Goal: Information Seeking & Learning: Learn about a topic

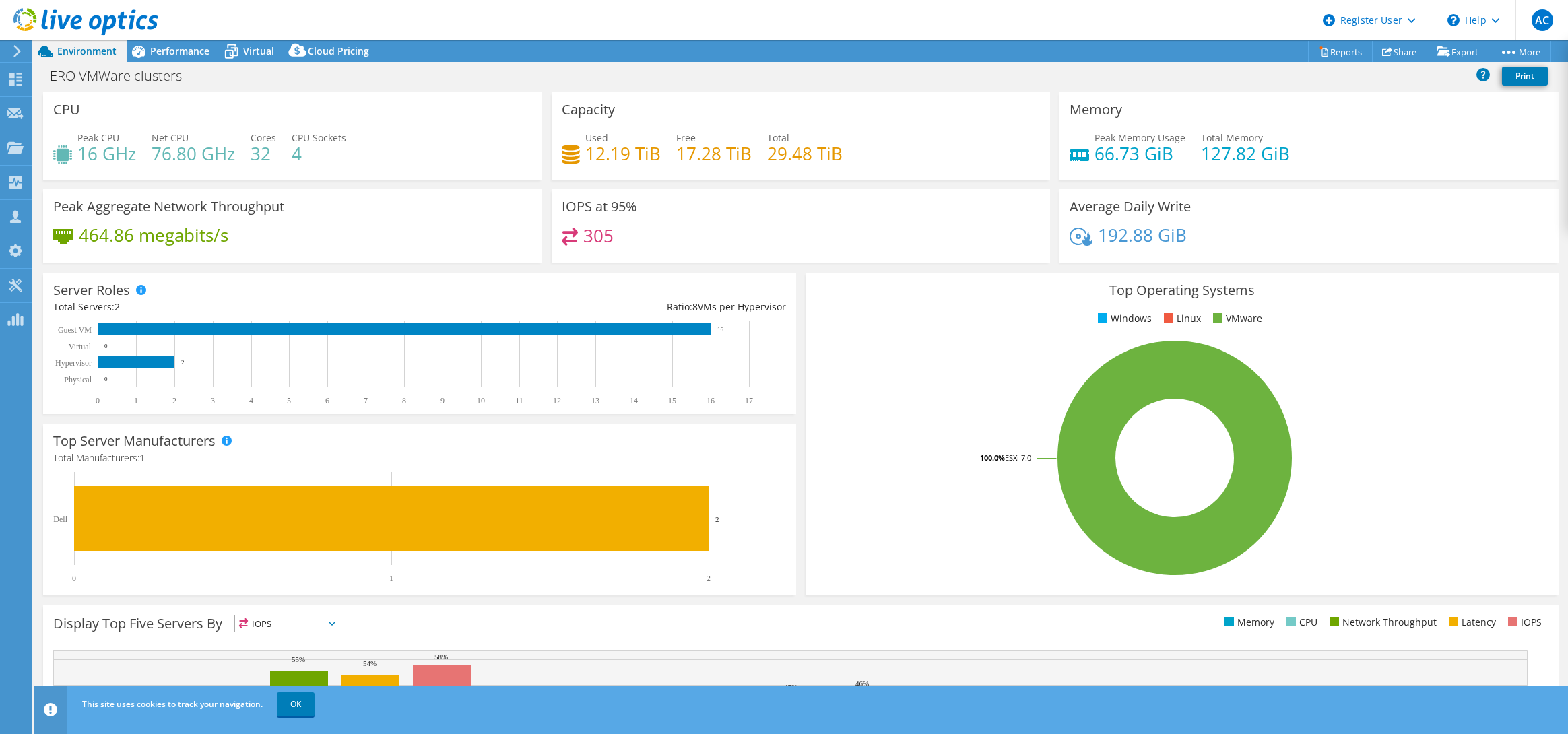
select select "USD"
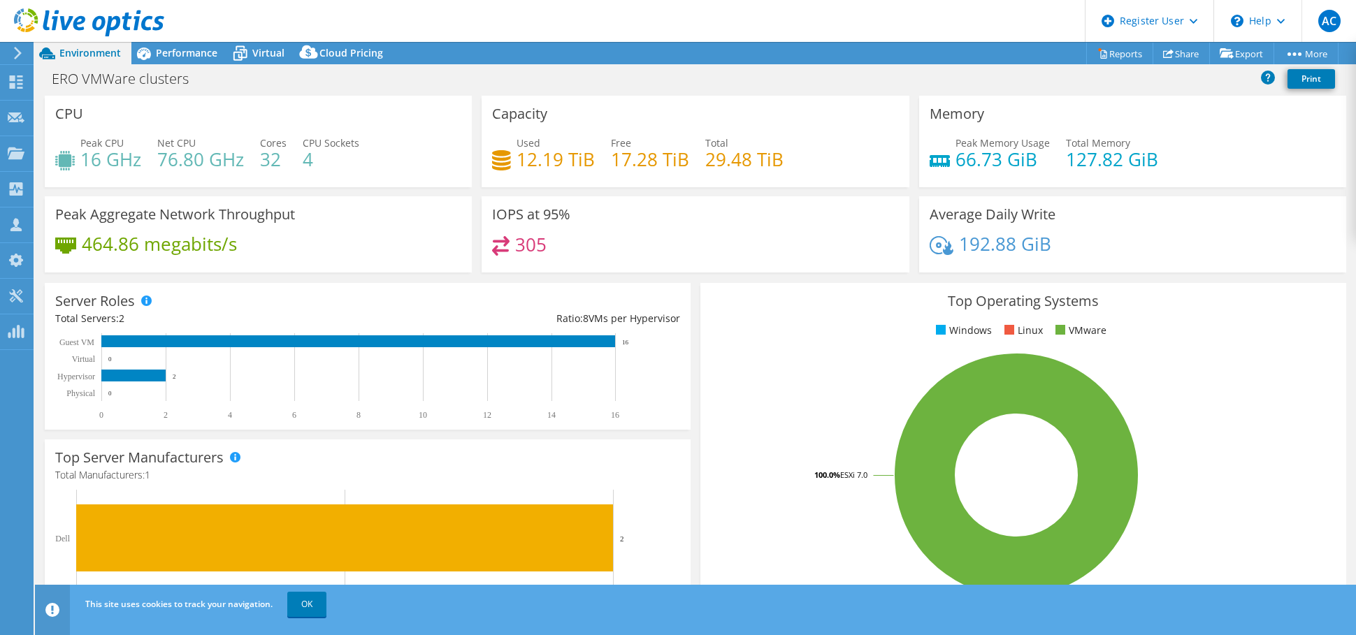
select select "USD"
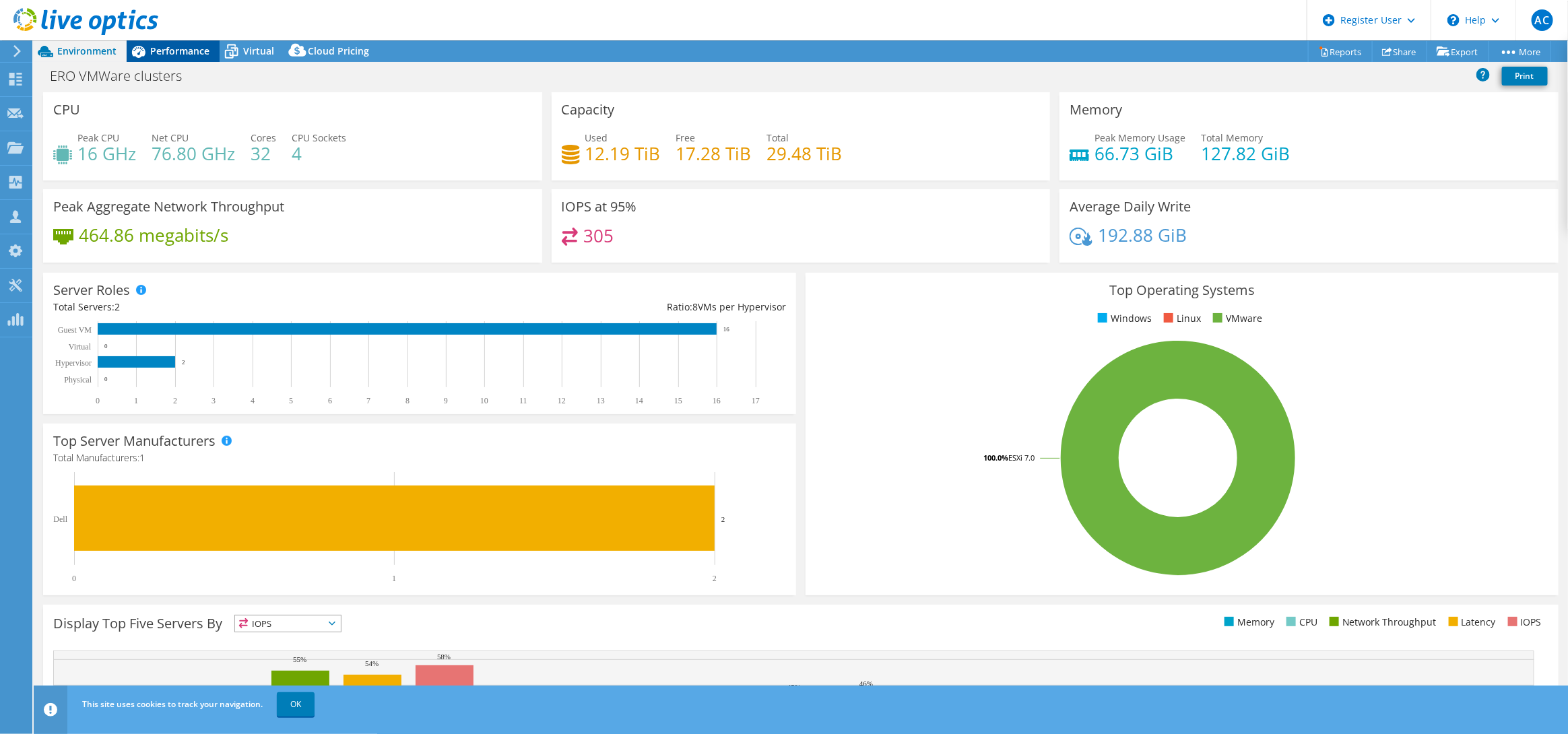
click at [172, 52] on span "Performance" at bounding box center [180, 50] width 60 height 13
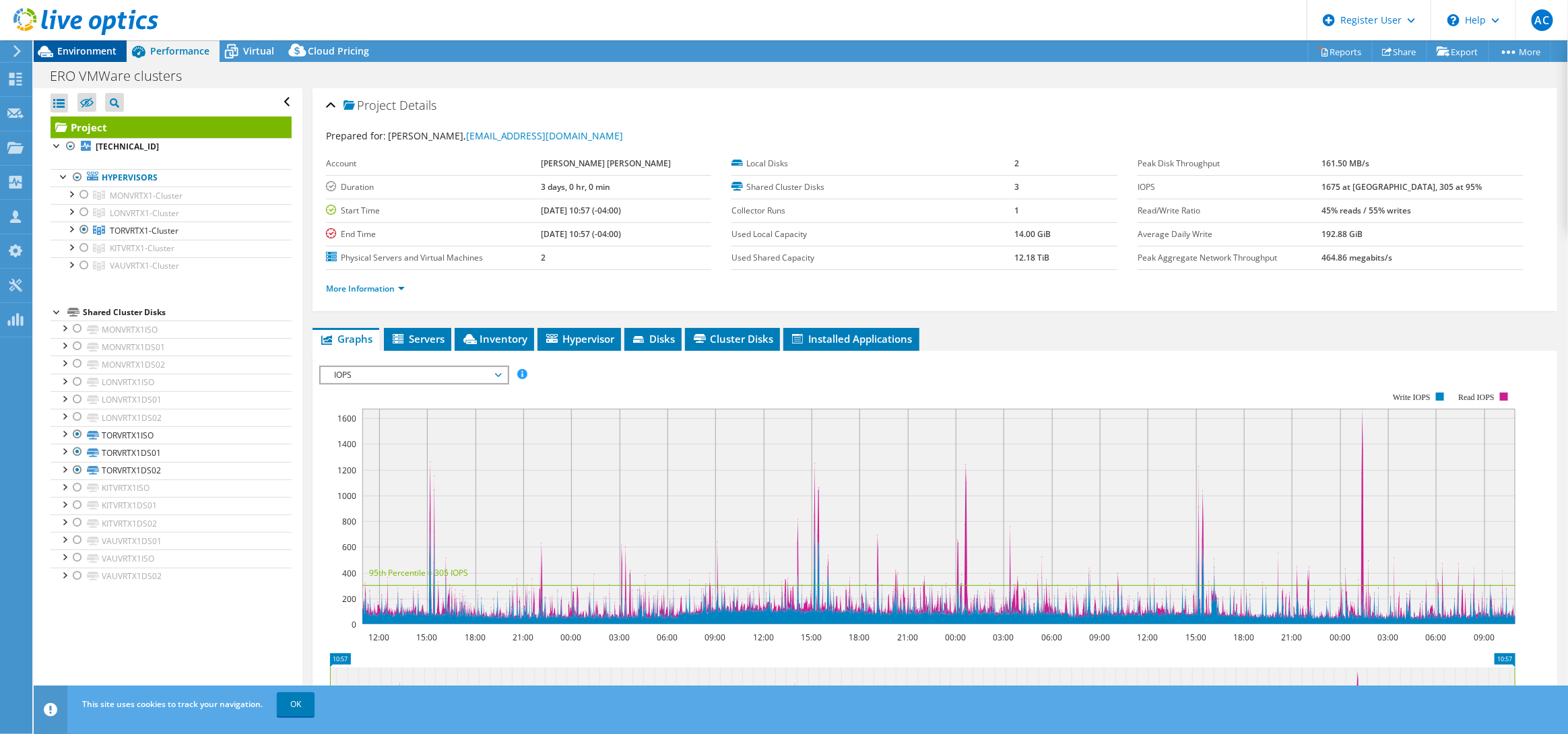
click at [77, 57] on div "Environment" at bounding box center [80, 51] width 93 height 21
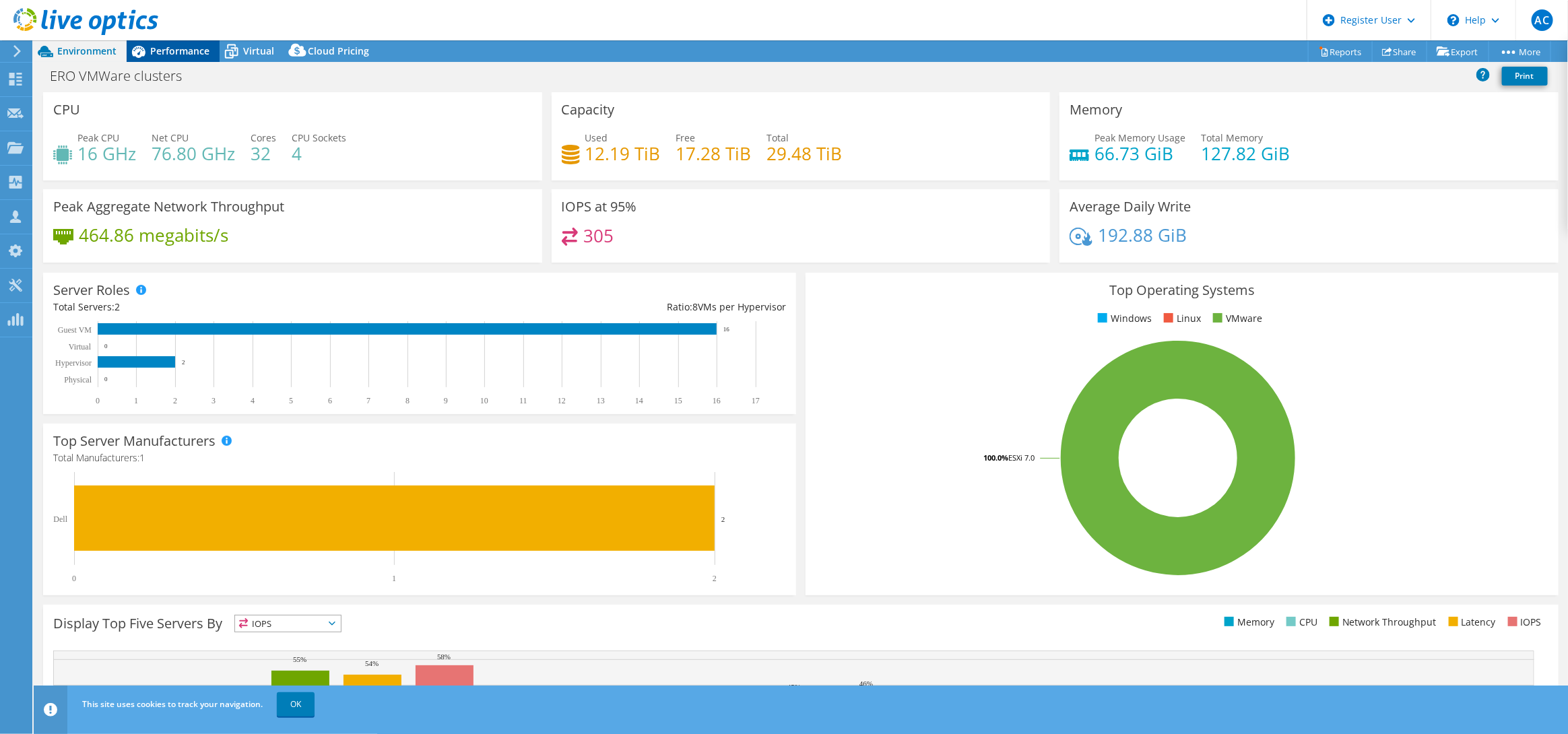
click at [157, 55] on span "Performance" at bounding box center [180, 50] width 60 height 13
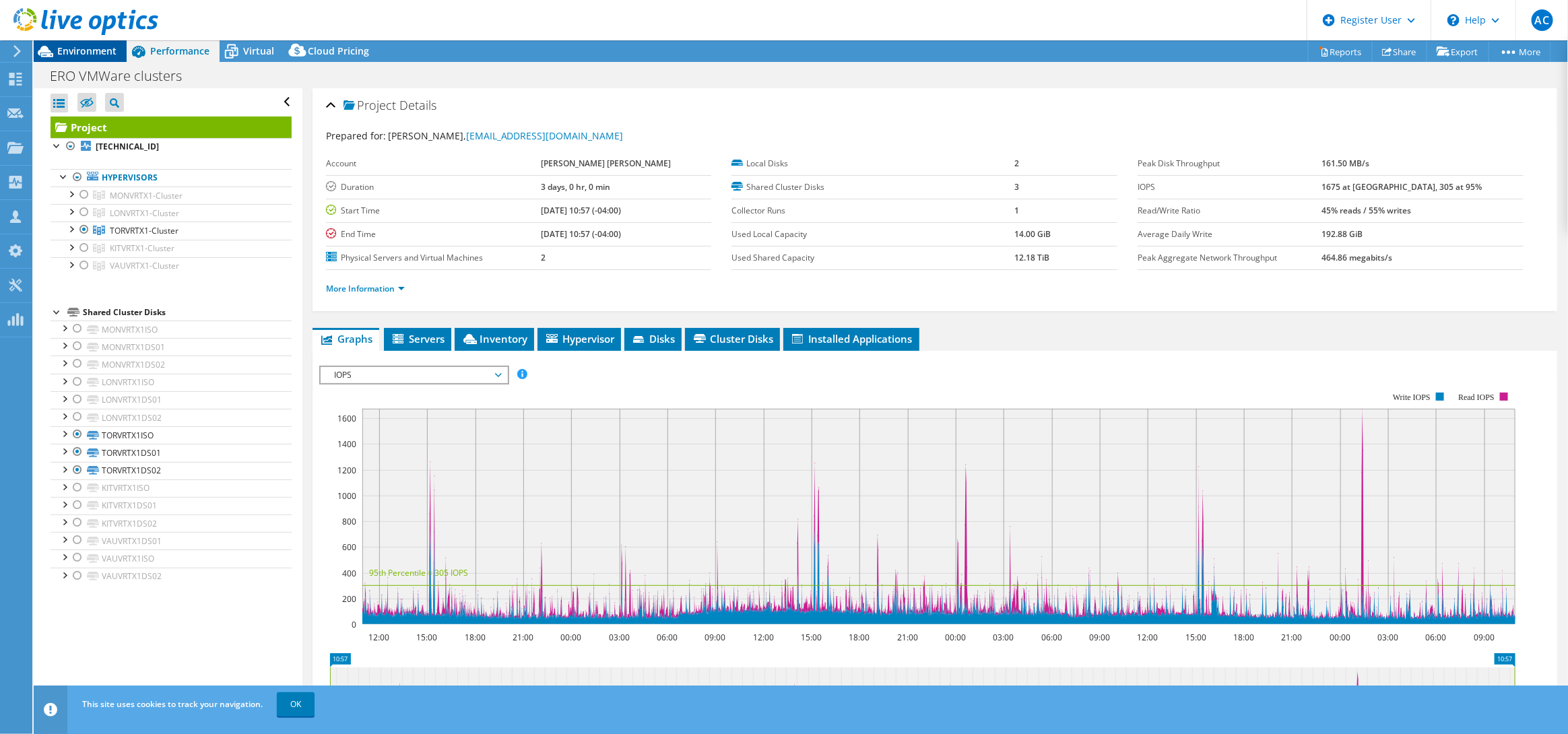
click at [101, 53] on span "Environment" at bounding box center [87, 50] width 60 height 13
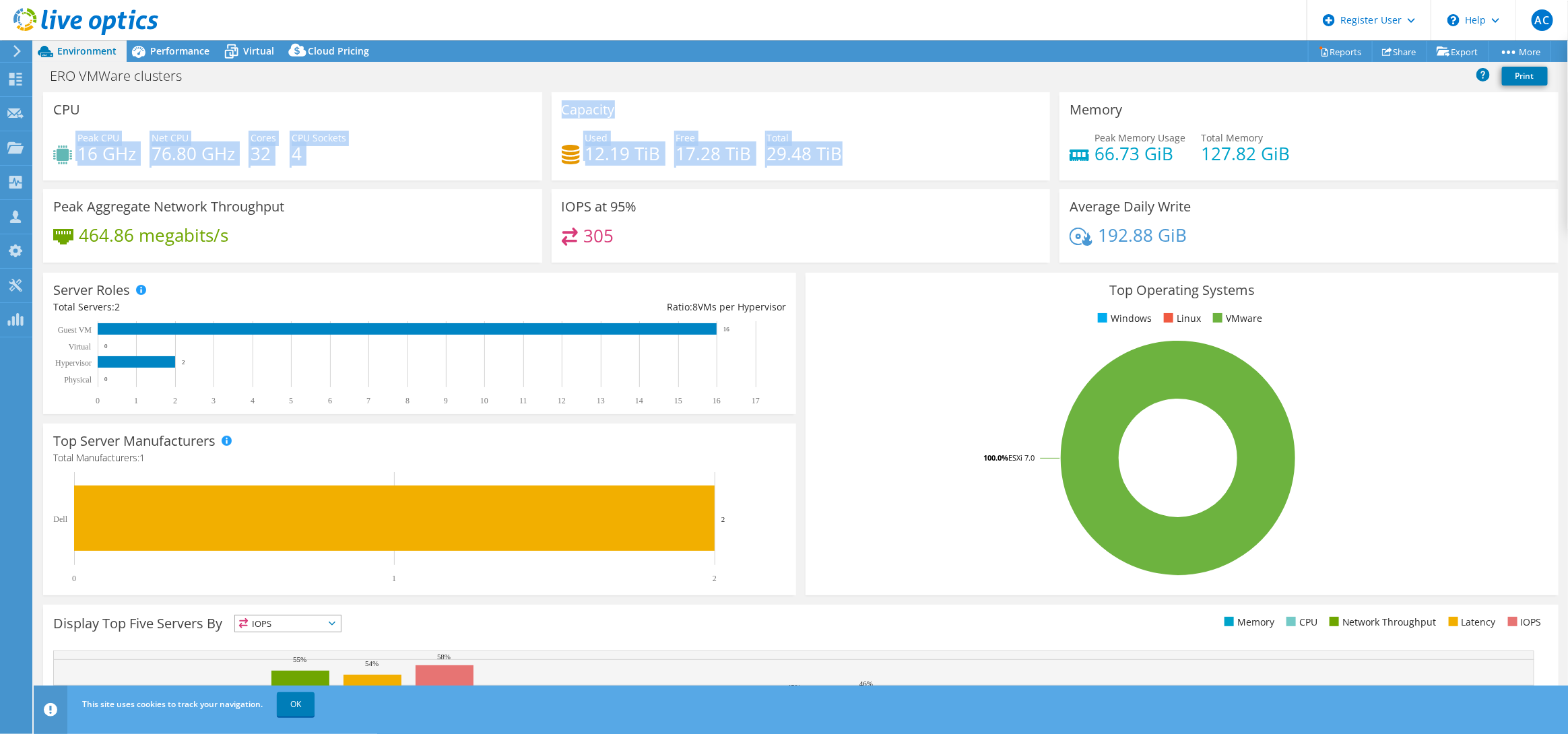
drag, startPoint x: 76, startPoint y: 138, endPoint x: 900, endPoint y: 151, distance: 824.1
click at [900, 151] on div "CPU Peak CPU 16 GHz Net CPU 76.80 GHz Cores 32 CPU Sockets 4 Capacity Used 12.1…" at bounding box center [801, 182] width 1525 height 179
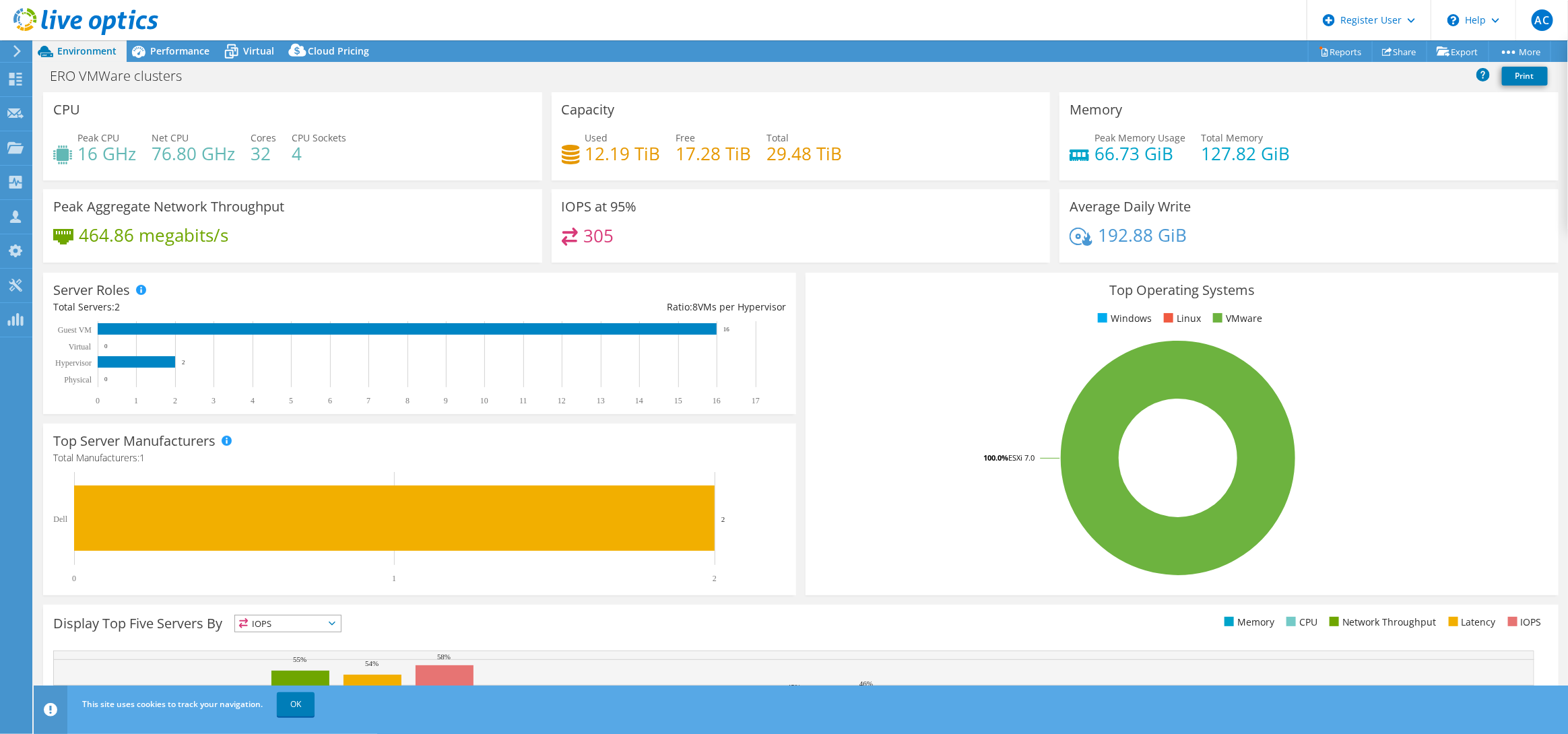
drag, startPoint x: 943, startPoint y: 151, endPoint x: 976, endPoint y: 151, distance: 33.0
click at [967, 151] on div "Used 12.19 TiB Free 17.28 TiB Total 29.48 TiB" at bounding box center [801, 152] width 479 height 43
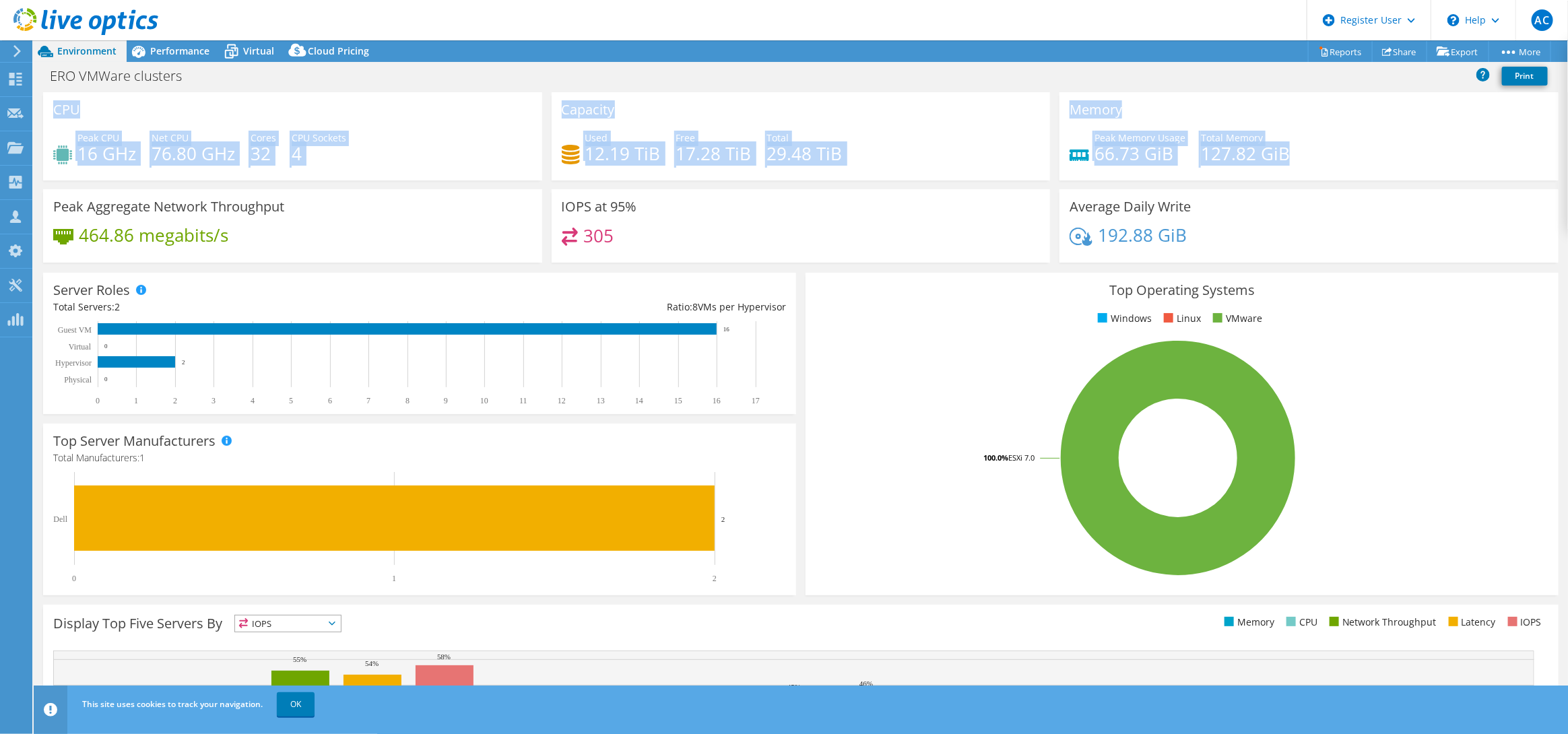
drag, startPoint x: 55, startPoint y: 113, endPoint x: 1330, endPoint y: 151, distance: 1275.6
click at [1306, 151] on div "CPU Peak CPU 16 GHz Net CPU 76.80 GHz Cores 32 CPU Sockets 4 Capacity Used 12.1…" at bounding box center [801, 182] width 1525 height 179
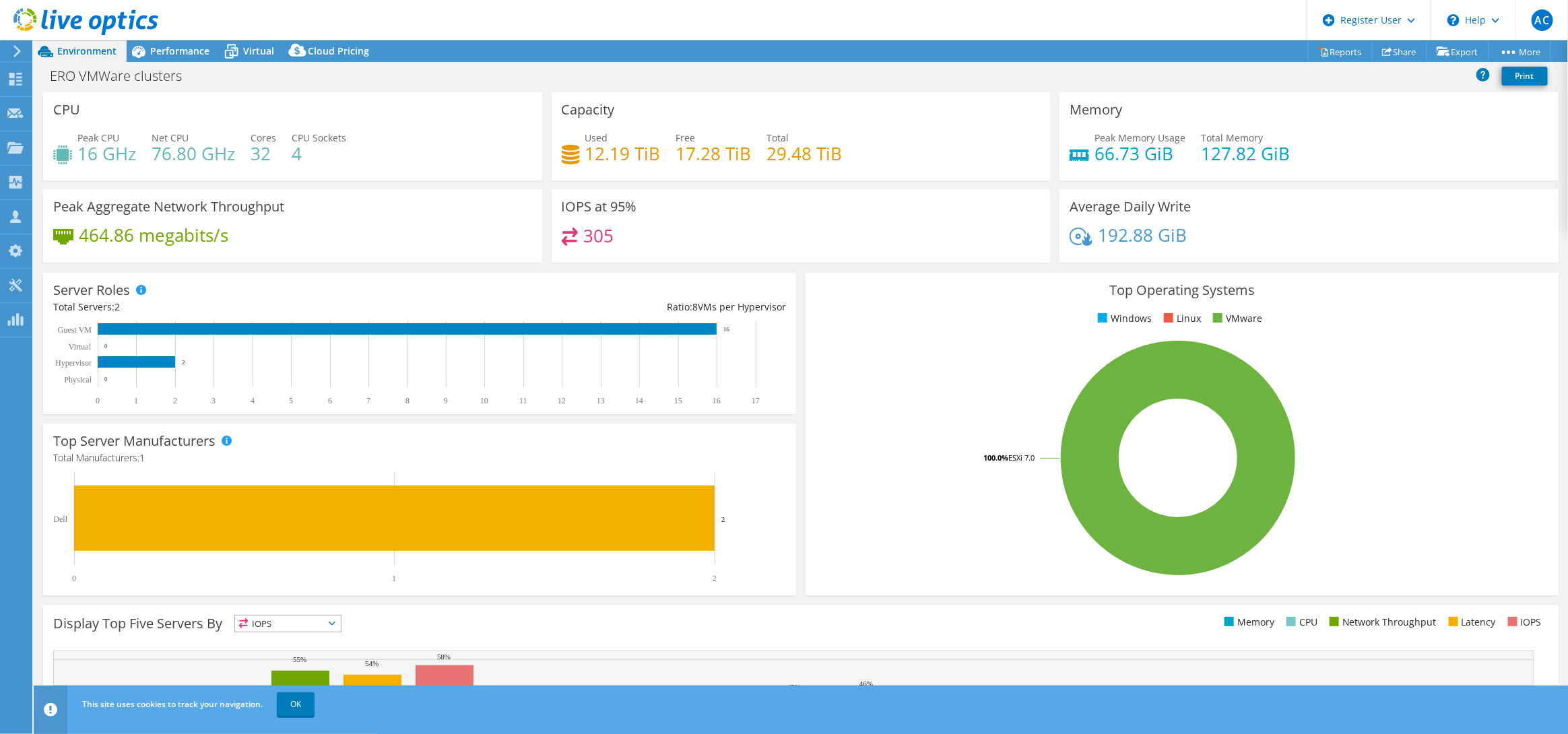
click at [1306, 151] on div "Peak Memory Usage 66.73 GiB Total Memory 127.82 GiB" at bounding box center [1309, 152] width 479 height 43
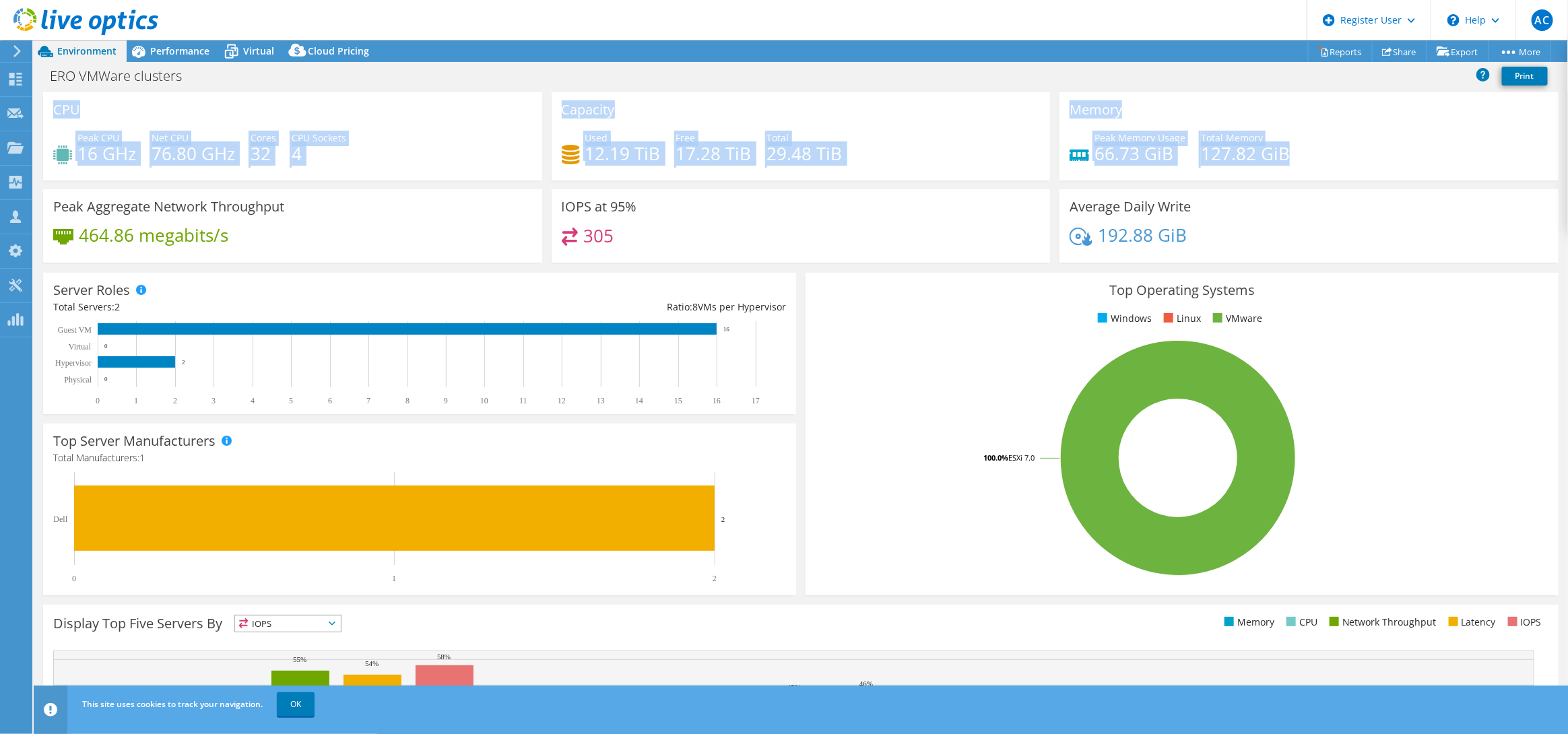
drag, startPoint x: 53, startPoint y: 111, endPoint x: 1352, endPoint y: 157, distance: 1299.8
click at [1306, 157] on div "CPU Peak CPU 16 GHz Net CPU 76.80 GHz Cores 32 CPU Sockets 4 Capacity Used 12.1…" at bounding box center [801, 182] width 1525 height 179
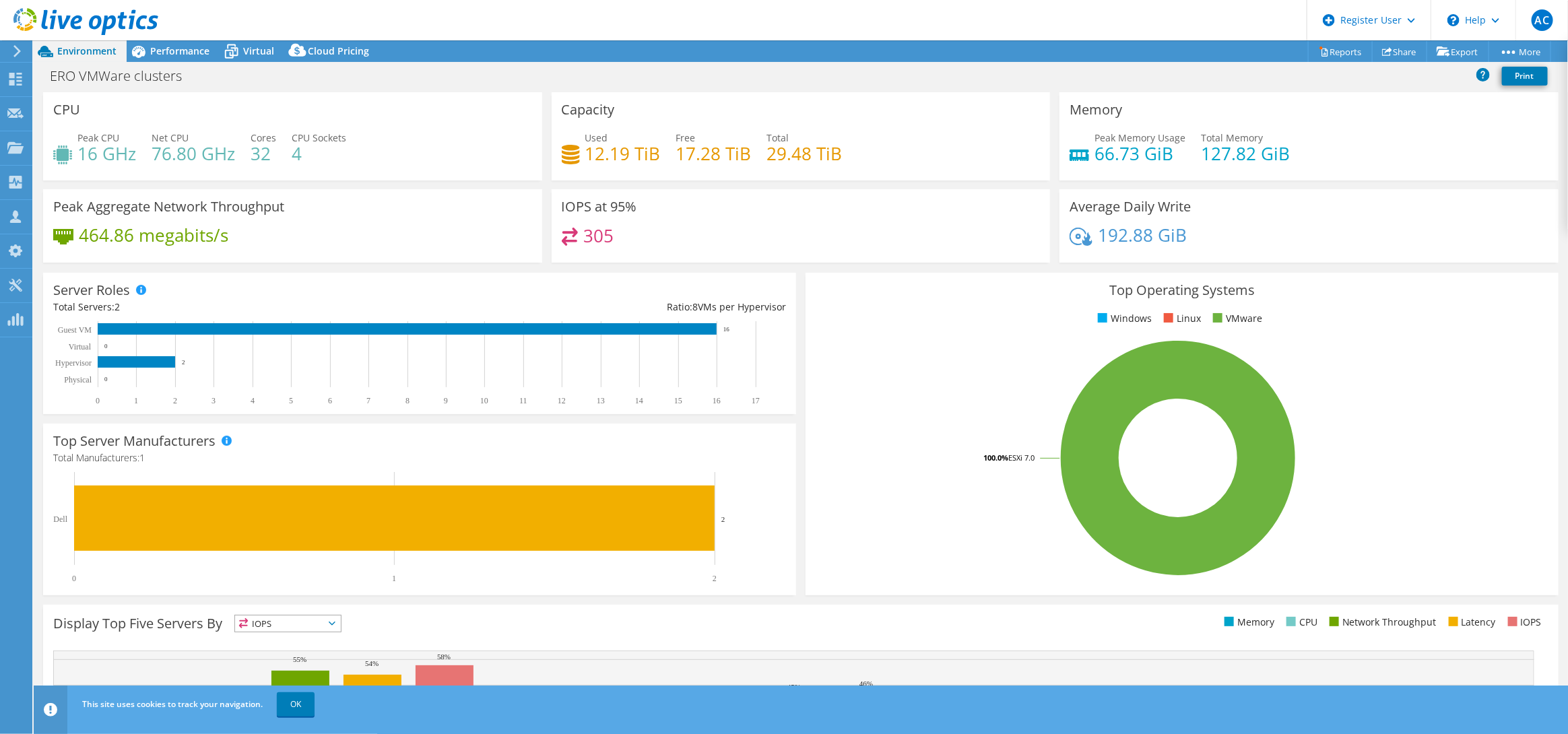
click at [1306, 157] on div "Peak Memory Usage 66.73 GiB Total Memory 127.82 GiB" at bounding box center [1309, 152] width 479 height 43
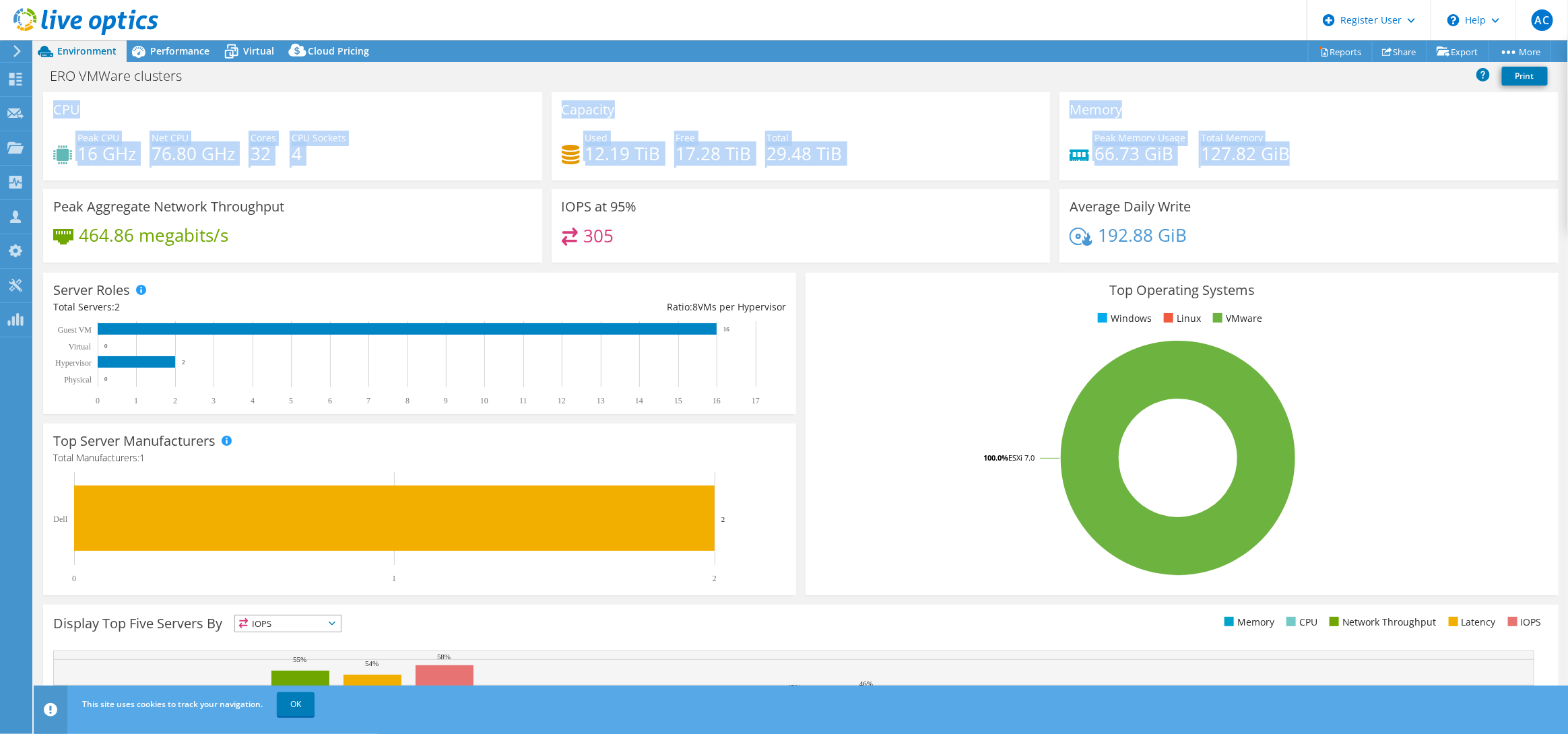
drag, startPoint x: 52, startPoint y: 110, endPoint x: 1291, endPoint y: 144, distance: 1239.5
click at [1291, 144] on div "CPU Peak CPU 16 GHz Net CPU 76.80 GHz Cores 32 CPU Sockets 4 Capacity Used 12.1…" at bounding box center [801, 182] width 1525 height 179
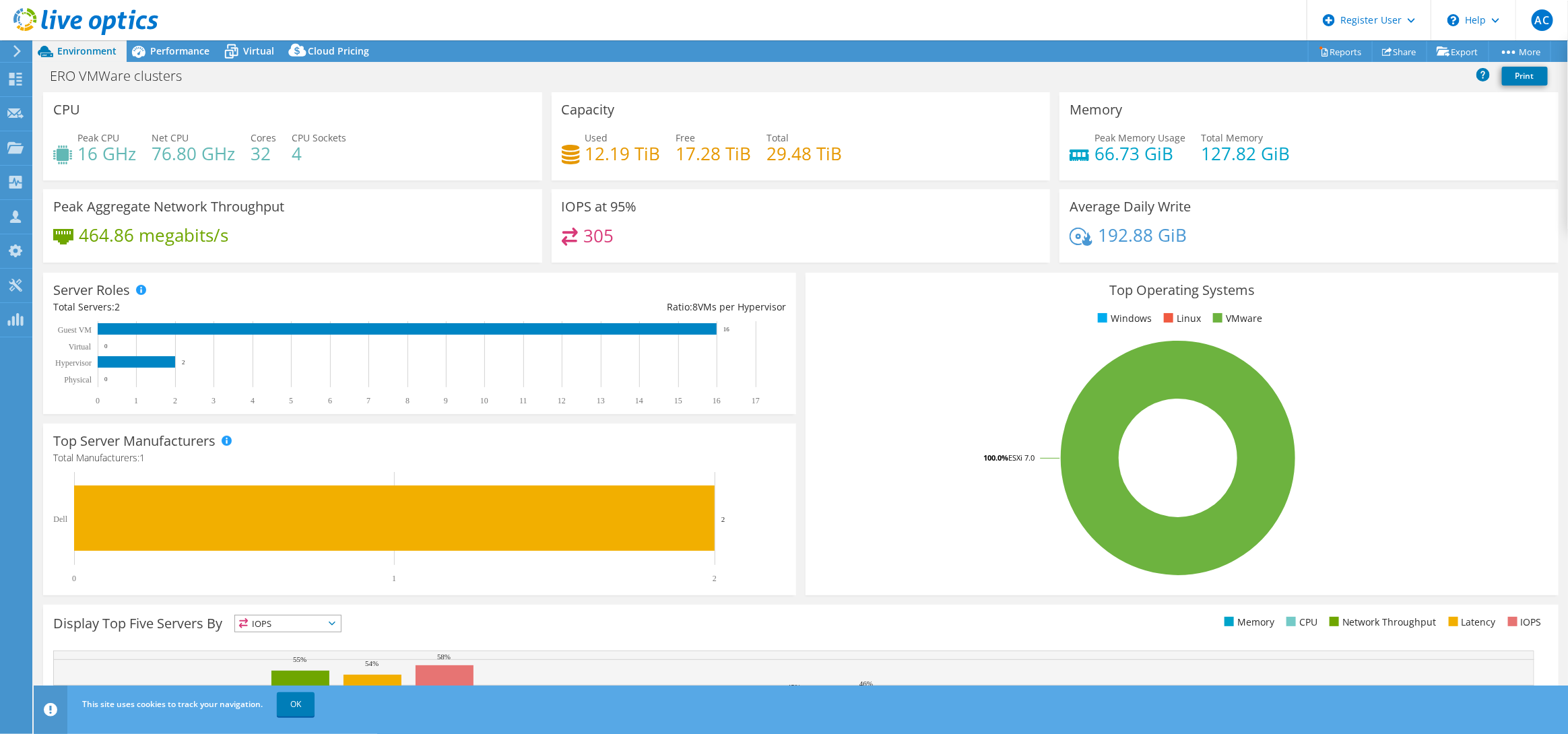
click at [1291, 144] on div "Peak Memory Usage 66.73 GiB Total Memory 127.82 GiB" at bounding box center [1309, 152] width 479 height 43
drag, startPoint x: 559, startPoint y: 110, endPoint x: 848, endPoint y: 144, distance: 291.0
click at [846, 143] on div "Capacity Used 12.19 TiB Free 17.28 TiB Total 29.48 TiB" at bounding box center [801, 137] width 499 height 89
click at [848, 144] on div "Used 12.19 TiB Free 17.28 TiB Total 29.48 TiB" at bounding box center [801, 152] width 479 height 43
click at [199, 57] on span "Performance" at bounding box center [180, 50] width 60 height 13
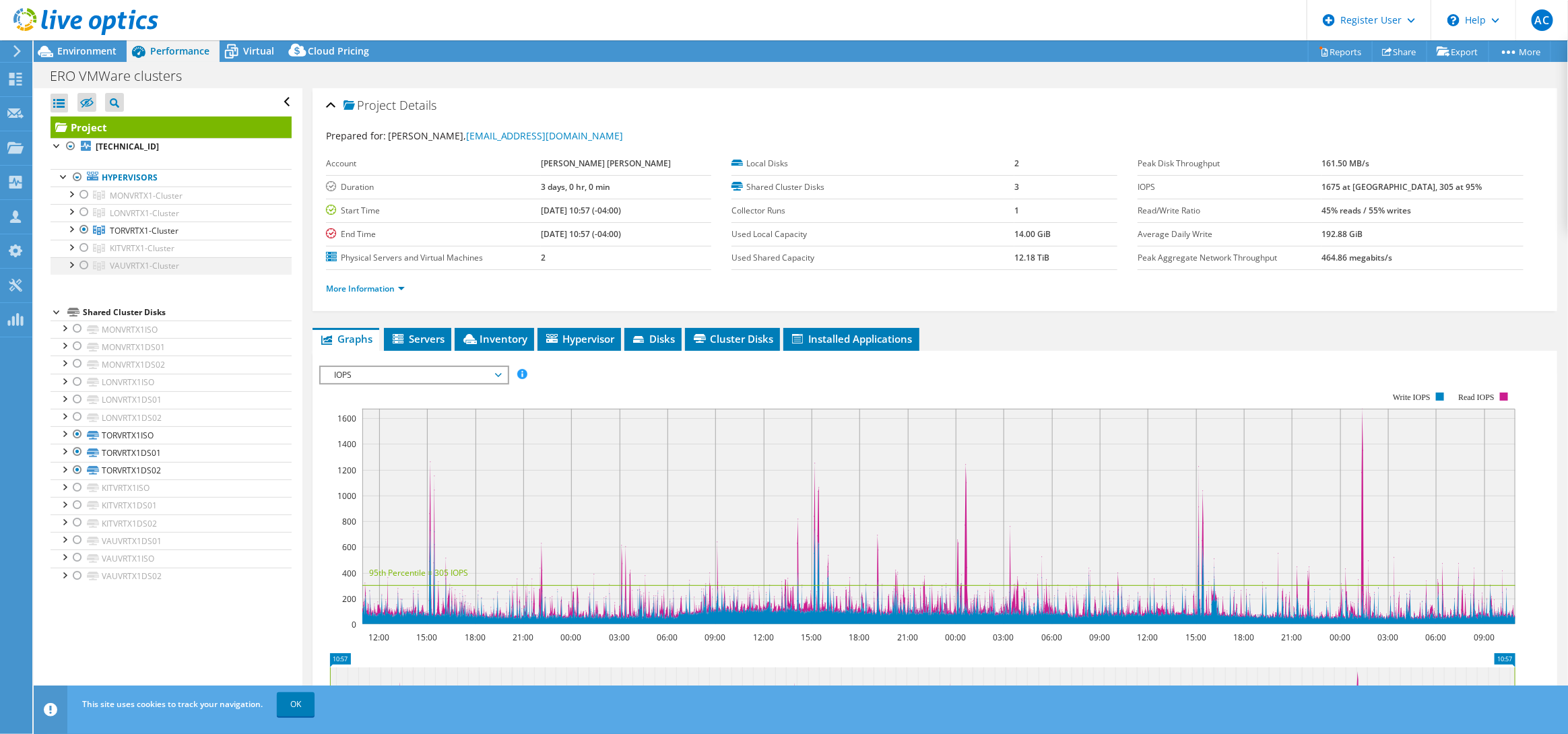
click at [78, 271] on div at bounding box center [84, 265] width 13 height 16
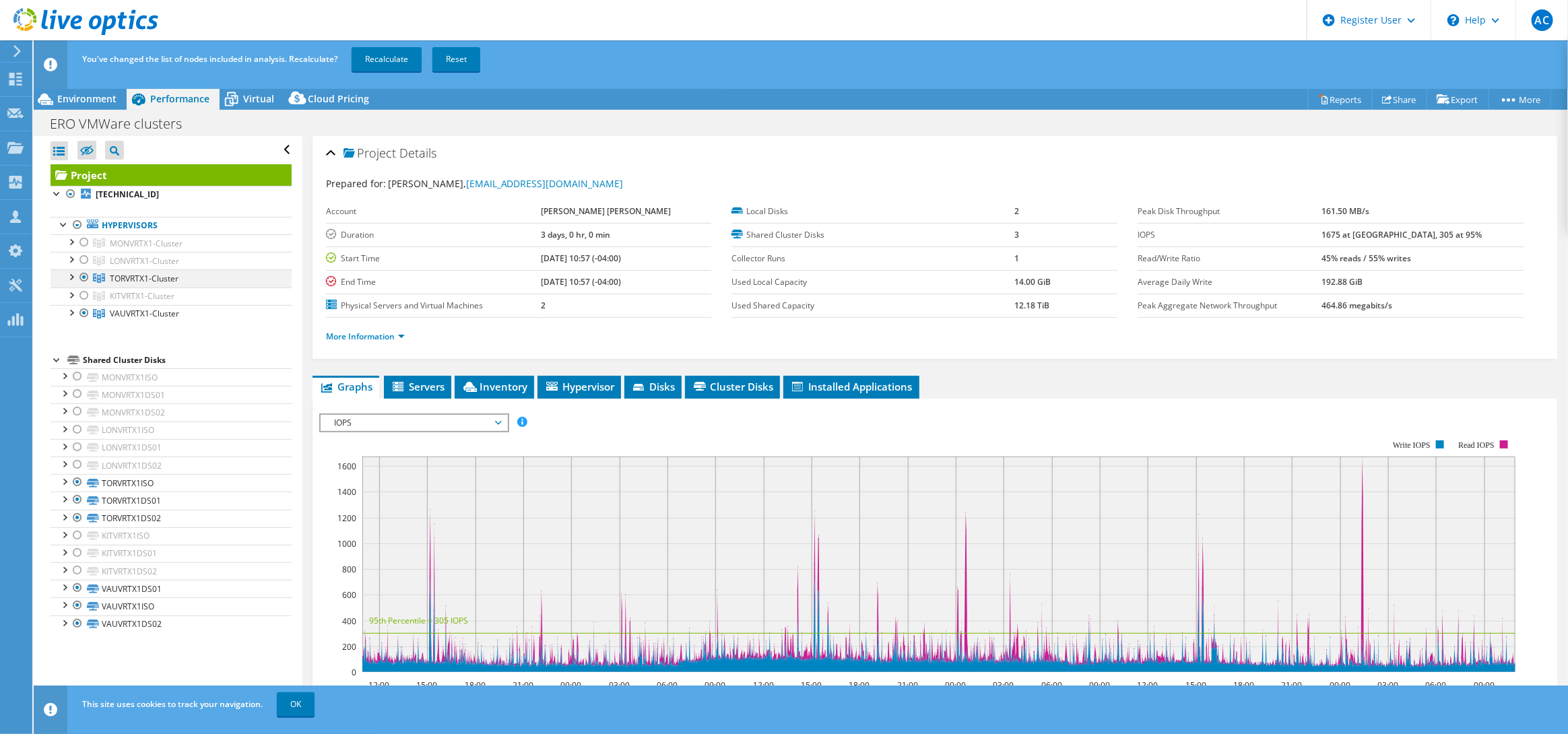
click at [84, 279] on div at bounding box center [84, 277] width 13 height 16
click at [368, 64] on link "Recalculate" at bounding box center [386, 59] width 70 height 24
click at [106, 99] on span "Environment" at bounding box center [87, 98] width 60 height 13
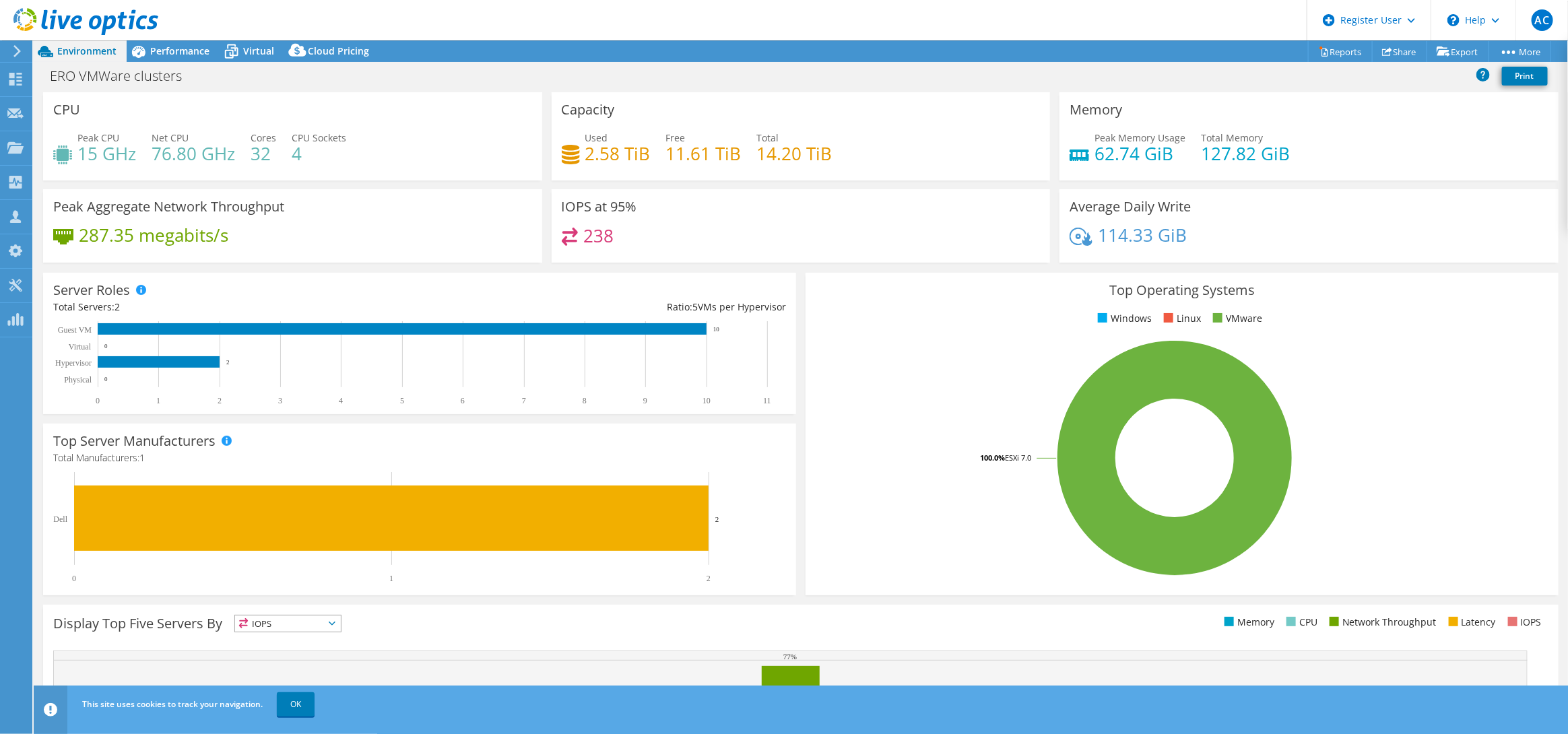
drag, startPoint x: 156, startPoint y: 149, endPoint x: 218, endPoint y: 164, distance: 63.8
click at [218, 161] on h4 "76.80 GHz" at bounding box center [193, 153] width 84 height 14
click at [175, 53] on span "Performance" at bounding box center [180, 50] width 60 height 13
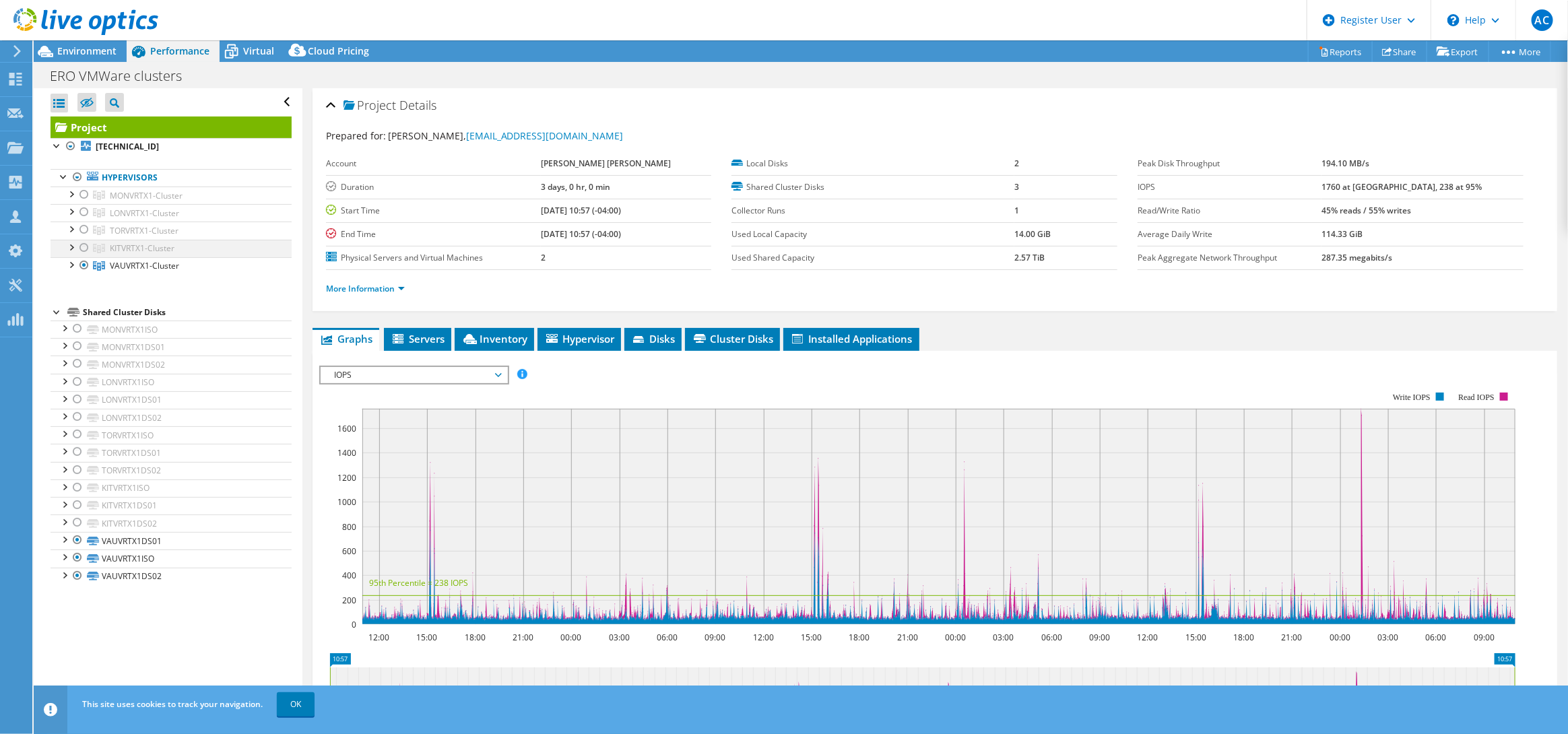
click at [79, 247] on div at bounding box center [84, 248] width 13 height 16
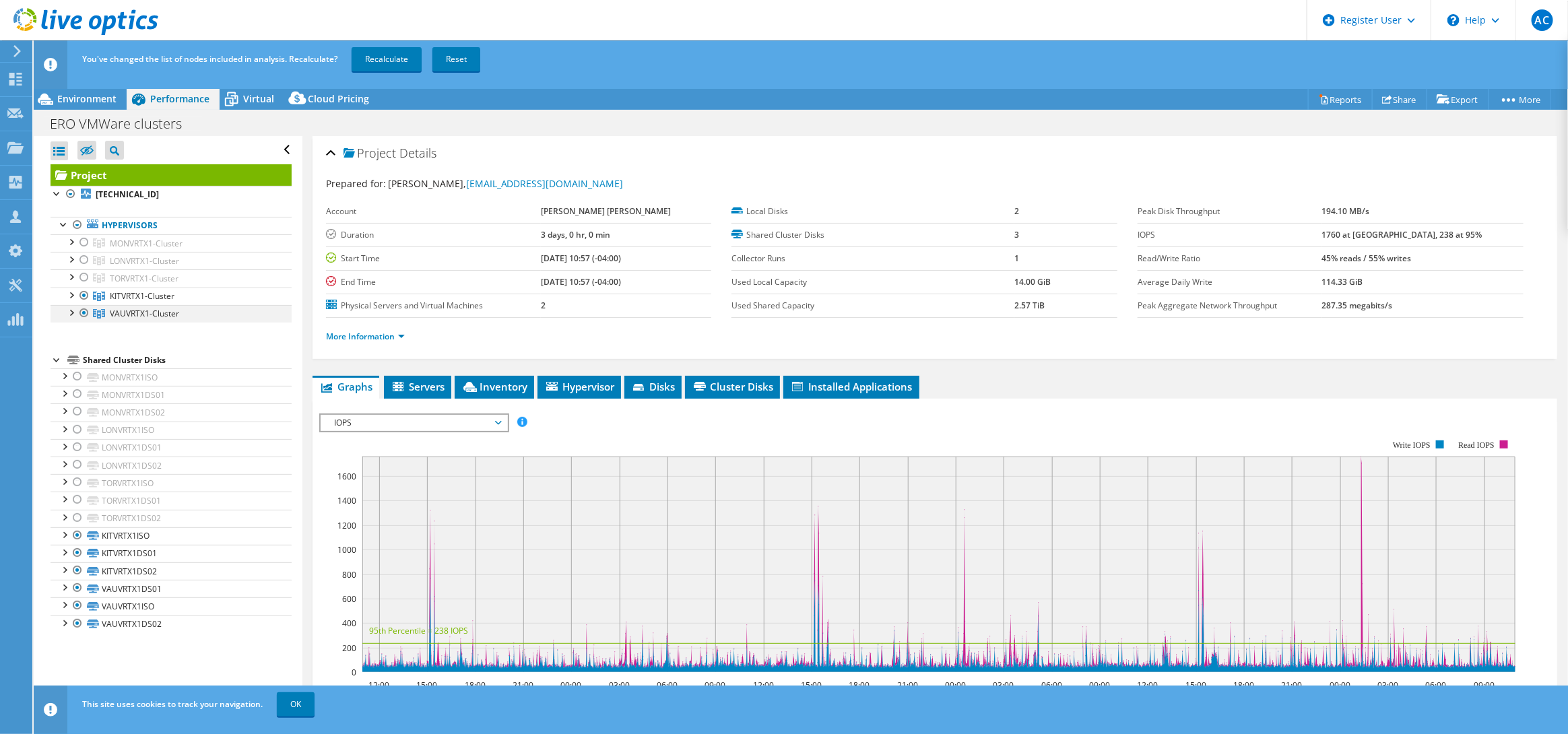
click at [82, 318] on div at bounding box center [84, 313] width 13 height 16
click at [372, 59] on link "Recalculate" at bounding box center [386, 59] width 70 height 24
click at [72, 99] on span "Environment" at bounding box center [87, 98] width 60 height 13
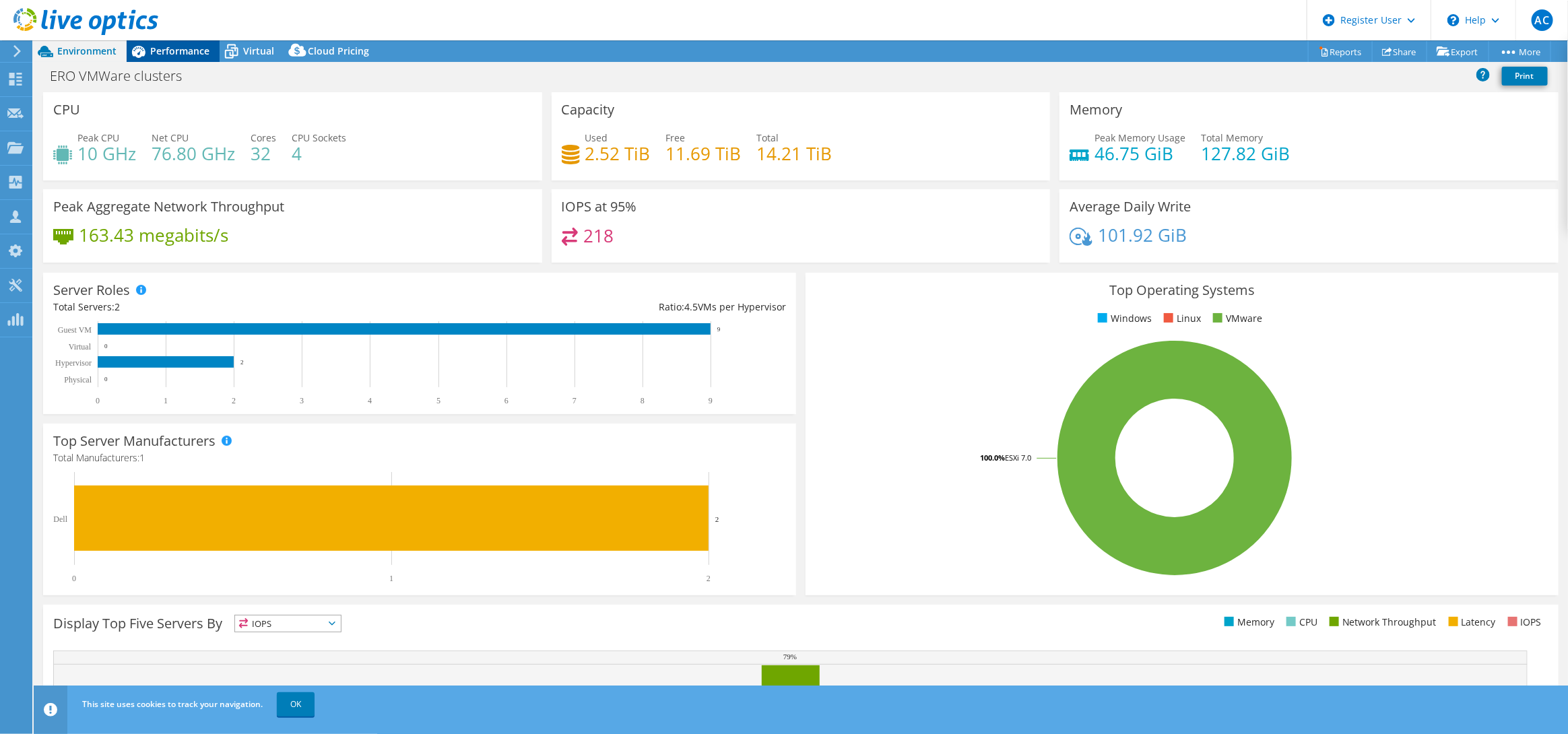
click at [155, 45] on span "Performance" at bounding box center [180, 50] width 60 height 13
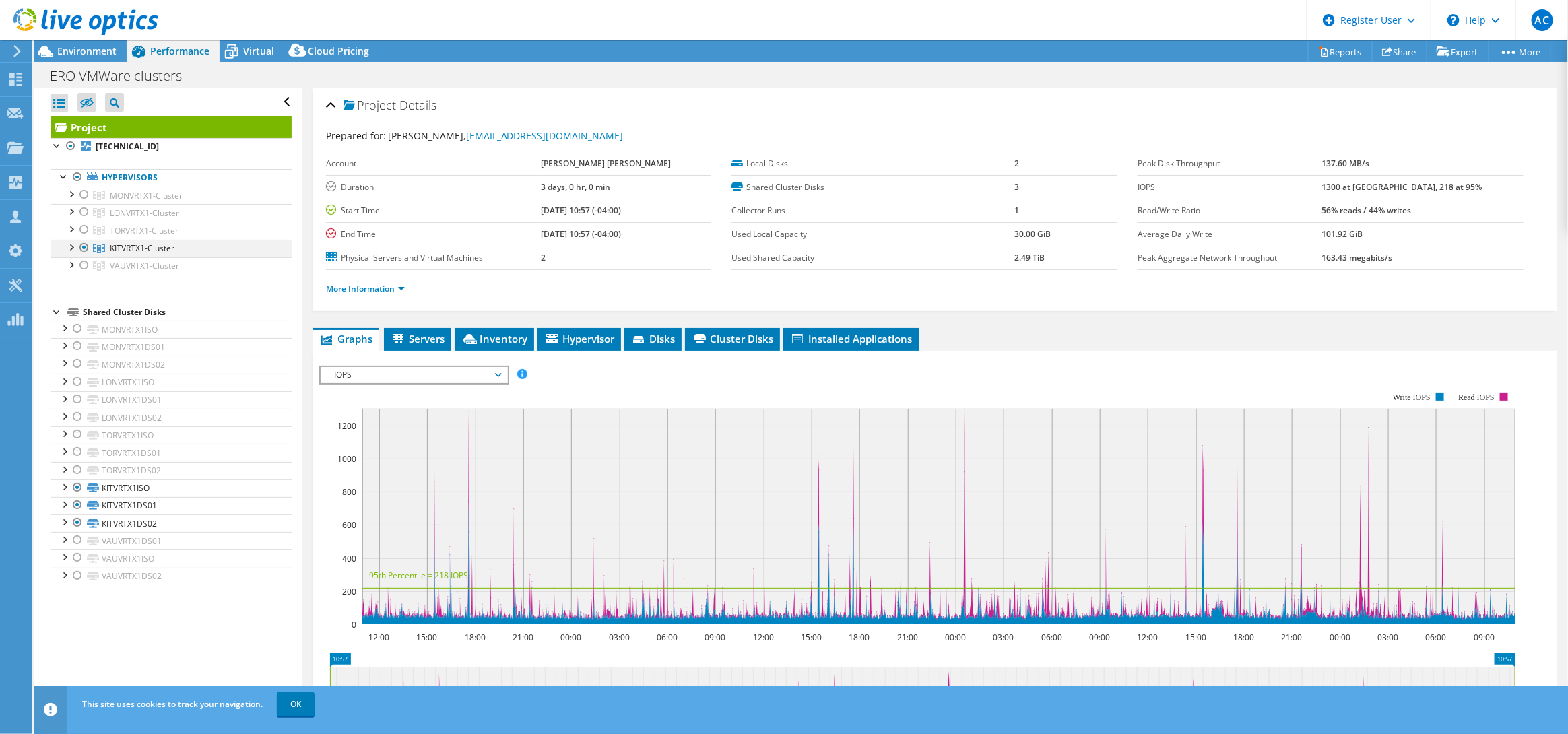
click at [86, 249] on div at bounding box center [84, 248] width 13 height 16
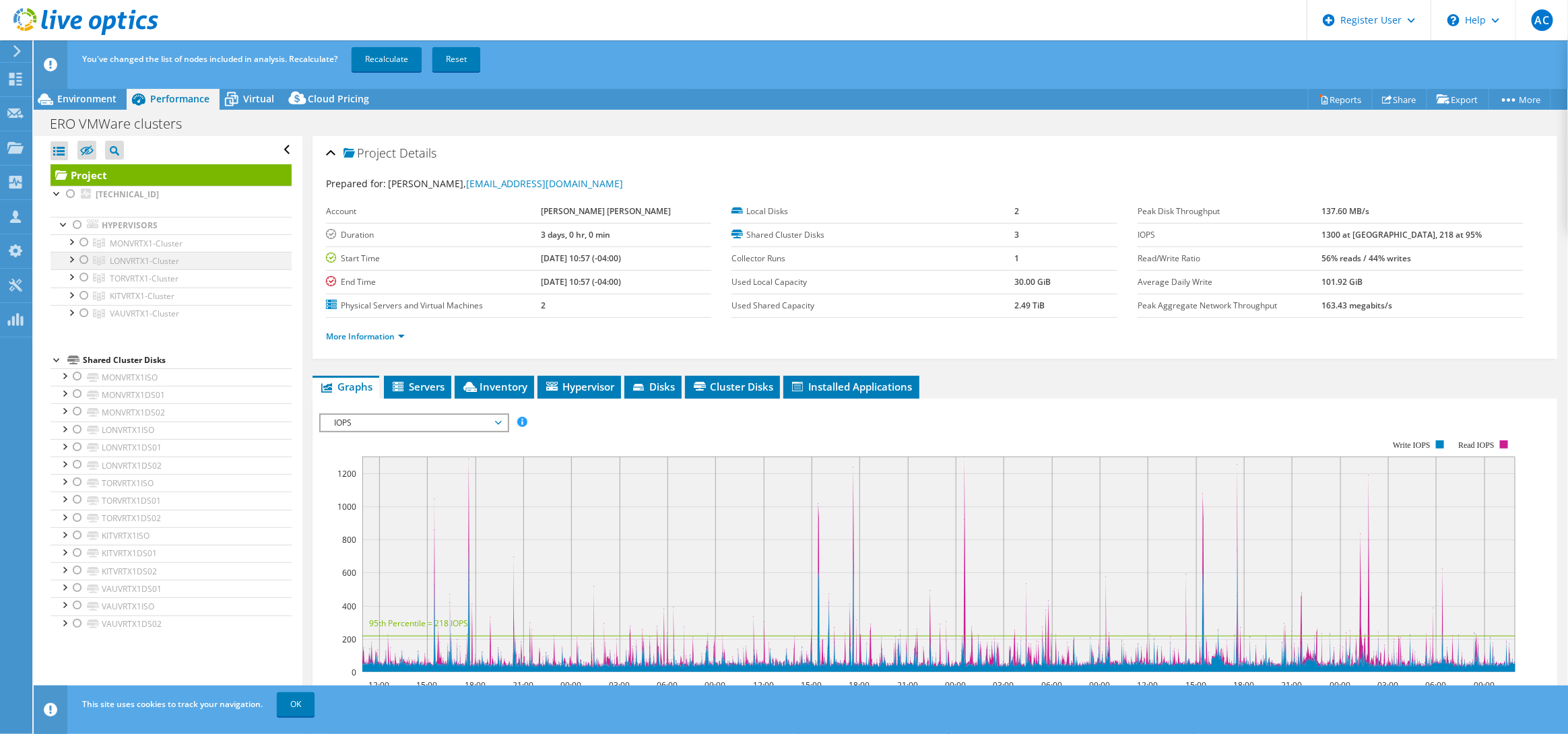
click at [79, 260] on div at bounding box center [84, 259] width 13 height 16
click at [361, 48] on link "Recalculate" at bounding box center [386, 59] width 70 height 24
drag, startPoint x: 77, startPoint y: 102, endPoint x: 90, endPoint y: 113, distance: 17.0
click at [77, 102] on span "Environment" at bounding box center [87, 98] width 60 height 13
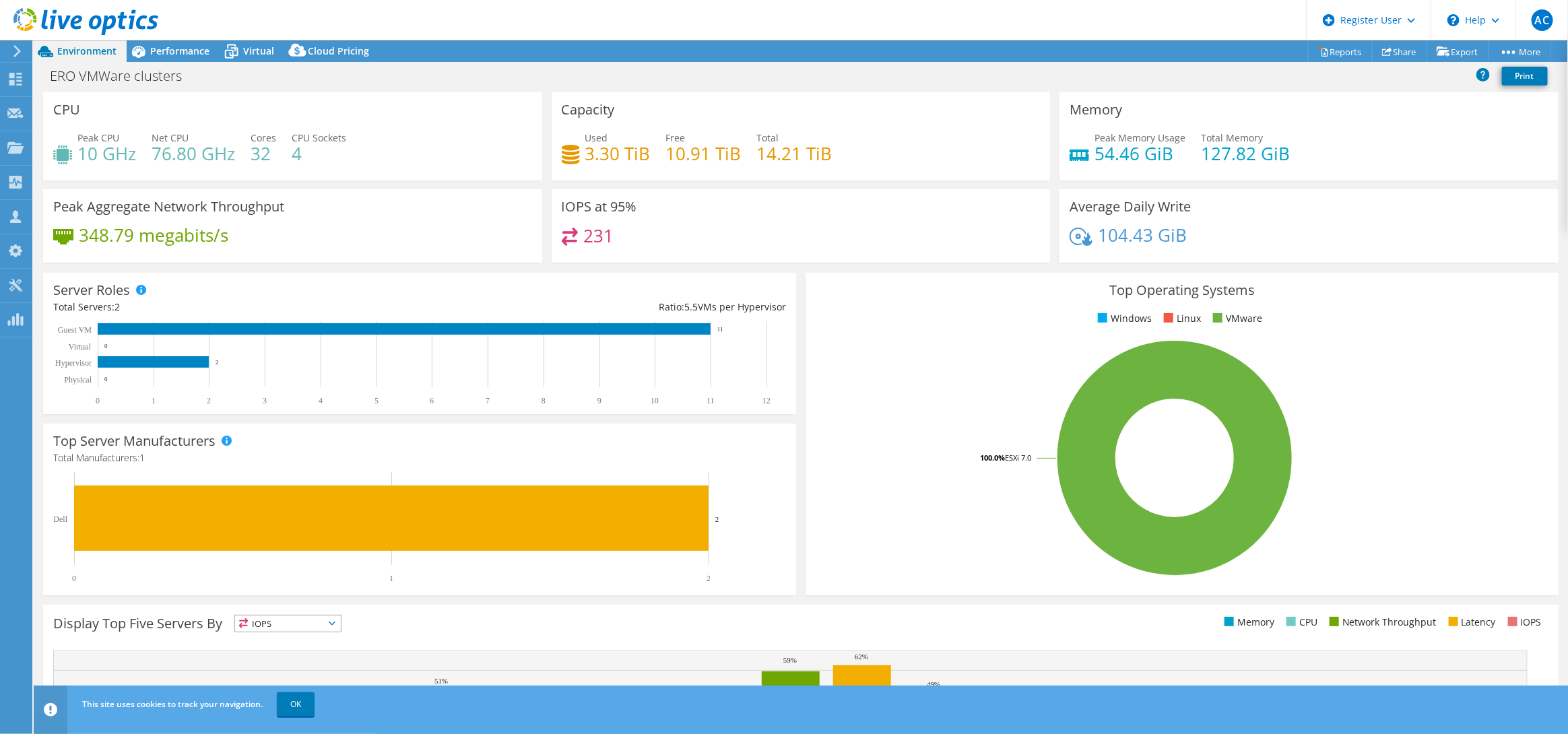
click at [165, 56] on span "Performance" at bounding box center [180, 50] width 60 height 13
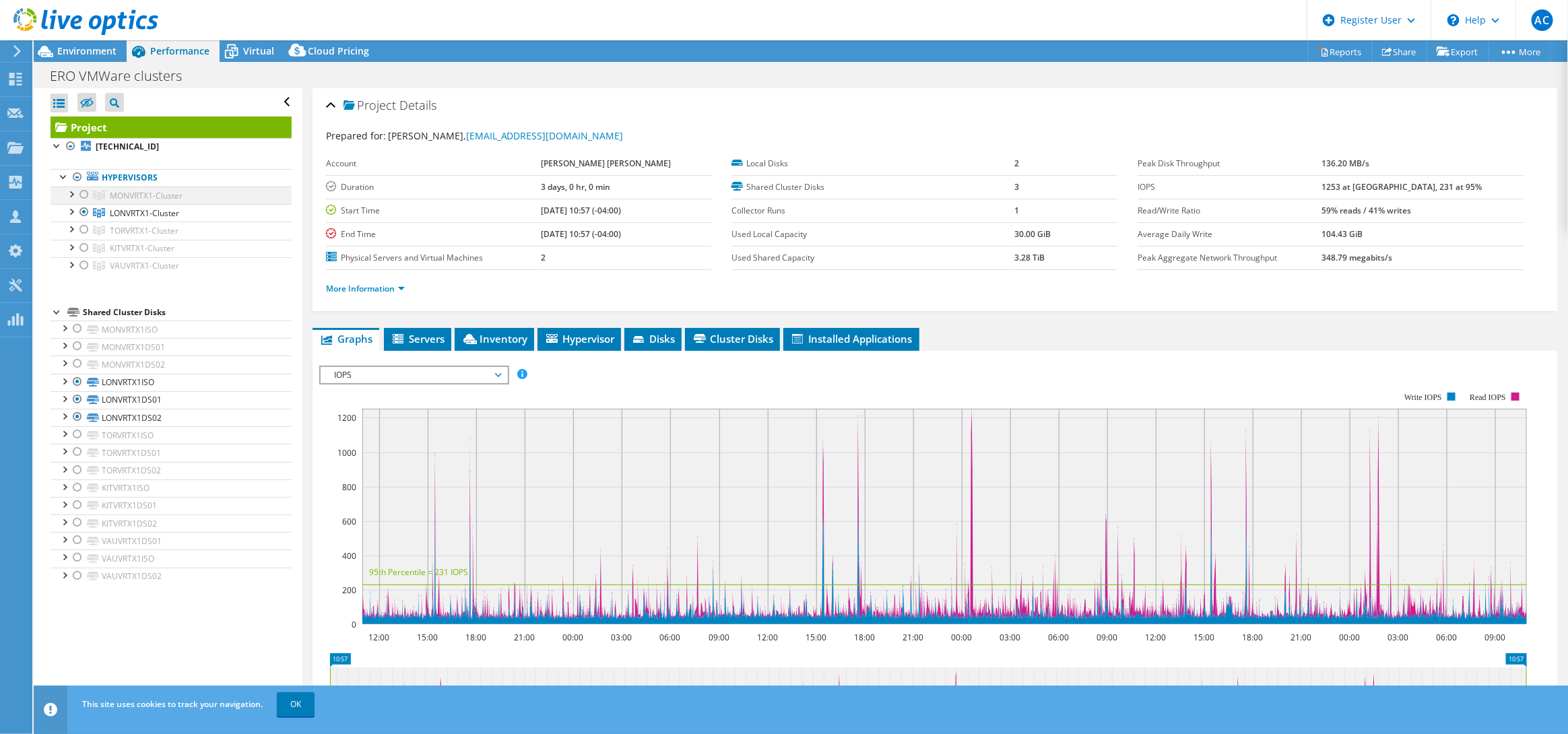
click at [82, 197] on div at bounding box center [84, 195] width 13 height 16
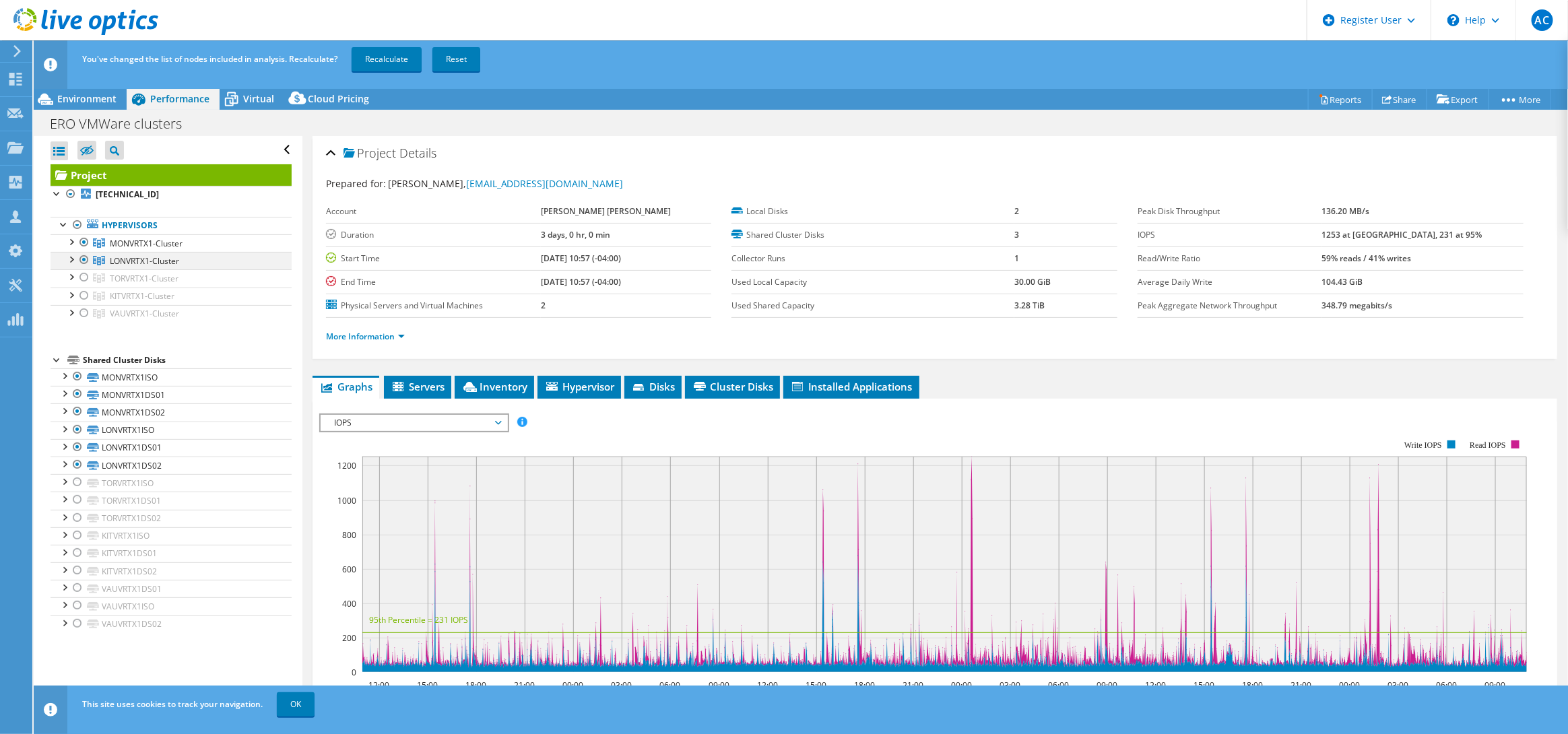
click at [86, 258] on div at bounding box center [84, 259] width 13 height 16
click at [370, 59] on link "Recalculate" at bounding box center [386, 59] width 70 height 24
click at [112, 93] on span "Environment" at bounding box center [87, 98] width 60 height 13
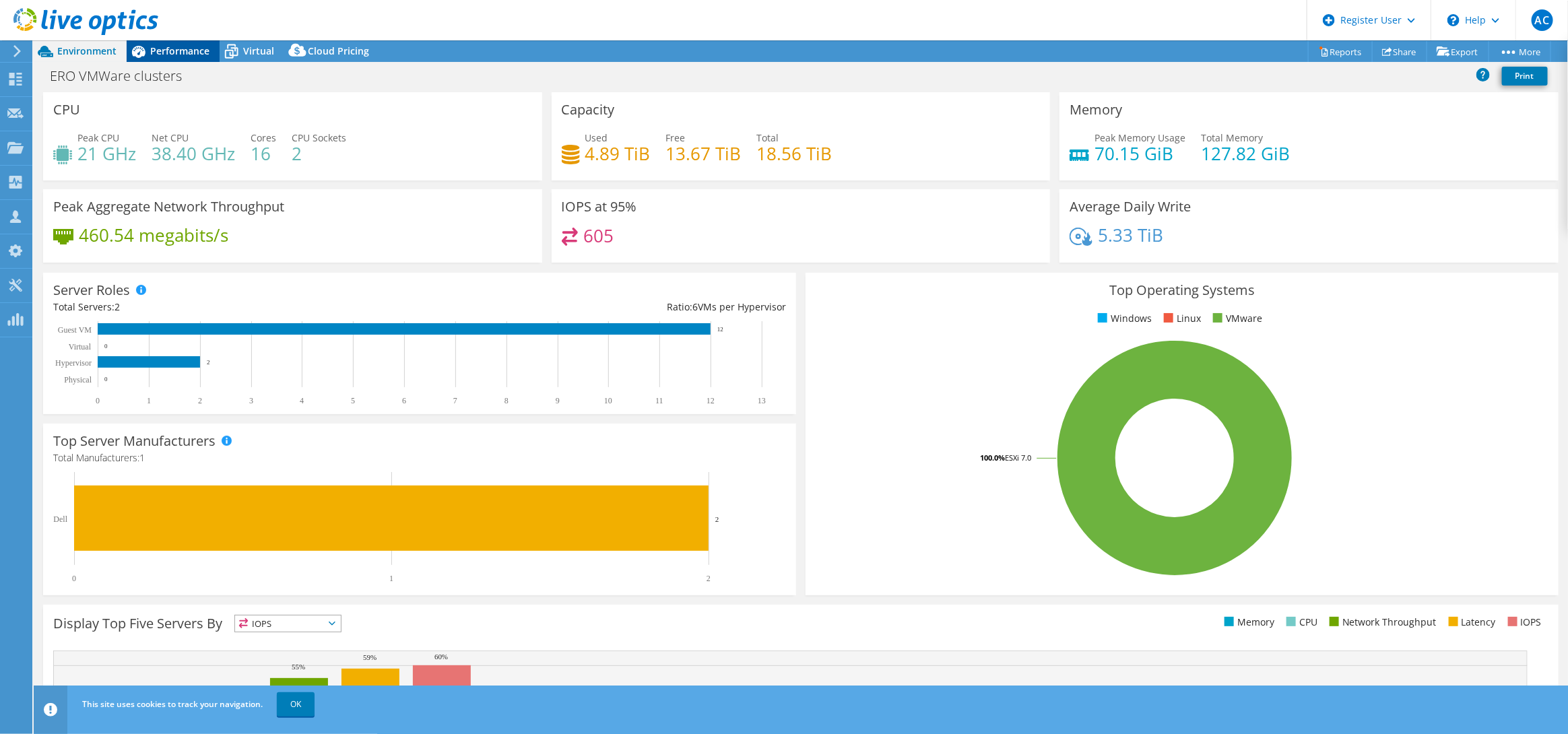
click at [202, 51] on span "Performance" at bounding box center [180, 50] width 60 height 13
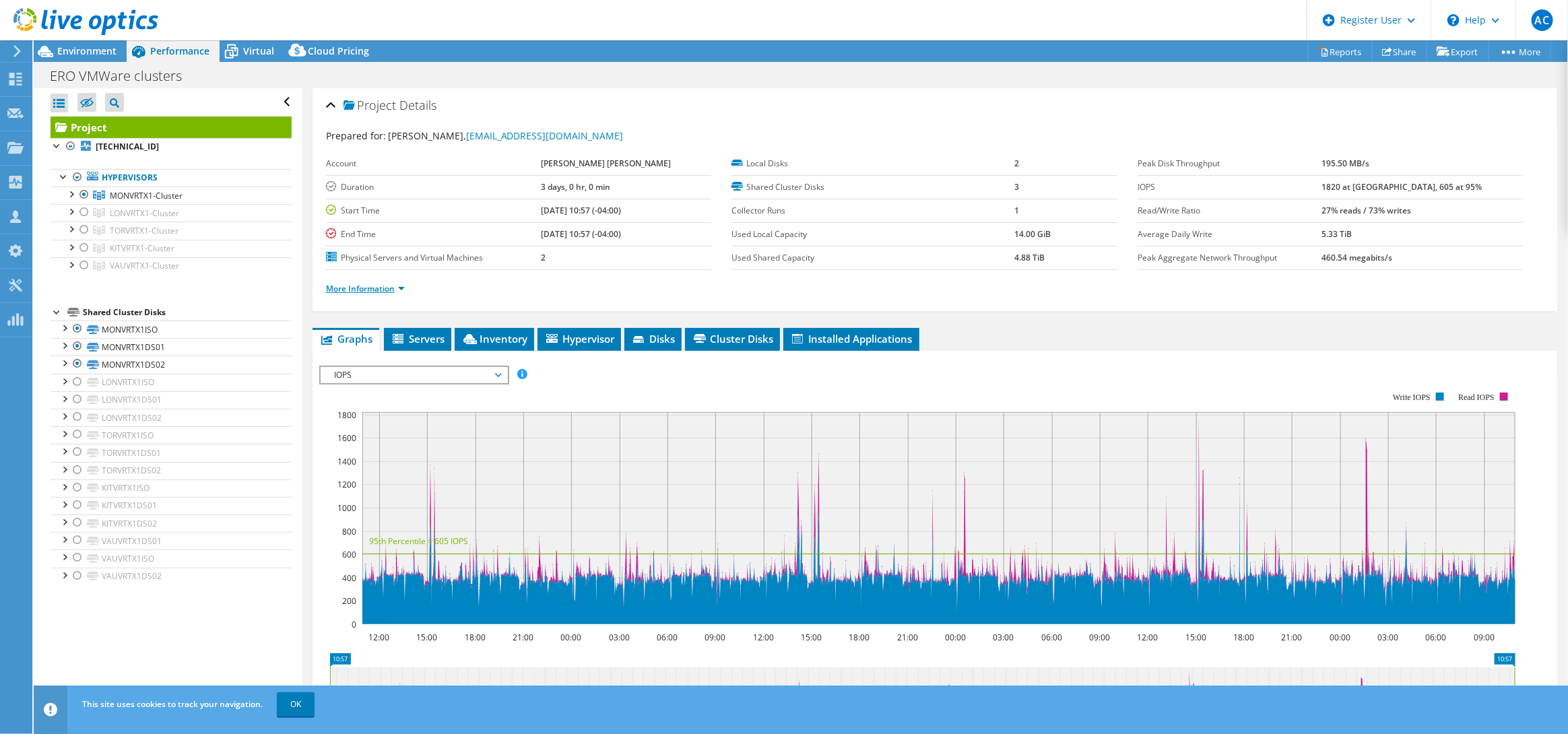
click at [348, 292] on link "More Information" at bounding box center [365, 289] width 79 height 12
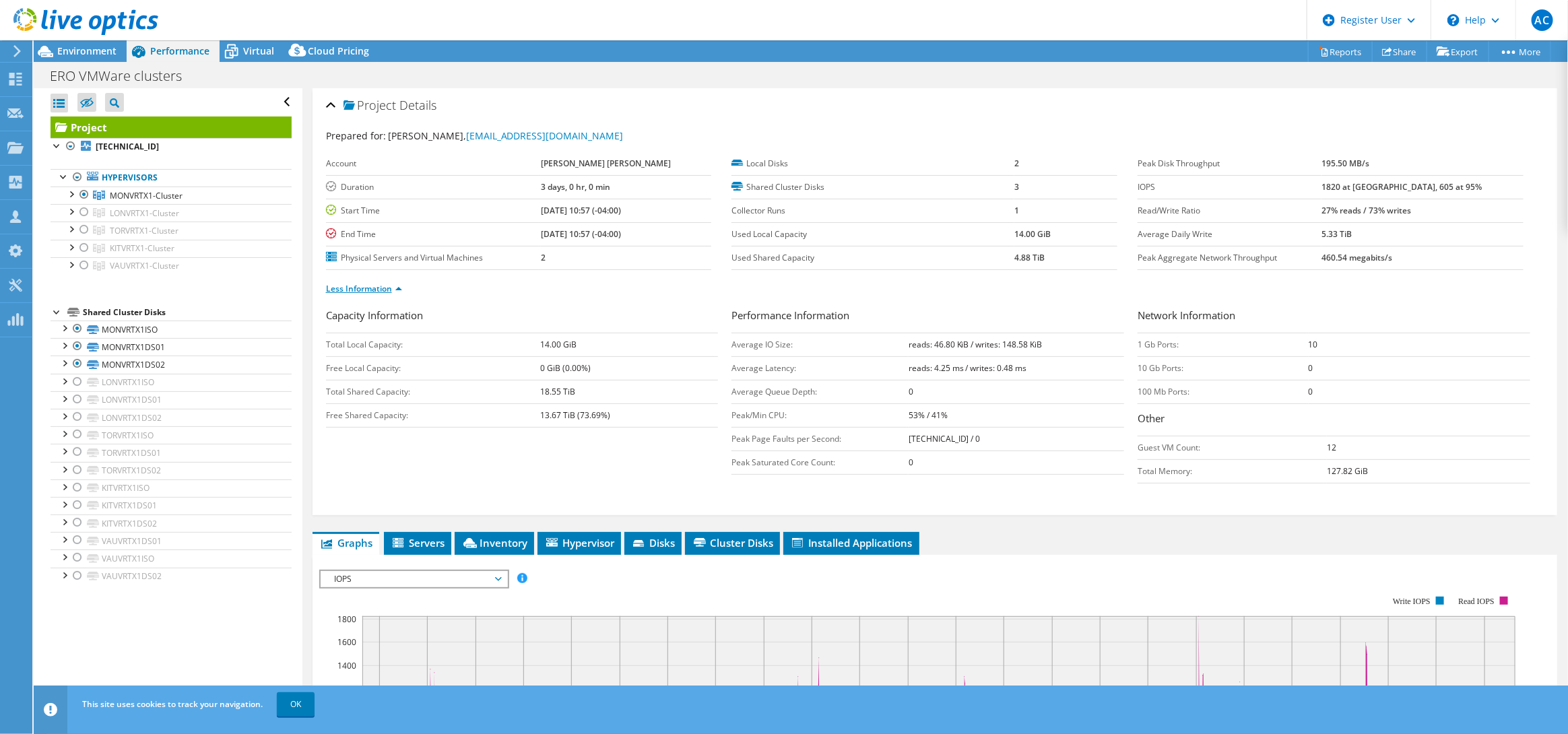
click at [370, 290] on link "Less Information" at bounding box center [363, 289] width 76 height 12
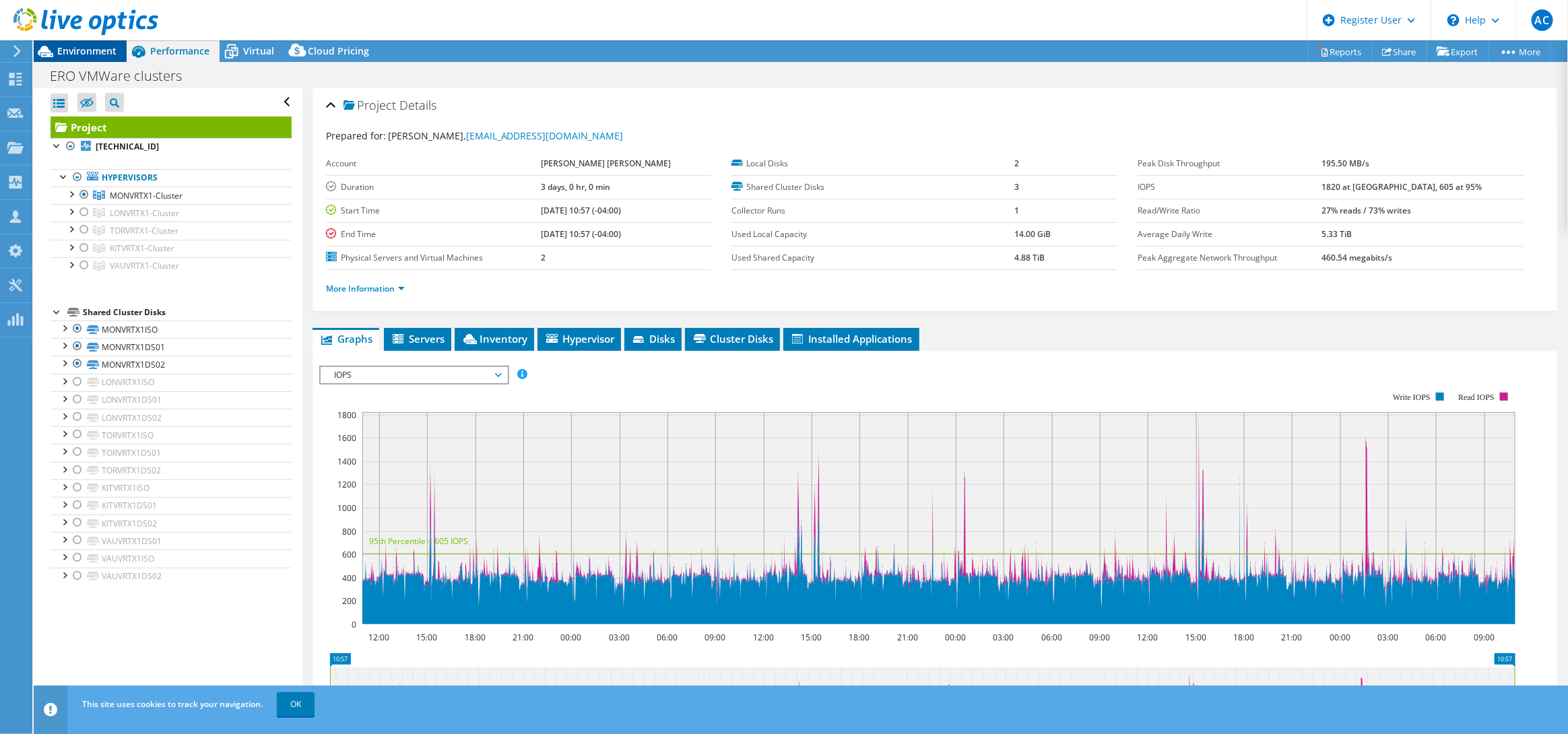
click at [99, 50] on span "Environment" at bounding box center [87, 50] width 60 height 13
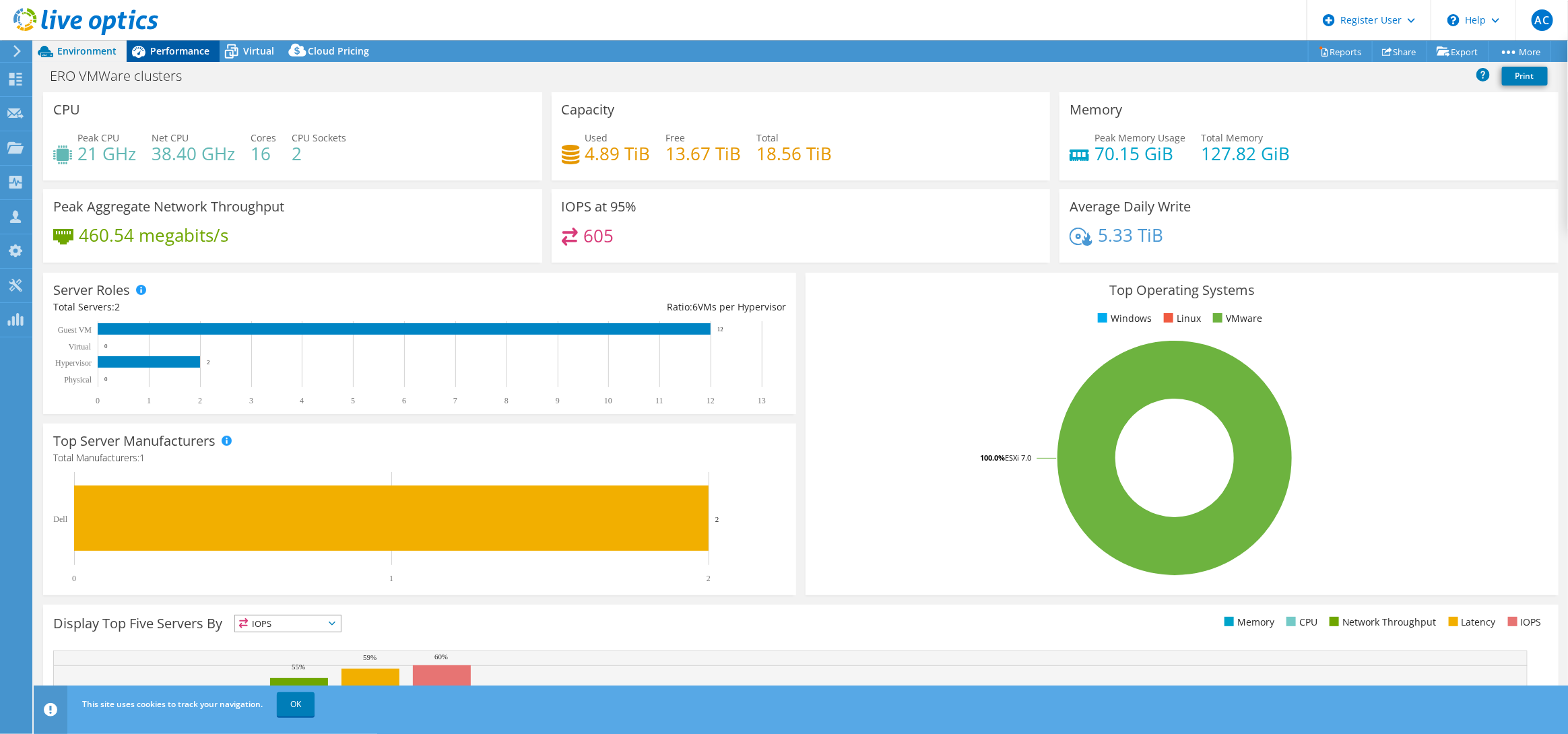
click at [174, 51] on span "Performance" at bounding box center [180, 50] width 60 height 13
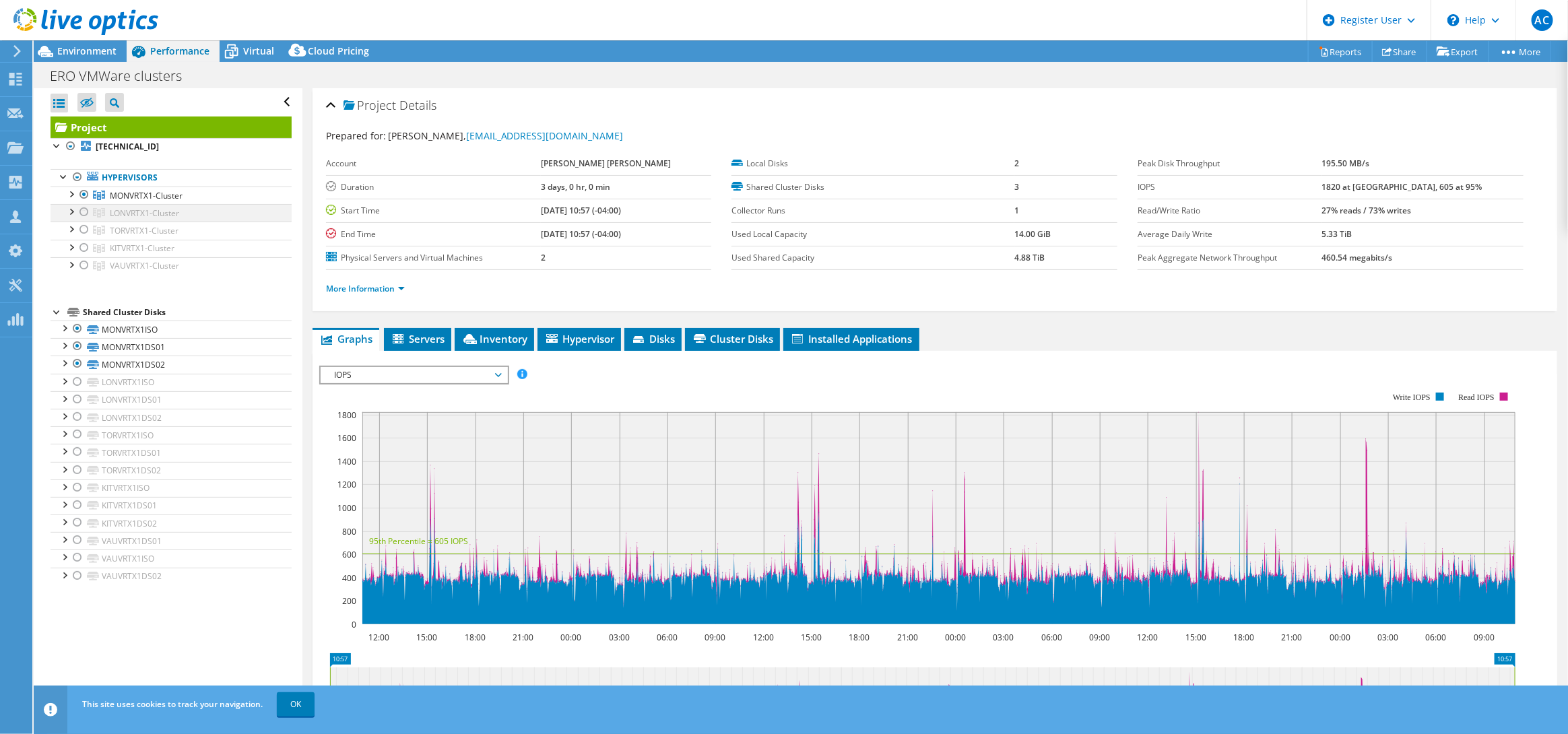
click at [84, 215] on div at bounding box center [84, 212] width 13 height 16
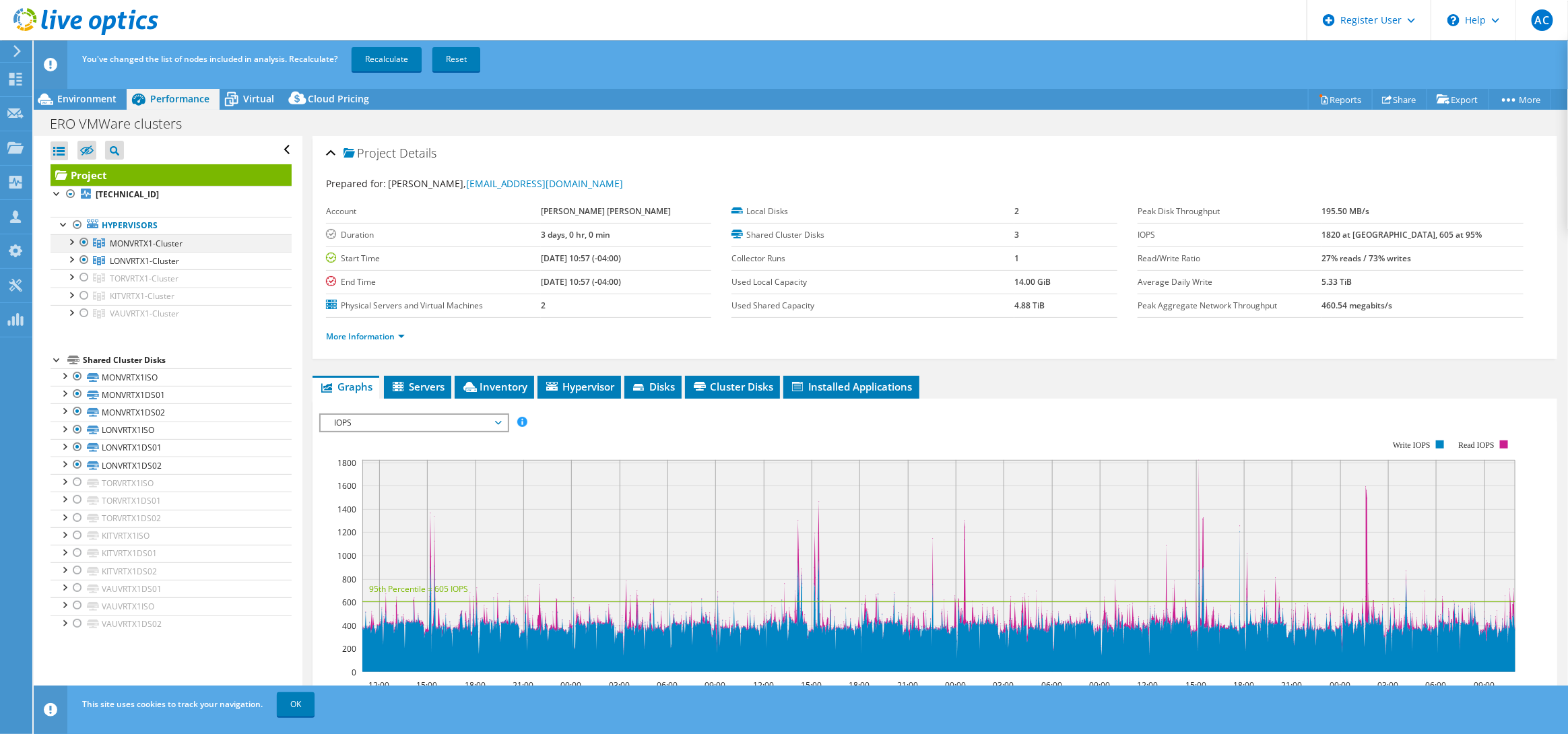
click at [86, 245] on div at bounding box center [84, 242] width 13 height 16
click at [389, 59] on link "Recalculate" at bounding box center [386, 59] width 70 height 24
click at [58, 97] on span "Environment" at bounding box center [87, 98] width 60 height 13
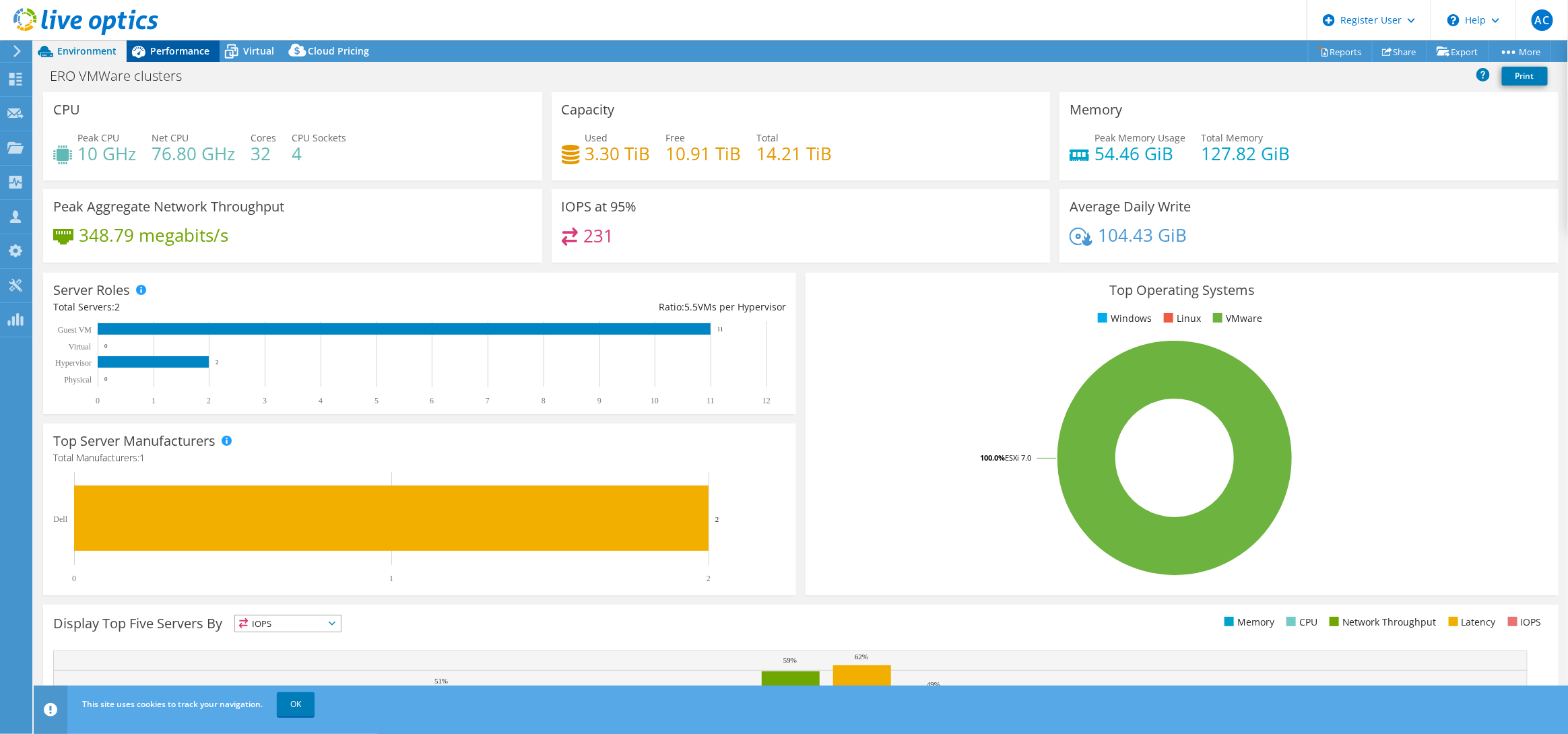
click at [187, 51] on span "Performance" at bounding box center [180, 50] width 60 height 13
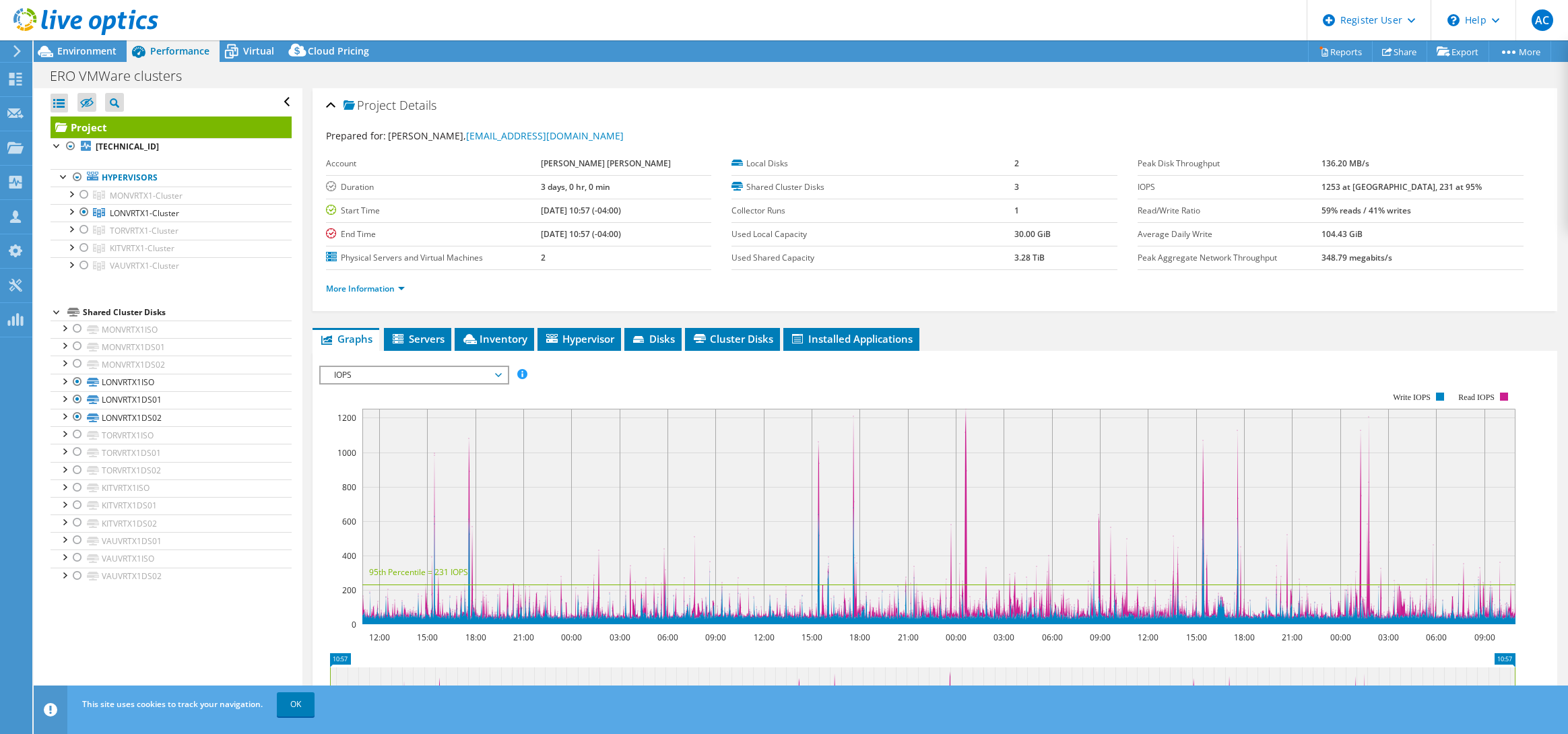
select select "USD"
click at [87, 51] on span "Environment" at bounding box center [87, 50] width 60 height 13
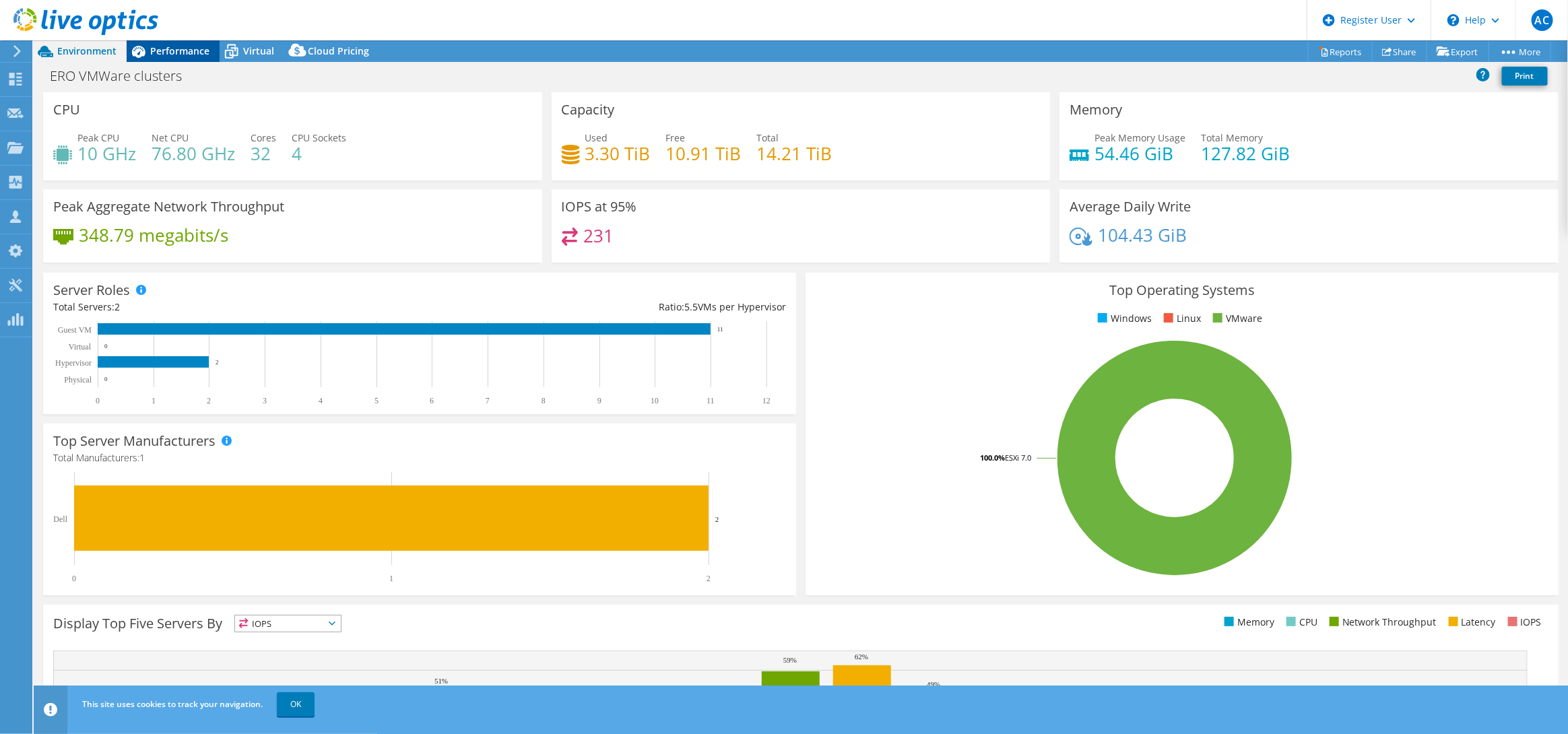
click at [158, 53] on span "Performance" at bounding box center [180, 50] width 60 height 13
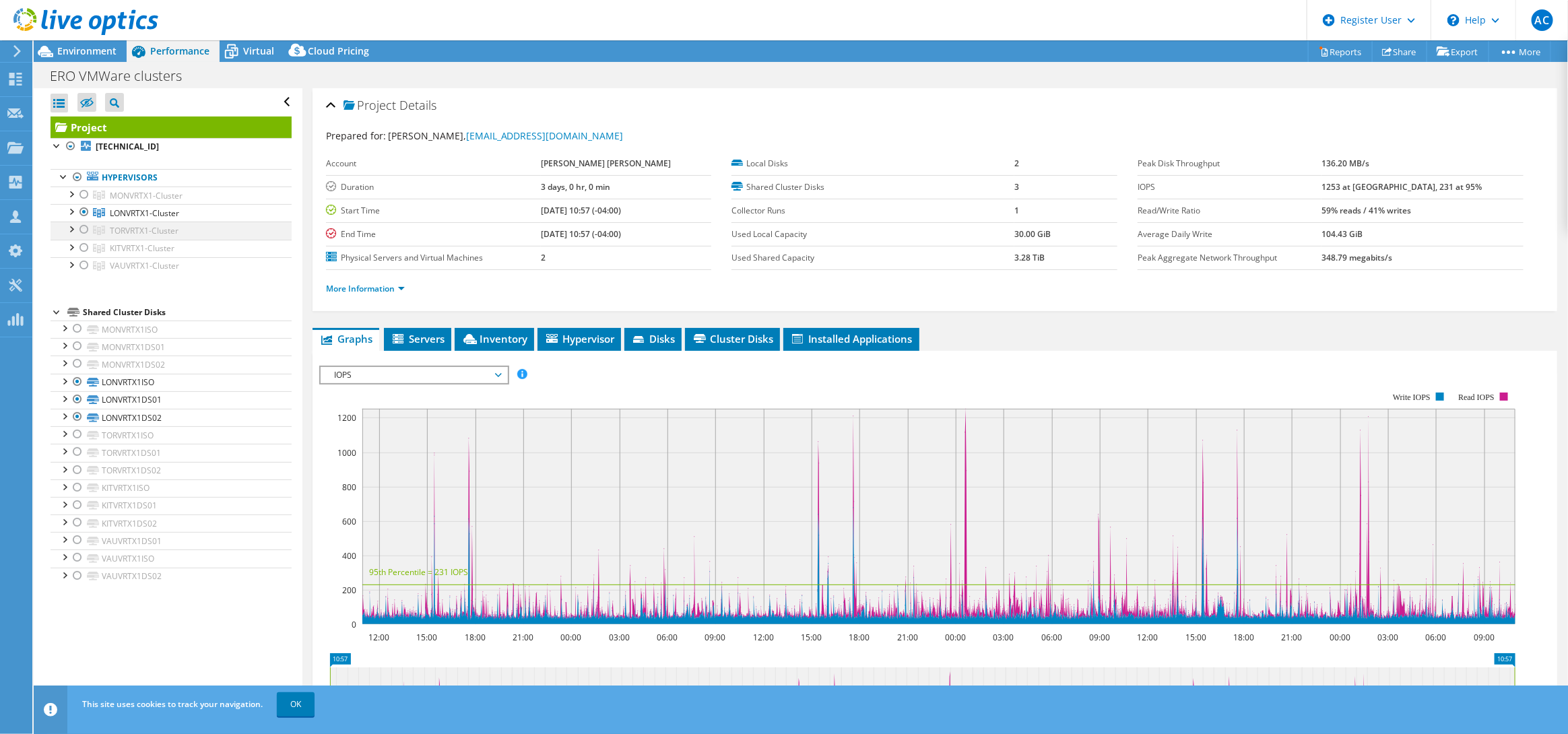
click at [80, 230] on div at bounding box center [84, 229] width 13 height 16
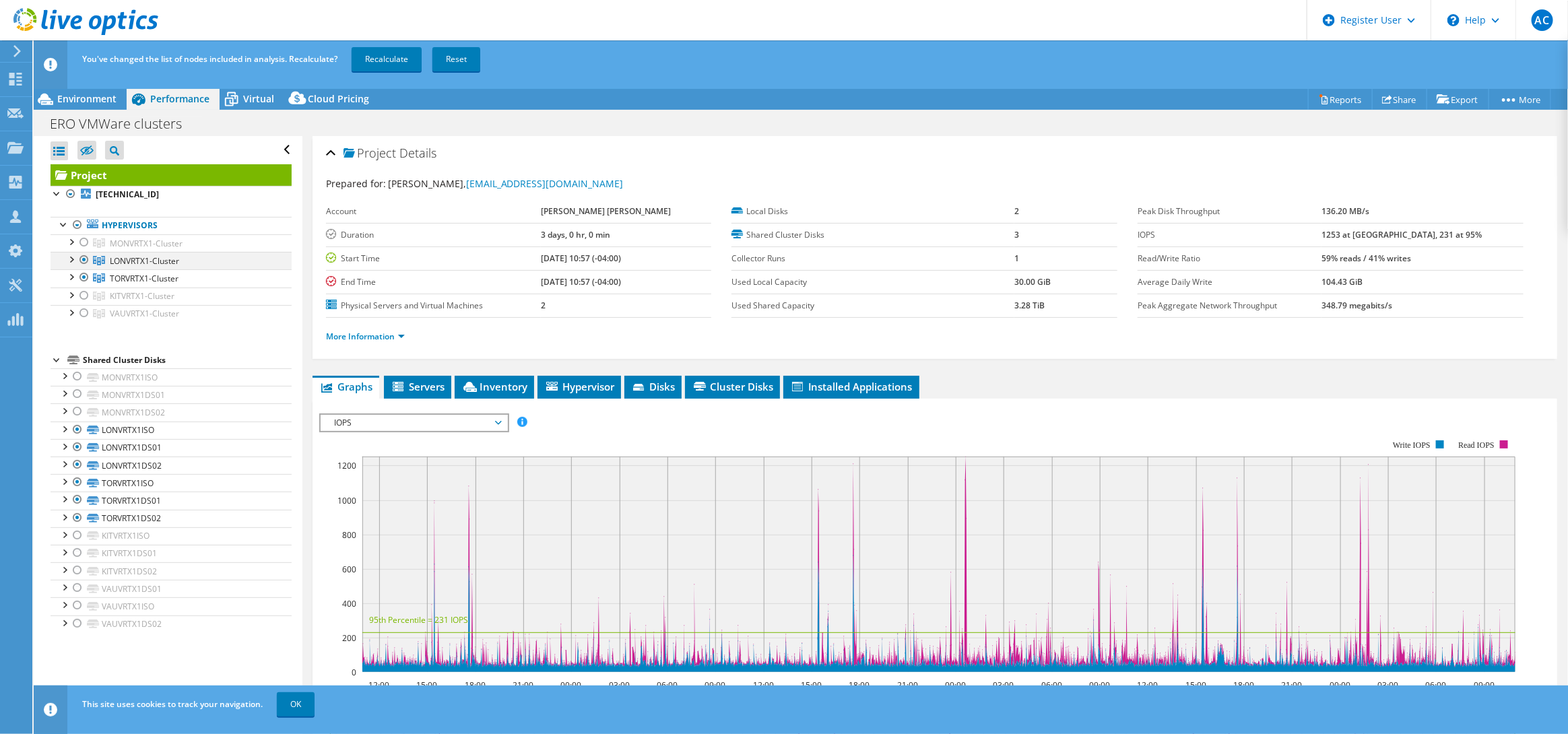
click at [88, 263] on div at bounding box center [84, 259] width 13 height 16
click at [364, 53] on link "Recalculate" at bounding box center [386, 59] width 70 height 24
click at [71, 105] on div "Environment" at bounding box center [80, 99] width 93 height 21
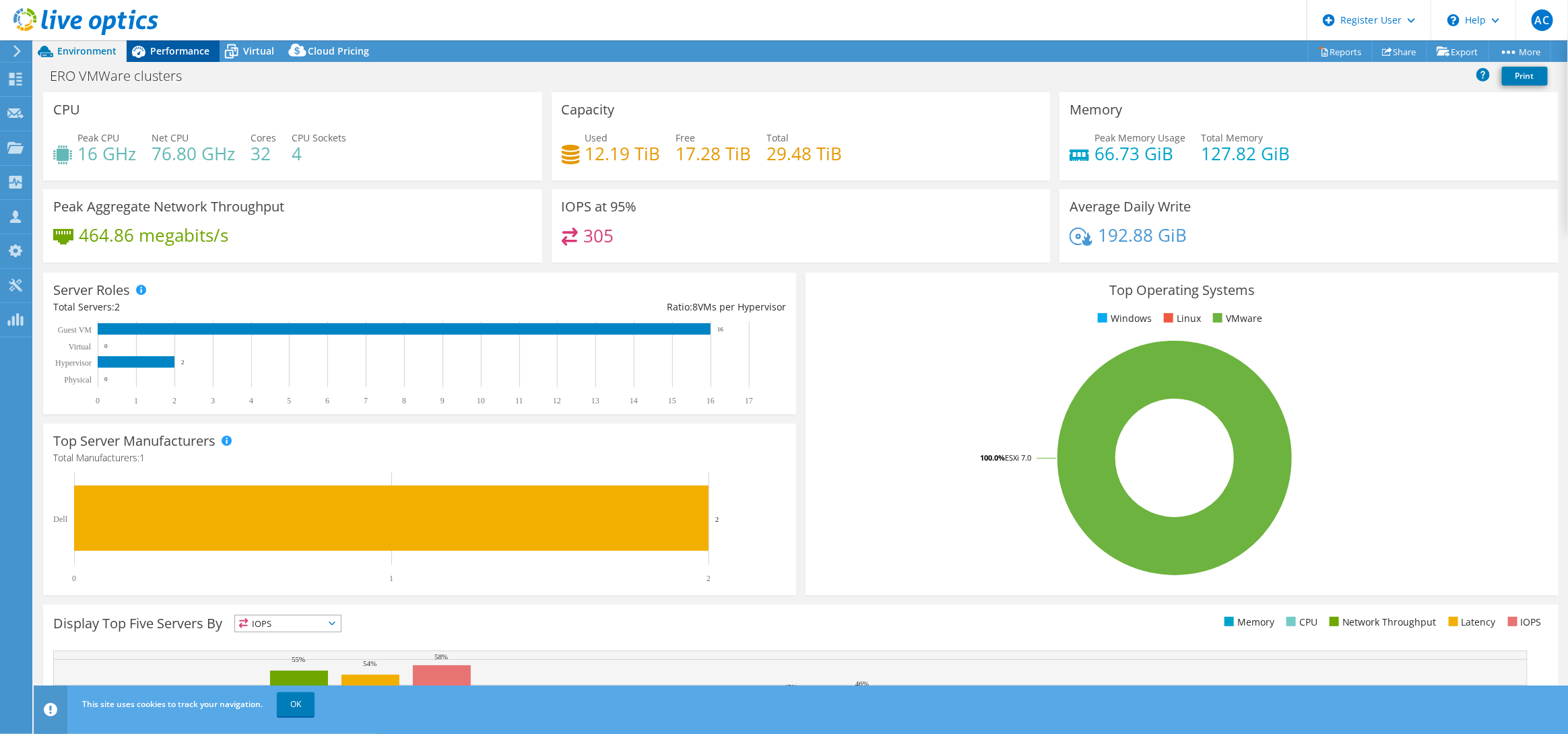
click at [173, 53] on span "Performance" at bounding box center [180, 50] width 60 height 13
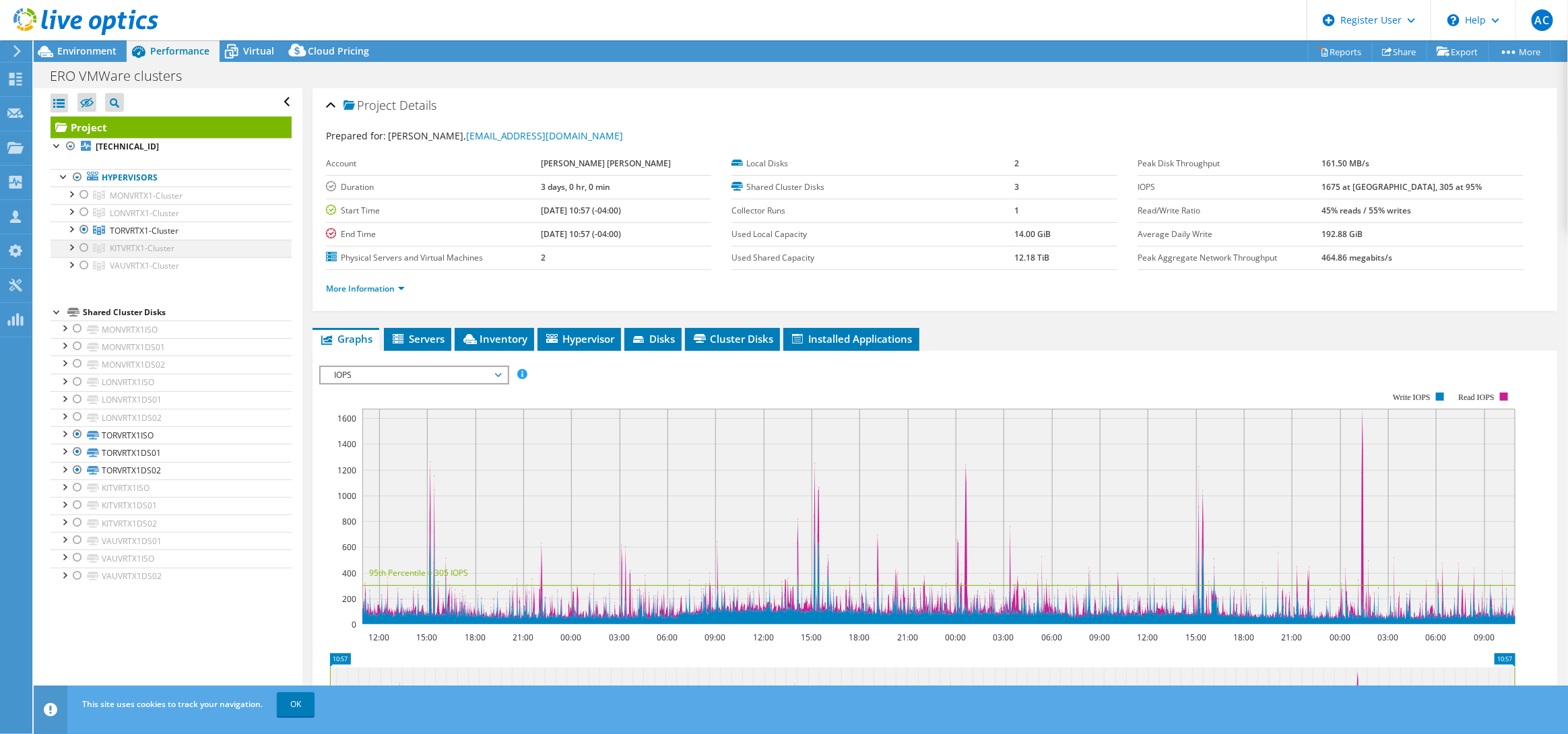
click at [86, 249] on div at bounding box center [84, 248] width 13 height 16
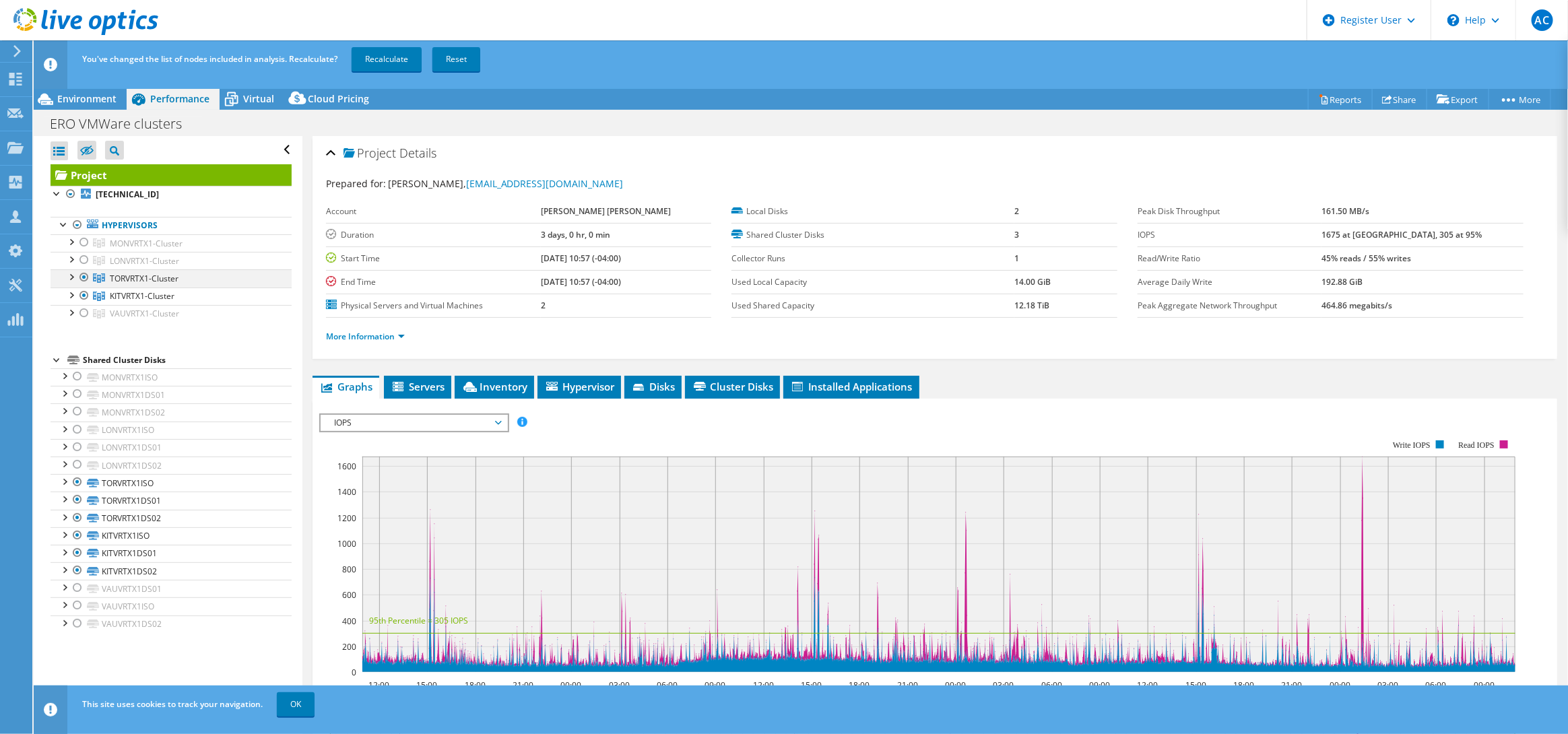
click at [85, 278] on div at bounding box center [84, 277] width 13 height 16
click at [384, 56] on link "Recalculate" at bounding box center [386, 59] width 70 height 24
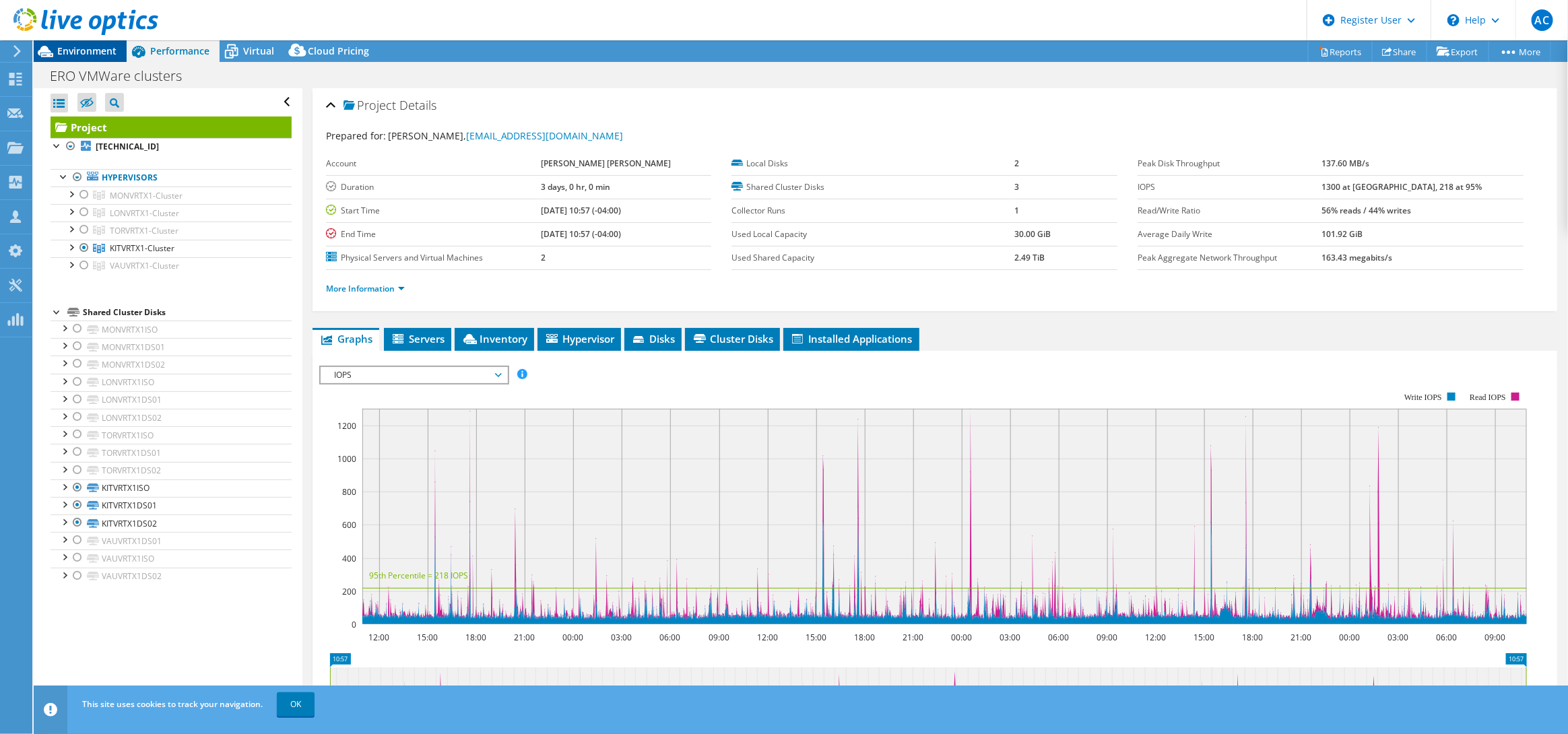
click at [106, 60] on div "Environment" at bounding box center [80, 51] width 93 height 21
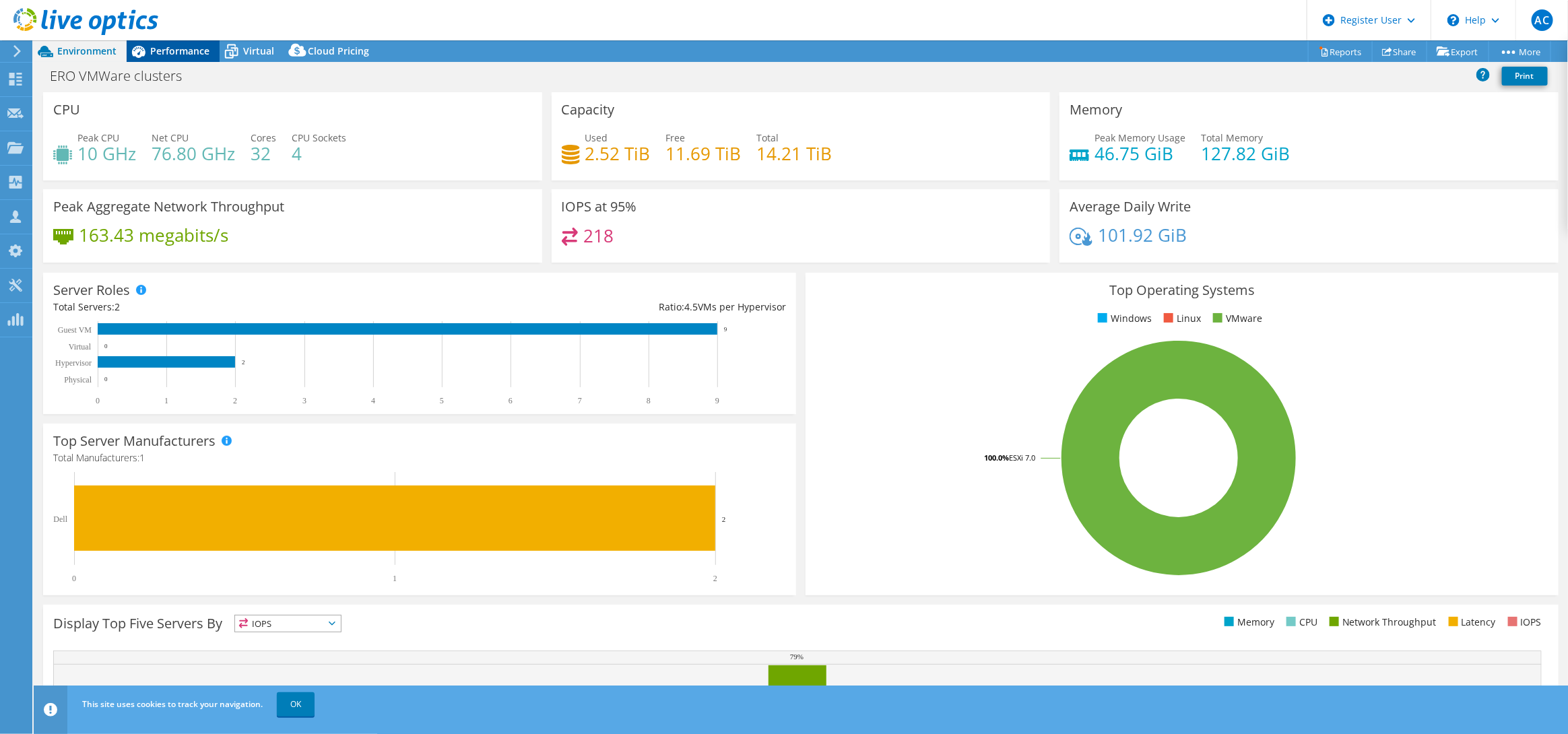
click at [145, 50] on icon at bounding box center [138, 51] width 23 height 23
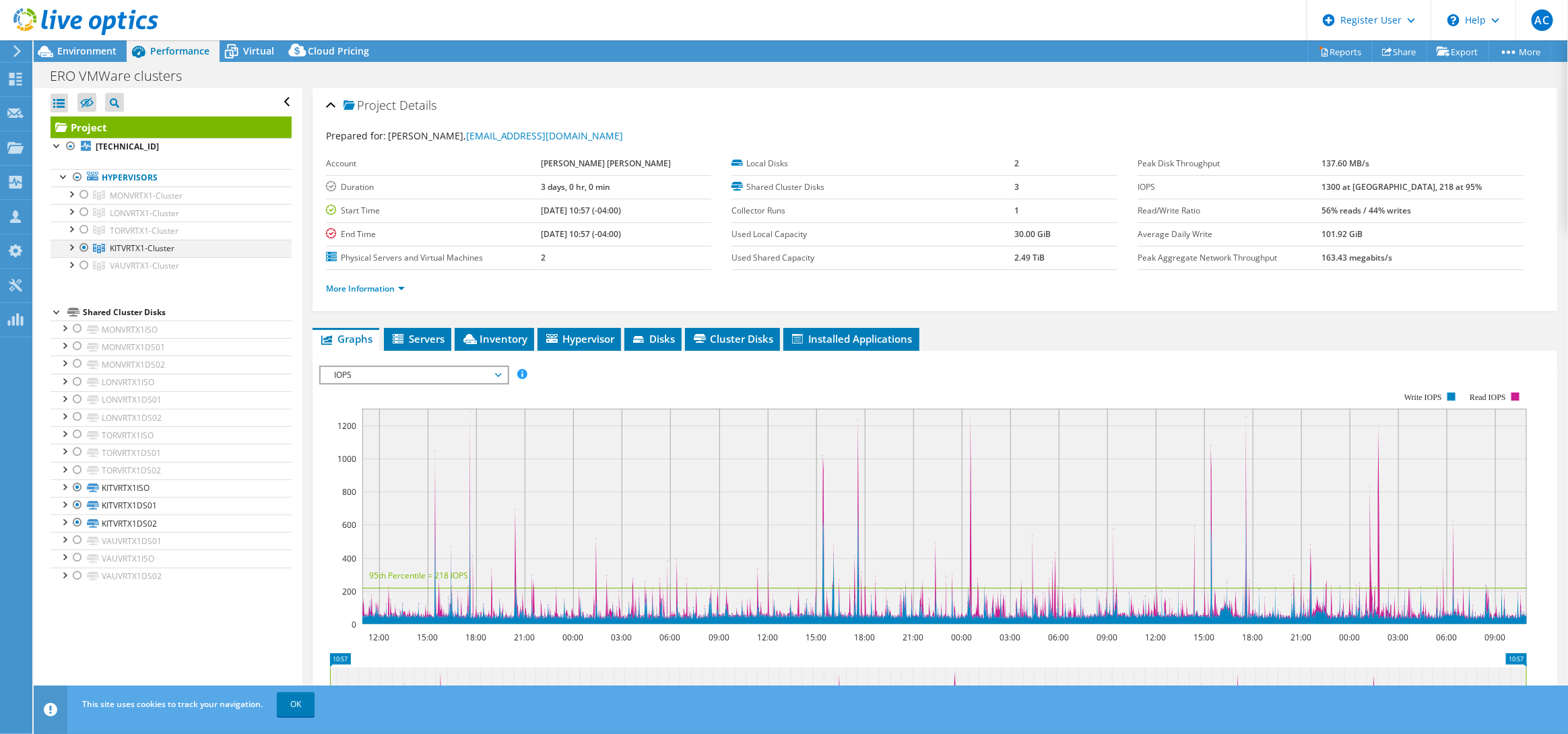
click at [87, 249] on div at bounding box center [84, 248] width 13 height 16
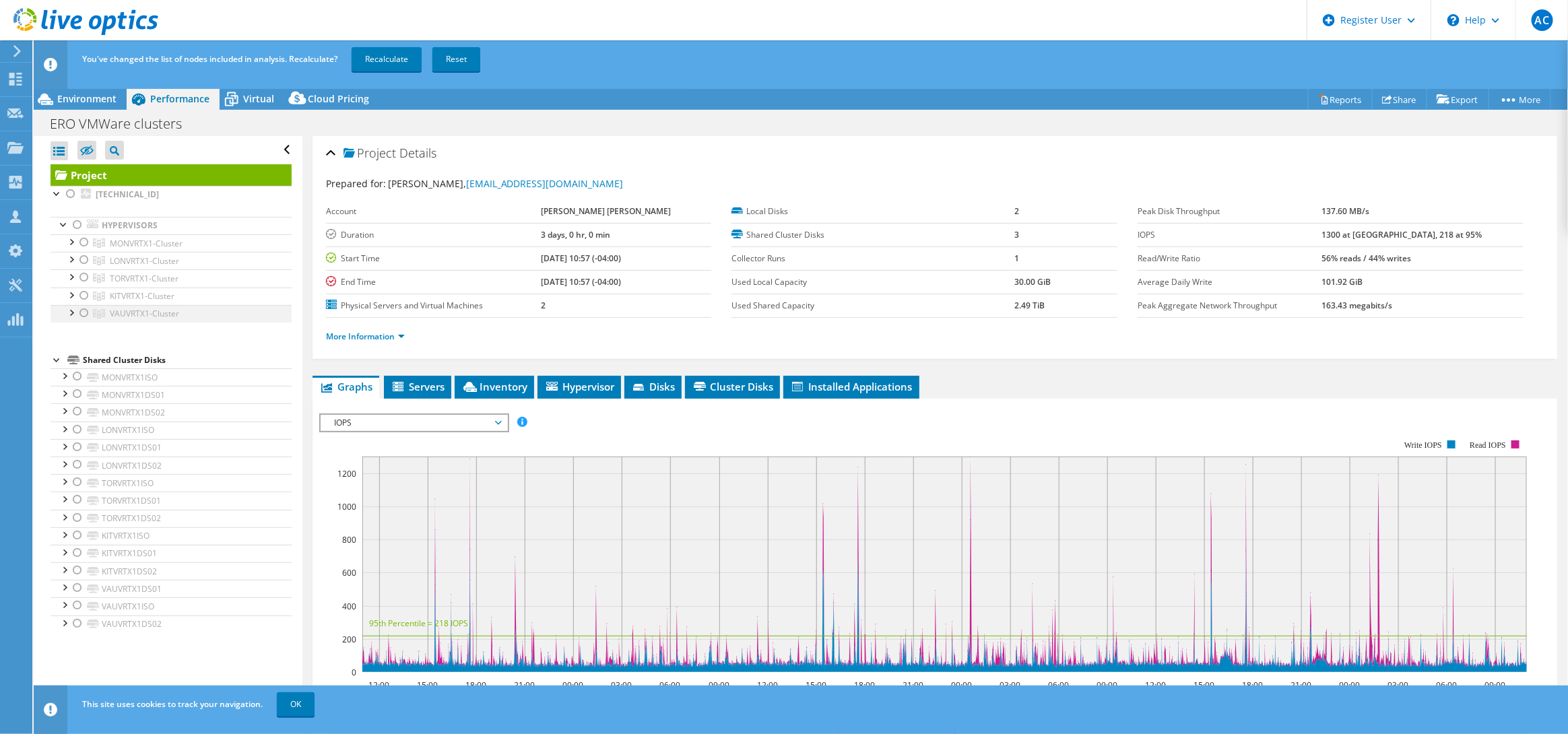
click at [83, 319] on div at bounding box center [84, 313] width 13 height 16
click at [370, 60] on link "Recalculate" at bounding box center [386, 59] width 70 height 24
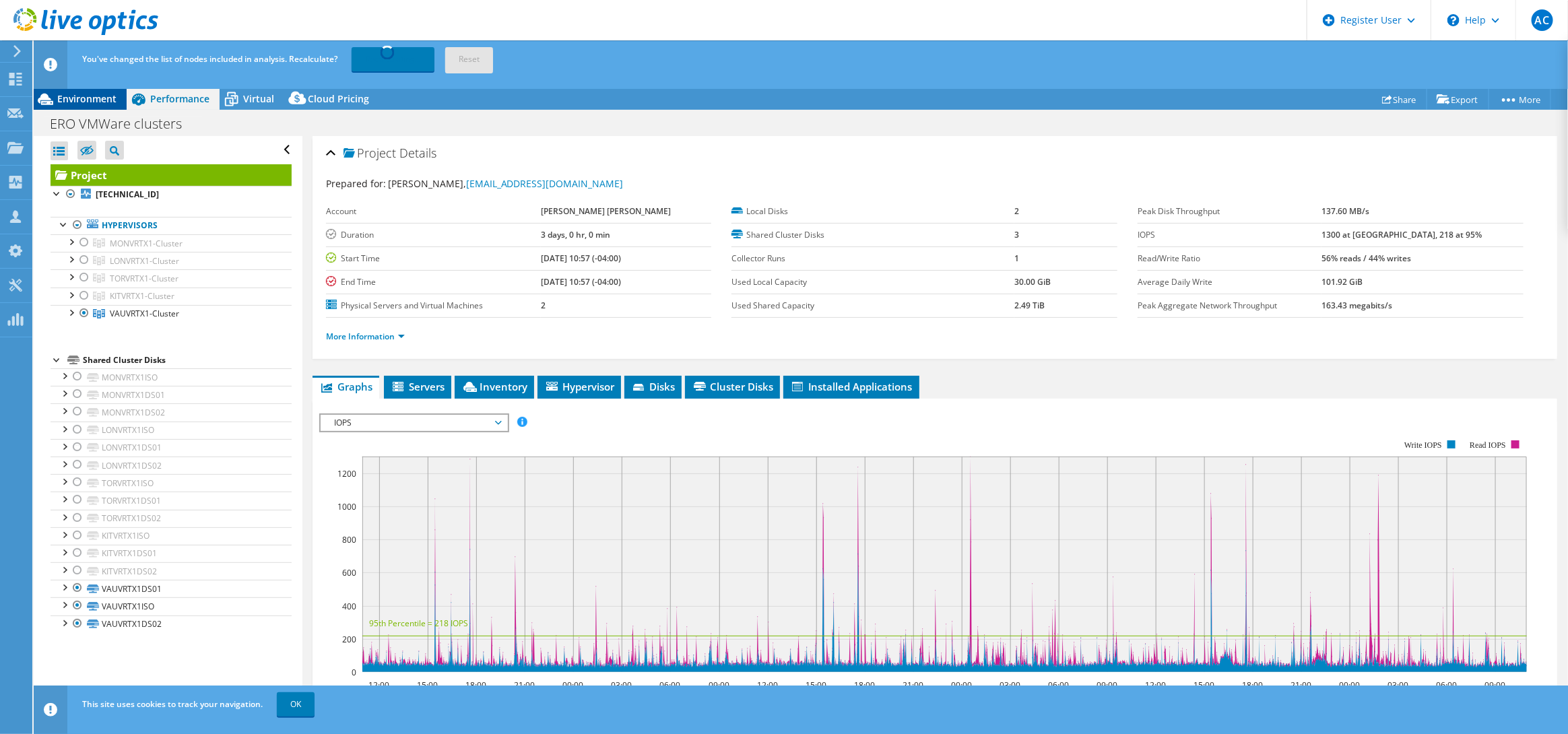
click at [97, 92] on span "Environment" at bounding box center [87, 98] width 60 height 13
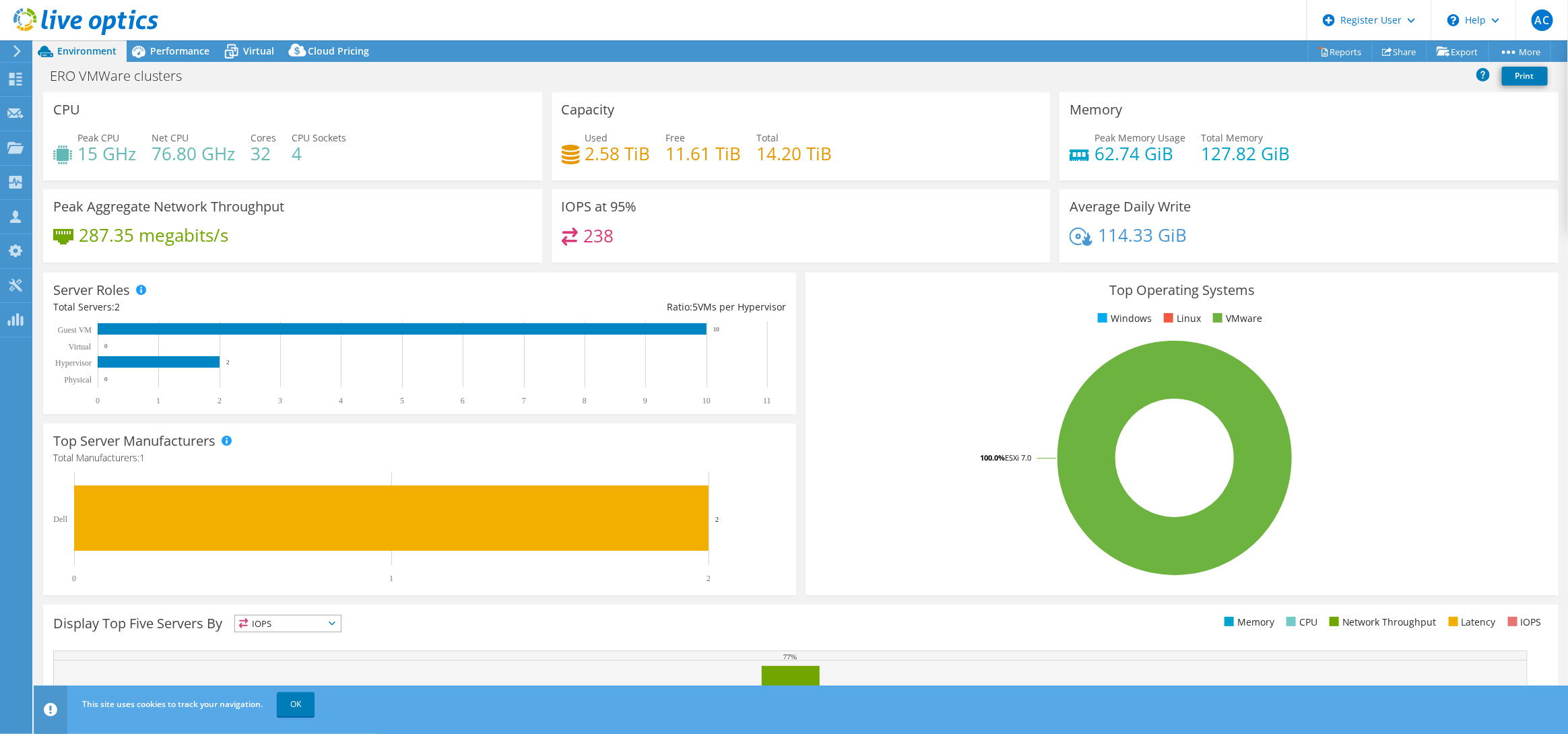
click at [704, 159] on div "Used 2.58 TiB Free 11.61 TiB Total 14.20 TiB" at bounding box center [801, 152] width 479 height 43
click at [836, 143] on div "Used 2.58 TiB Free 11.61 TiB Total 14.20 TiB" at bounding box center [801, 152] width 479 height 43
drag, startPoint x: 748, startPoint y: 159, endPoint x: 843, endPoint y: 155, distance: 95.1
click at [843, 155] on div "Used 2.58 TiB Free 11.61 TiB Total 14.20 TiB" at bounding box center [801, 152] width 479 height 43
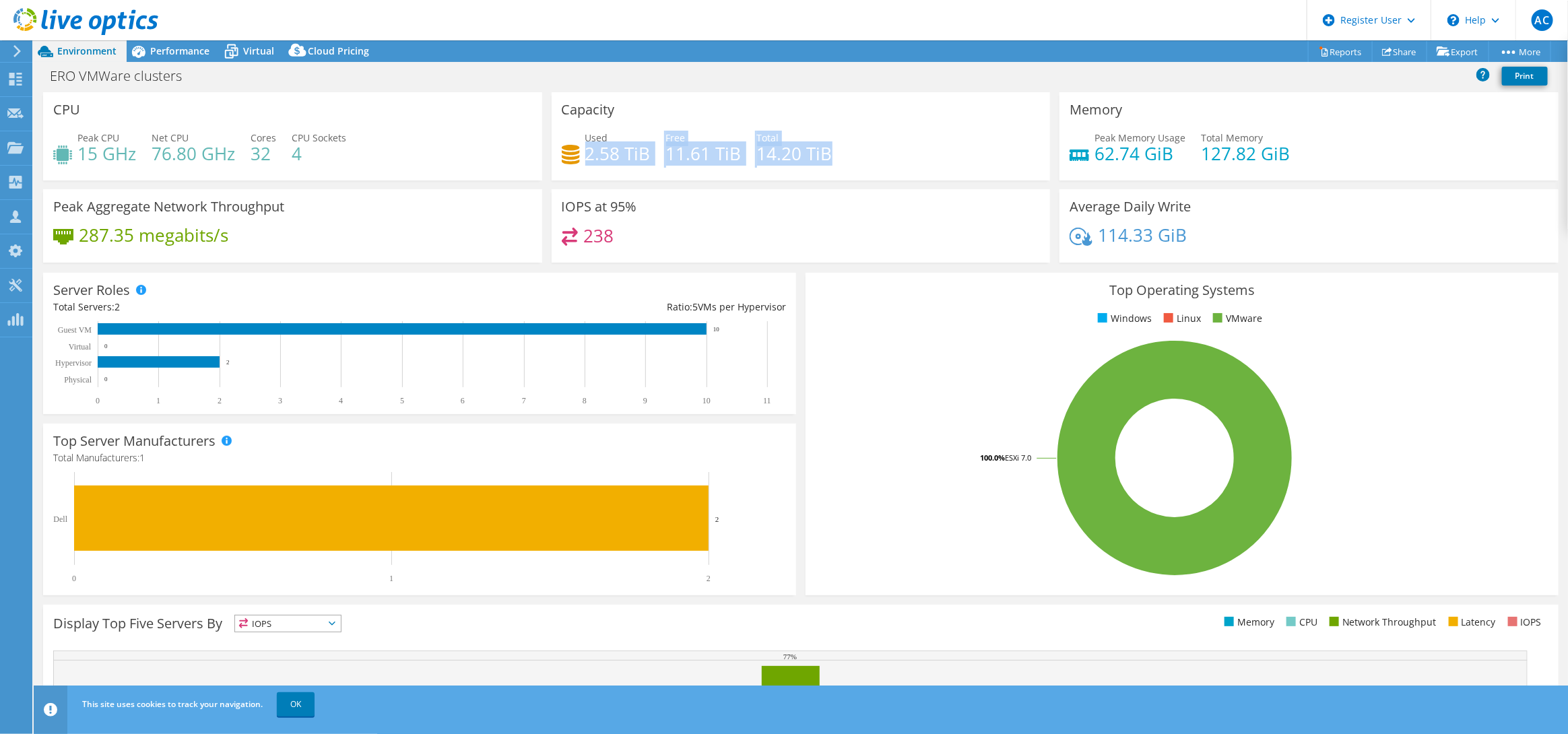
drag, startPoint x: 583, startPoint y: 160, endPoint x: 880, endPoint y: 158, distance: 297.0
click at [880, 158] on div "Used 2.58 TiB Free 11.61 TiB Total 14.20 TiB" at bounding box center [801, 152] width 479 height 43
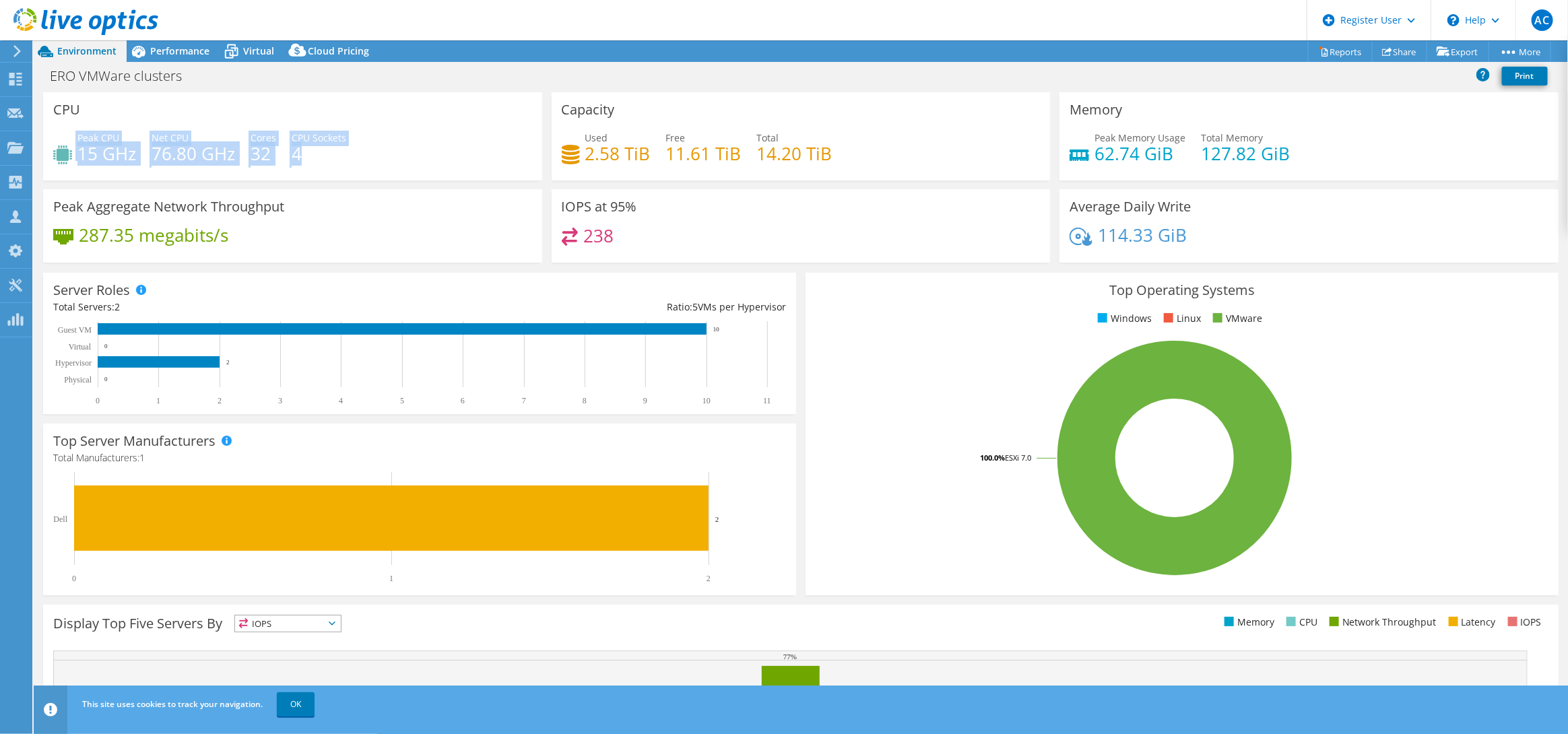
drag, startPoint x: 73, startPoint y: 149, endPoint x: 329, endPoint y: 151, distance: 256.0
click at [321, 148] on div "Peak CPU 15 GHz Net CPU 76.80 GHz Cores 32 CPU Sockets 4" at bounding box center [292, 152] width 479 height 43
click at [332, 152] on h4 "4" at bounding box center [319, 153] width 55 height 14
click at [187, 55] on span "Performance" at bounding box center [180, 50] width 60 height 13
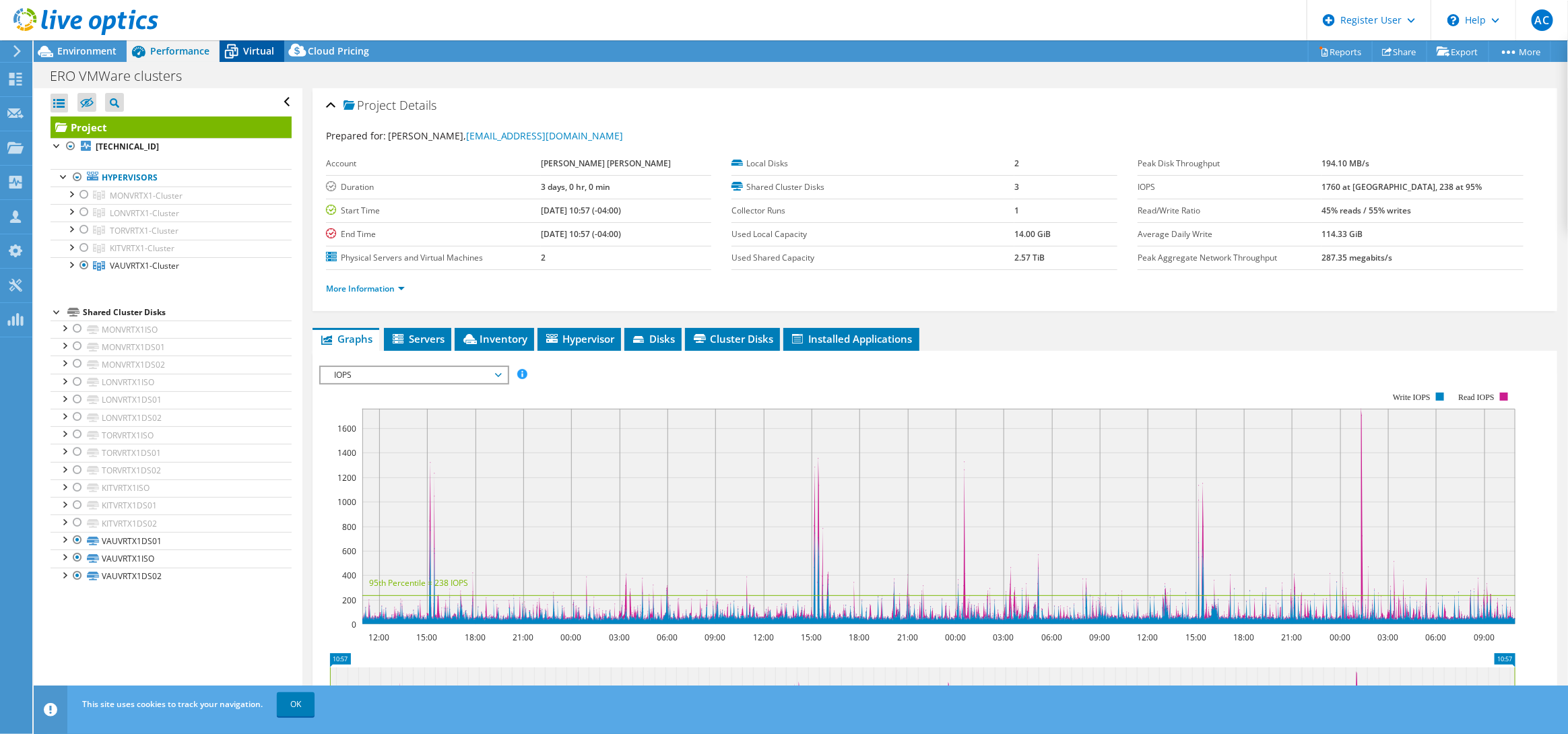
click at [239, 51] on icon at bounding box center [231, 51] width 23 height 23
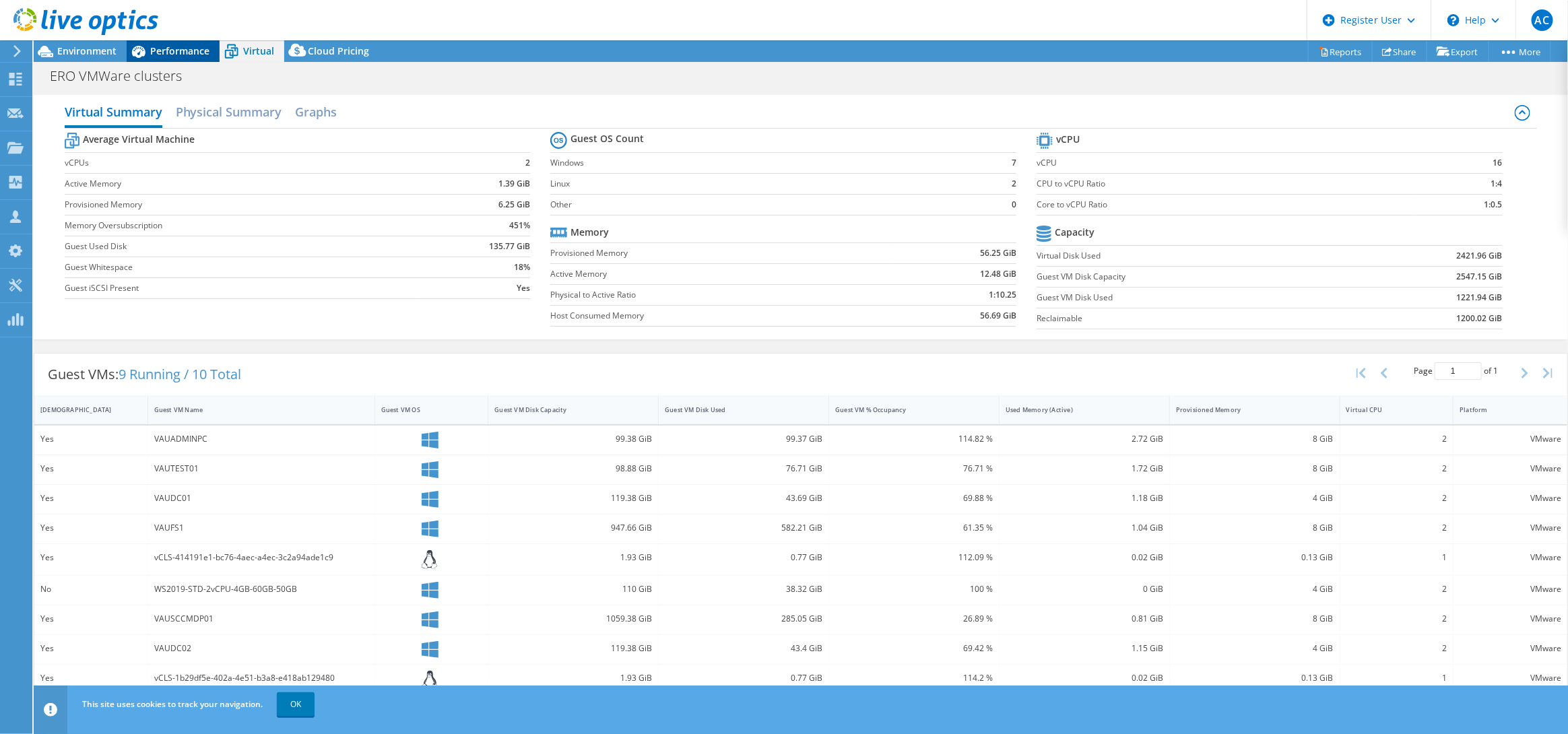
click at [160, 48] on span "Performance" at bounding box center [180, 50] width 60 height 13
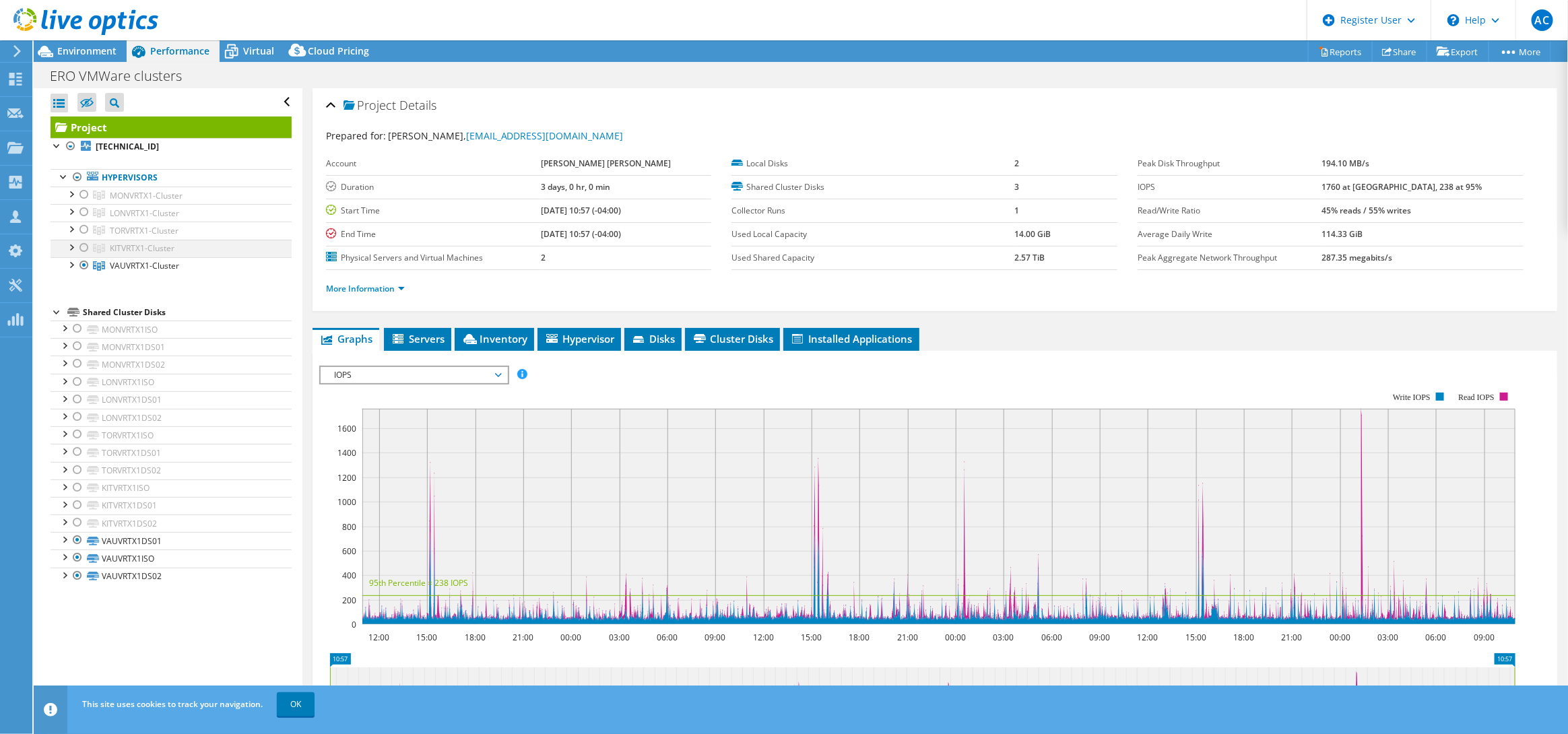
click at [80, 248] on div at bounding box center [84, 248] width 13 height 16
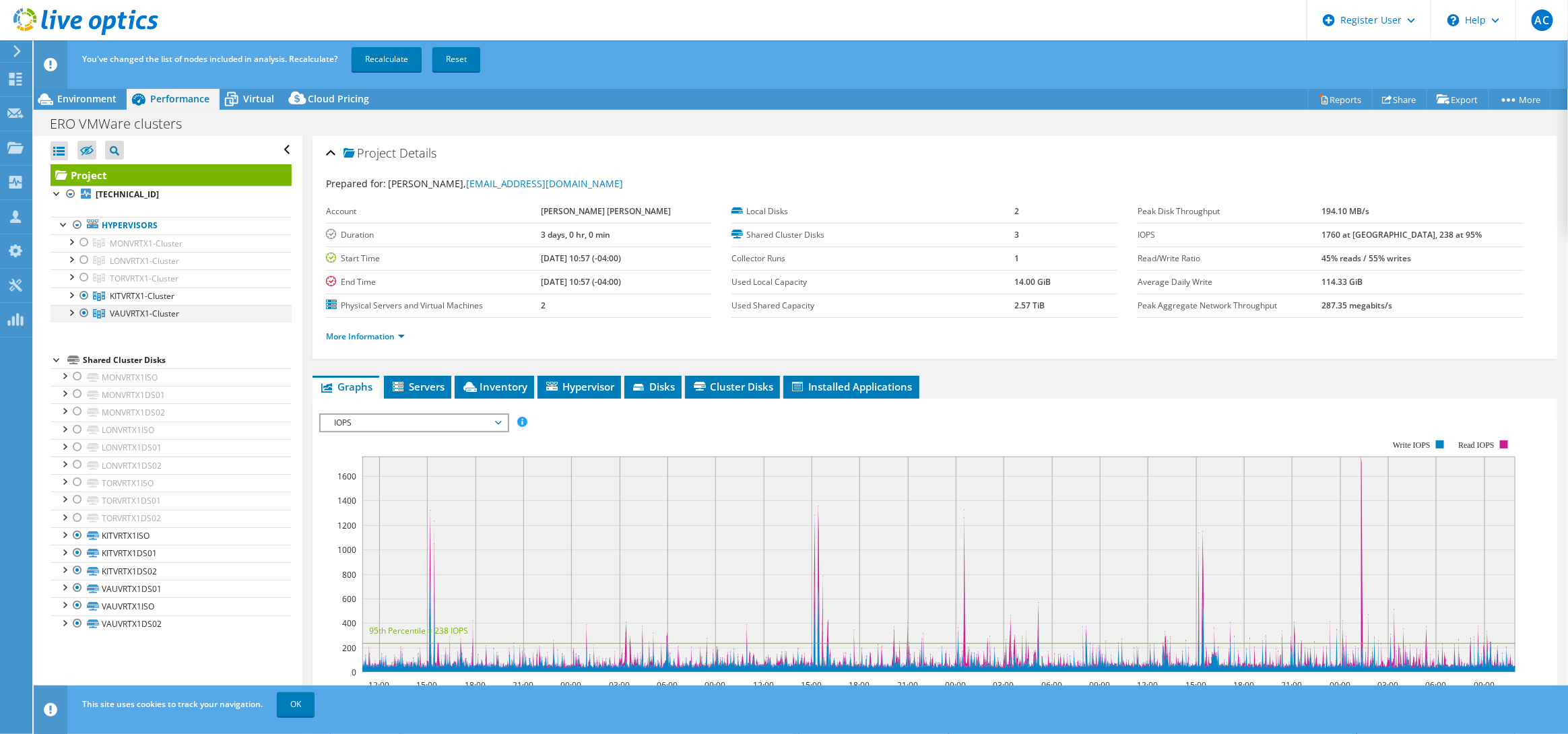
click at [86, 321] on div at bounding box center [84, 313] width 13 height 16
click at [252, 94] on span "Virtual" at bounding box center [258, 98] width 31 height 13
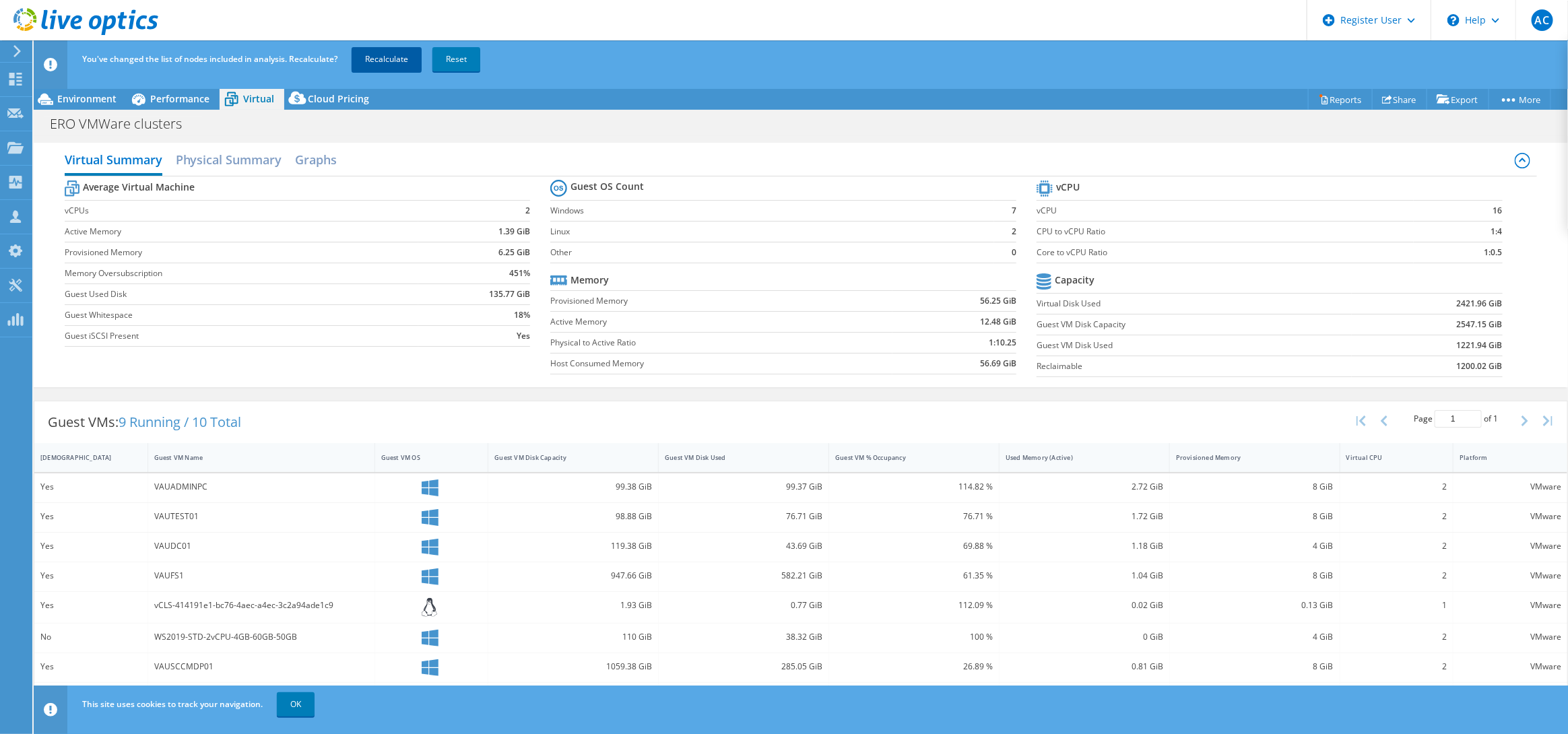
click at [389, 56] on link "Recalculate" at bounding box center [386, 59] width 70 height 24
click at [179, 95] on span "Performance" at bounding box center [180, 98] width 60 height 13
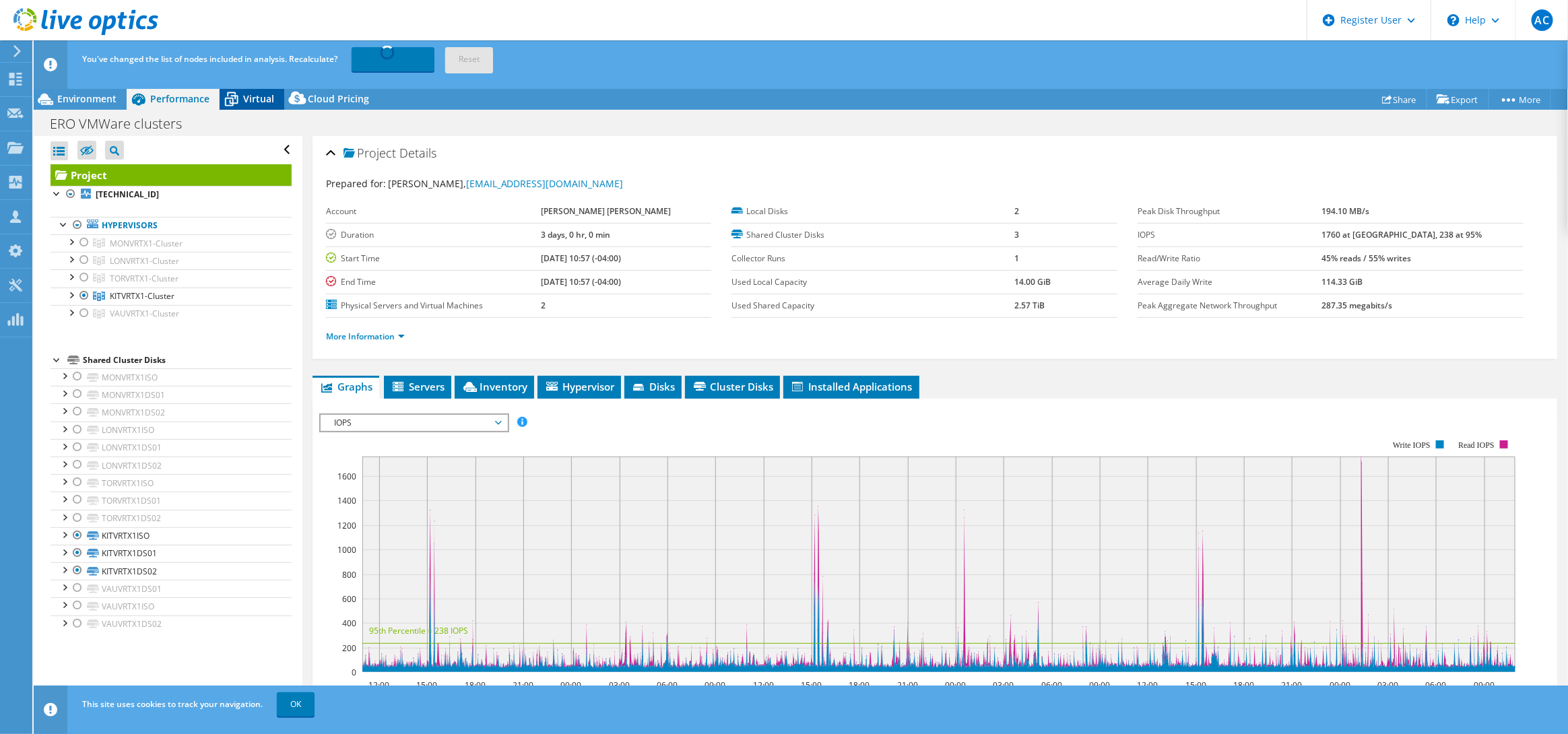
click at [240, 90] on icon at bounding box center [231, 99] width 23 height 23
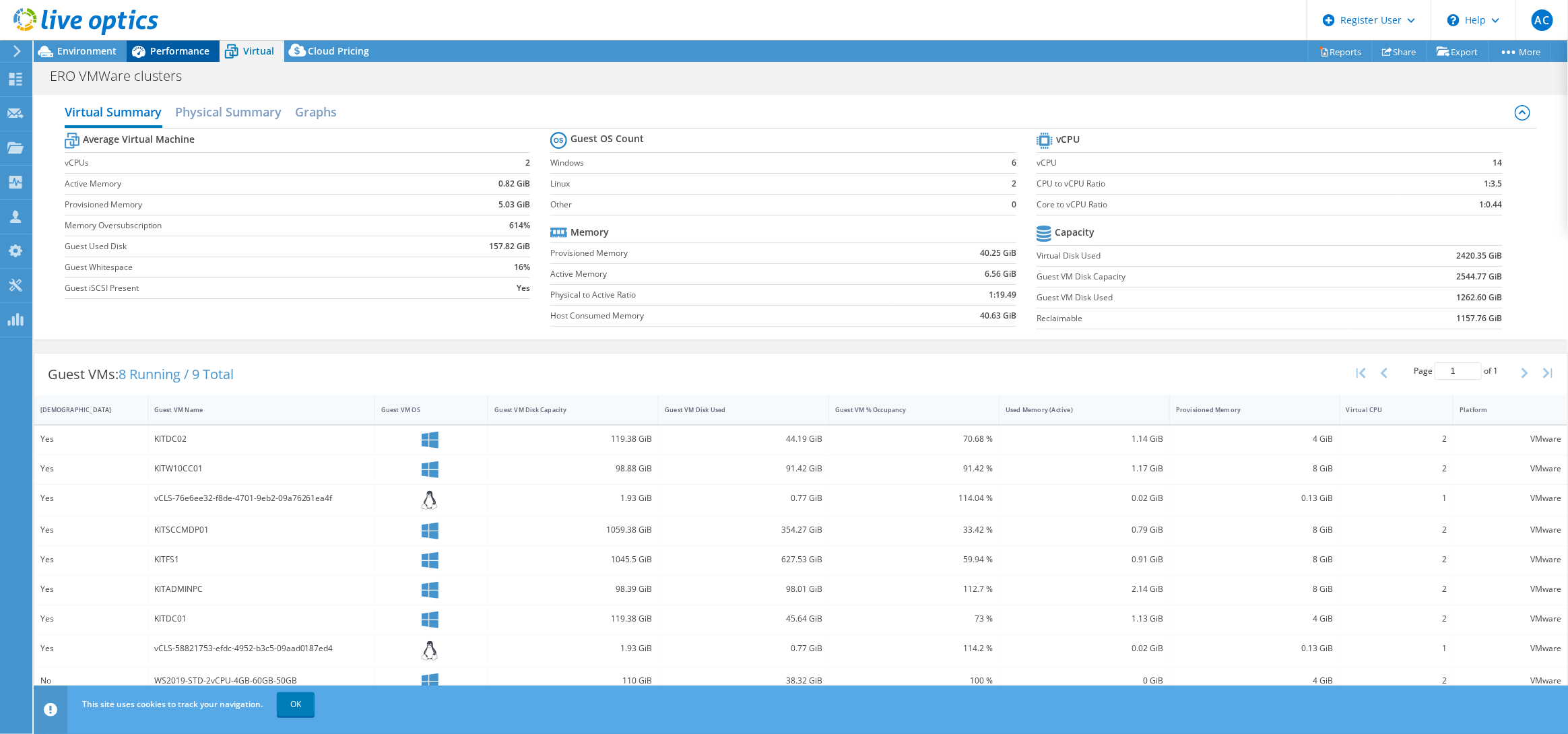
click at [185, 45] on span "Performance" at bounding box center [180, 50] width 60 height 13
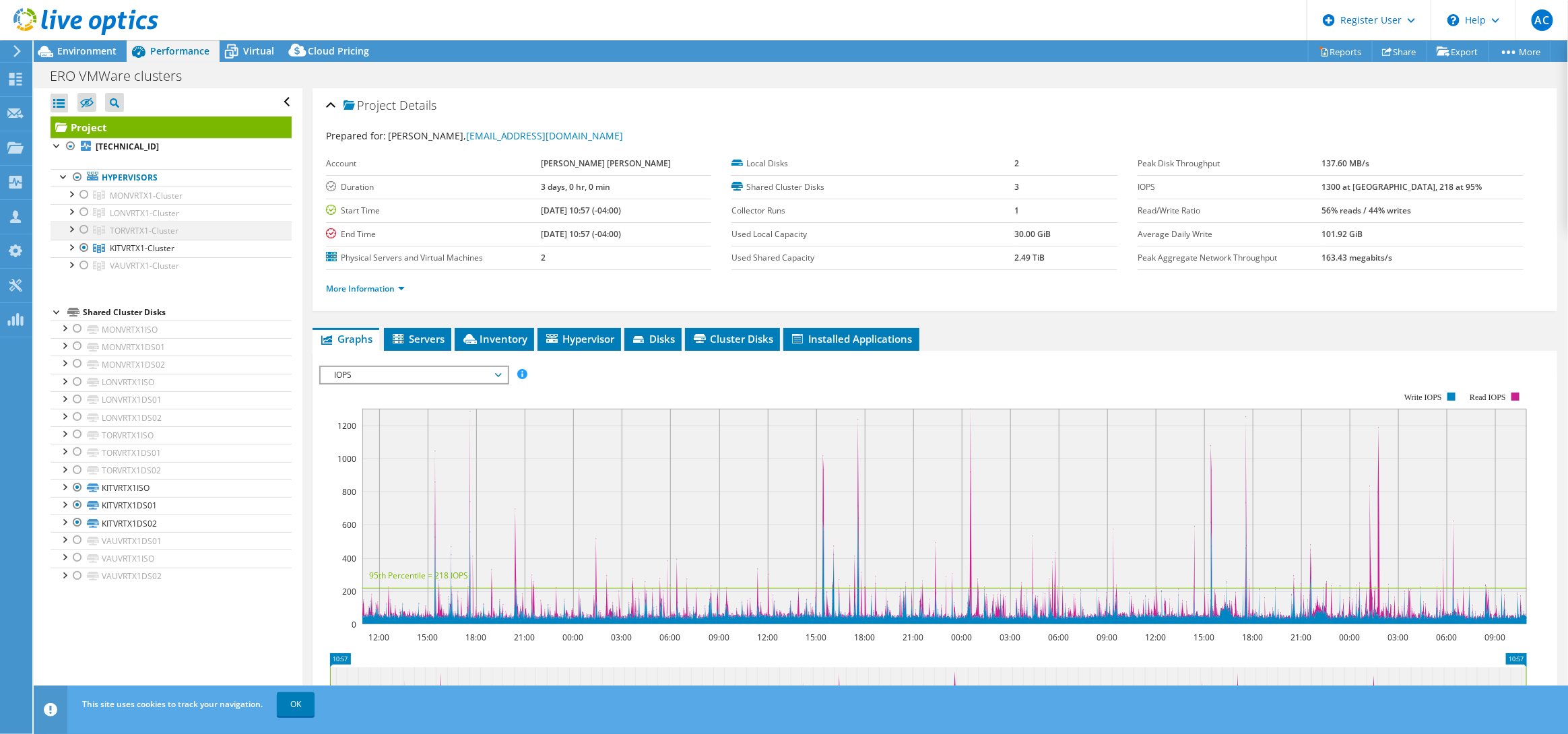
click at [83, 226] on div at bounding box center [84, 229] width 13 height 16
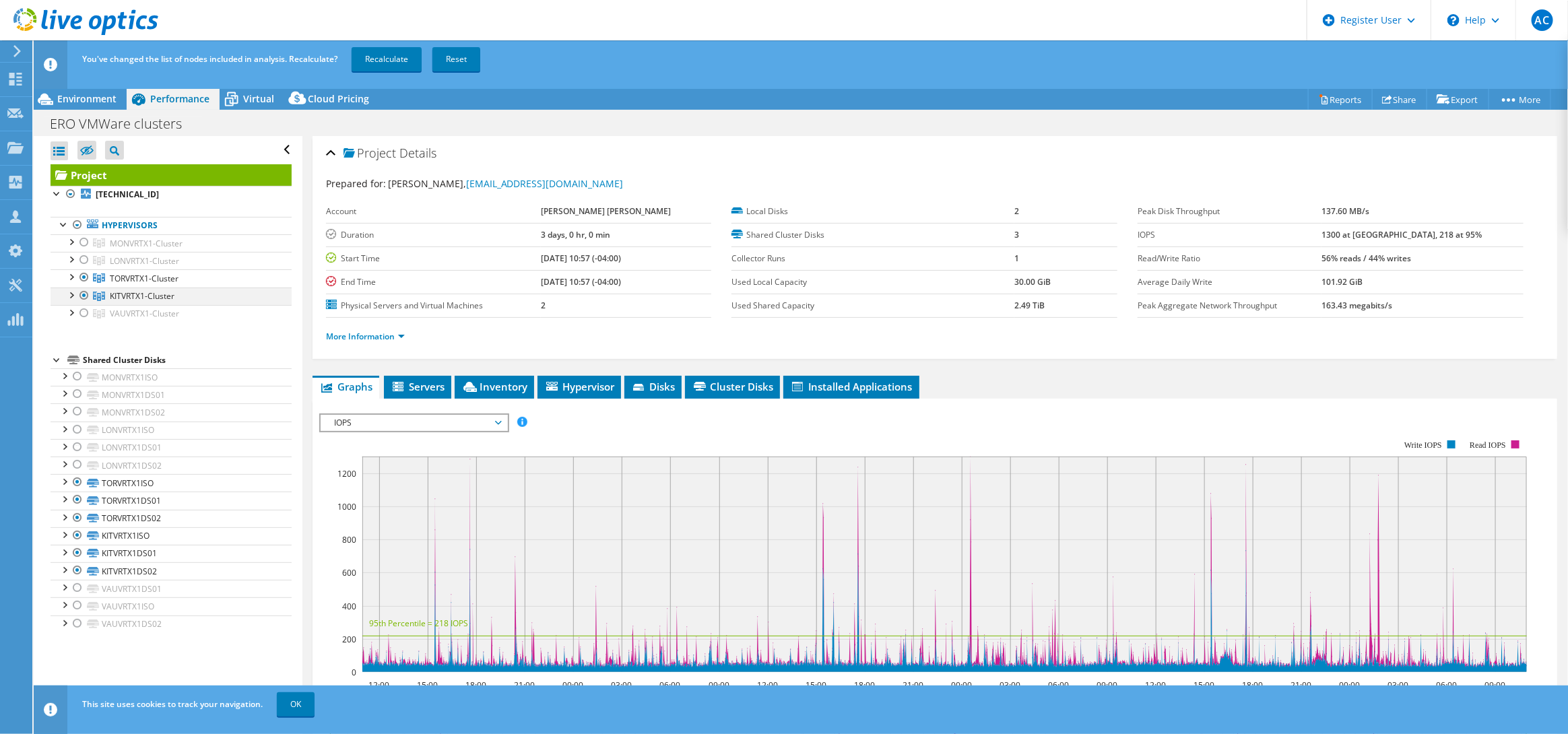
click at [86, 297] on div at bounding box center [84, 295] width 13 height 16
click at [375, 55] on link "Recalculate" at bounding box center [386, 59] width 70 height 24
select select "USD"
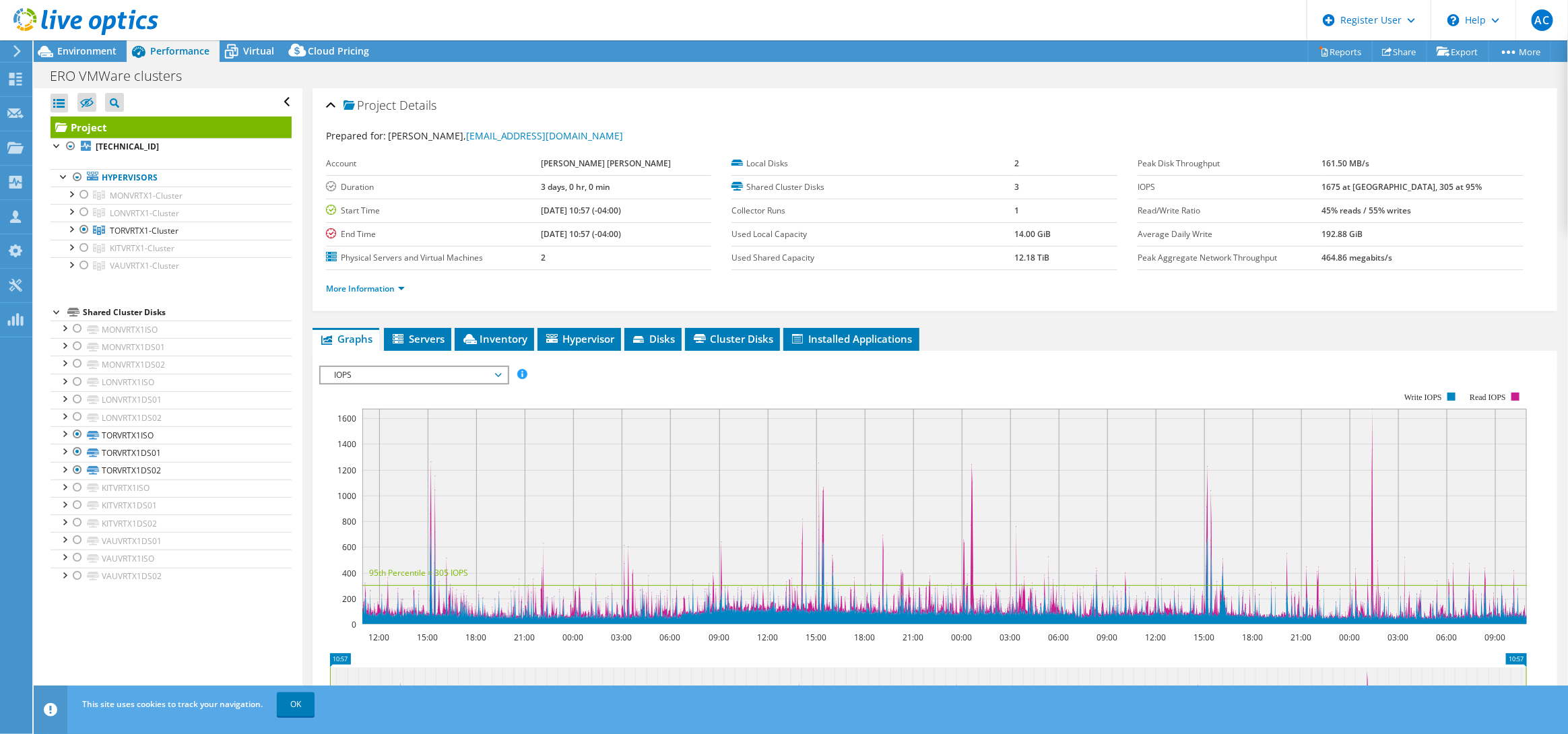
click at [250, 48] on span "Virtual" at bounding box center [258, 50] width 31 height 13
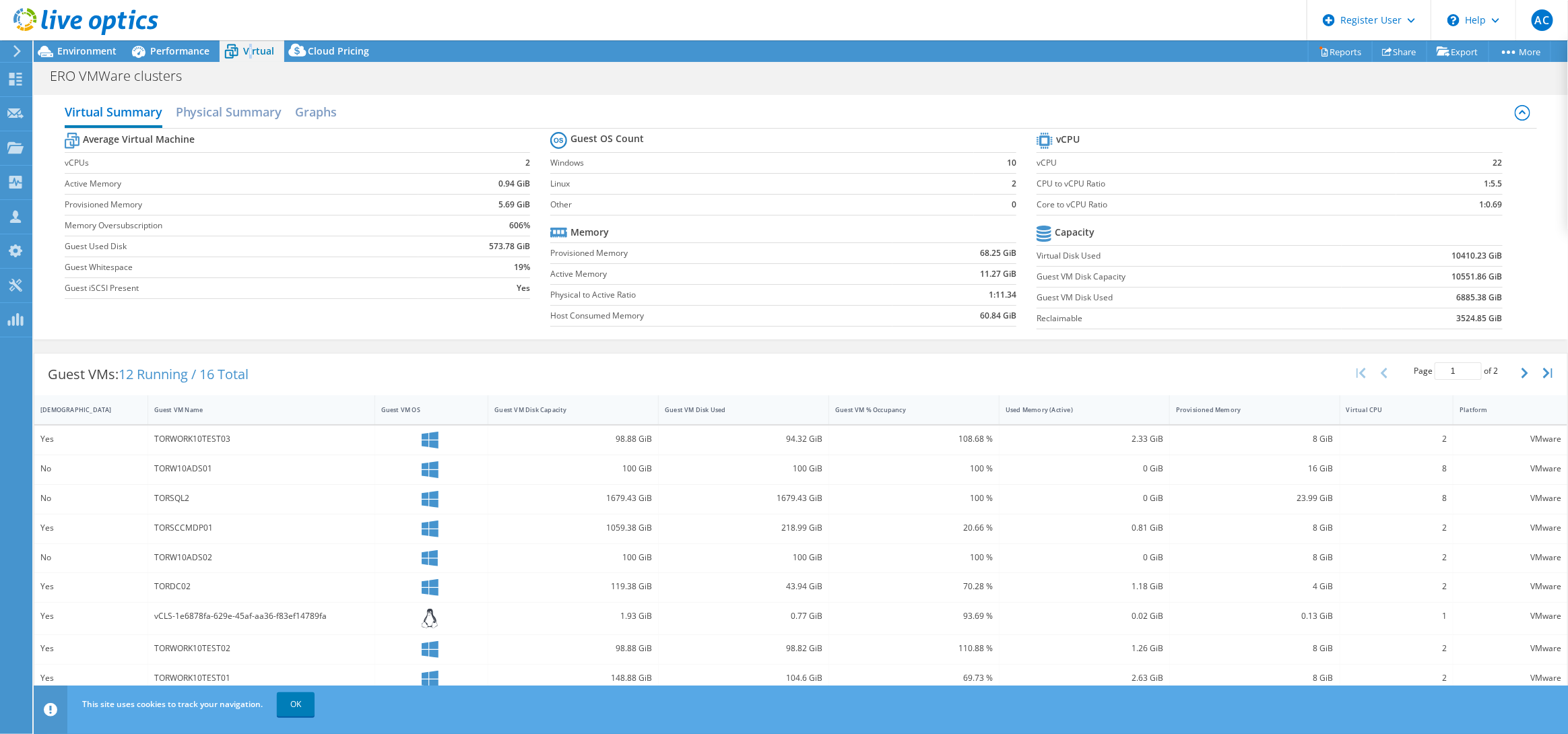
click at [177, 38] on header "AC Dell User Azeem Chaudhry Azeem.Chaudhry@dell.com Dell My Profile Log Out \n …" at bounding box center [784, 20] width 1568 height 40
click at [182, 47] on span "Performance" at bounding box center [180, 50] width 60 height 13
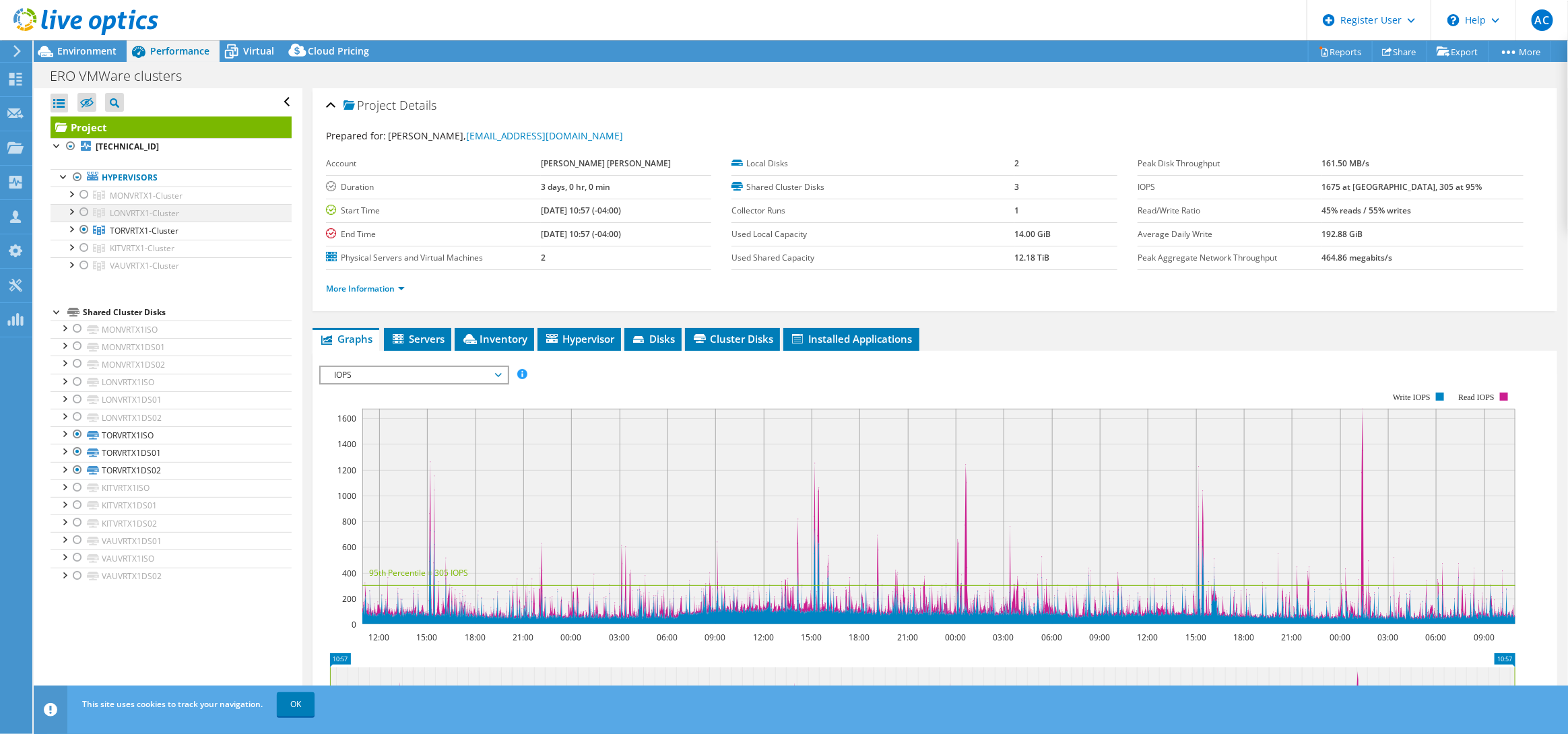
click at [80, 215] on div at bounding box center [84, 212] width 13 height 16
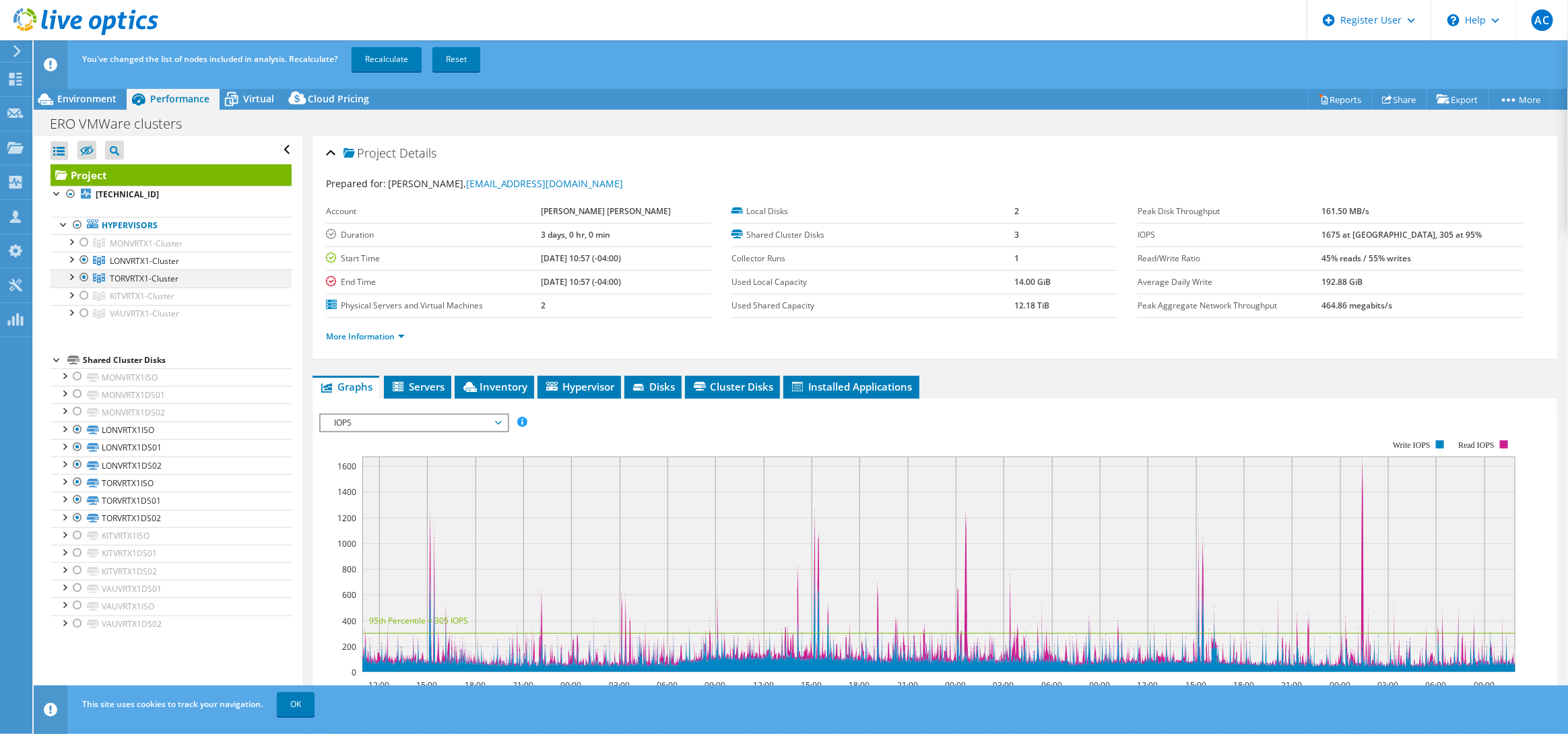
click at [85, 275] on div at bounding box center [84, 277] width 13 height 16
click at [406, 60] on link "Recalculate" at bounding box center [386, 59] width 70 height 24
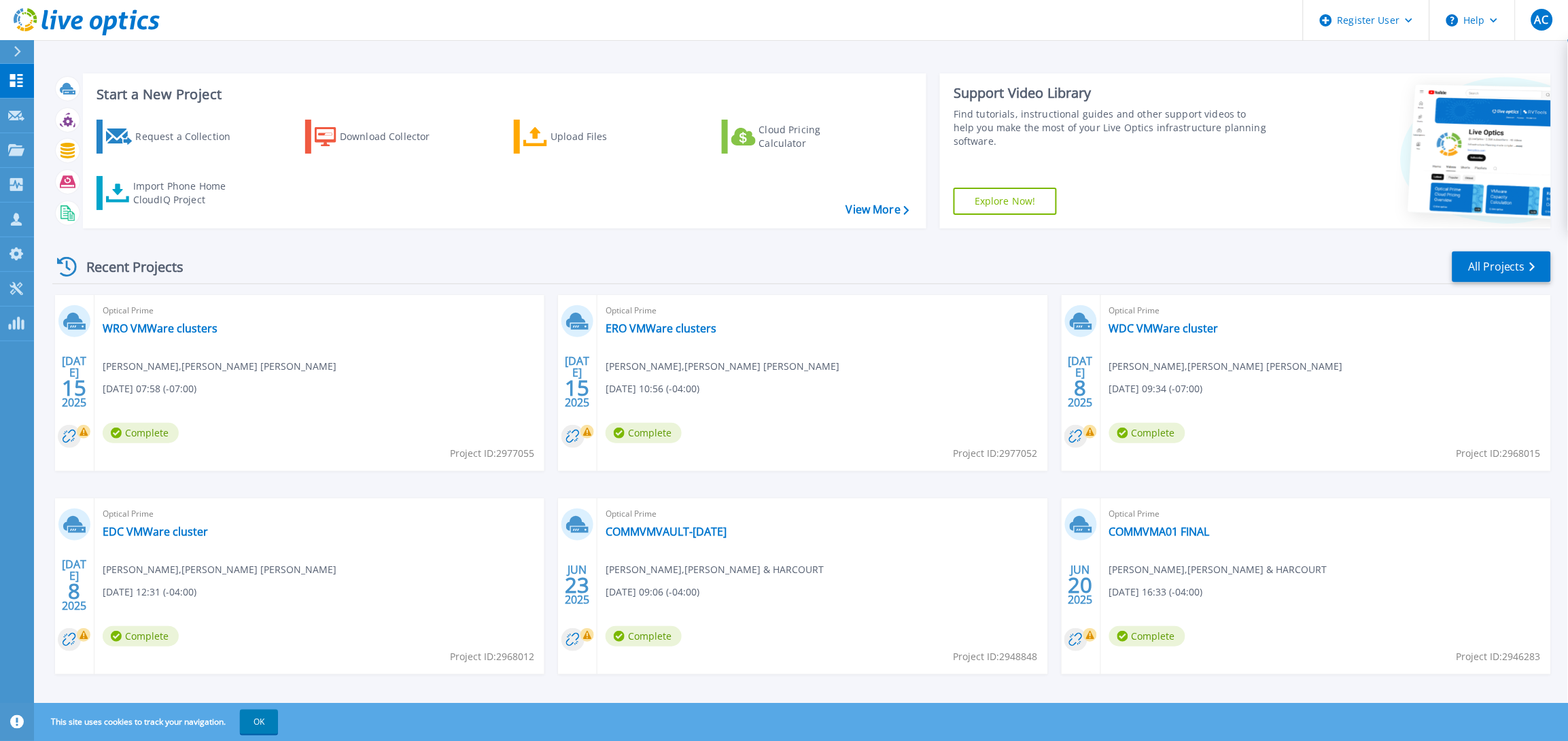
click at [655, 338] on div "Optical Prime ERO VMWare clusters [PERSON_NAME] , [PERSON_NAME] [PERSON_NAME] […" at bounding box center [822, 382] width 450 height 176
click at [658, 333] on link "ERO VMWare clusters" at bounding box center [661, 329] width 111 height 14
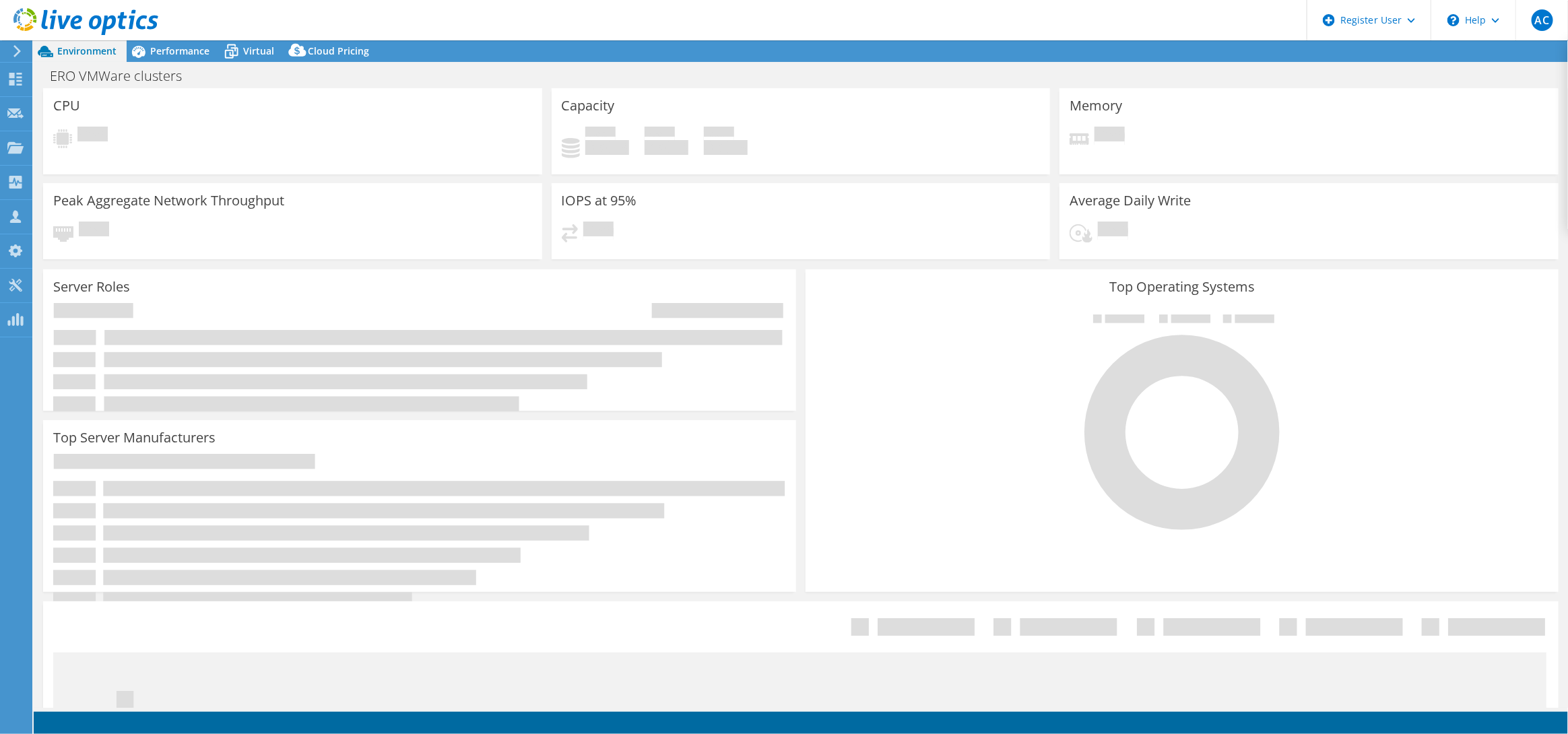
select select "USD"
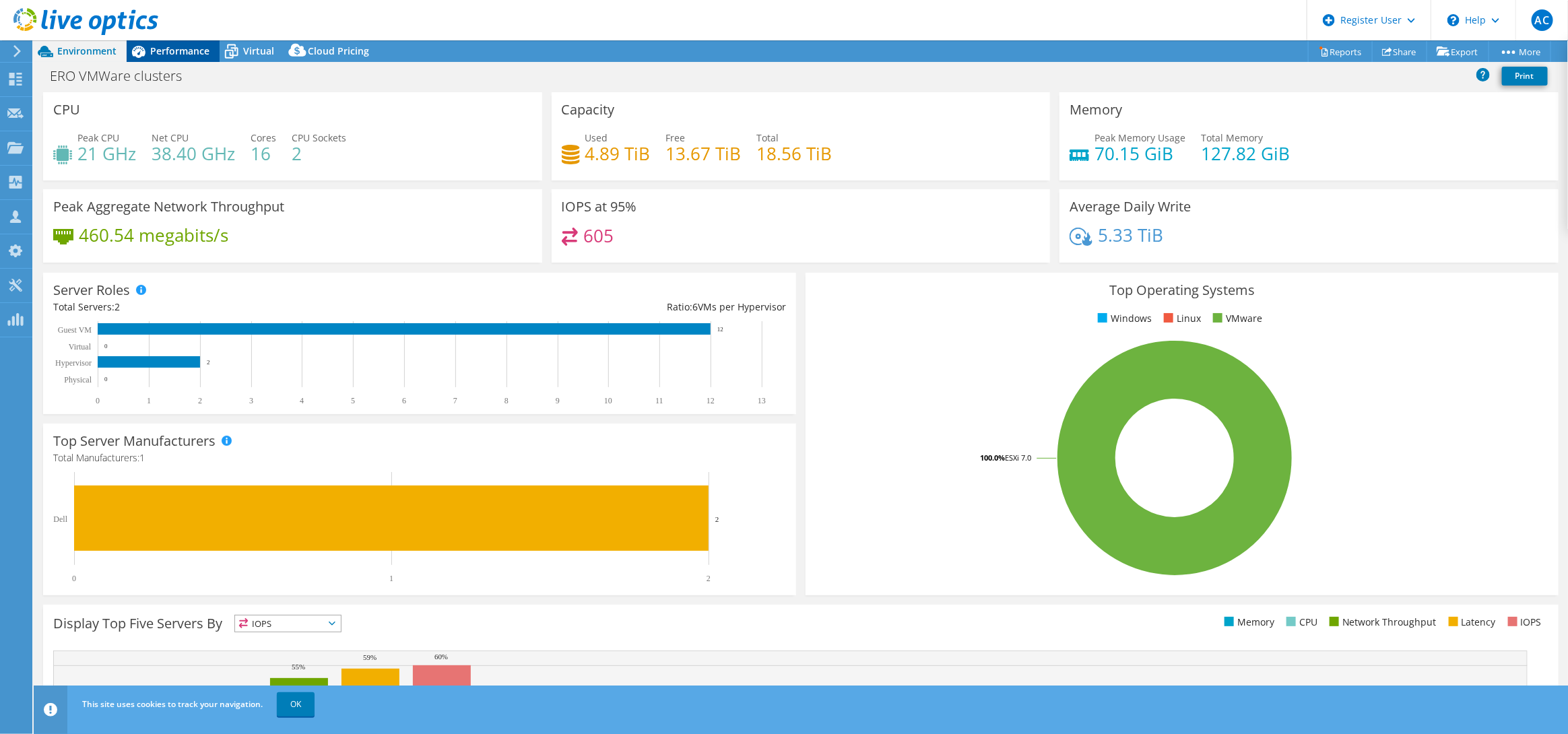
click at [150, 44] on span "Performance" at bounding box center [180, 50] width 60 height 13
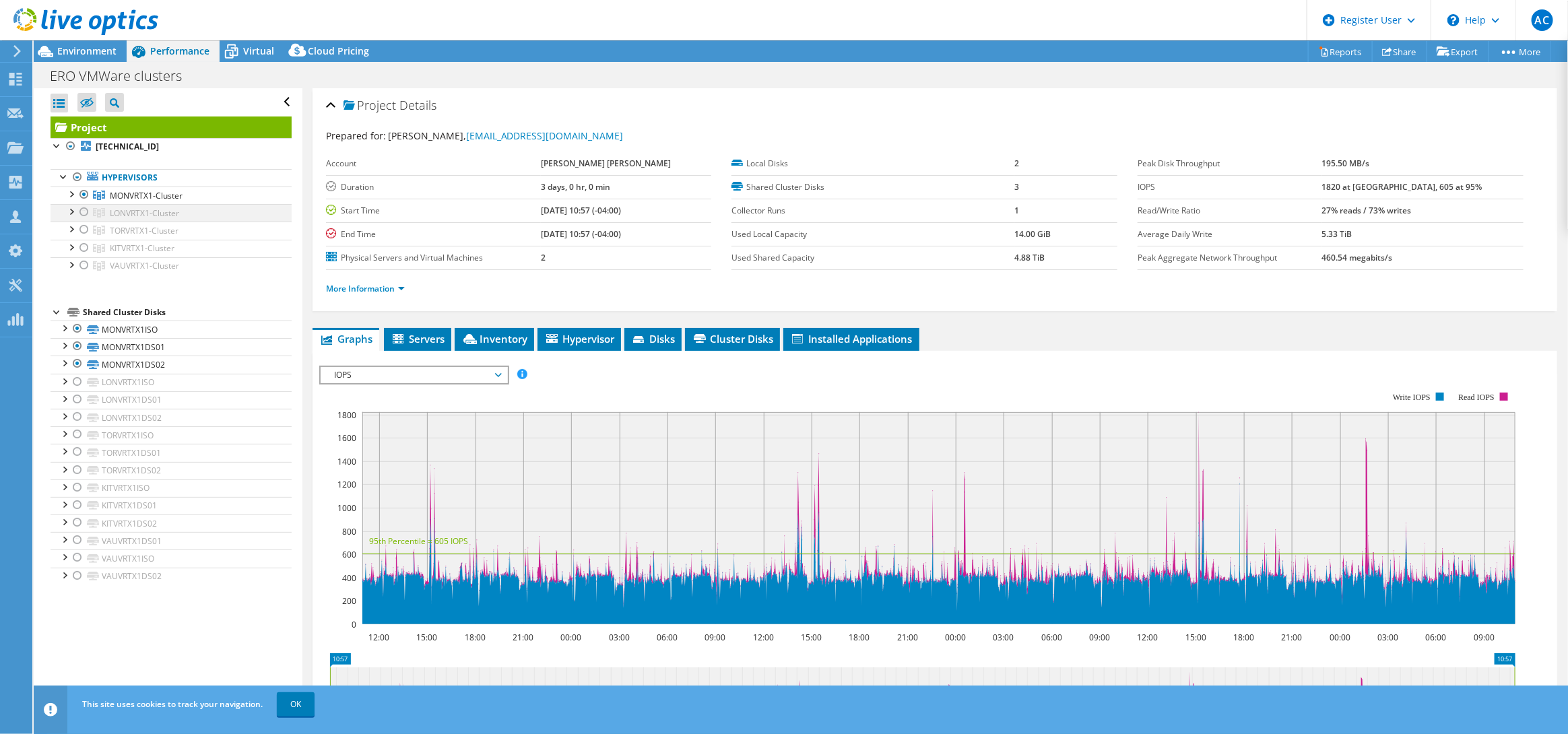
click at [82, 218] on div at bounding box center [84, 212] width 13 height 16
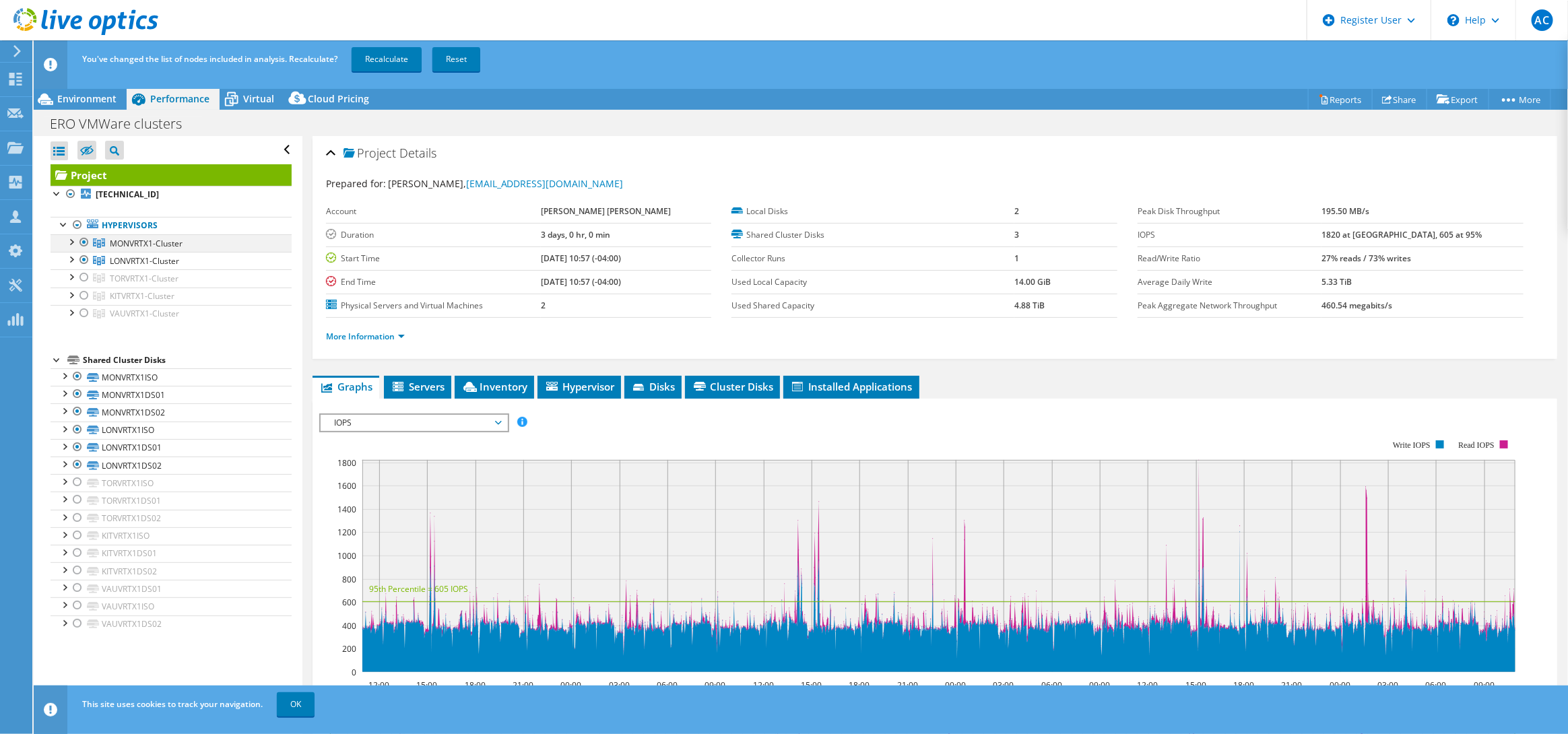
click at [86, 239] on div at bounding box center [84, 242] width 13 height 16
click at [406, 57] on link "Recalculate" at bounding box center [386, 59] width 70 height 24
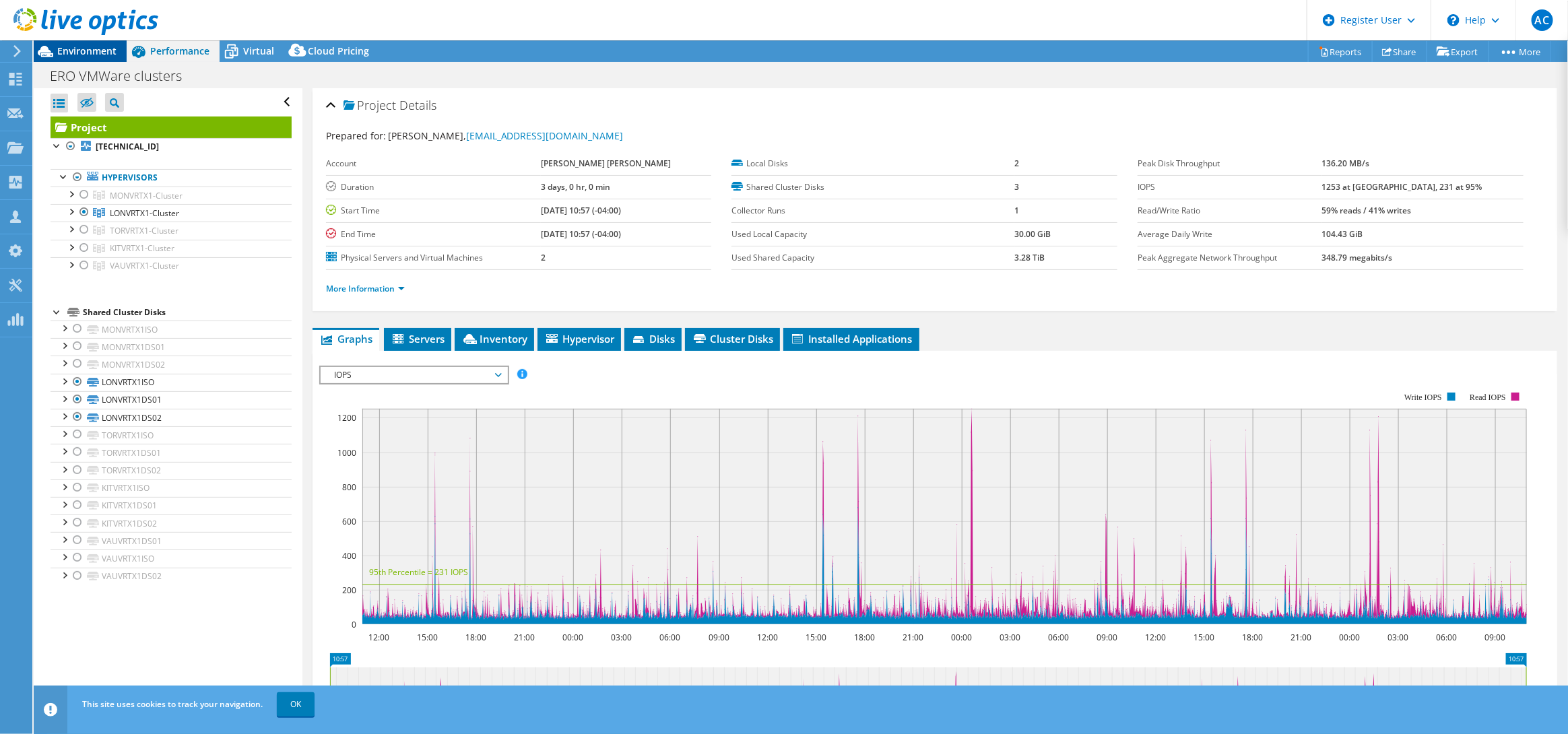
click at [102, 53] on span "Environment" at bounding box center [87, 50] width 60 height 13
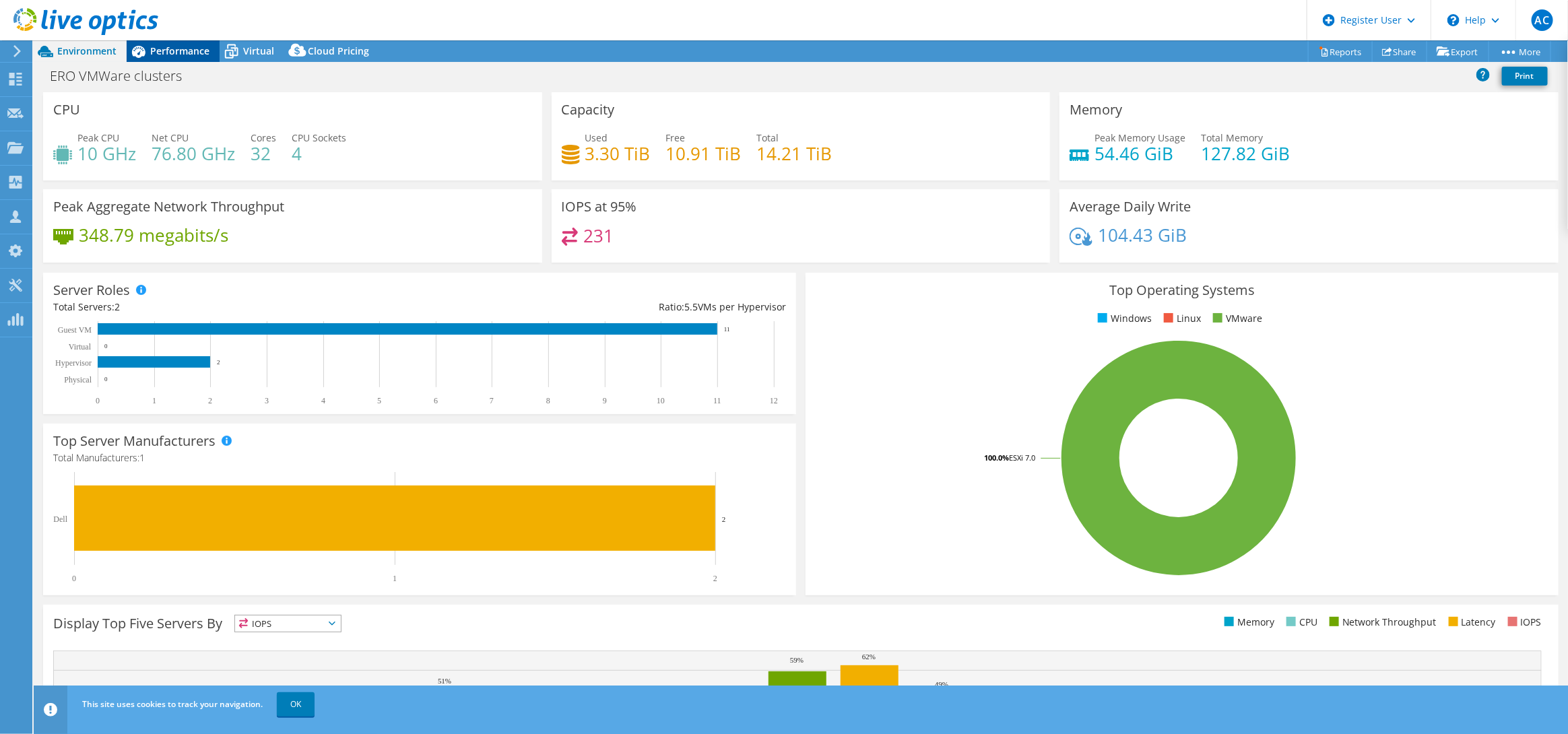
click at [178, 44] on span "Performance" at bounding box center [180, 50] width 60 height 13
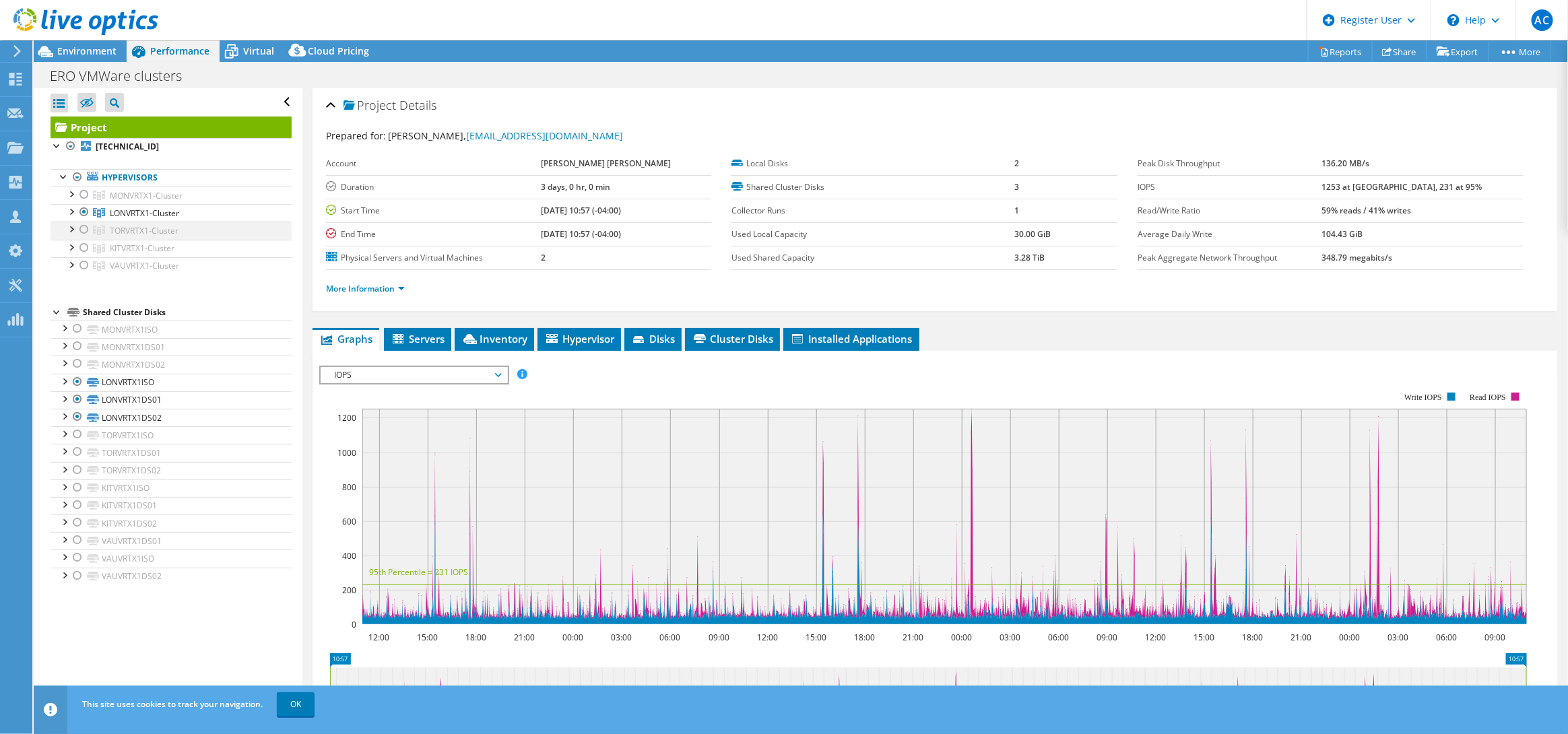
click at [87, 233] on div at bounding box center [84, 229] width 13 height 16
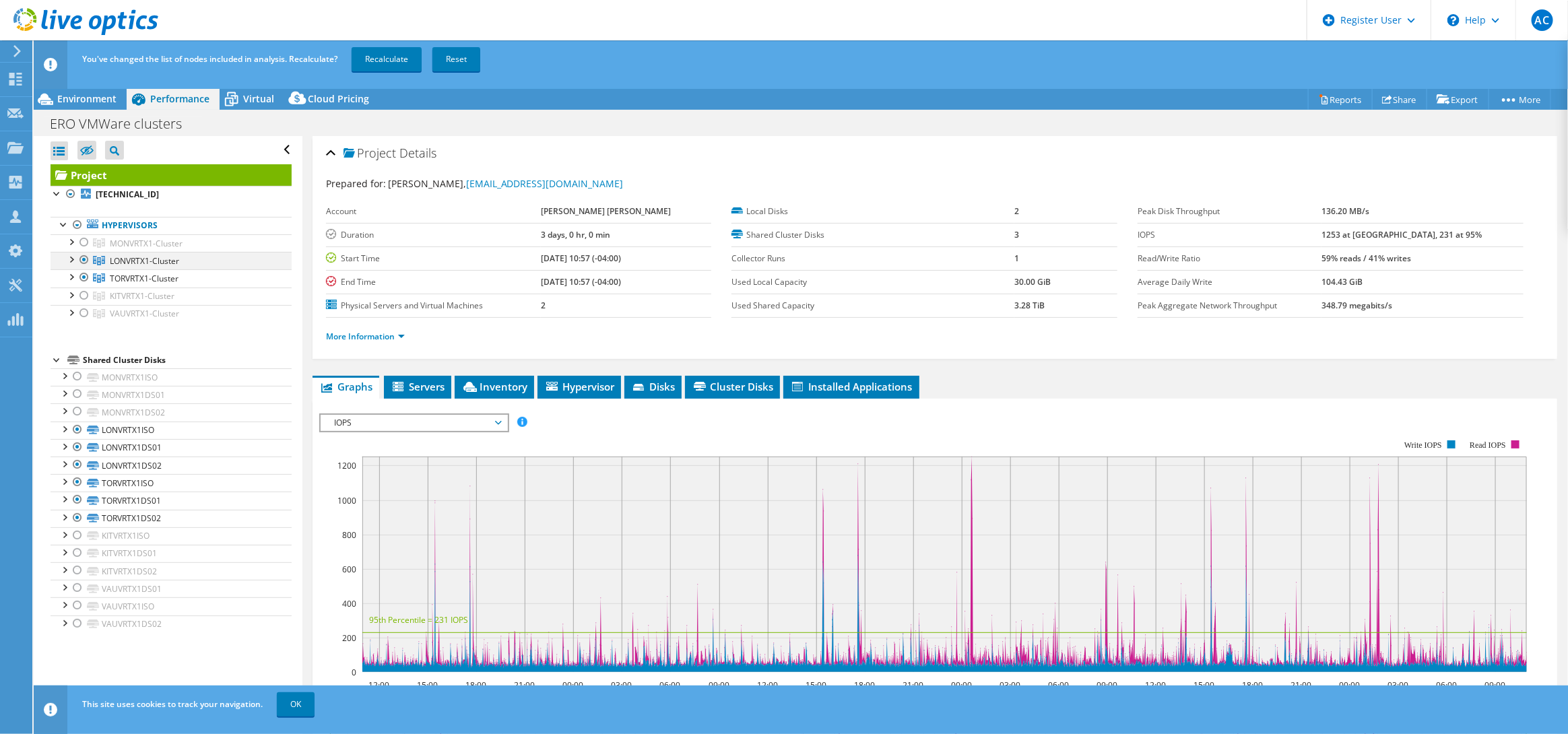
click at [86, 260] on div at bounding box center [84, 259] width 13 height 16
click at [380, 52] on link "Recalculate" at bounding box center [386, 59] width 70 height 24
click at [102, 99] on span "Environment" at bounding box center [87, 98] width 60 height 13
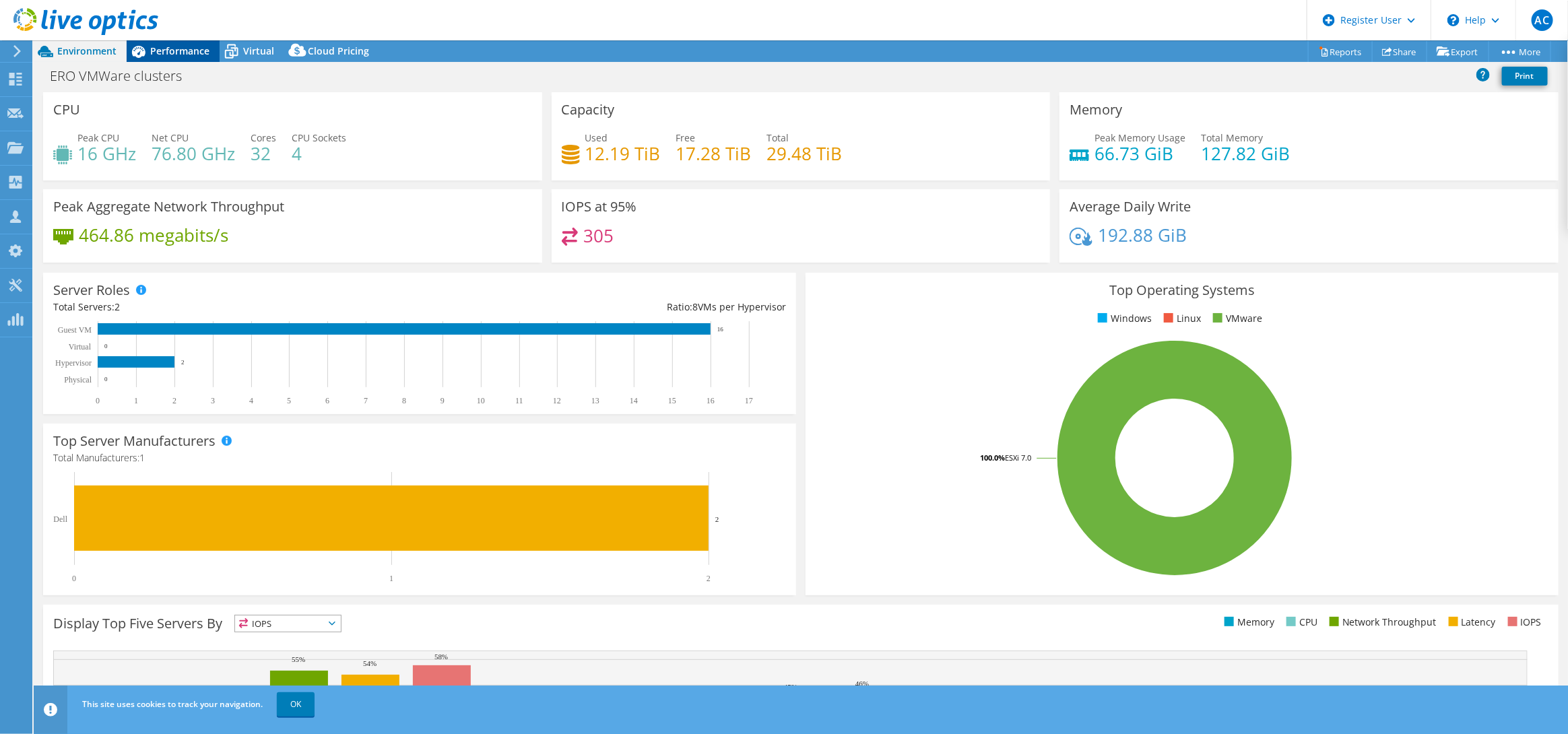
click at [191, 53] on span "Performance" at bounding box center [180, 50] width 60 height 13
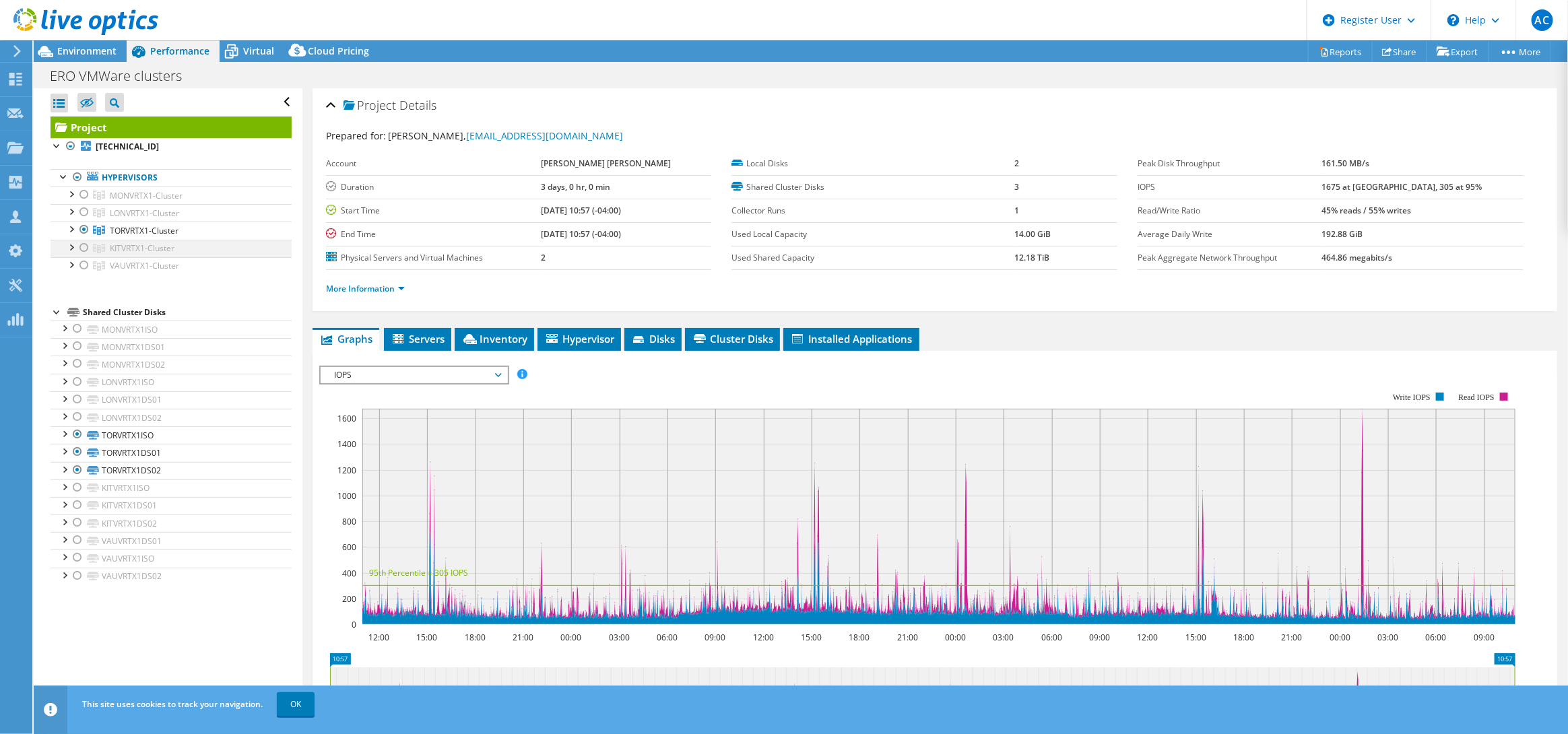
click at [82, 249] on div at bounding box center [84, 248] width 13 height 16
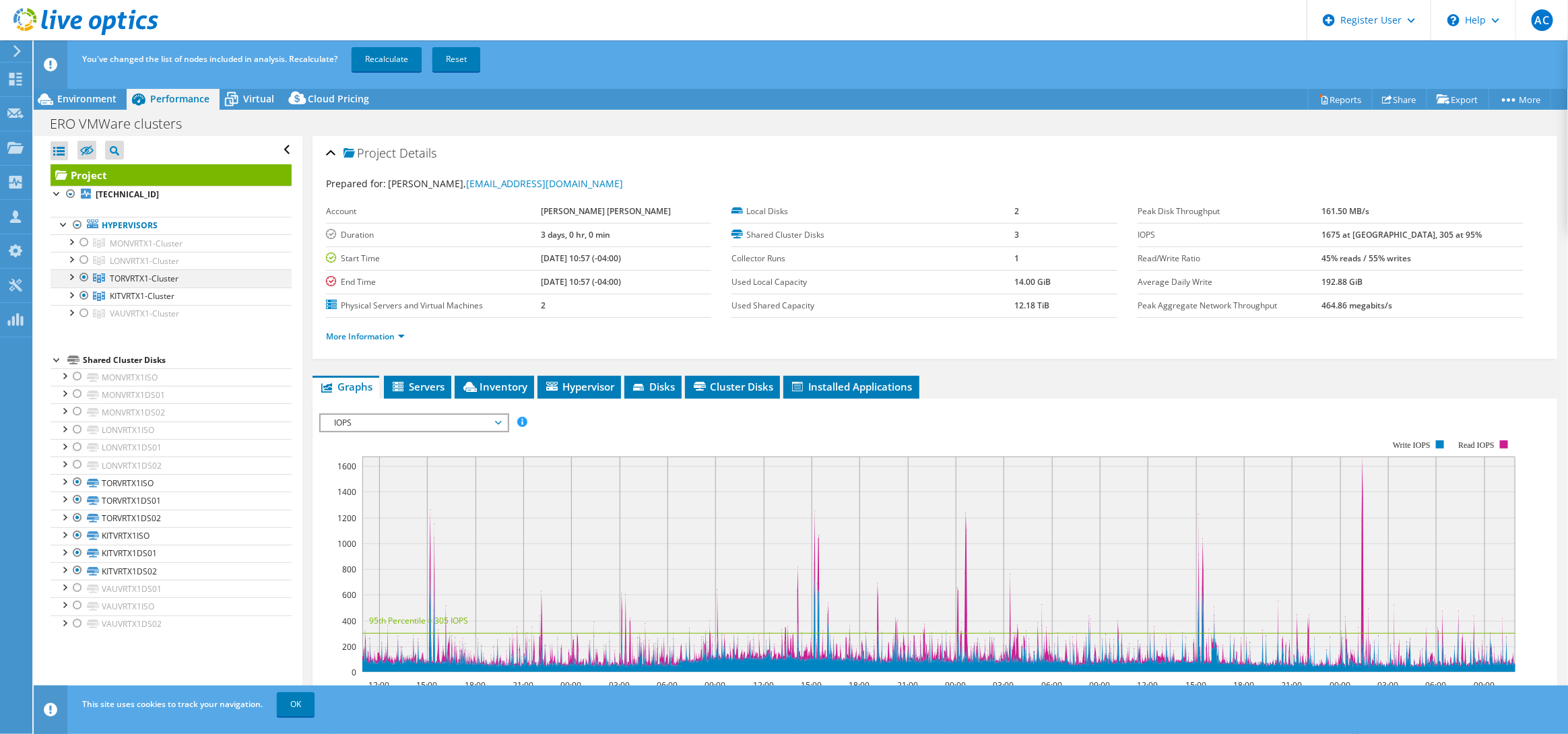
click at [86, 278] on div at bounding box center [84, 277] width 13 height 16
click at [371, 55] on link "Recalculate" at bounding box center [386, 59] width 70 height 24
click at [94, 99] on span "Environment" at bounding box center [87, 98] width 60 height 13
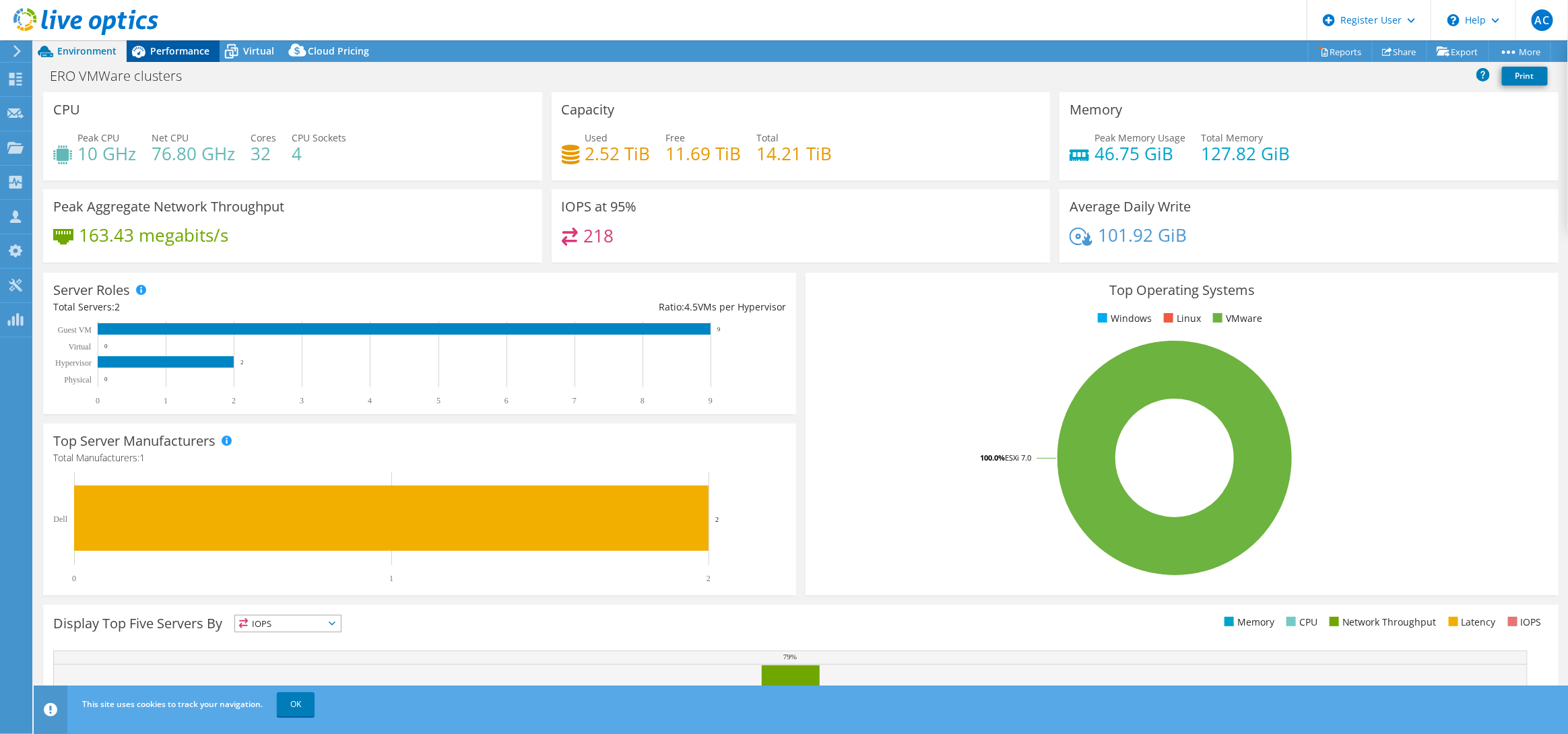
click at [198, 55] on span "Performance" at bounding box center [180, 50] width 60 height 13
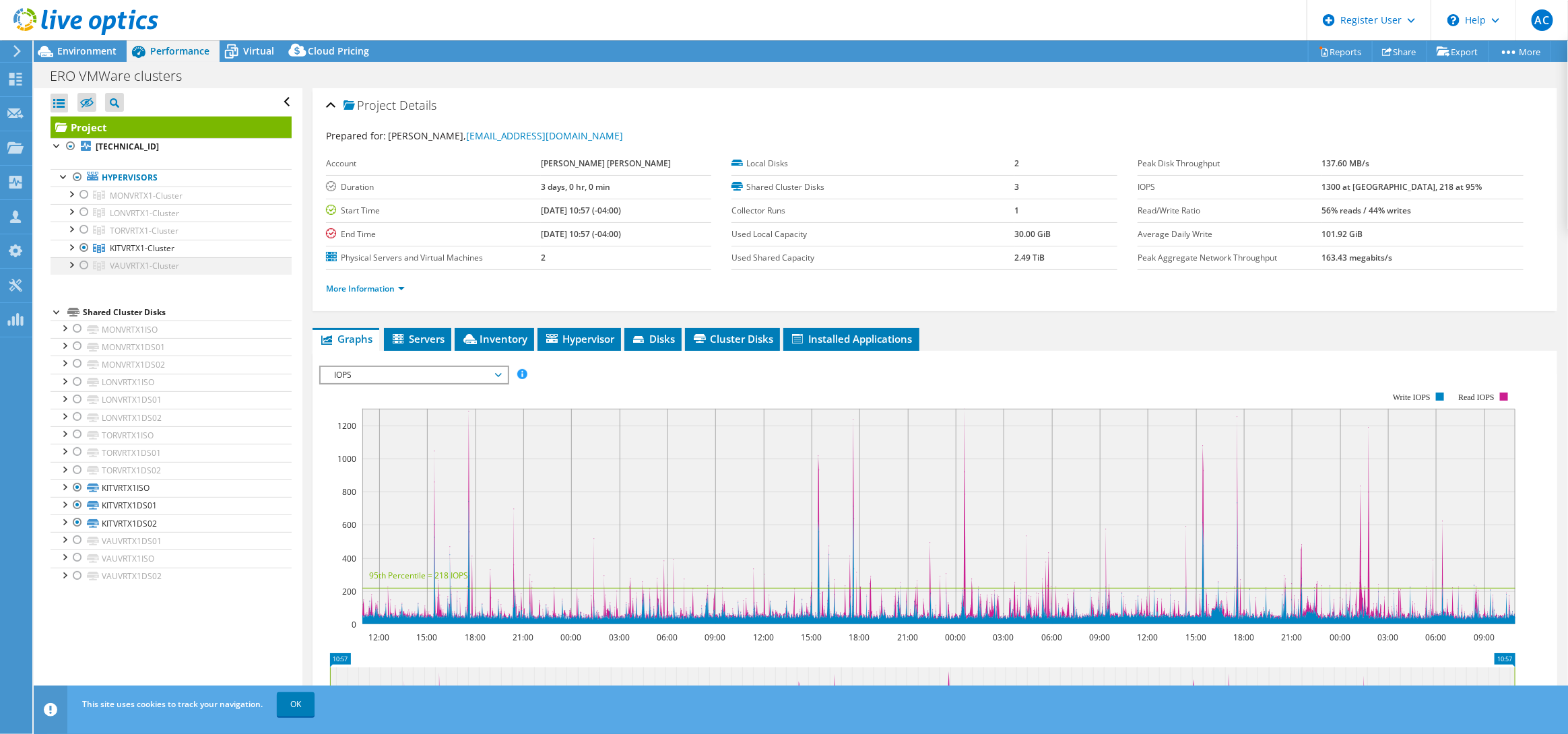
click at [82, 266] on div at bounding box center [84, 265] width 13 height 16
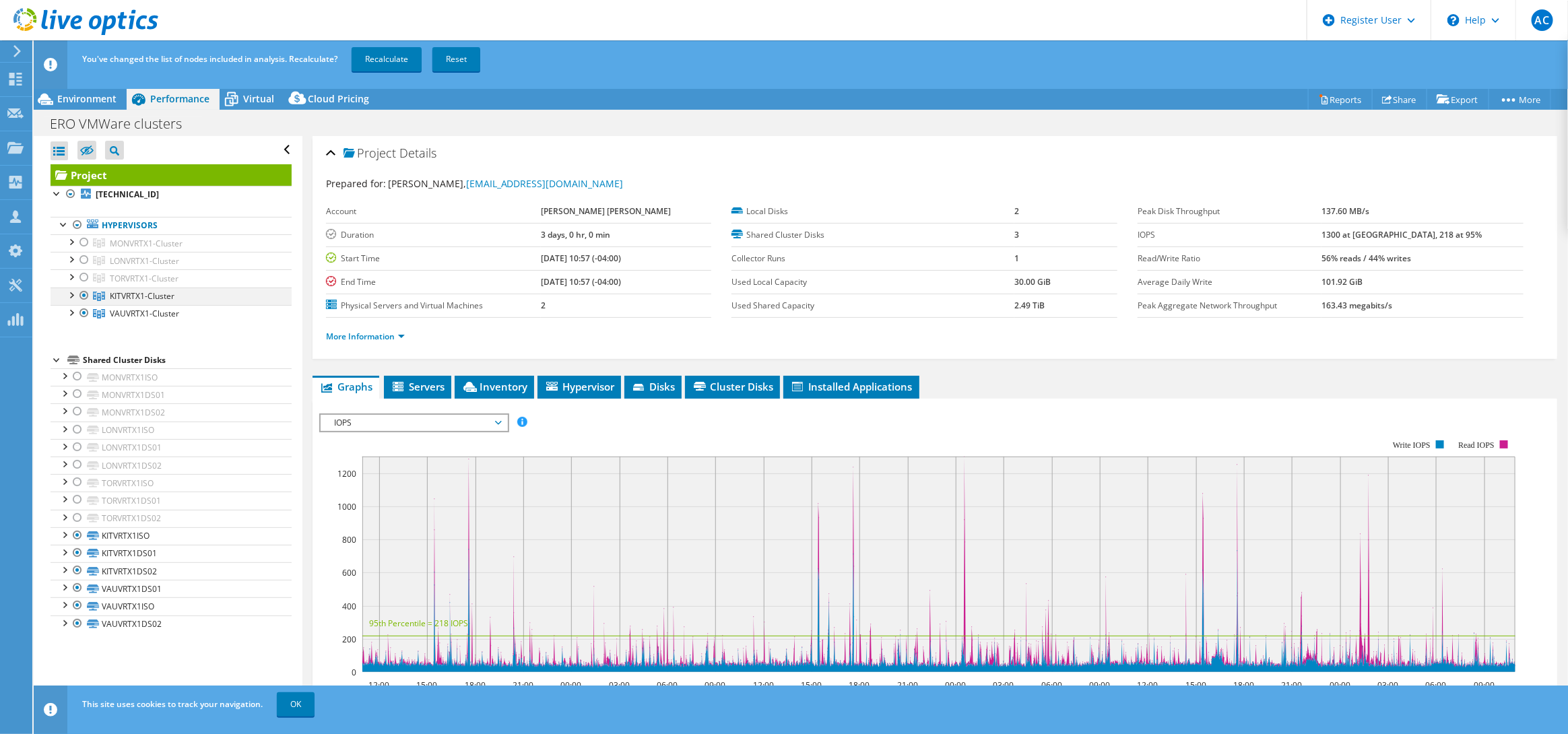
click at [80, 299] on div at bounding box center [84, 295] width 13 height 16
click at [390, 57] on link "Recalculate" at bounding box center [386, 59] width 70 height 24
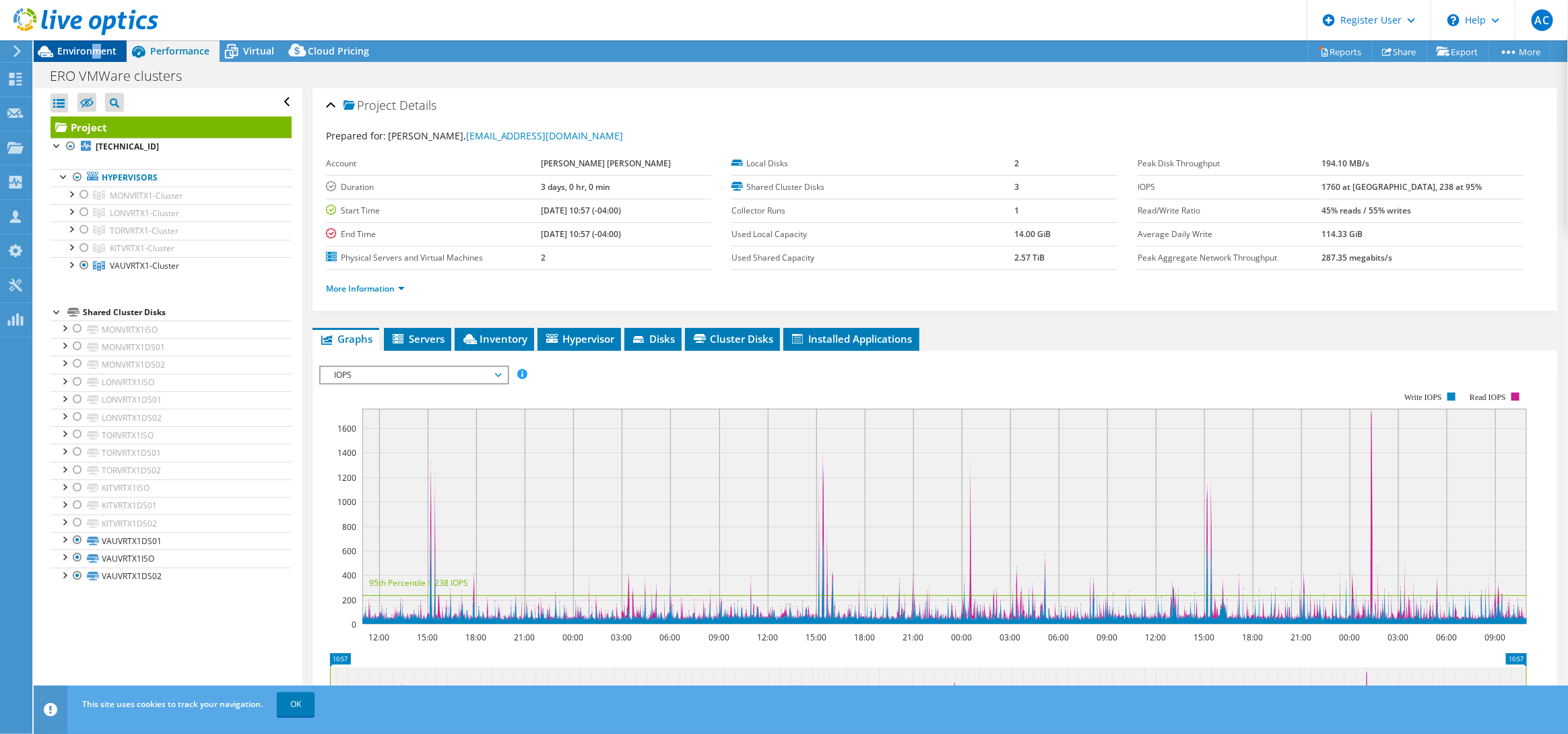
click at [96, 45] on span "Environment" at bounding box center [87, 50] width 60 height 13
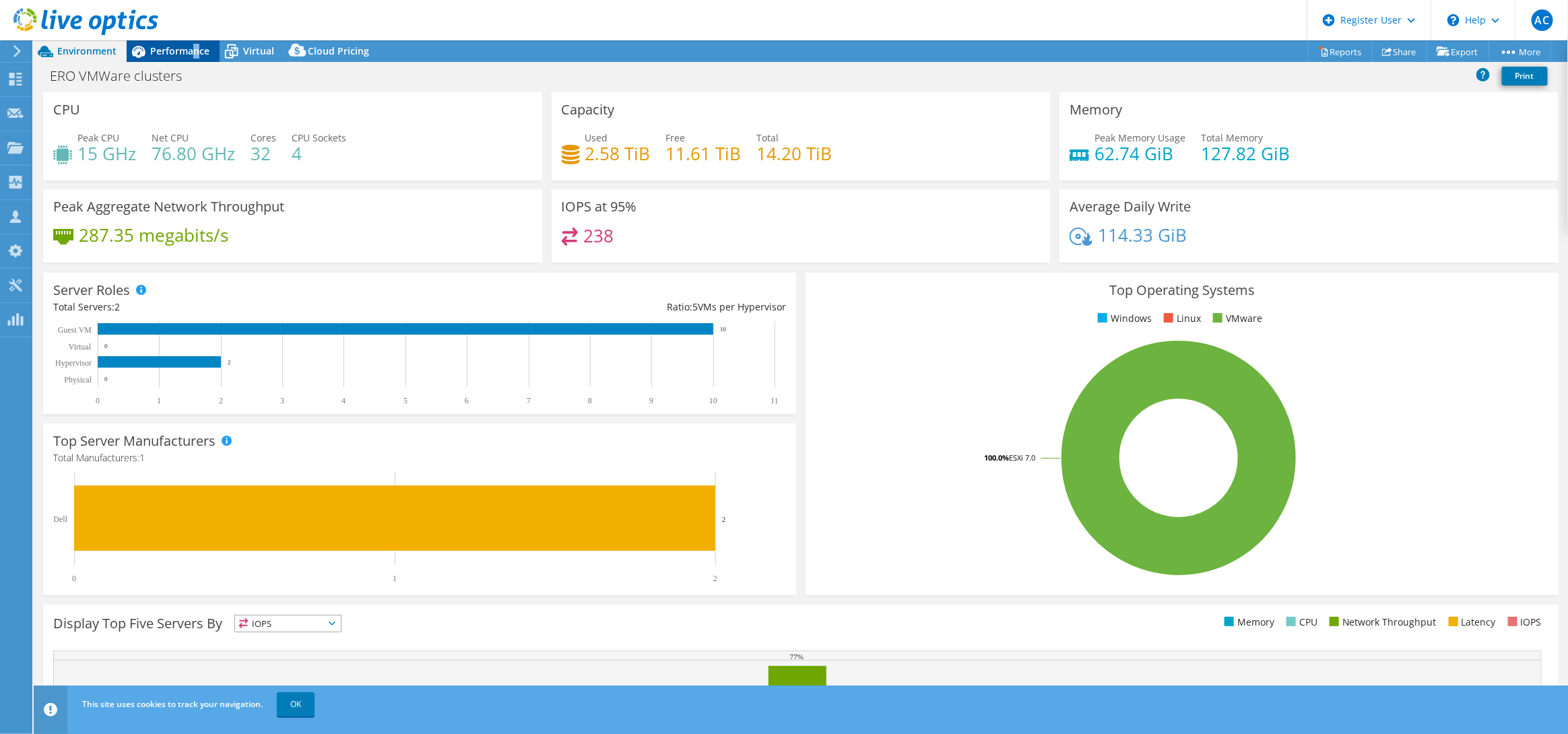
click at [195, 50] on span "Performance" at bounding box center [180, 50] width 60 height 13
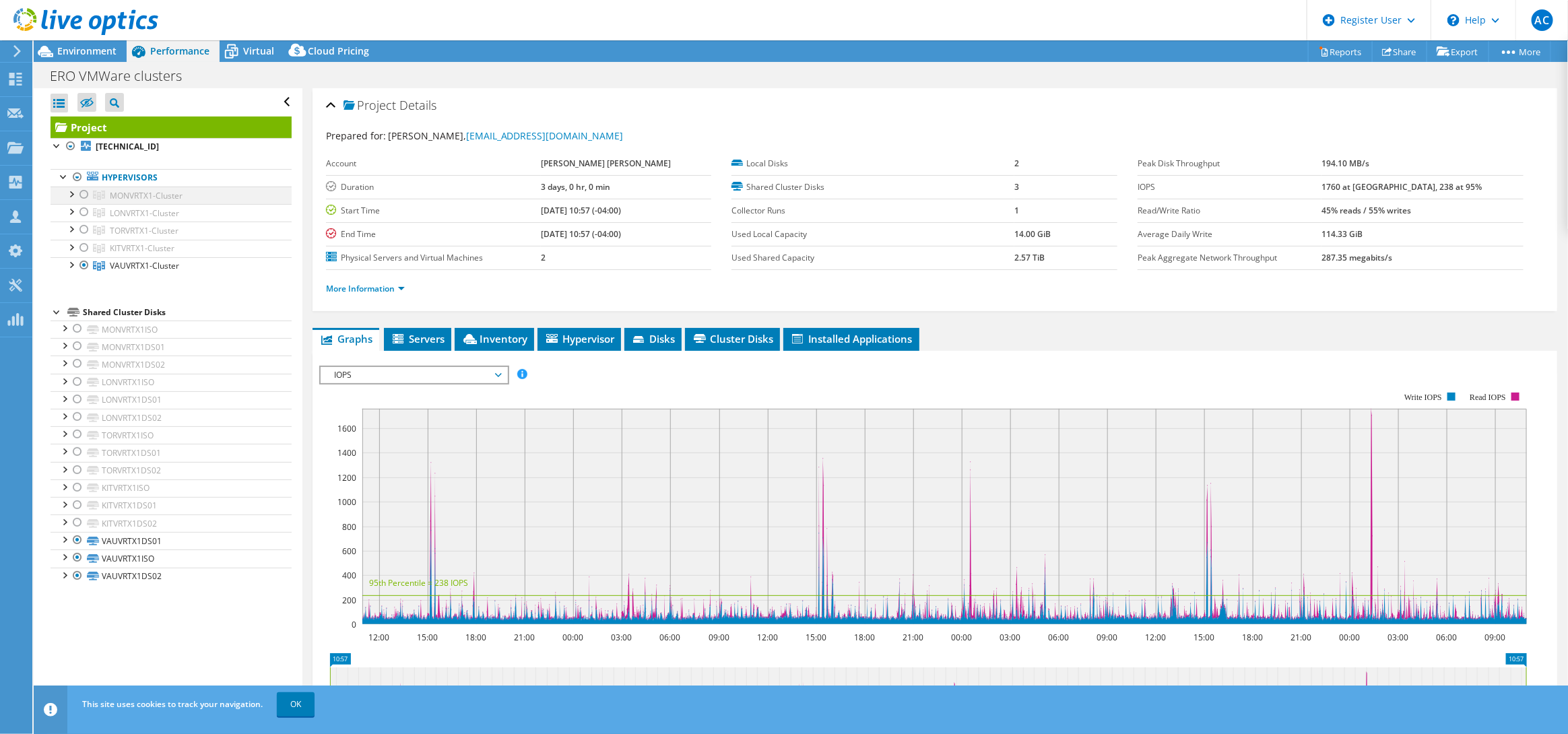
click at [84, 195] on div at bounding box center [84, 195] width 13 height 16
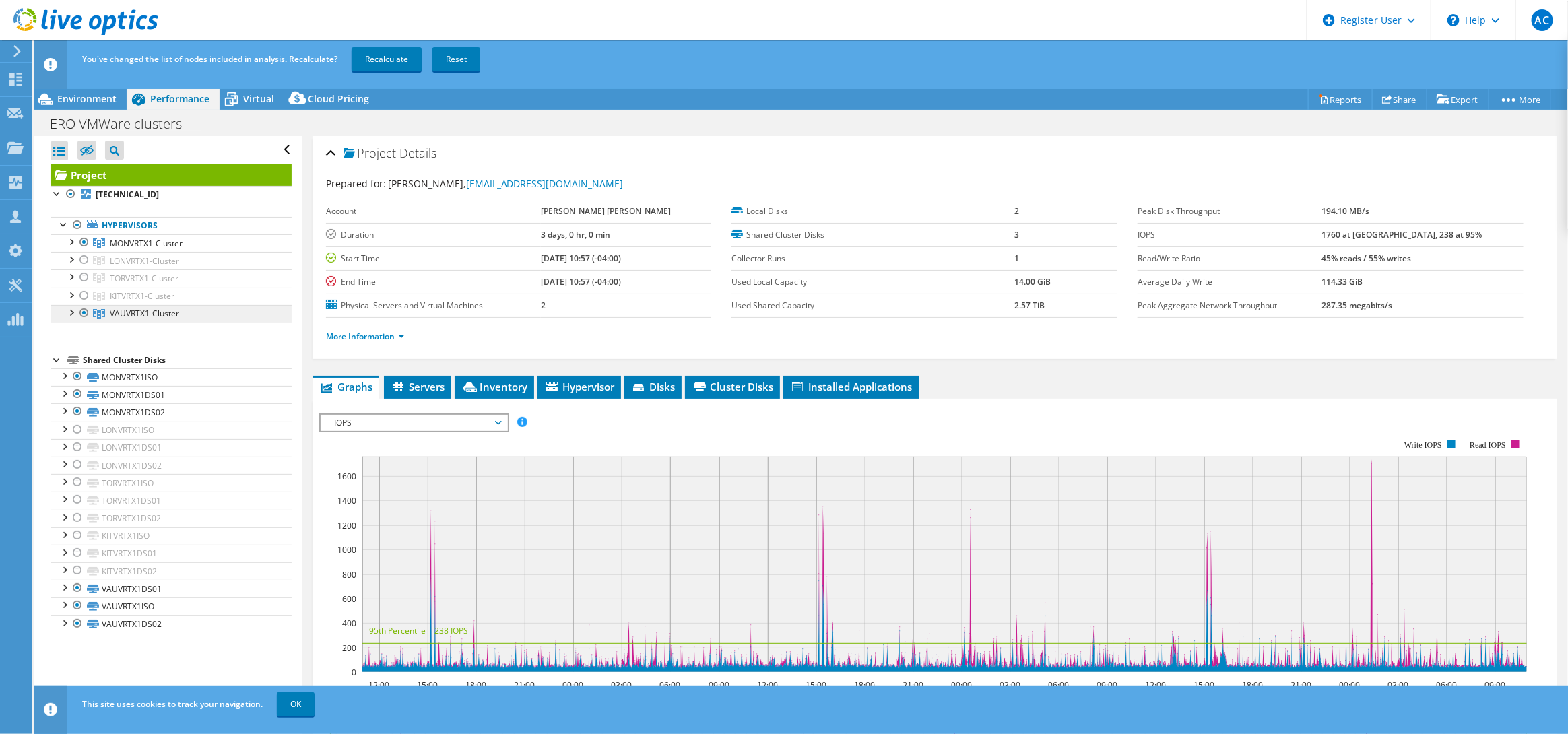
click at [85, 251] on link "VAUVRTX1-Cluster" at bounding box center [171, 243] width 241 height 17
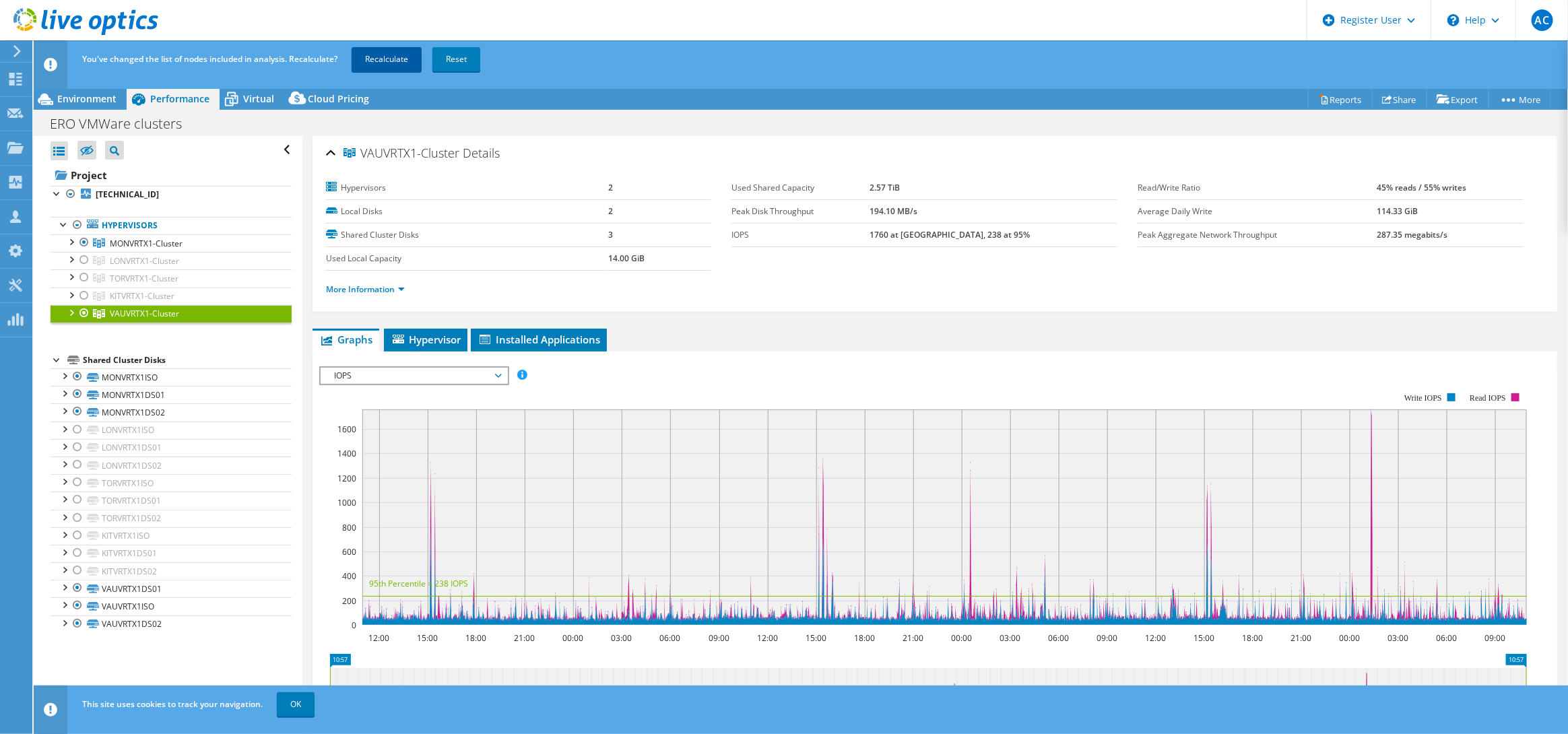
click at [393, 50] on link "Recalculate" at bounding box center [386, 59] width 70 height 24
click at [86, 314] on div at bounding box center [84, 313] width 13 height 16
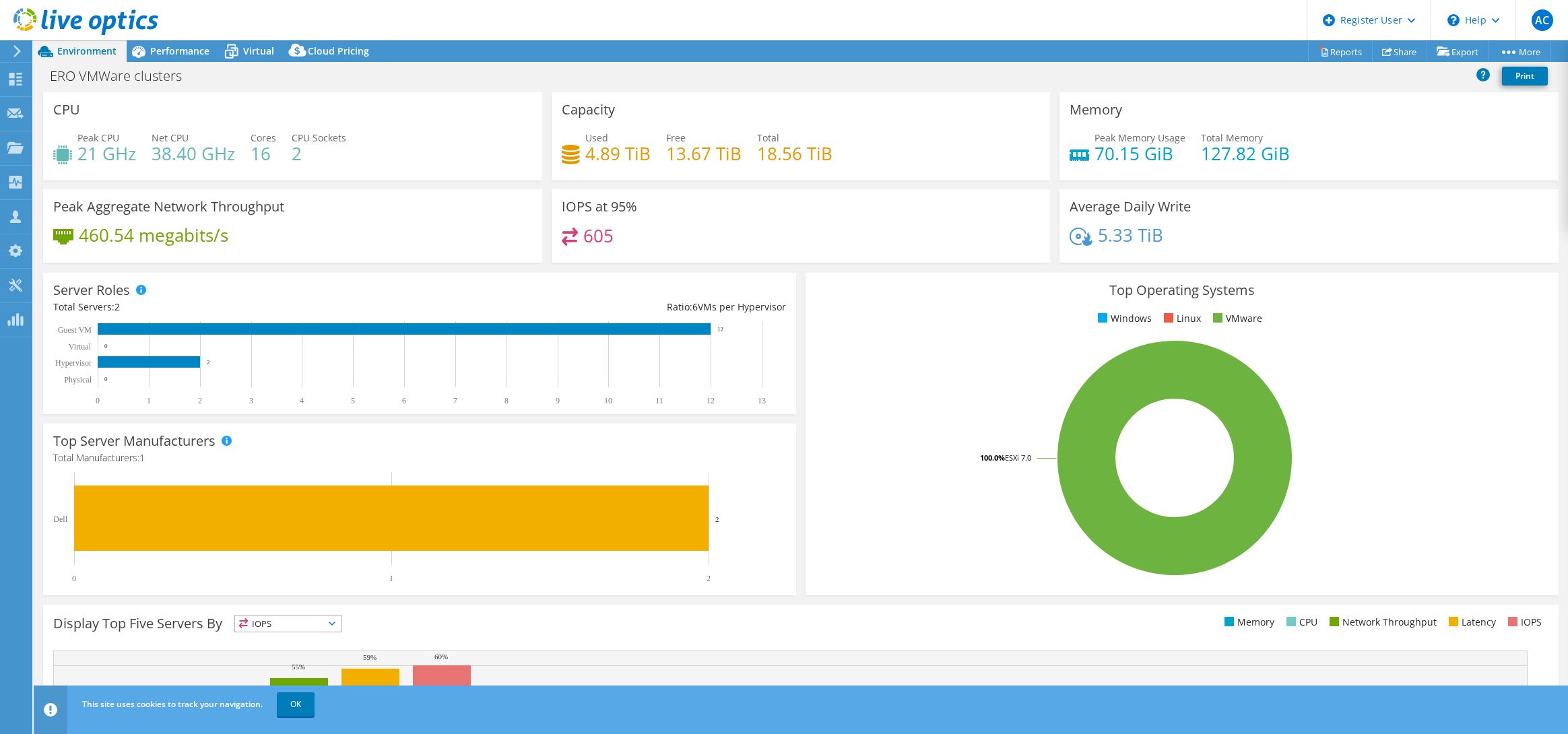
select select "USD"
click at [195, 55] on span "Performance" at bounding box center [180, 50] width 60 height 13
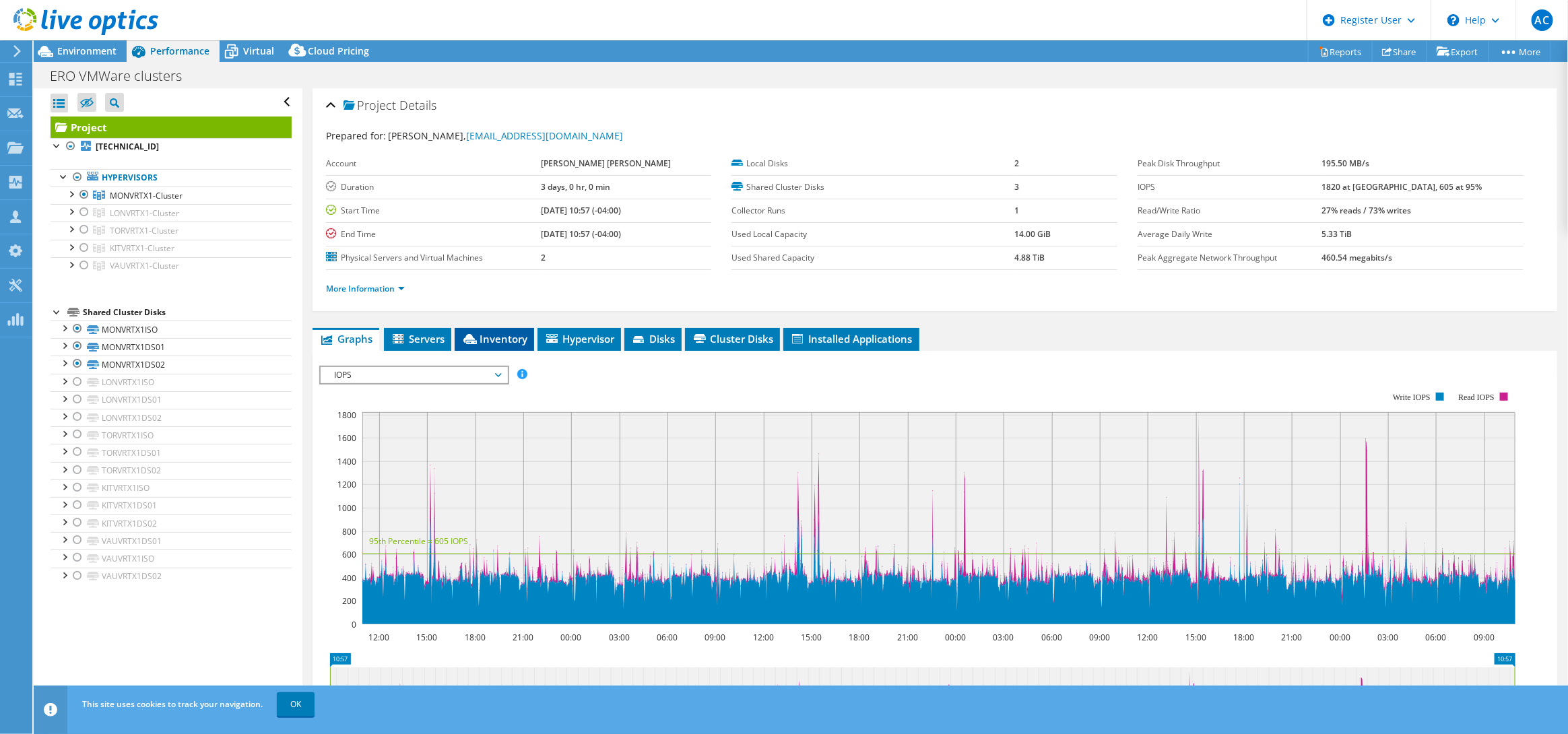
click at [490, 345] on span "Inventory" at bounding box center [494, 339] width 66 height 13
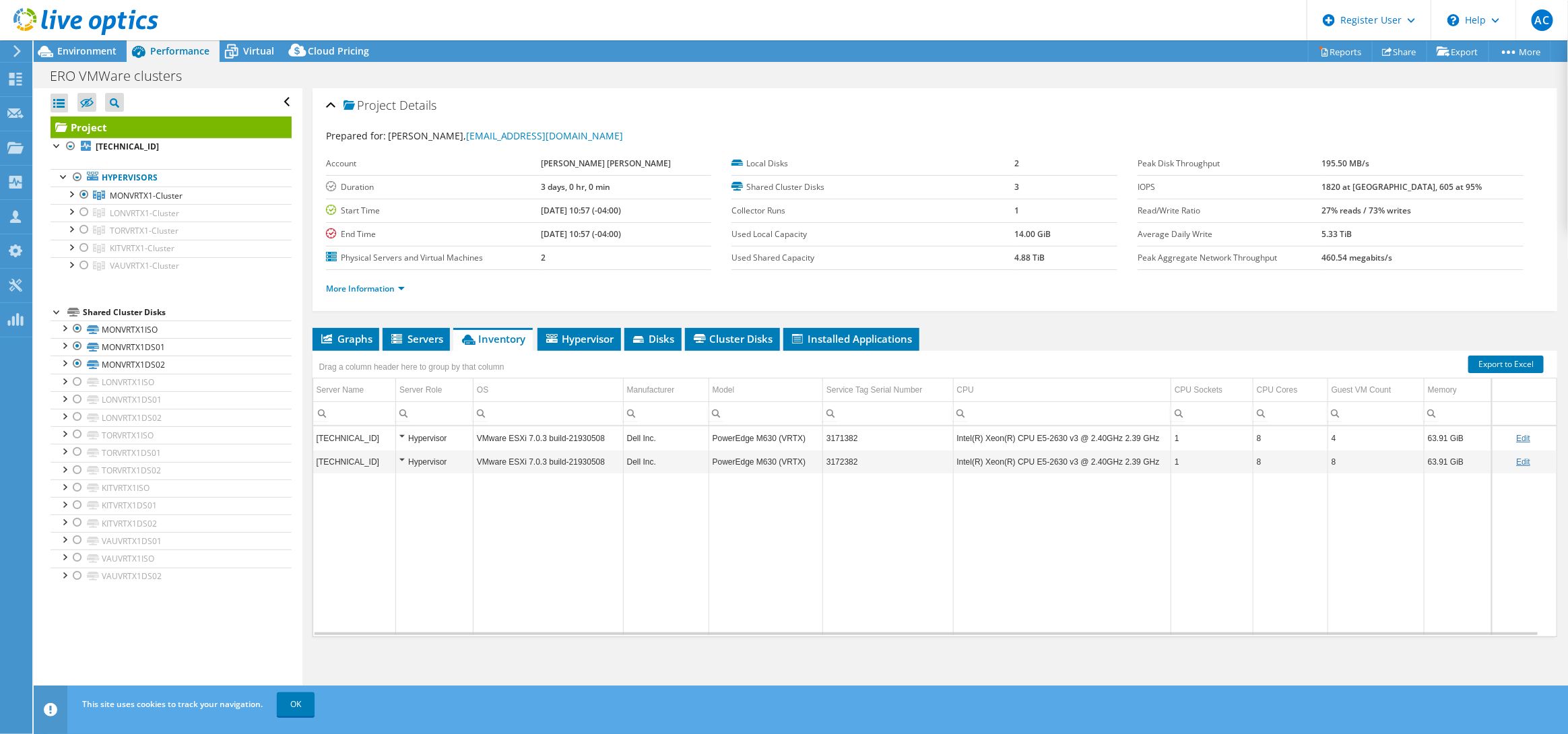
click at [133, 9] on icon at bounding box center [86, 21] width 145 height 28
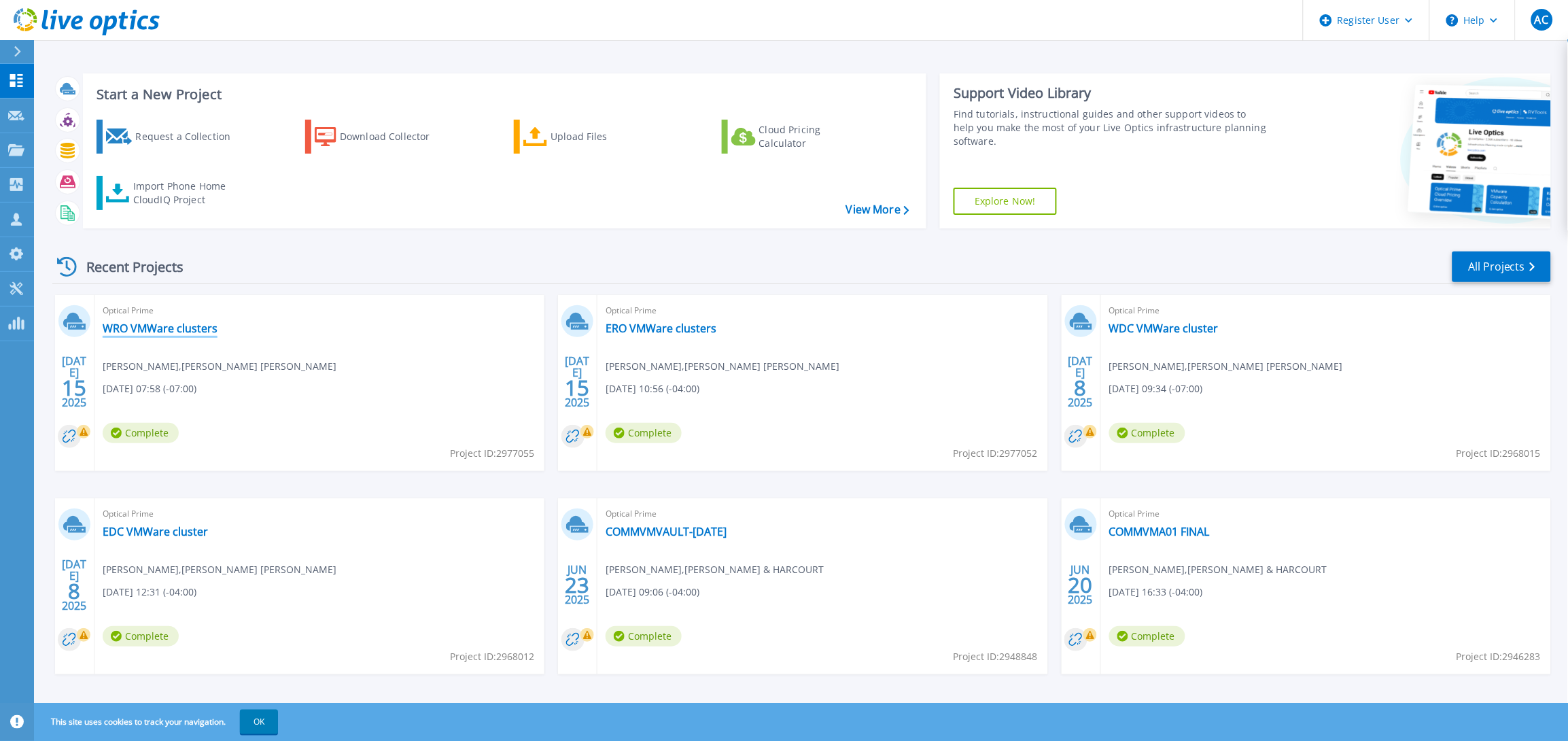
click at [162, 335] on link "WRO VMWare clusters" at bounding box center [160, 329] width 115 height 14
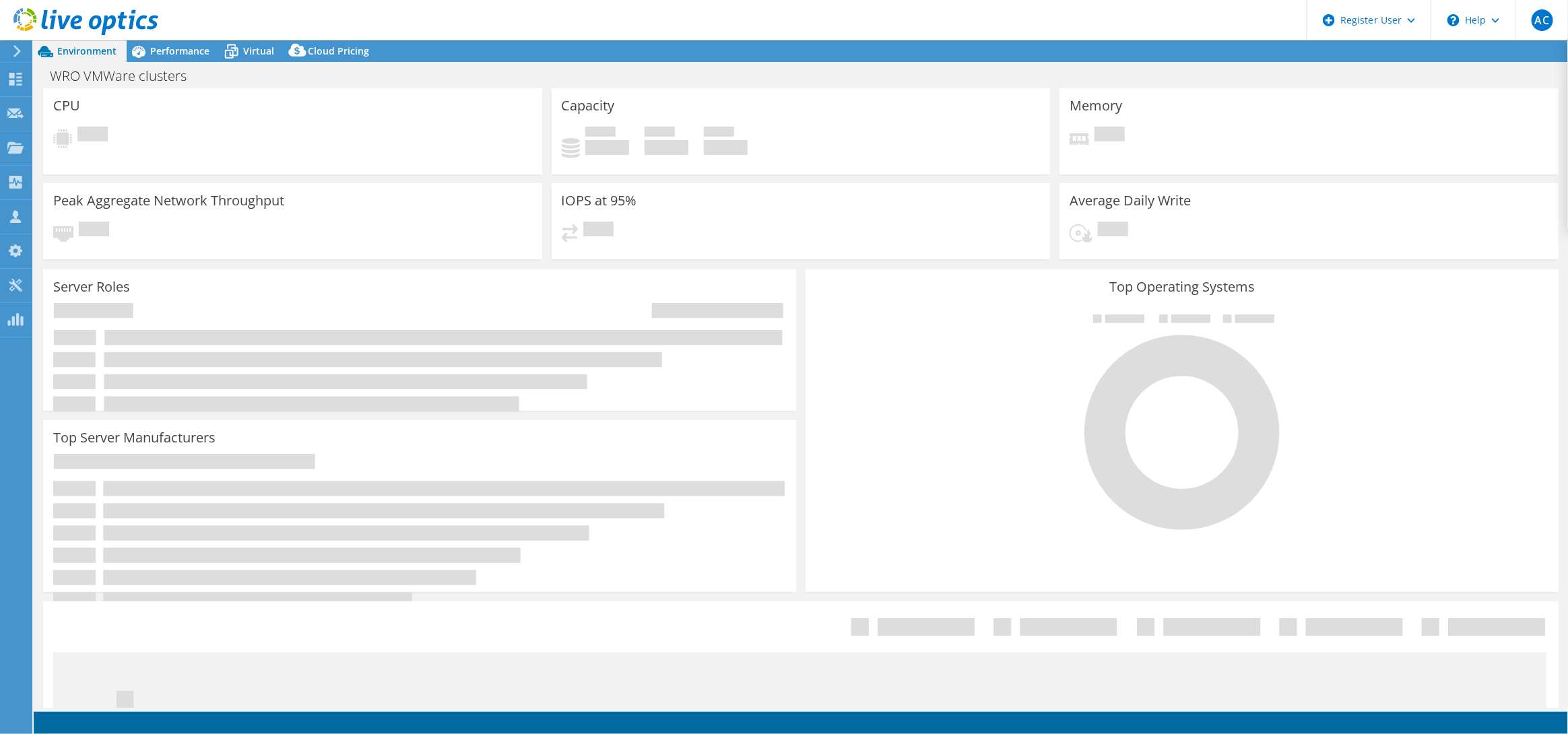
select select "USD"
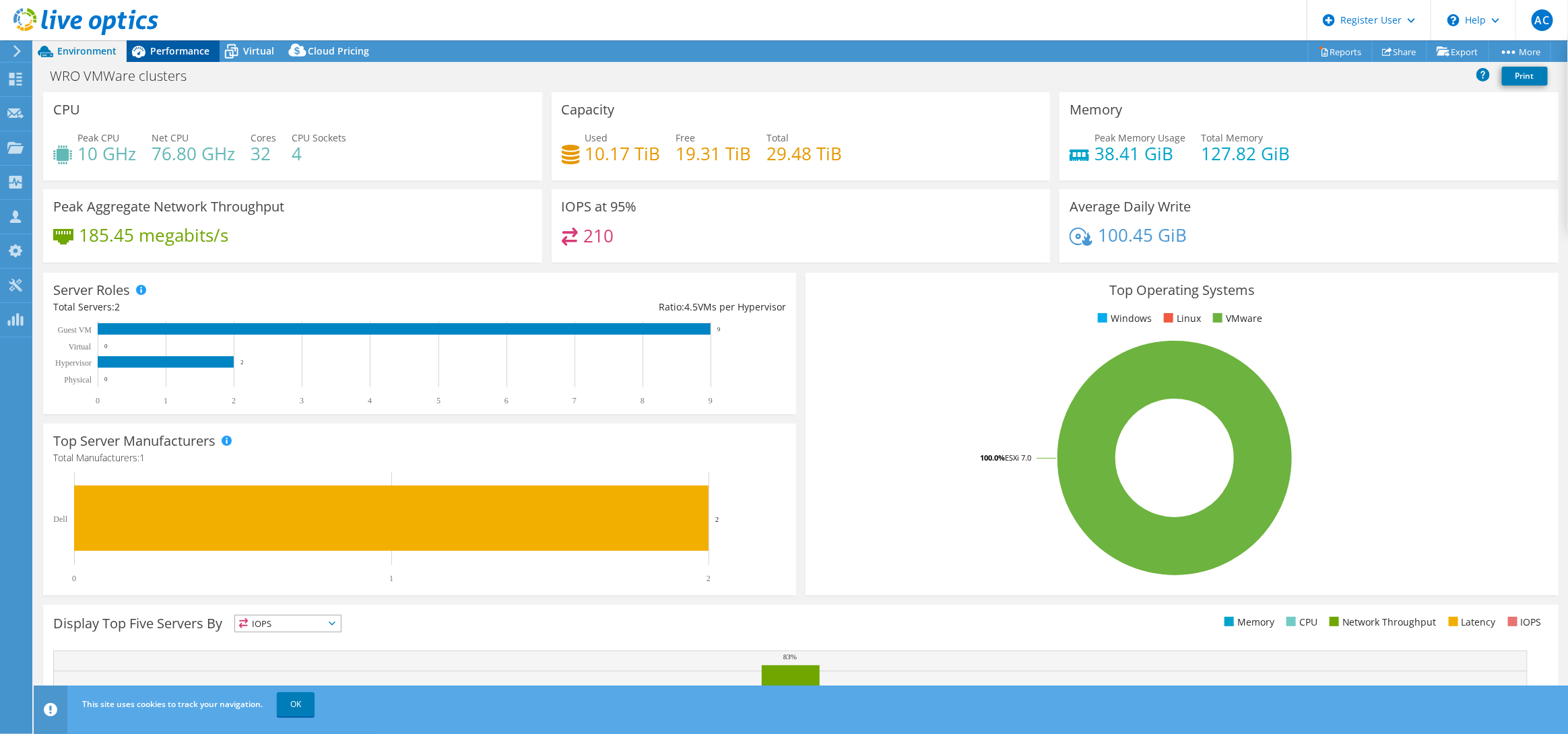
click at [160, 52] on span "Performance" at bounding box center [180, 50] width 60 height 13
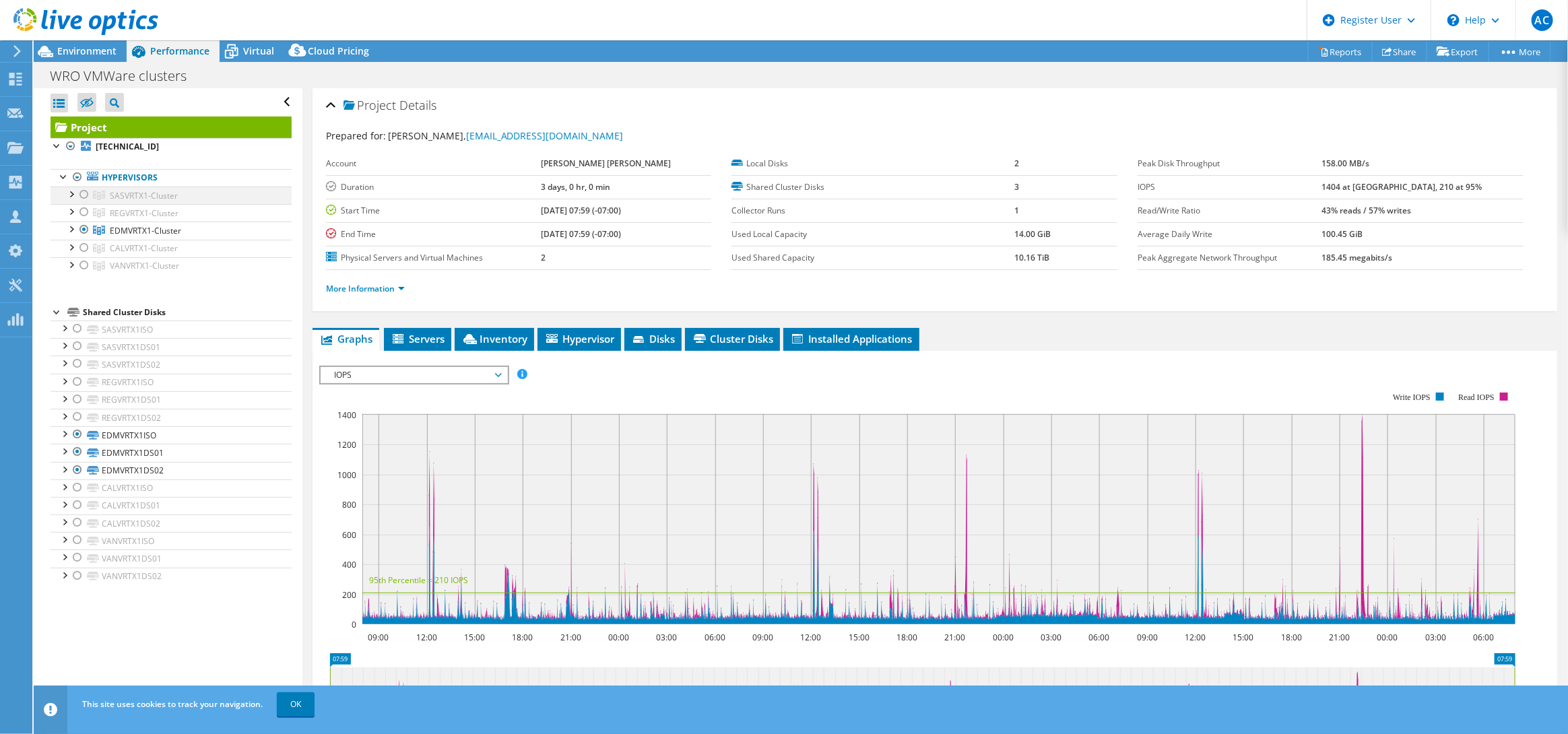
click at [85, 196] on div at bounding box center [84, 195] width 13 height 16
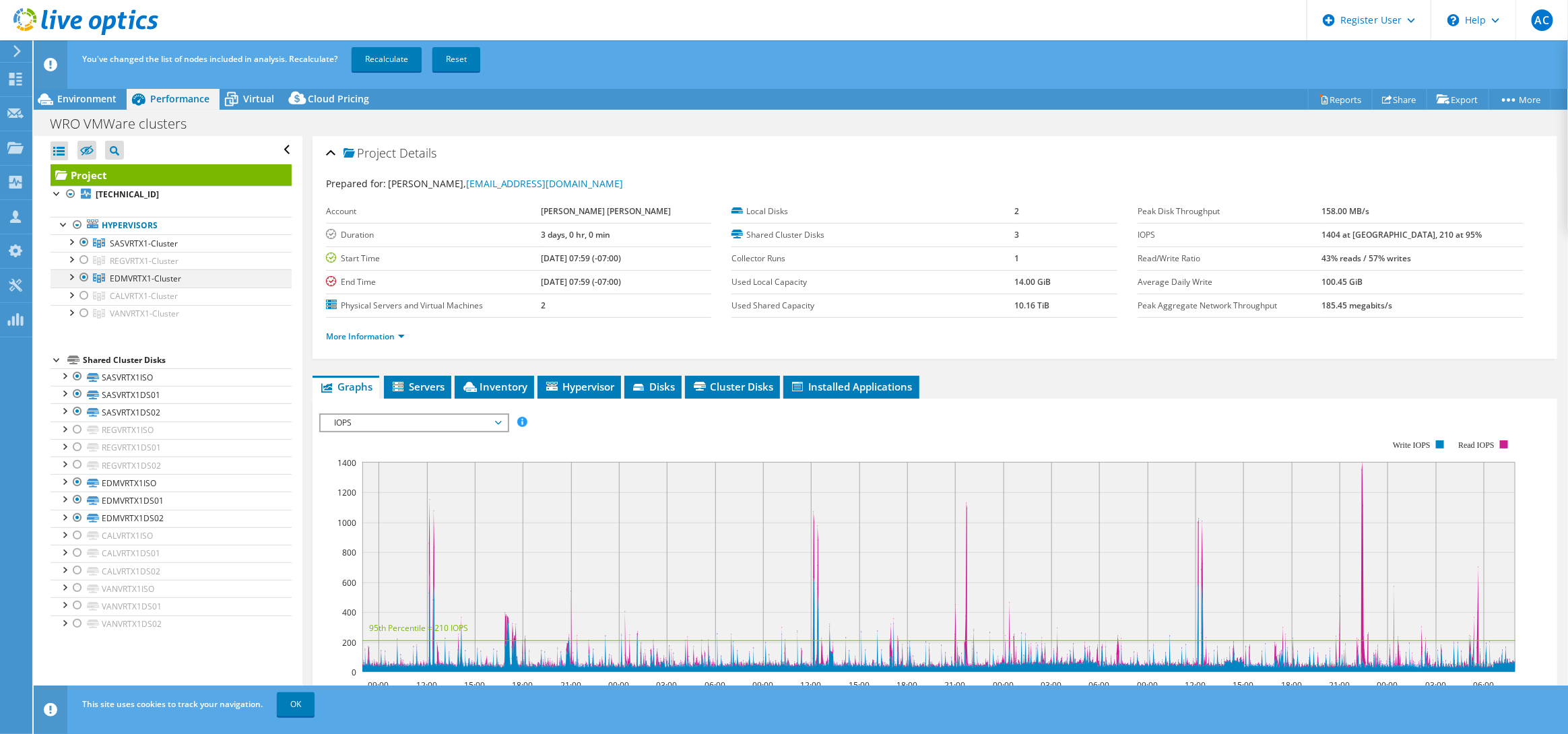
click at [83, 273] on div at bounding box center [84, 277] width 13 height 16
click at [392, 55] on link "Recalculate" at bounding box center [386, 59] width 70 height 24
click at [38, 104] on icon at bounding box center [45, 99] width 23 height 23
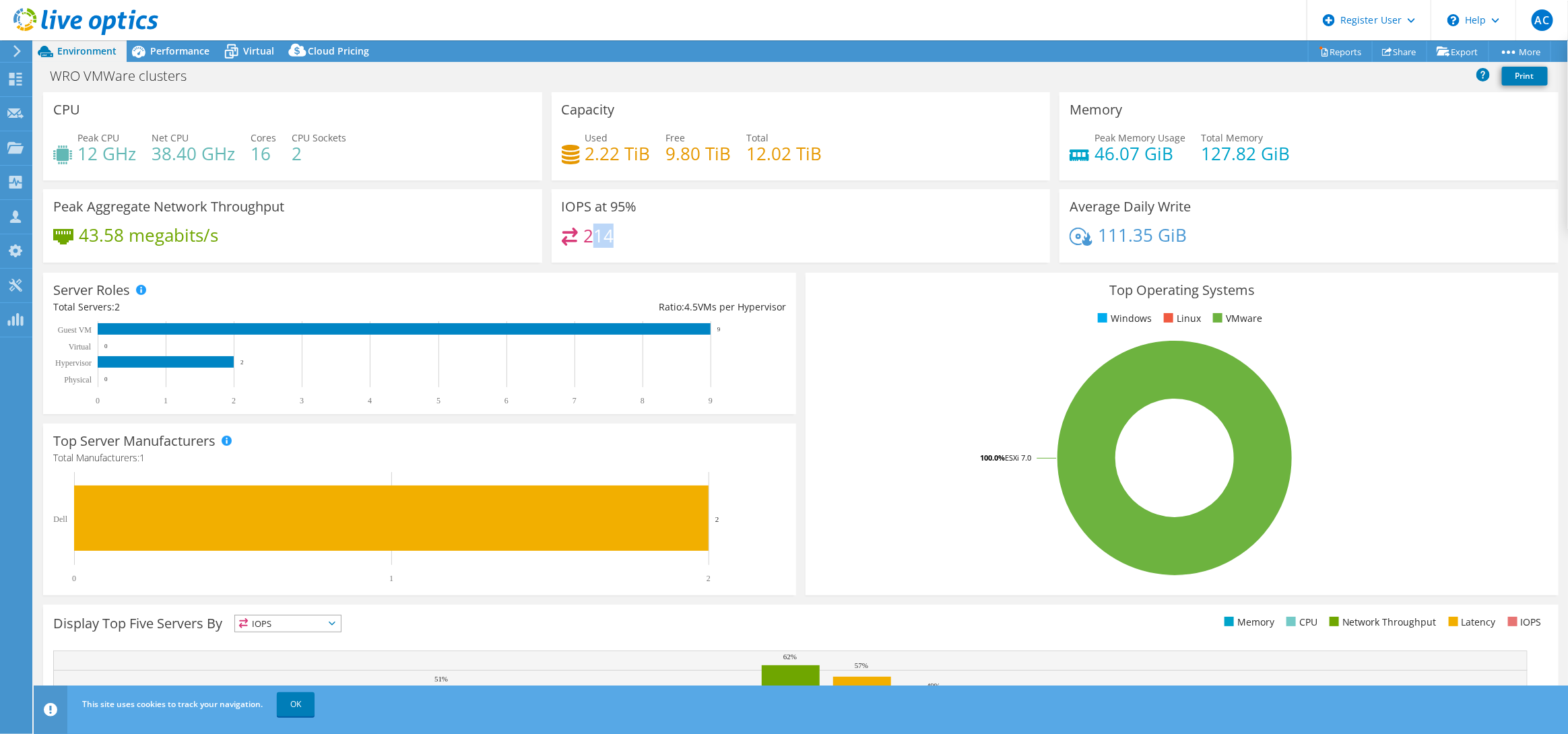
drag, startPoint x: 649, startPoint y: 240, endPoint x: 665, endPoint y: 240, distance: 16.0
click at [665, 240] on div "214" at bounding box center [801, 242] width 479 height 29
click at [169, 66] on div "WRO VMWare clusters Print" at bounding box center [801, 76] width 1534 height 25
click at [260, 49] on span "Virtual" at bounding box center [258, 50] width 31 height 13
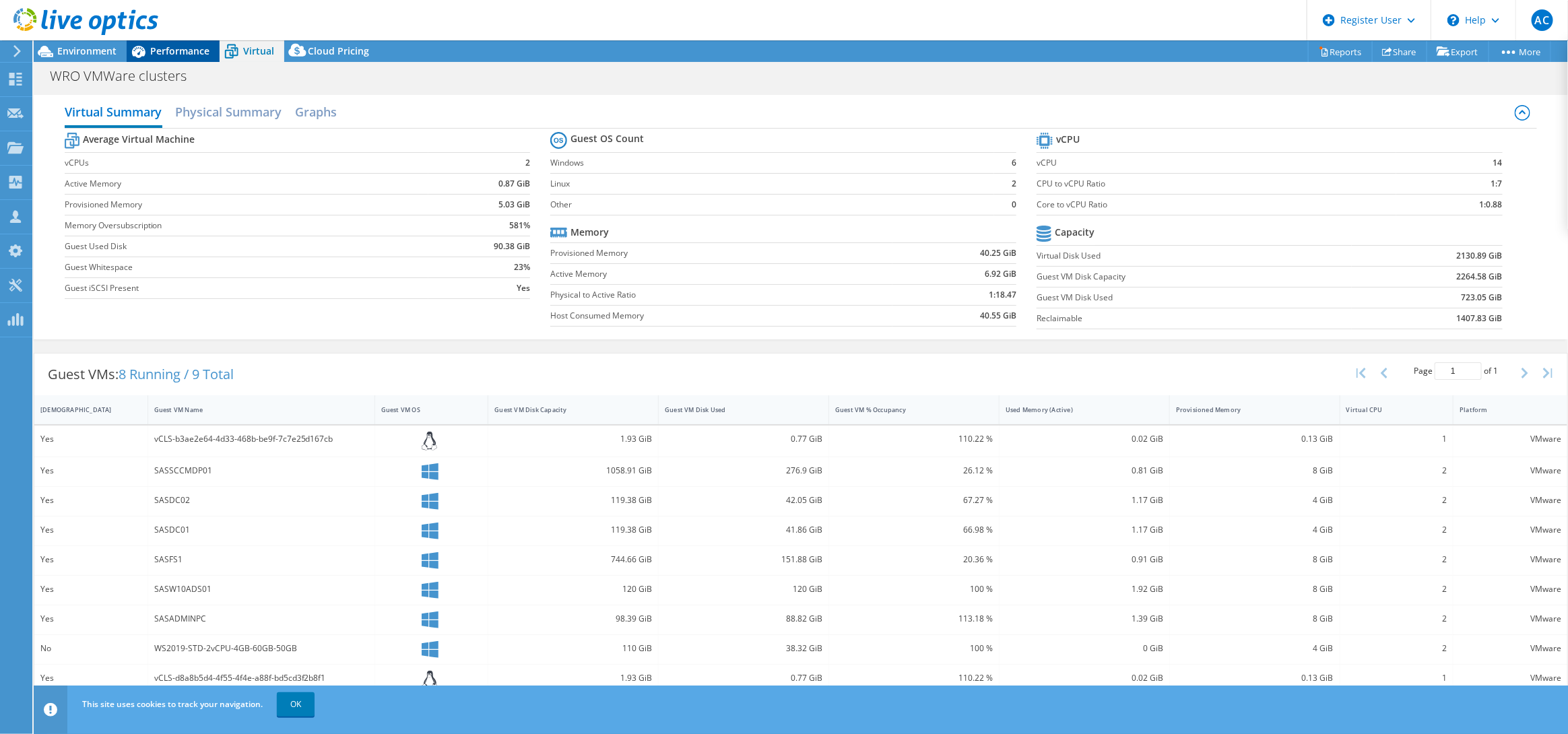
click at [165, 57] on span "Performance" at bounding box center [180, 50] width 60 height 13
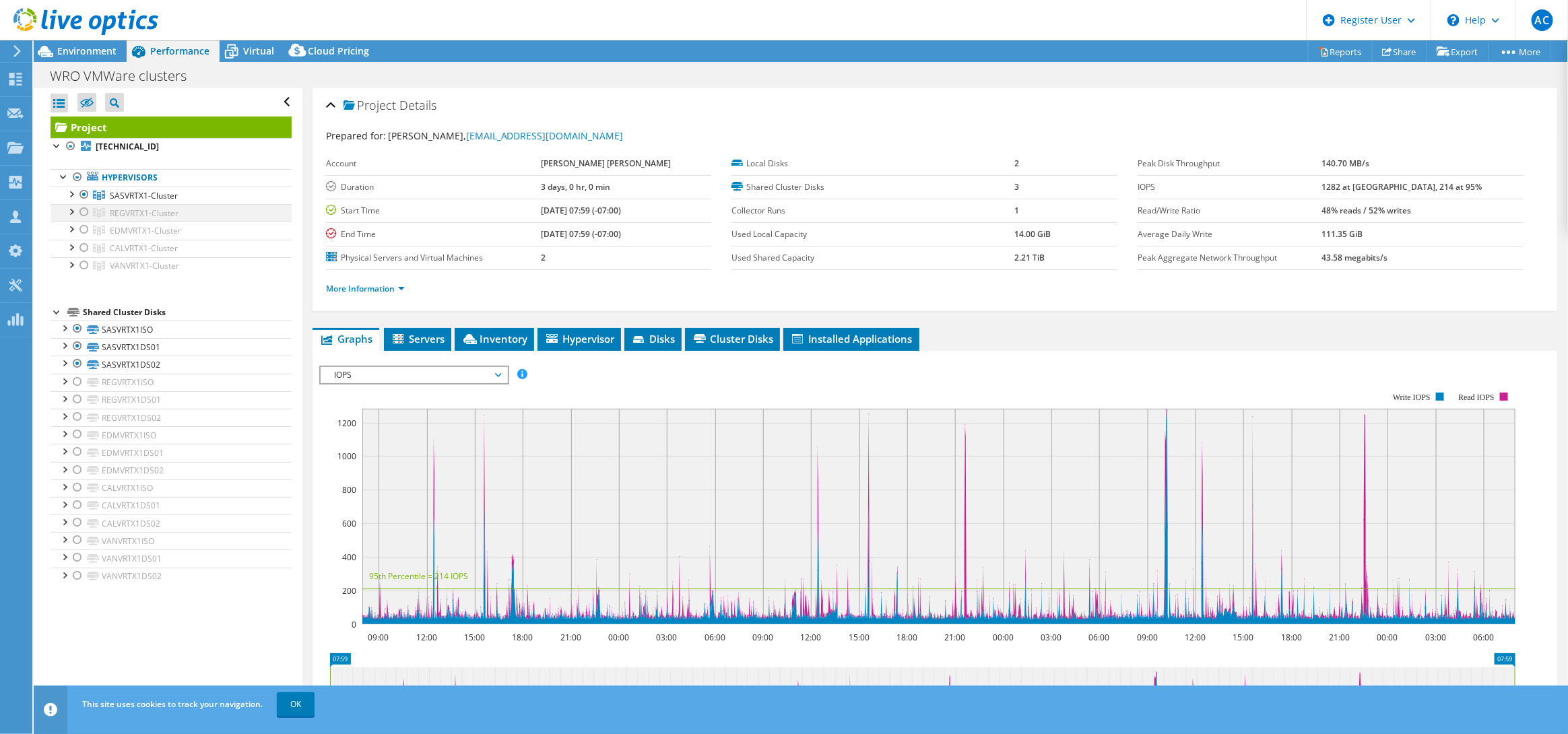
click at [83, 211] on div at bounding box center [84, 212] width 13 height 16
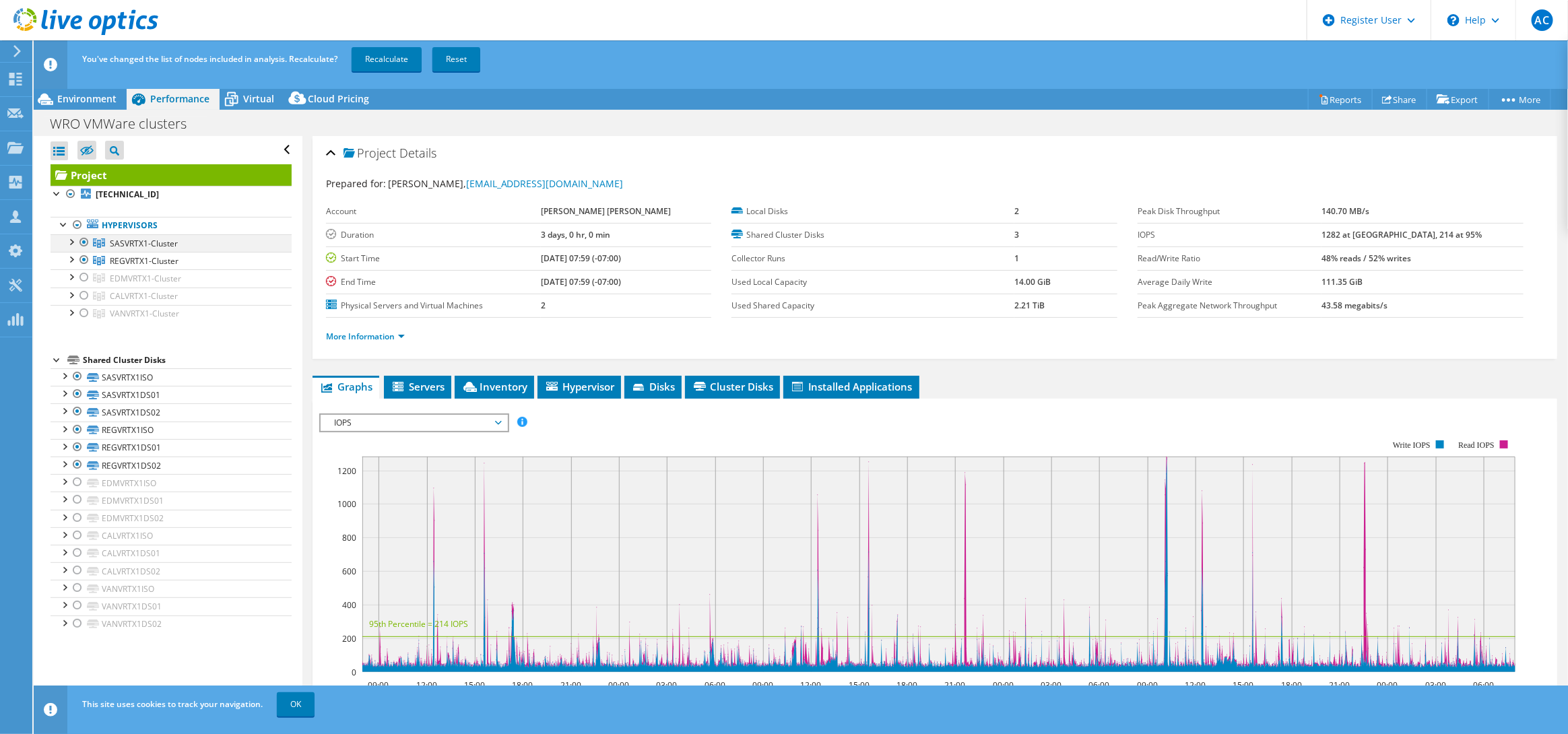
click at [83, 242] on div at bounding box center [84, 242] width 13 height 16
click at [382, 60] on link "Recalculate" at bounding box center [386, 59] width 70 height 24
click at [64, 102] on span "Environment" at bounding box center [87, 98] width 60 height 13
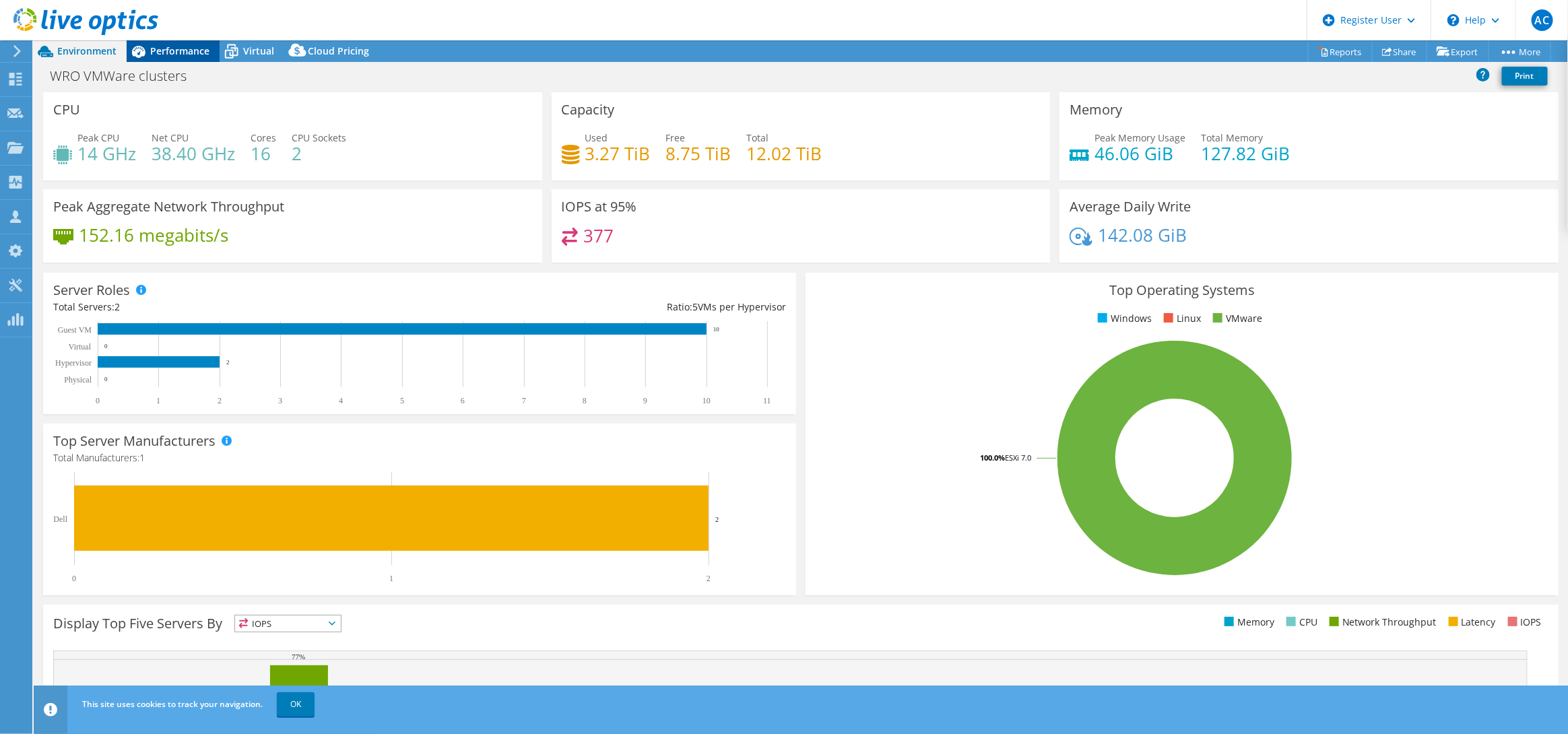
click at [201, 46] on span "Performance" at bounding box center [180, 50] width 60 height 13
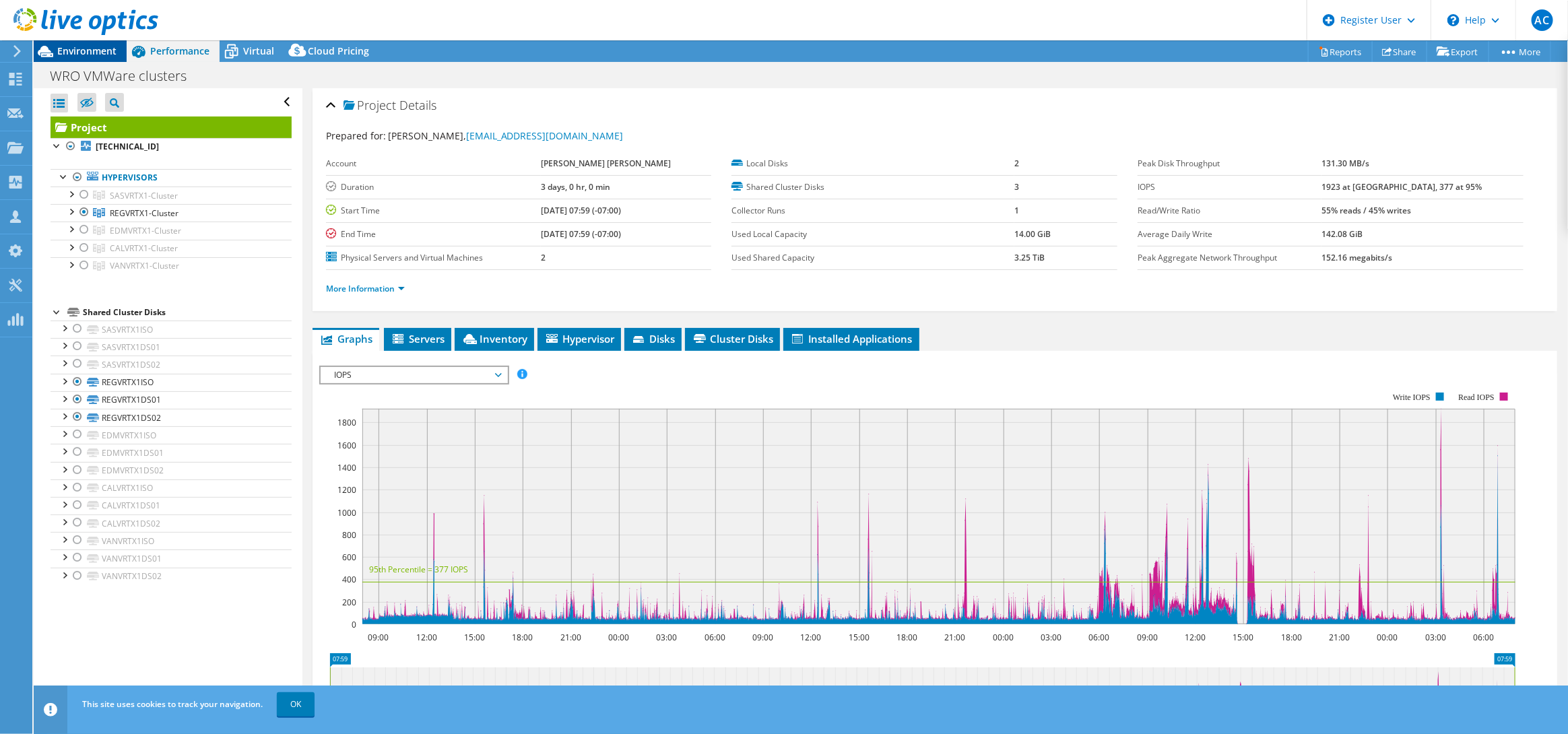
click at [102, 46] on span "Environment" at bounding box center [87, 50] width 60 height 13
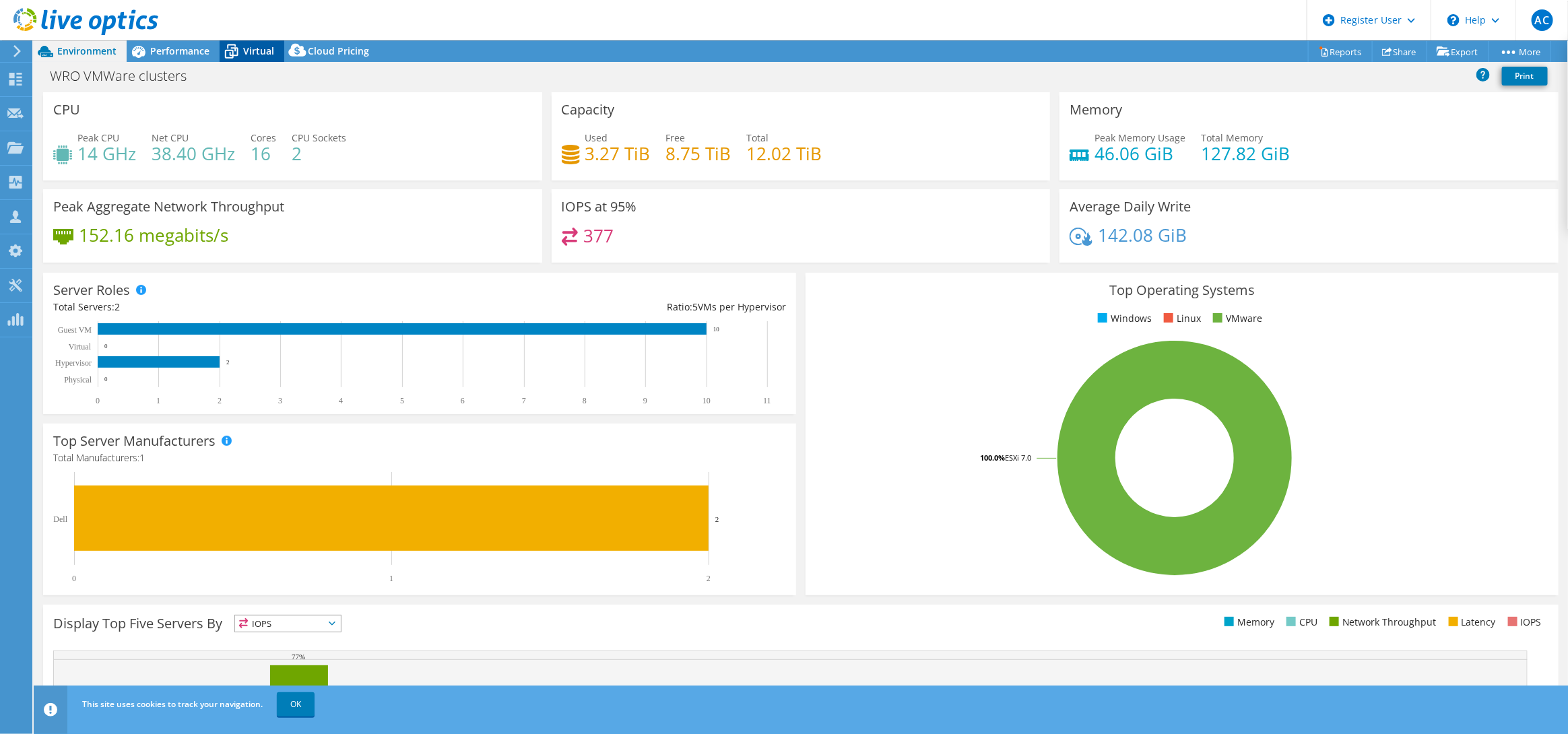
click at [253, 44] on span "Virtual" at bounding box center [258, 50] width 31 height 13
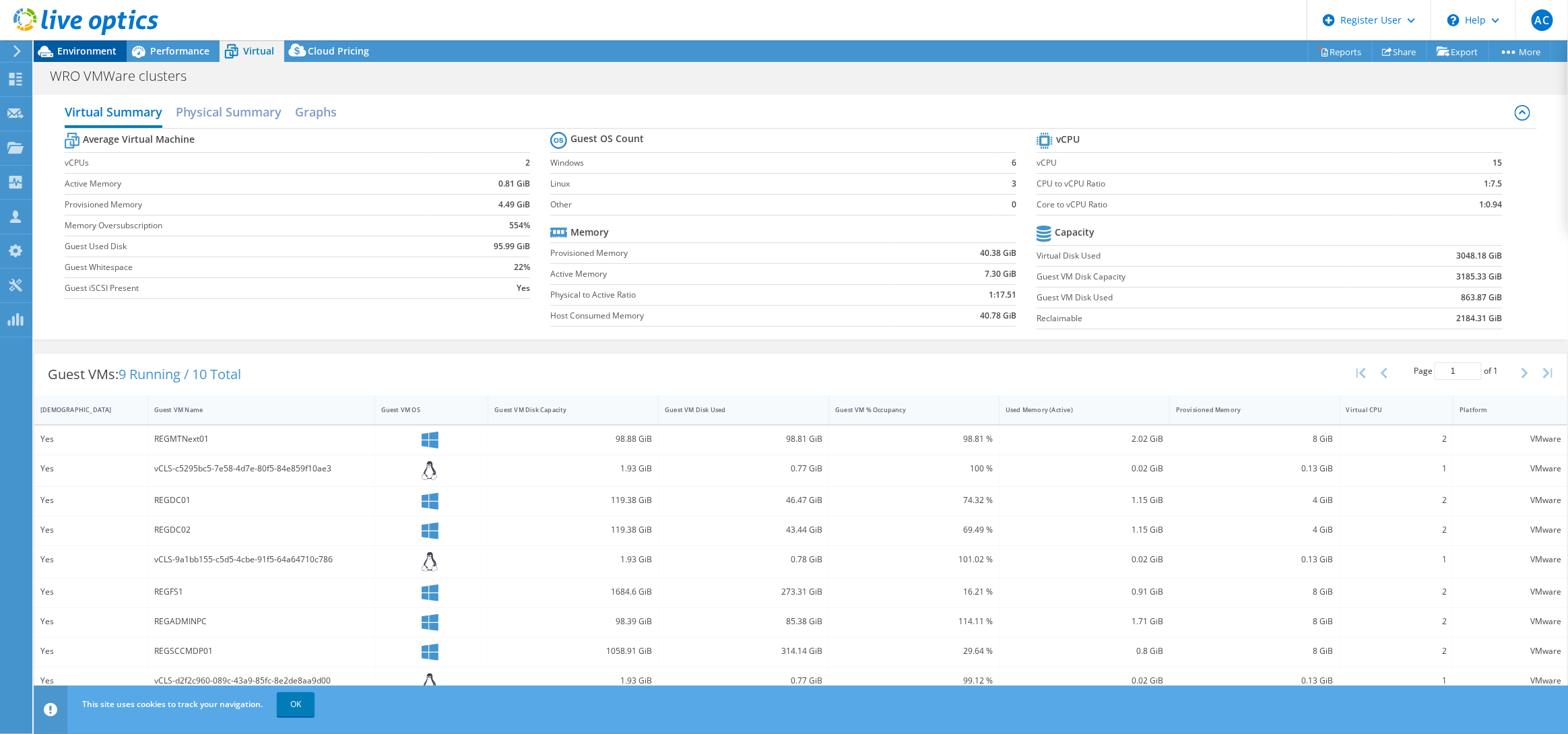
click at [107, 49] on span "Environment" at bounding box center [87, 50] width 60 height 13
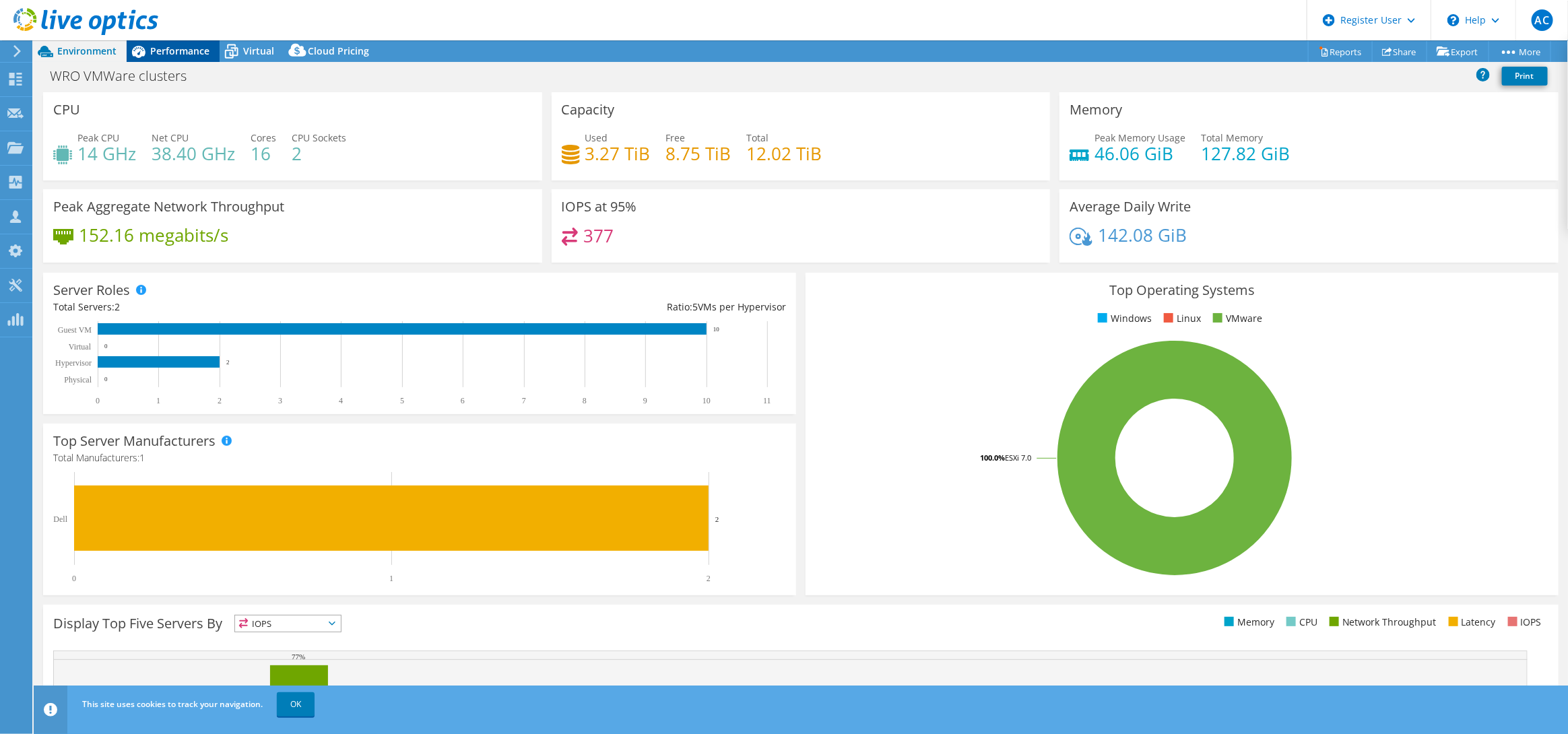
click at [178, 49] on span "Performance" at bounding box center [180, 50] width 60 height 13
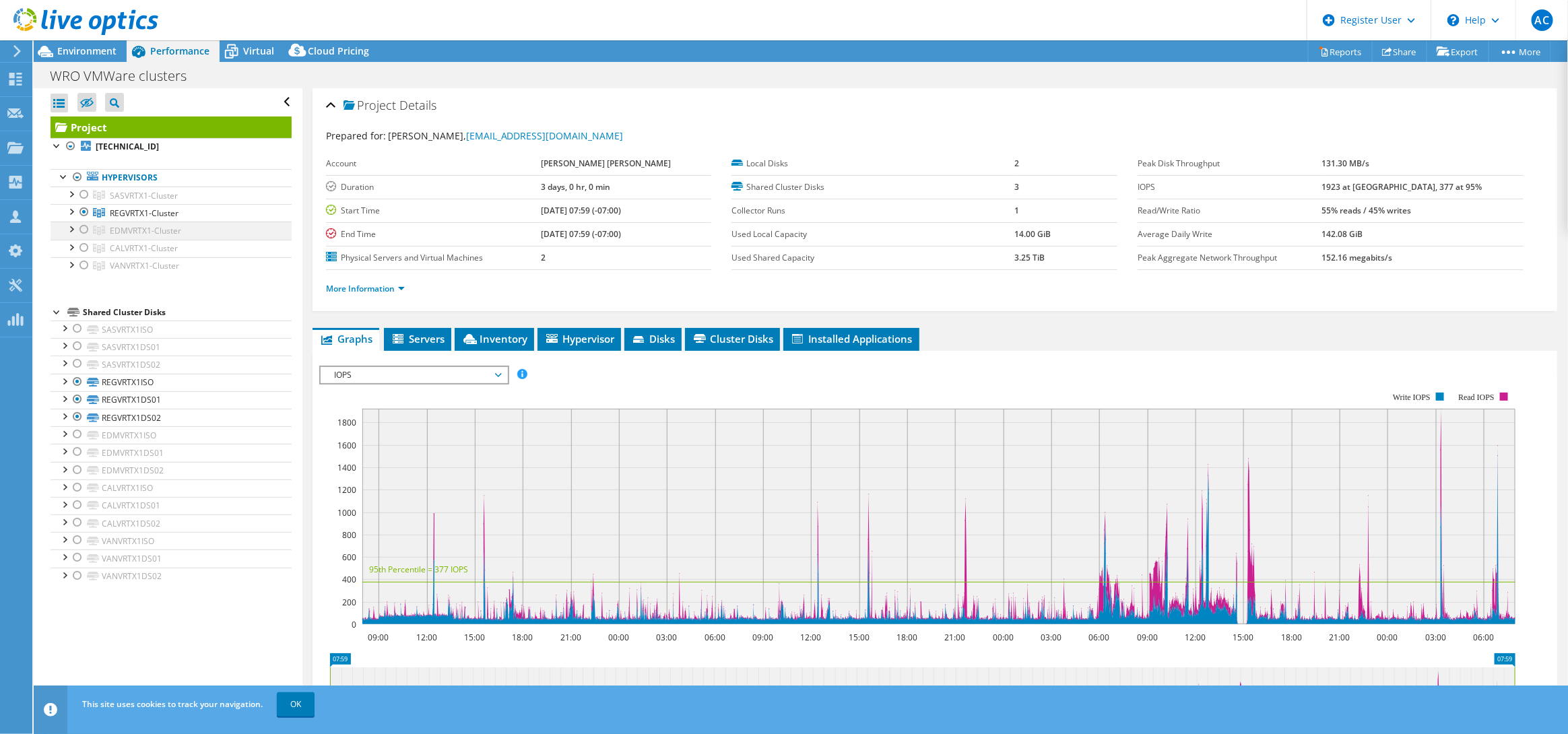
click at [86, 228] on div at bounding box center [84, 229] width 13 height 16
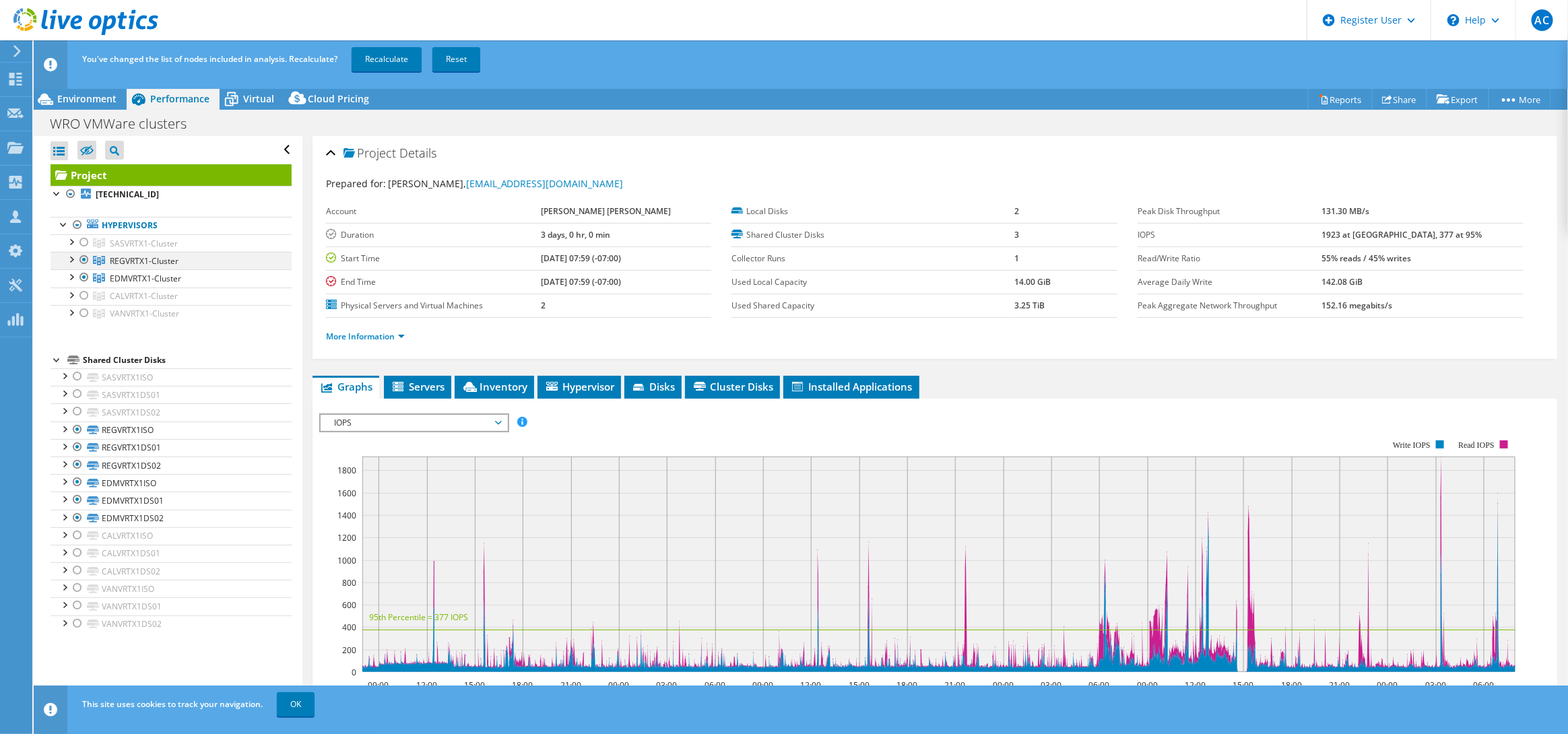
click at [82, 263] on div at bounding box center [84, 259] width 13 height 16
click at [385, 57] on link "Recalculate" at bounding box center [386, 59] width 70 height 24
click at [75, 94] on span "Environment" at bounding box center [87, 98] width 60 height 13
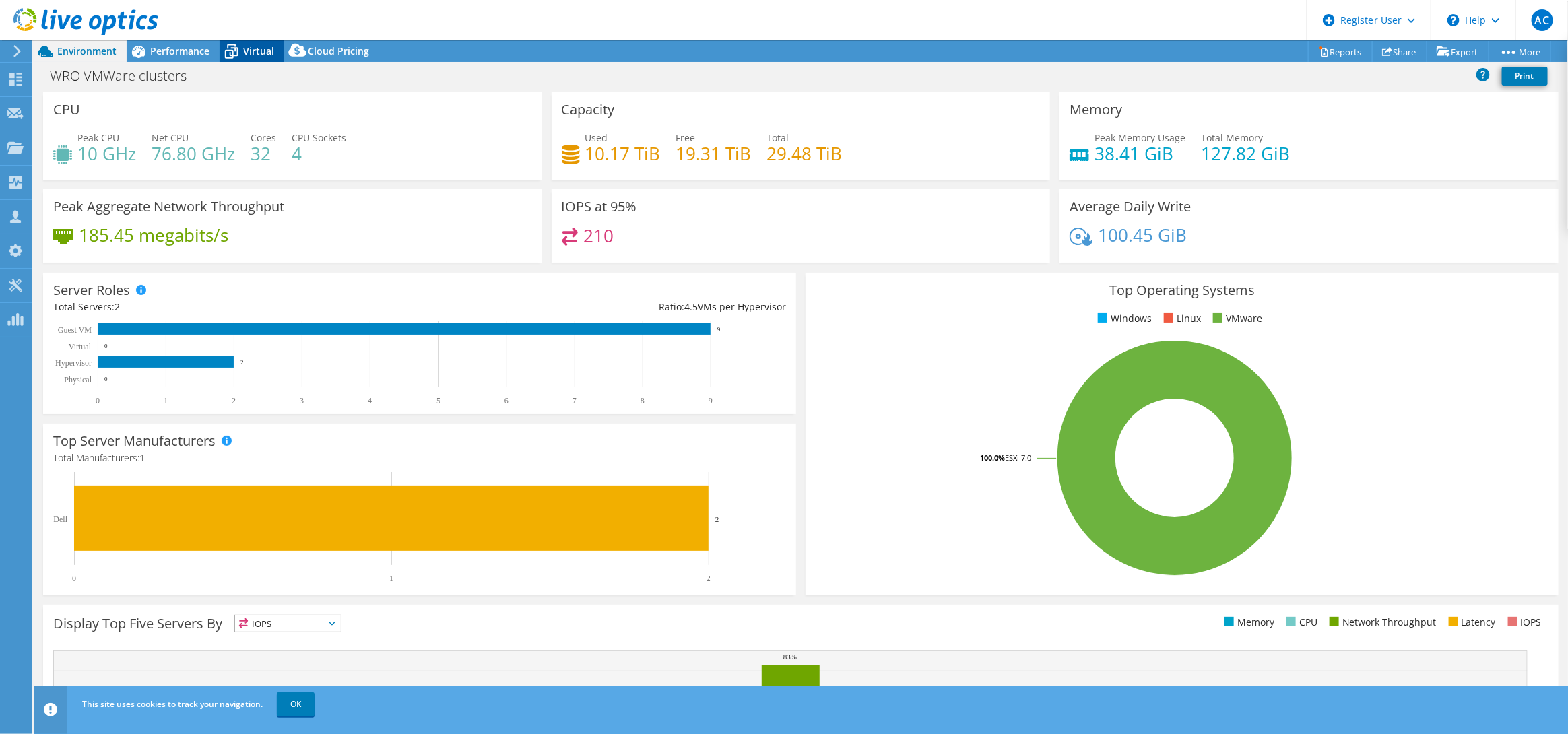
click at [264, 53] on span "Virtual" at bounding box center [258, 50] width 31 height 13
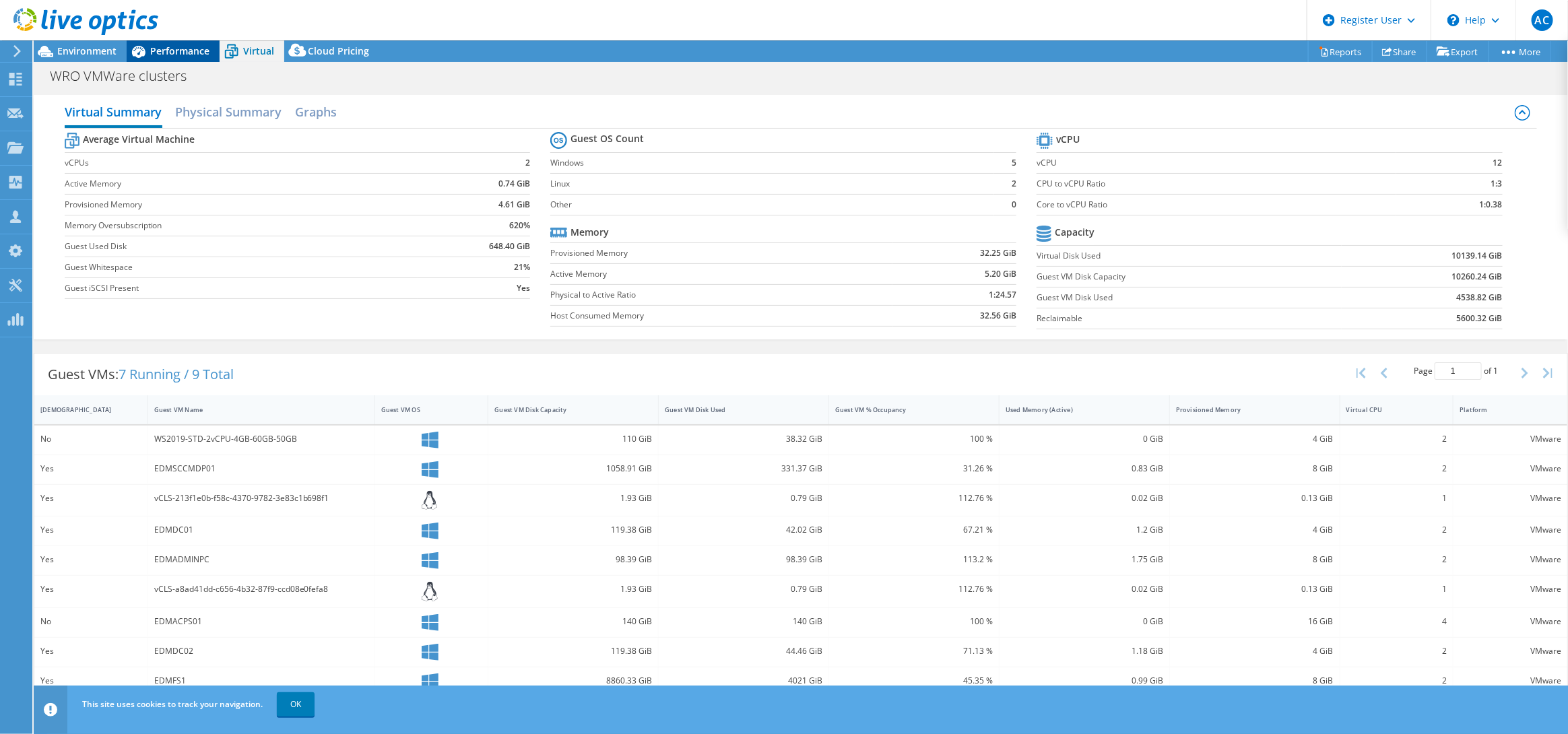
click at [187, 55] on span "Performance" at bounding box center [180, 50] width 60 height 13
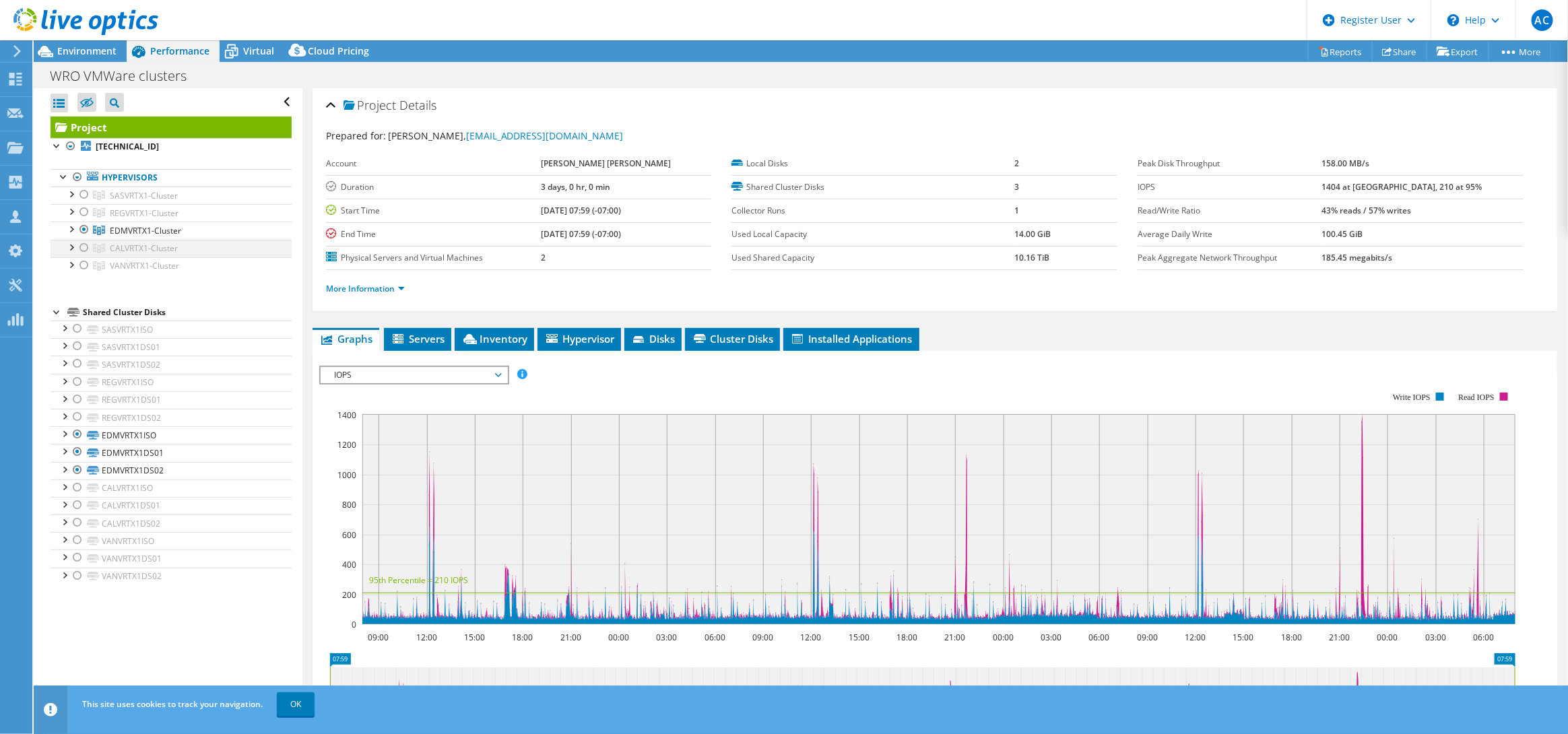
click at [79, 251] on div at bounding box center [84, 248] width 13 height 16
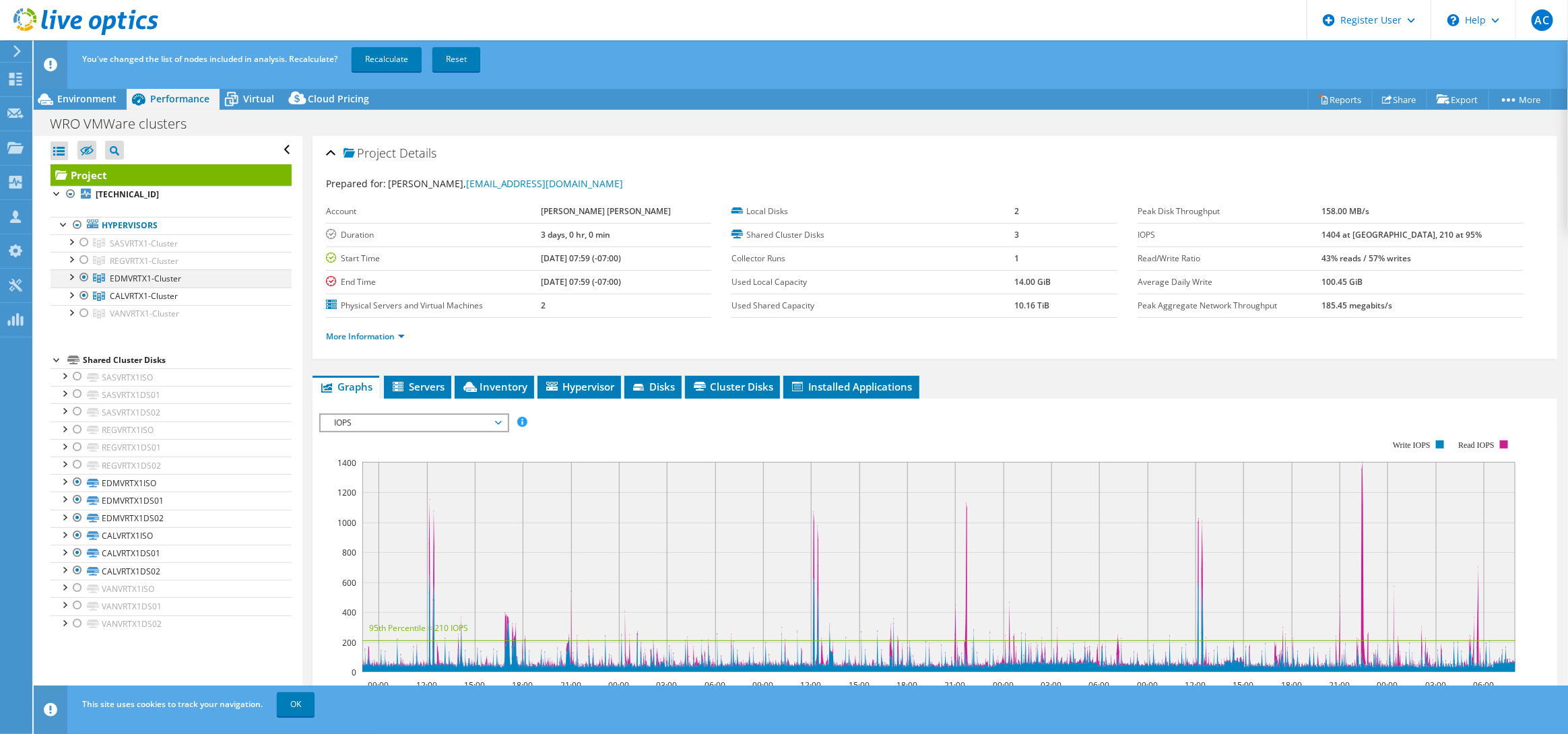
click at [84, 276] on div at bounding box center [84, 277] width 13 height 16
click at [66, 95] on span "Environment" at bounding box center [87, 98] width 60 height 13
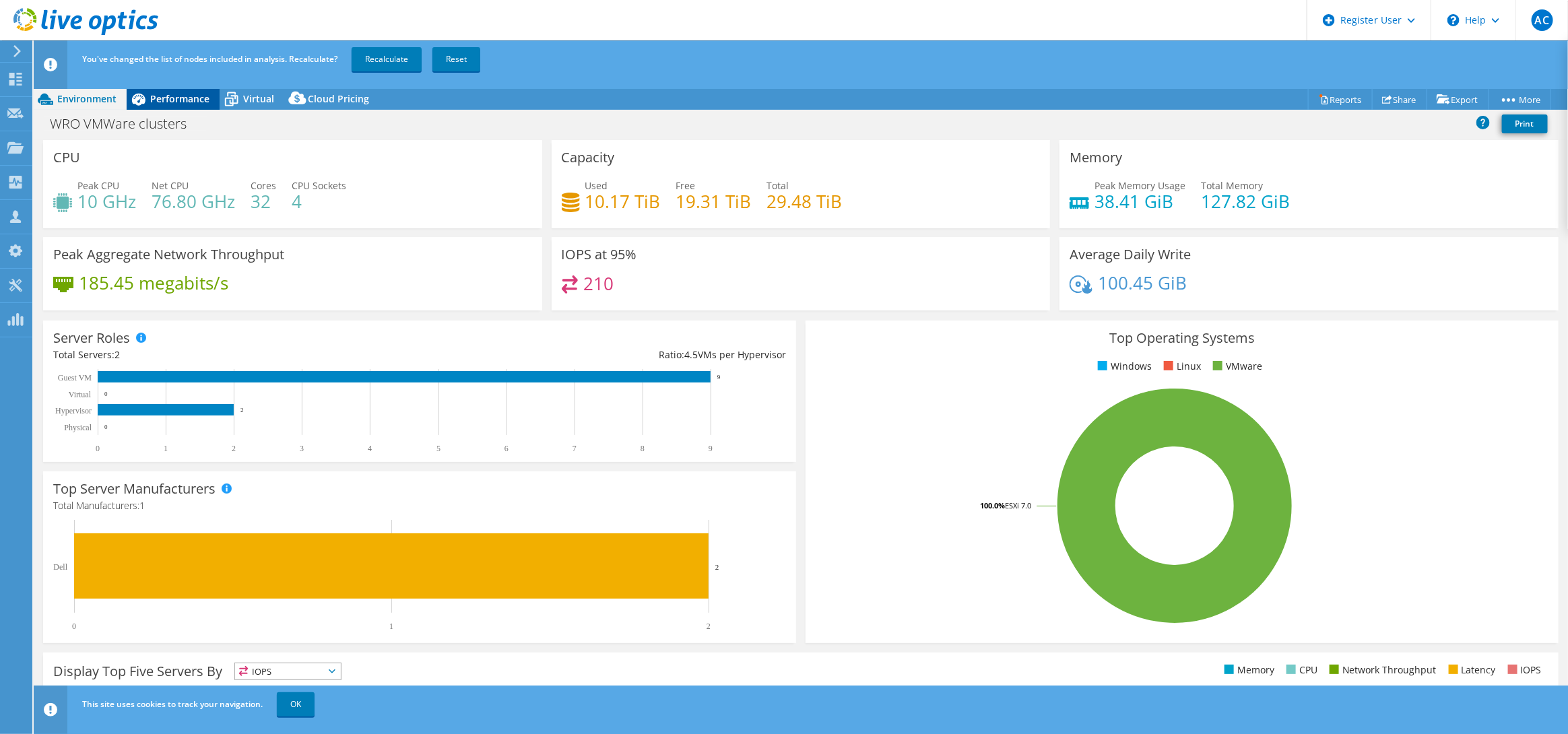
click at [153, 94] on span "Performance" at bounding box center [180, 98] width 60 height 13
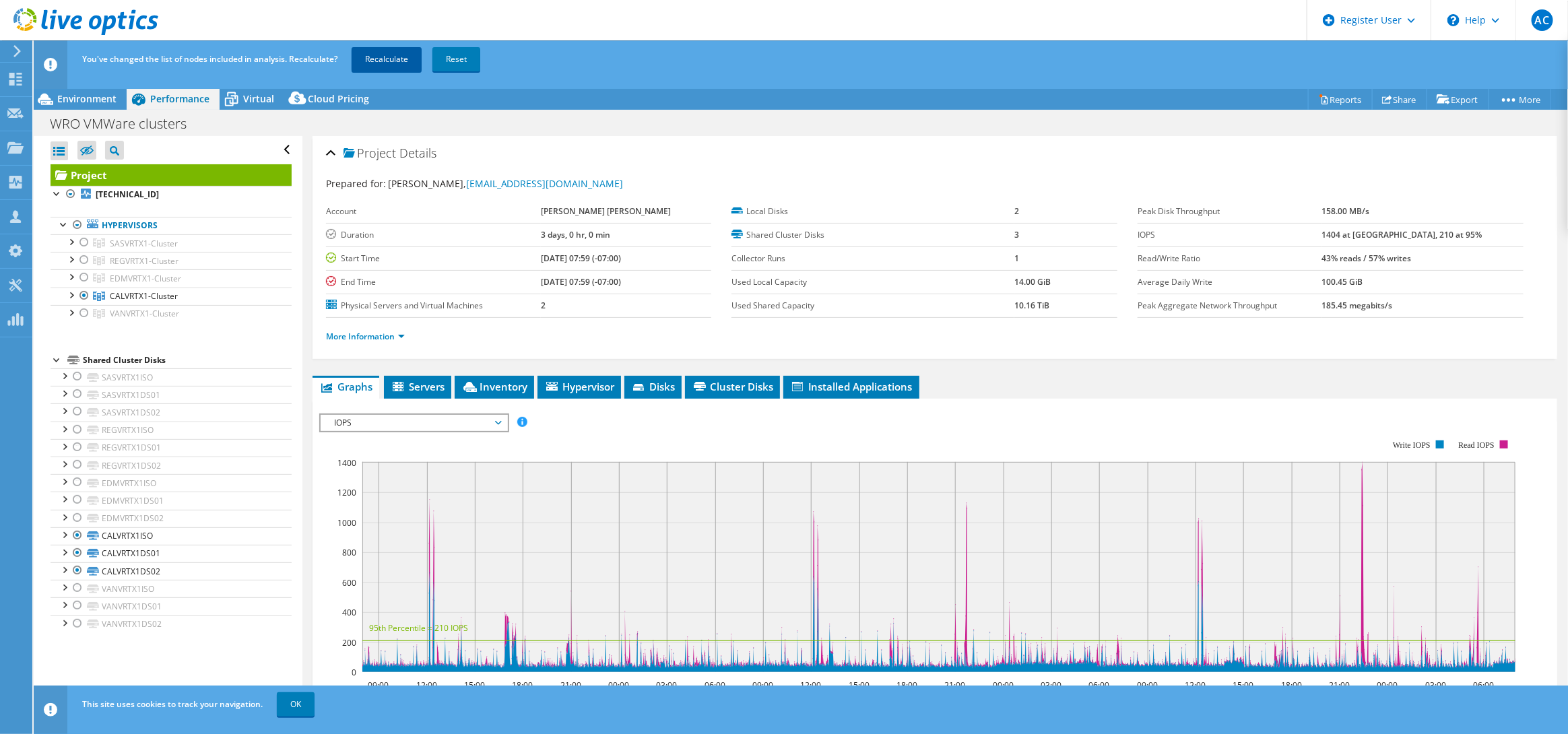
click at [413, 57] on link "Recalculate" at bounding box center [386, 59] width 70 height 24
click at [86, 95] on span "Environment" at bounding box center [87, 98] width 60 height 13
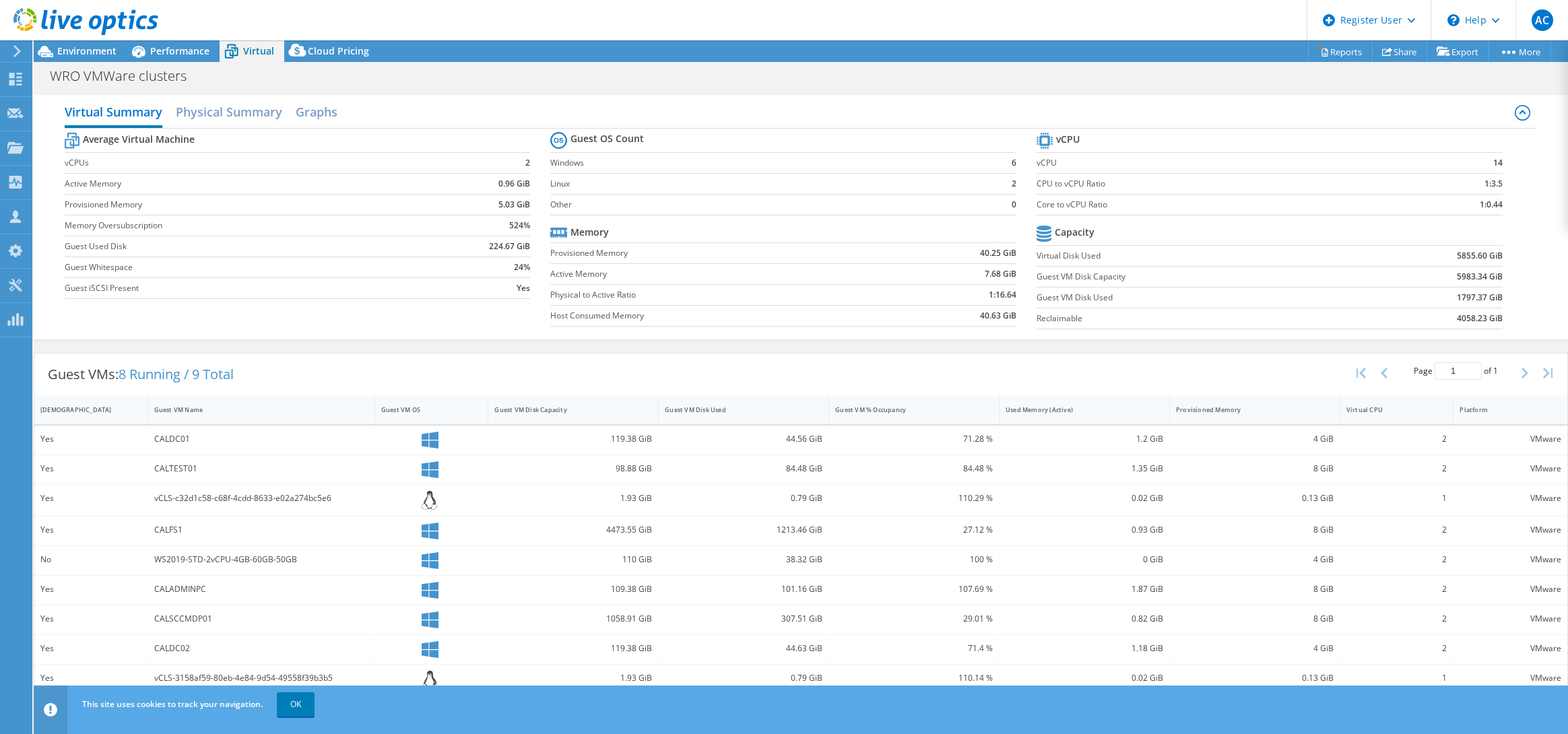
select select "USD"
click at [75, 44] on span "Environment" at bounding box center [87, 50] width 60 height 13
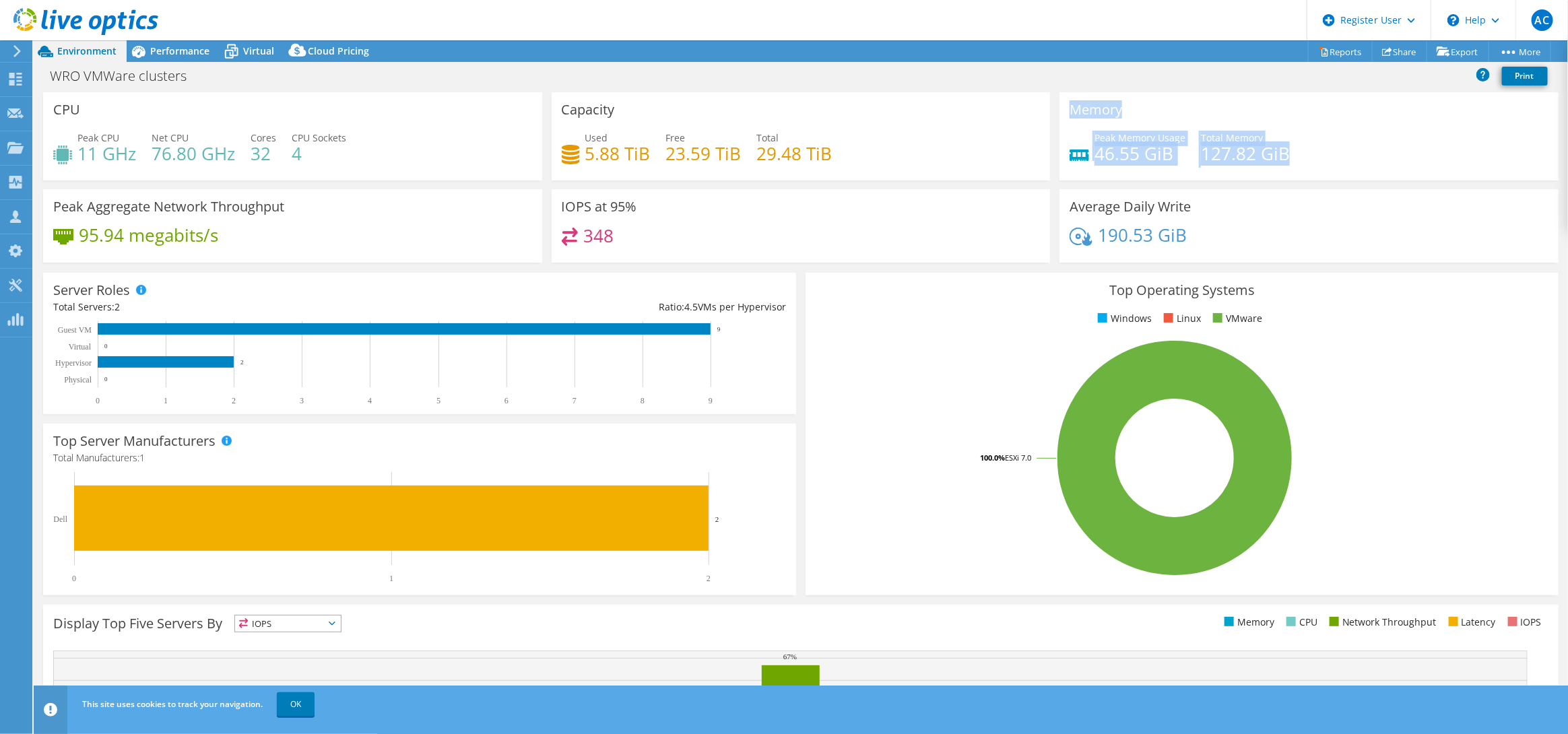
drag, startPoint x: 1065, startPoint y: 111, endPoint x: 1310, endPoint y: 160, distance: 249.9
click at [1310, 160] on div "Memory Peak Memory Usage 46.55 GiB Total Memory 127.82 GiB" at bounding box center [1309, 137] width 499 height 89
click at [1310, 160] on div "Peak Memory Usage 46.55 GiB Total Memory 127.82 GiB" at bounding box center [1309, 152] width 479 height 43
click at [172, 37] on header "AC Dell User [PERSON_NAME] [PERSON_NAME][EMAIL_ADDRESS][PERSON_NAME][DOMAIN_NAM…" at bounding box center [784, 20] width 1568 height 40
click at [172, 47] on span "Performance" at bounding box center [180, 50] width 60 height 13
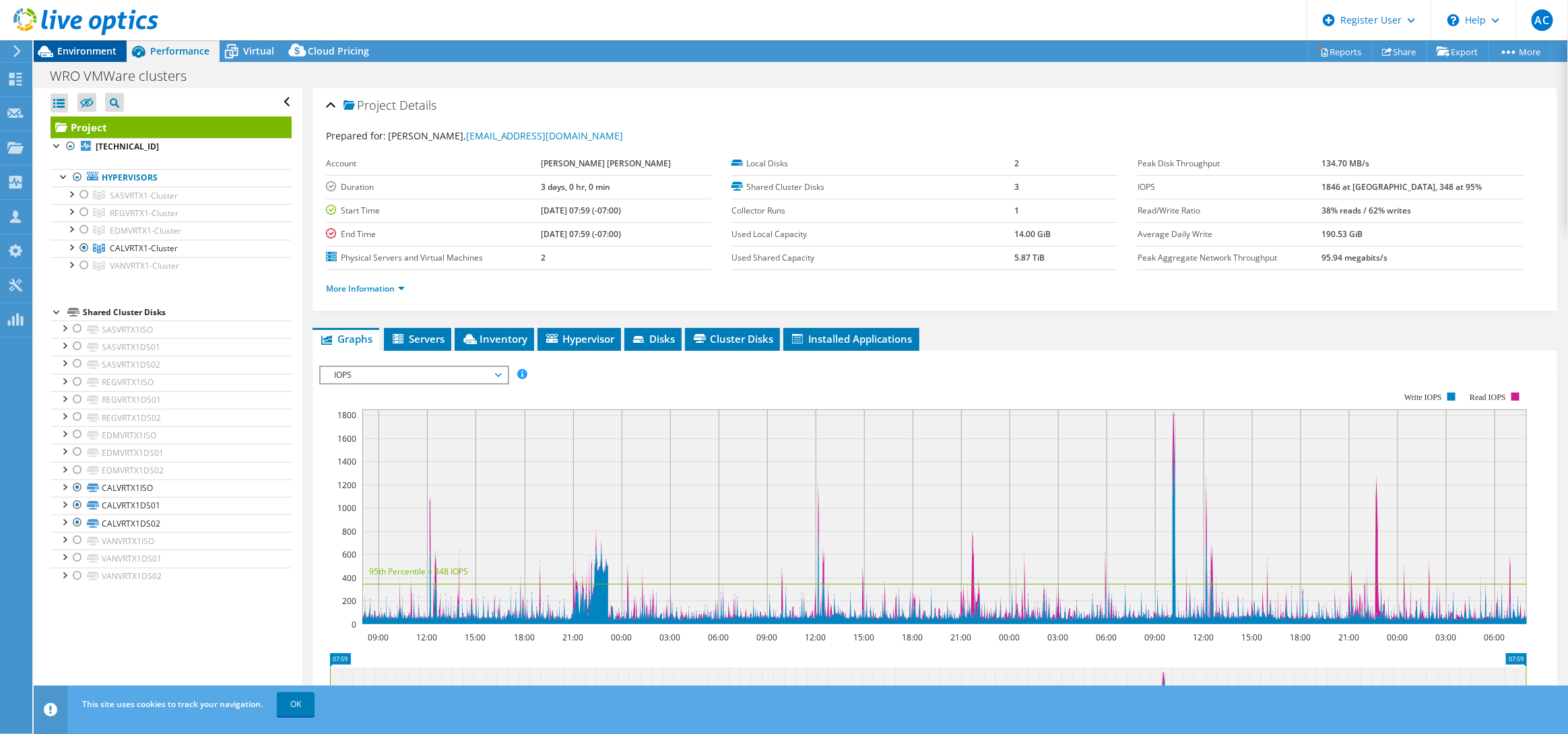
click at [101, 55] on span "Environment" at bounding box center [87, 50] width 60 height 13
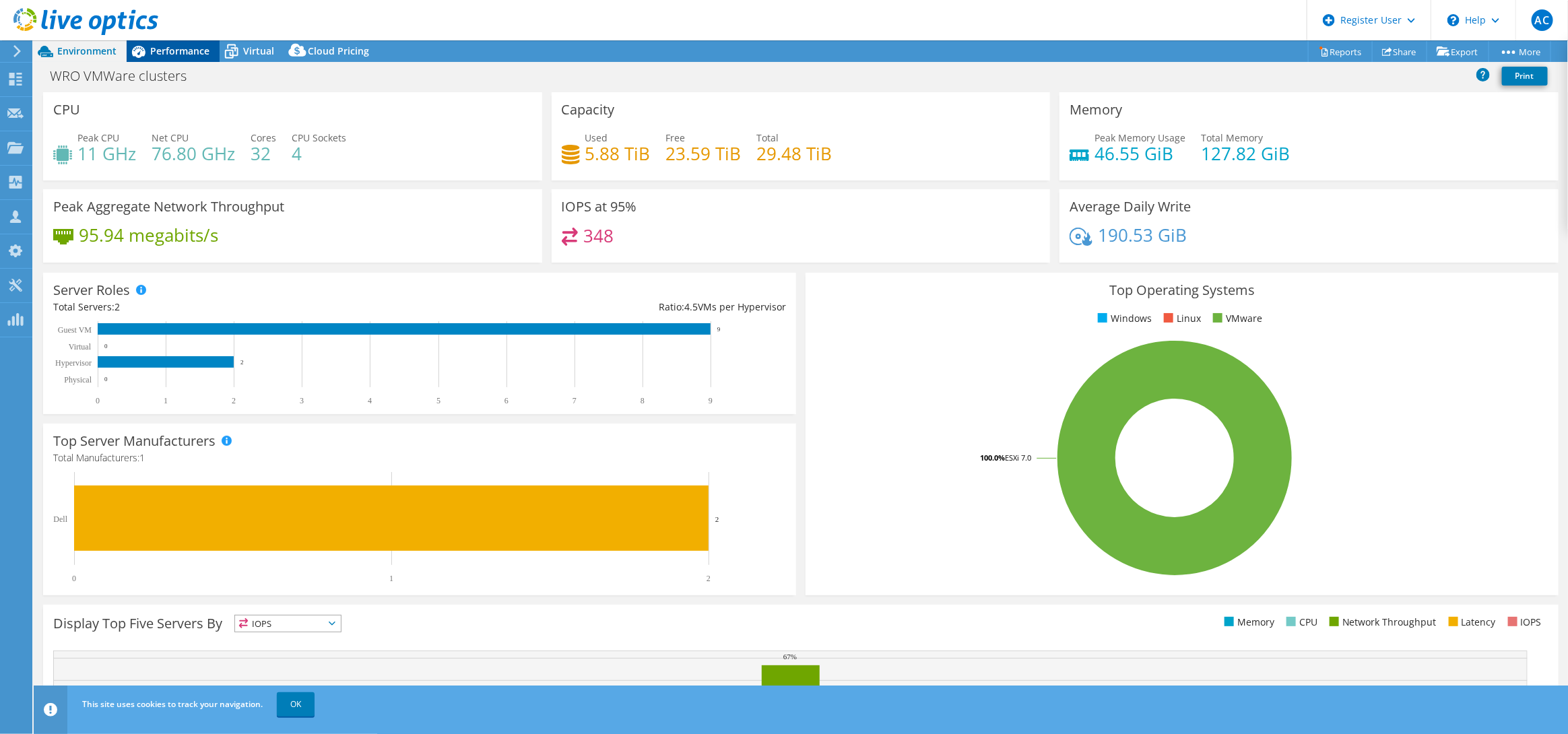
click at [139, 53] on icon at bounding box center [138, 51] width 23 height 23
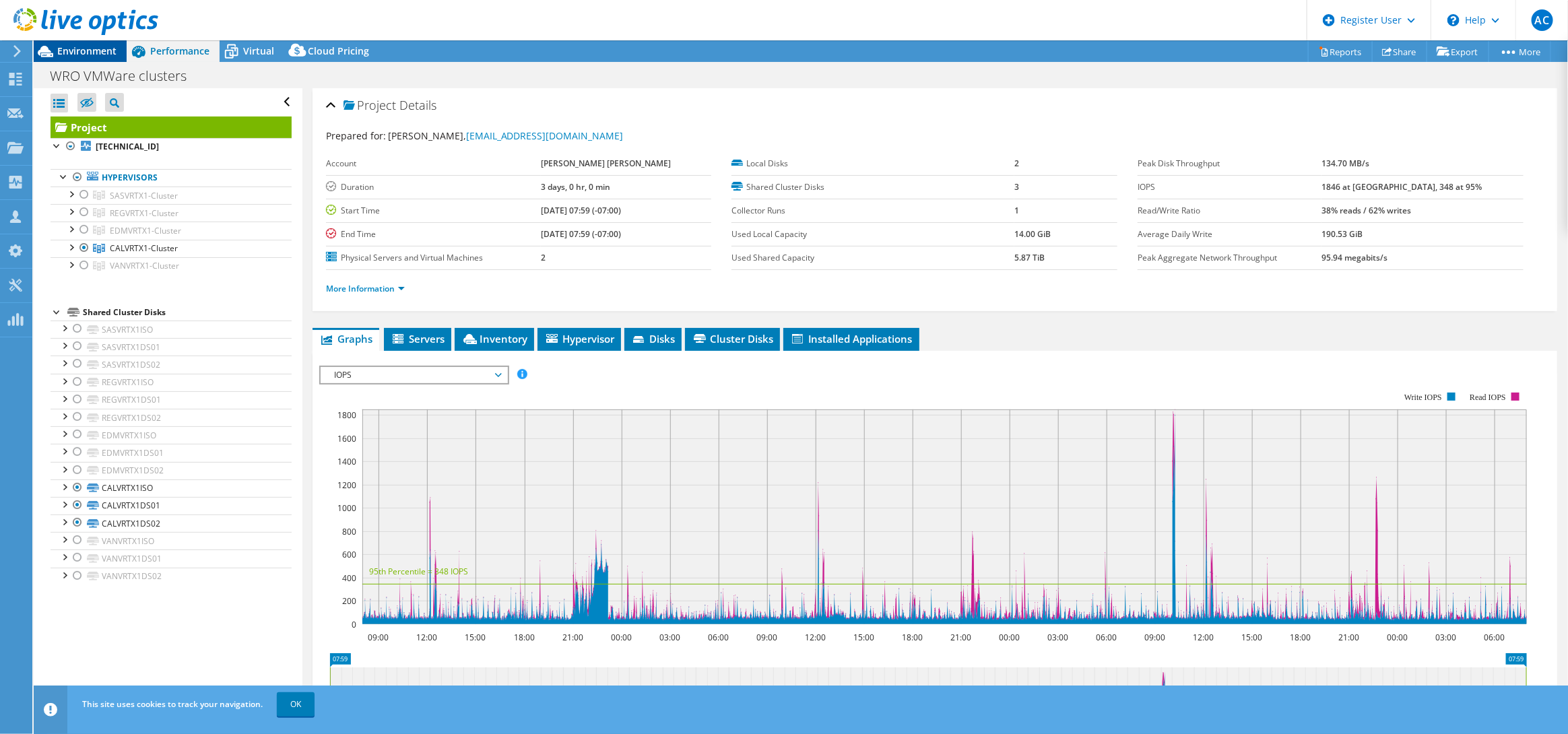
click at [97, 49] on span "Environment" at bounding box center [87, 50] width 60 height 13
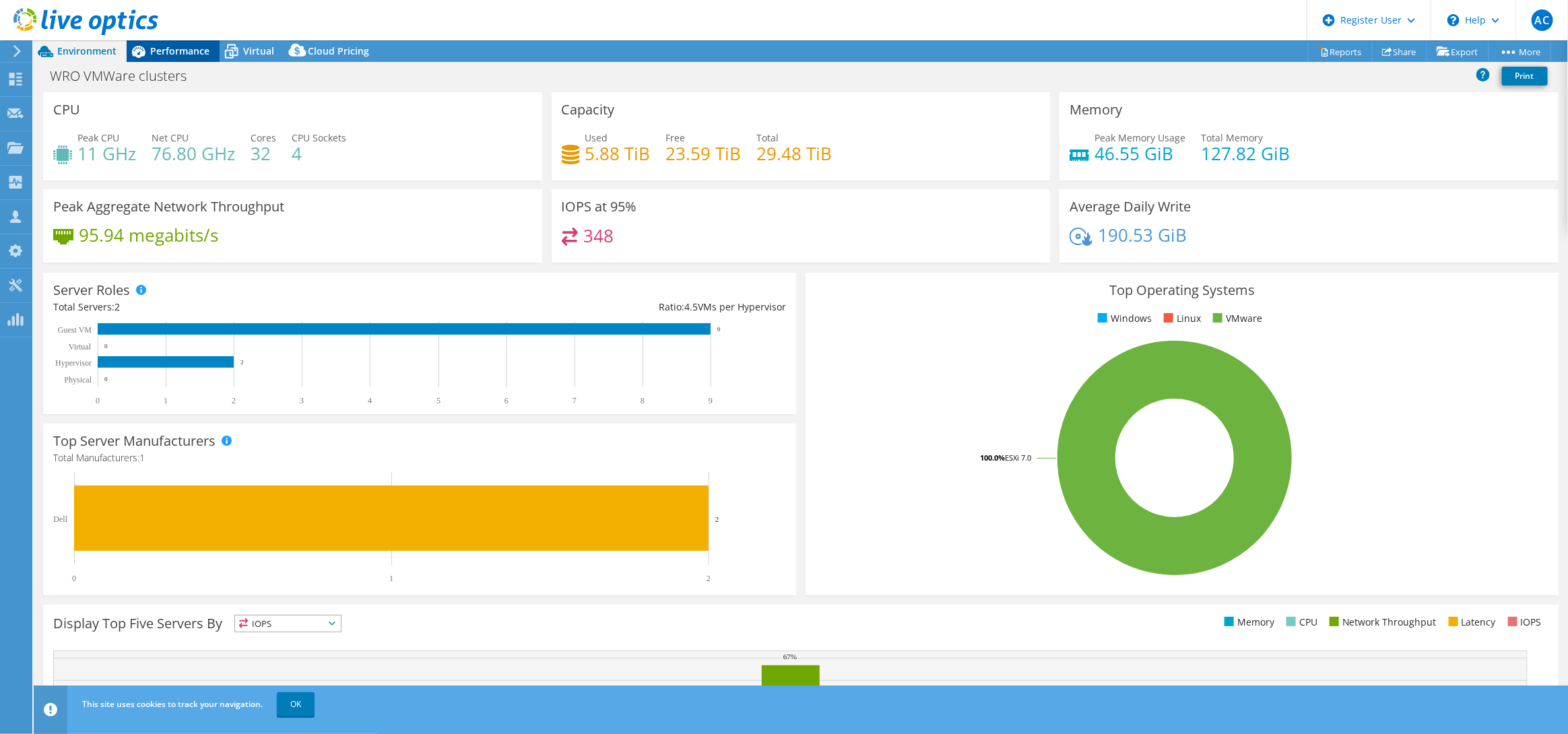
click at [151, 50] on span "Performance" at bounding box center [180, 50] width 60 height 13
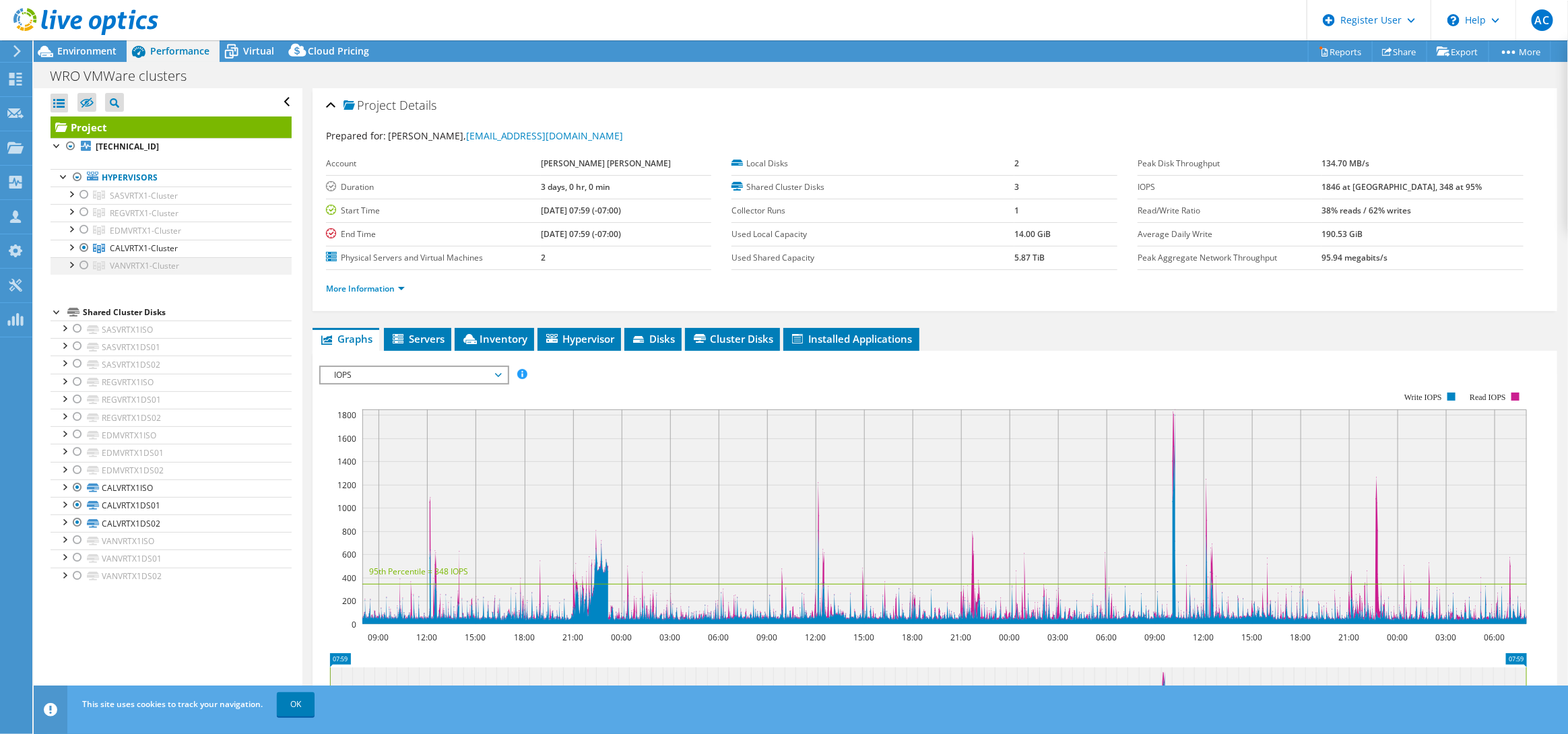
click at [84, 267] on div at bounding box center [84, 265] width 13 height 16
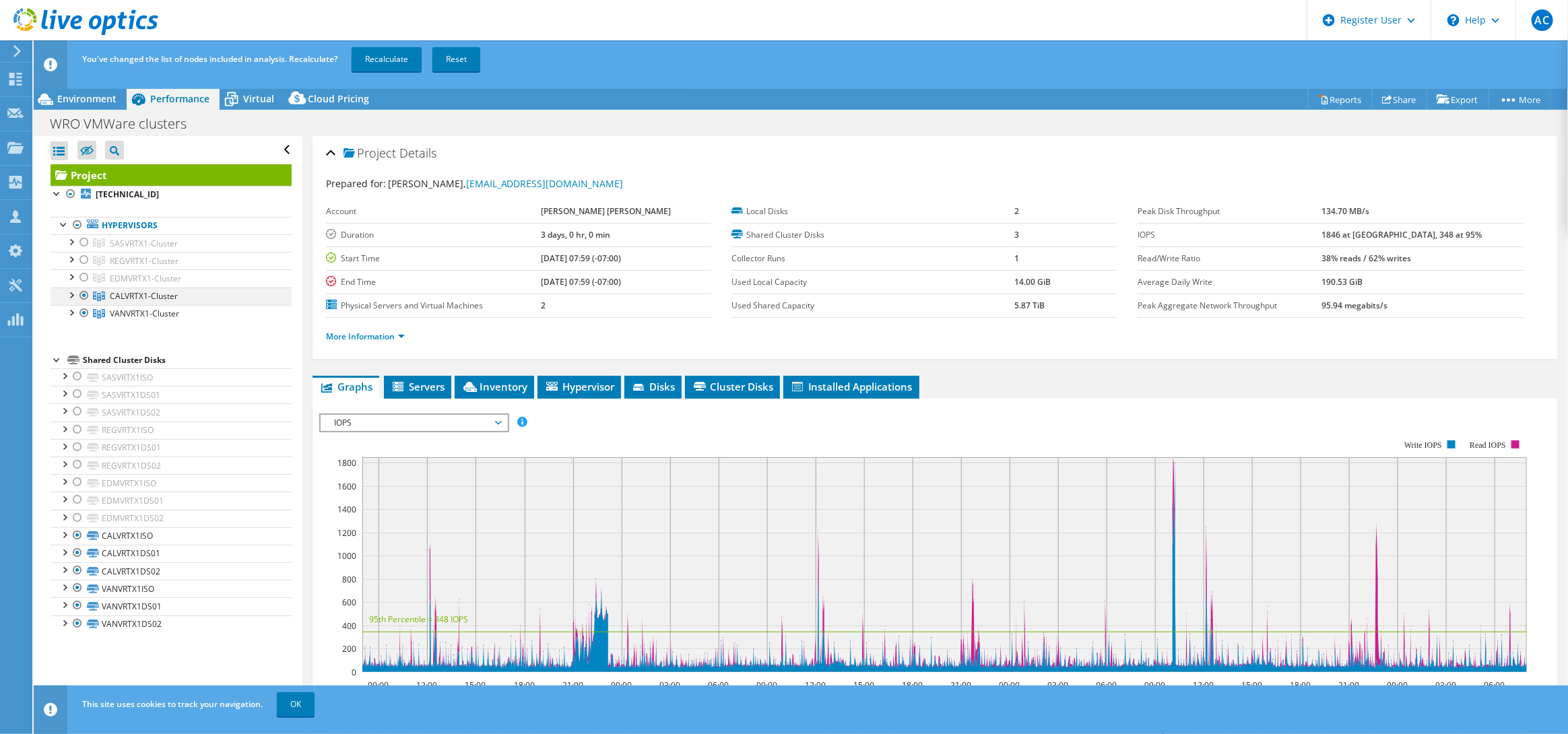
click at [84, 294] on div at bounding box center [84, 295] width 13 height 16
click at [374, 53] on link "Recalculate" at bounding box center [386, 59] width 70 height 24
click at [74, 97] on span "Environment" at bounding box center [87, 98] width 60 height 13
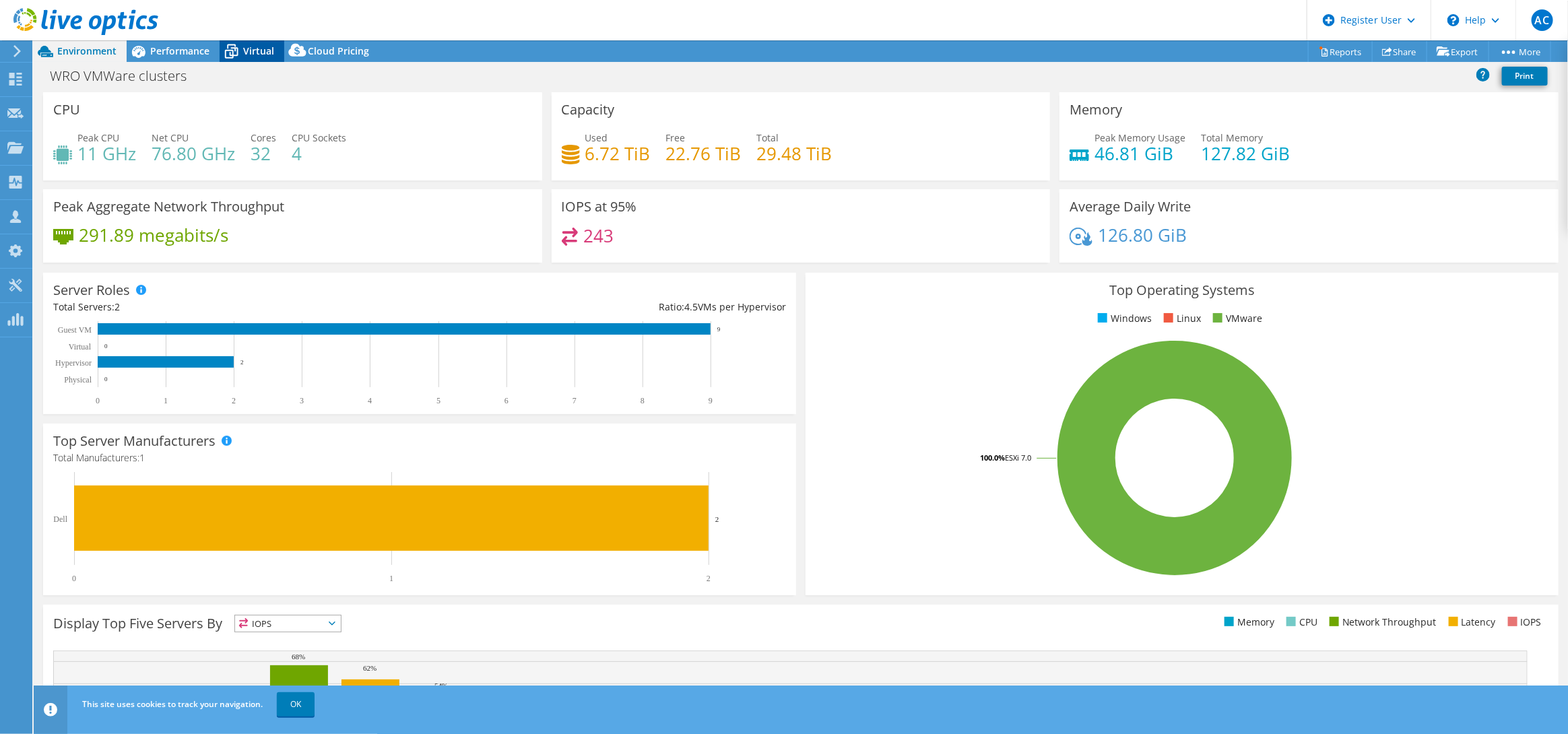
click at [271, 55] on span "Virtual" at bounding box center [258, 50] width 31 height 13
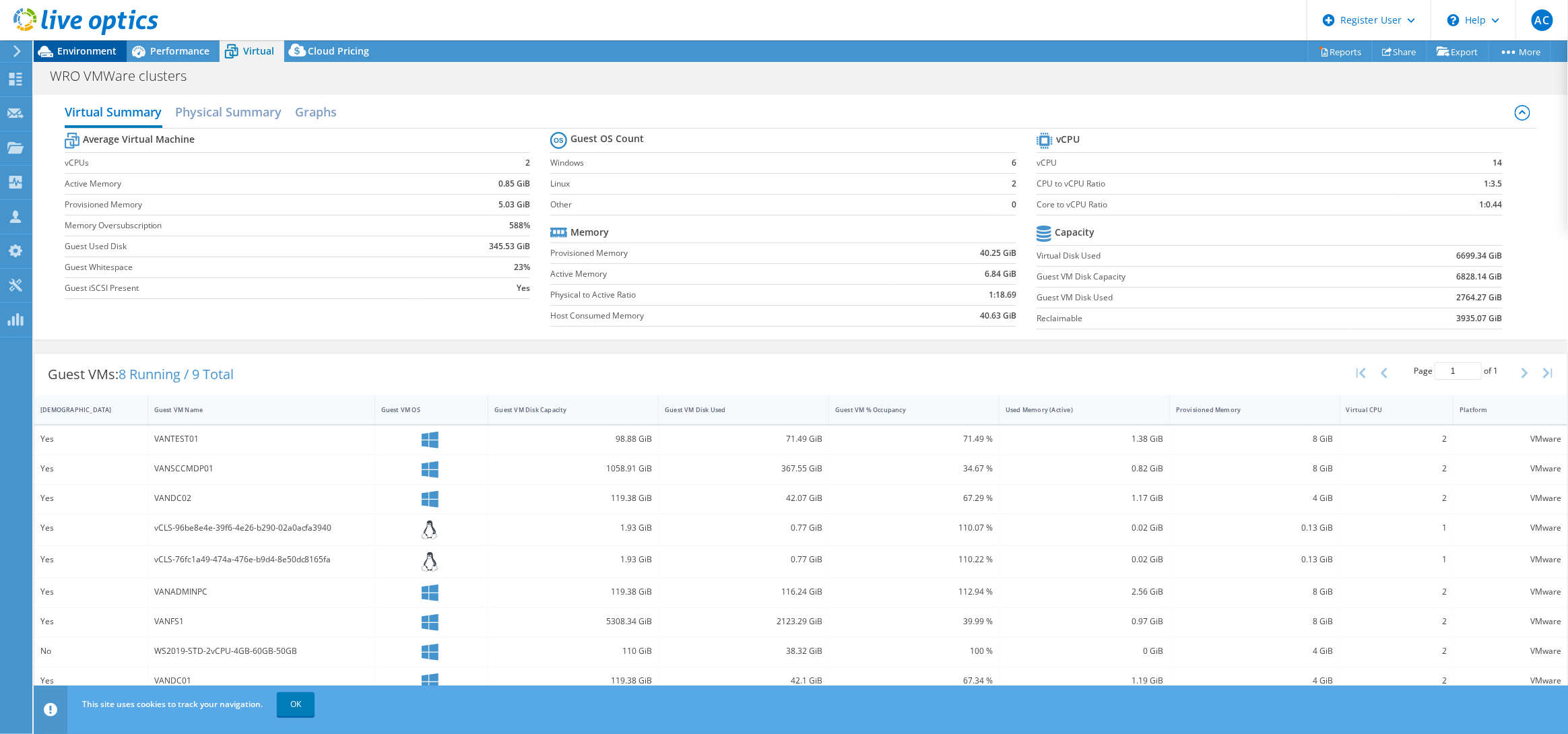
click at [91, 49] on span "Environment" at bounding box center [87, 50] width 60 height 13
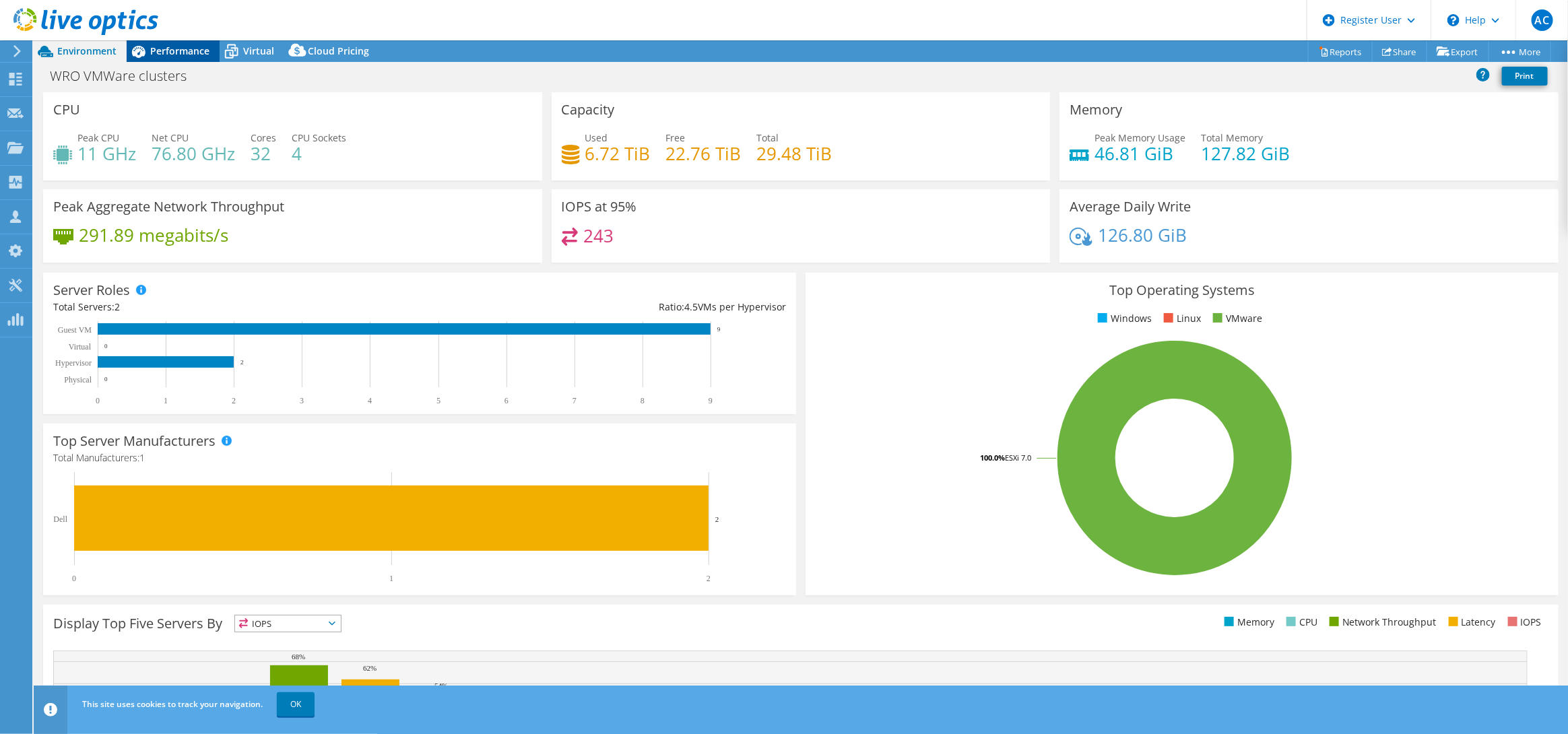
click at [172, 50] on span "Performance" at bounding box center [180, 50] width 60 height 13
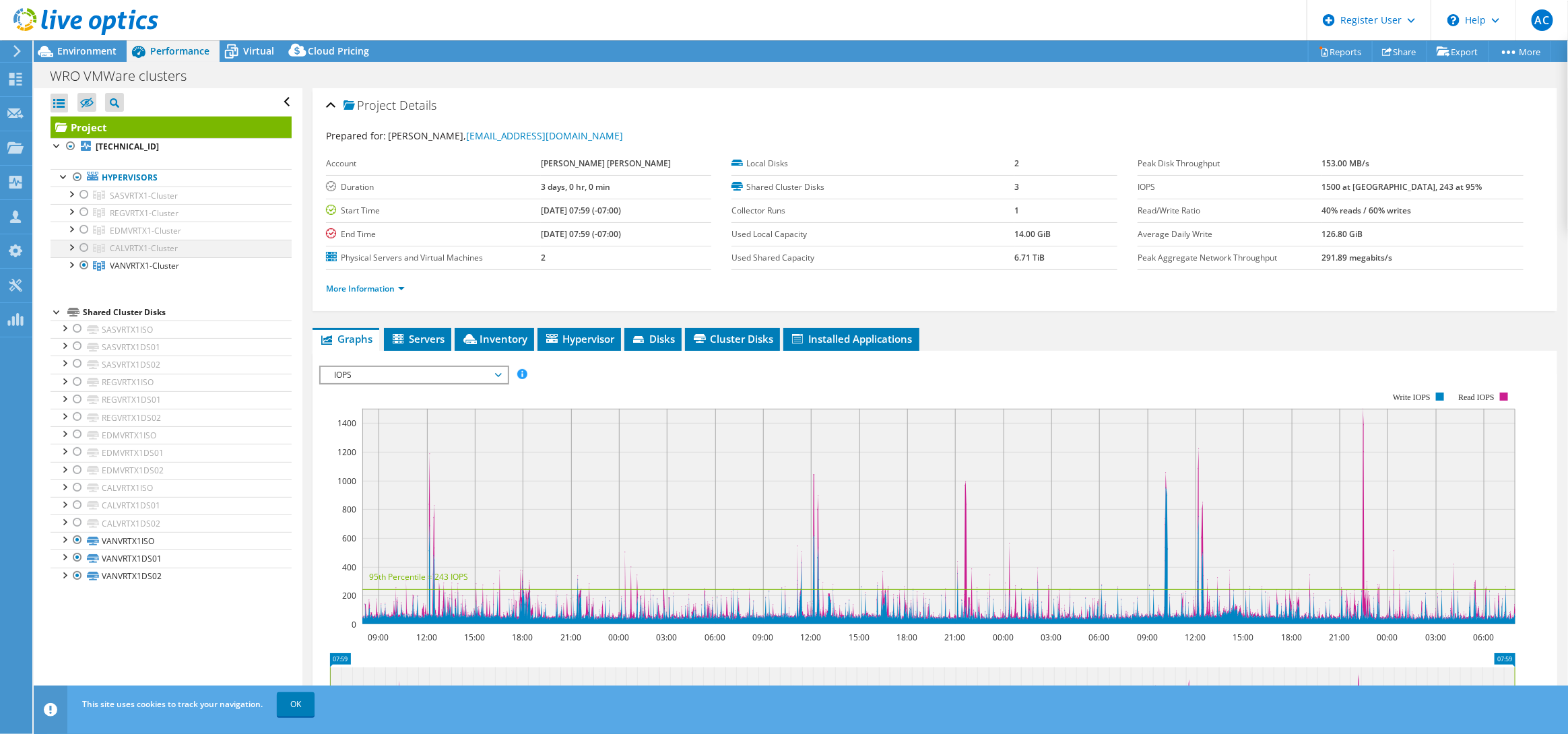
click at [83, 251] on div at bounding box center [84, 248] width 13 height 16
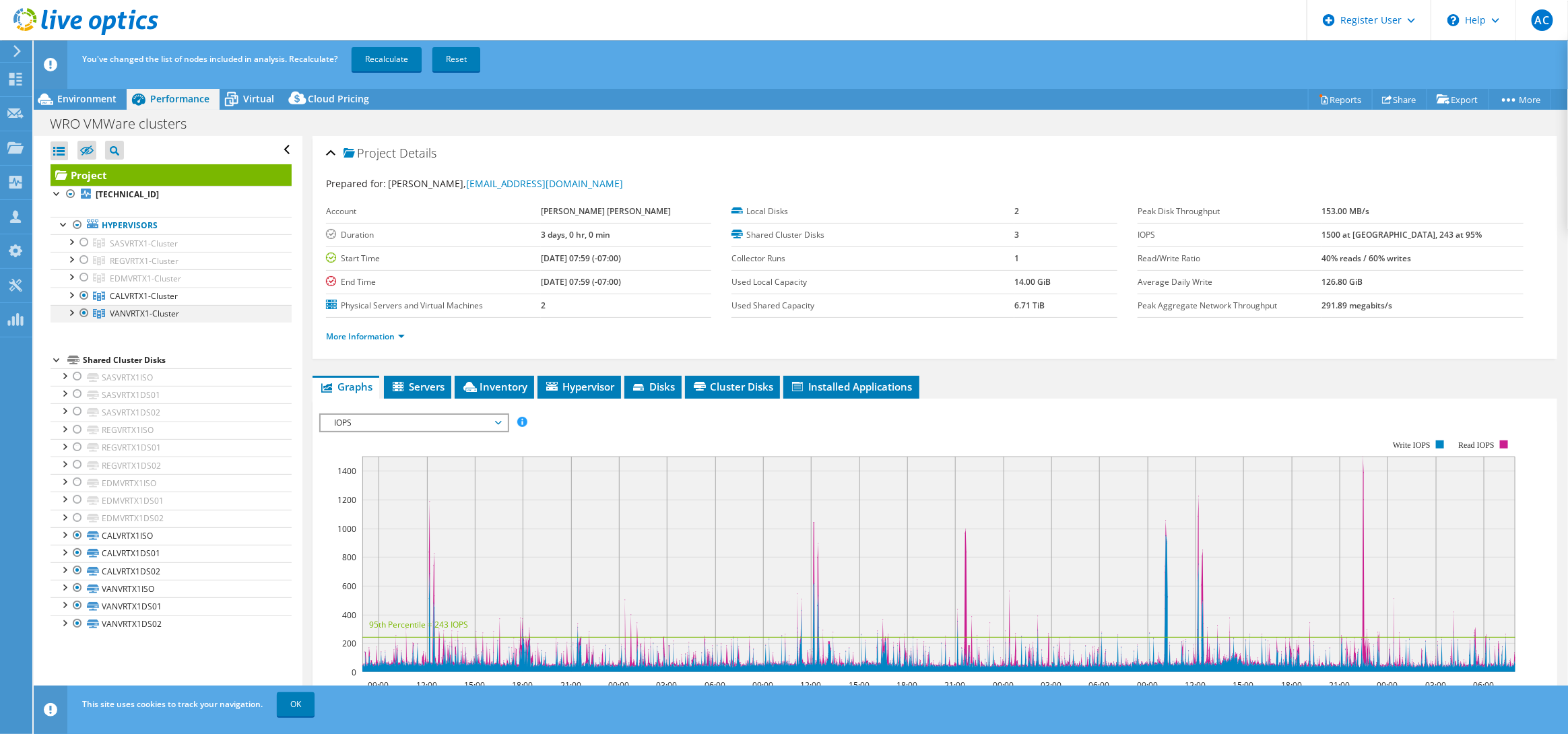
click at [78, 314] on div at bounding box center [84, 313] width 13 height 16
click at [376, 60] on link "Recalculate" at bounding box center [386, 59] width 70 height 24
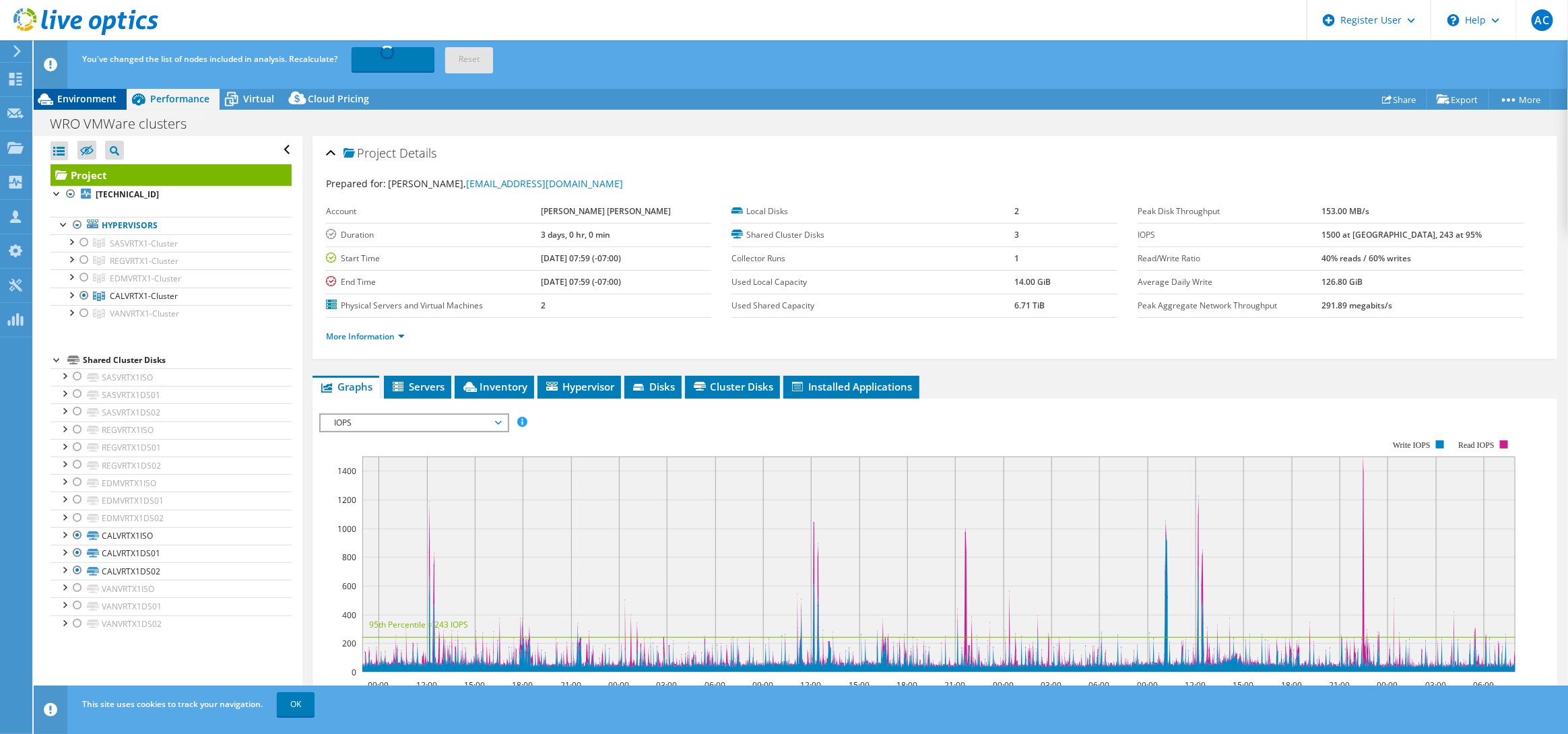
click at [78, 92] on span "Environment" at bounding box center [87, 98] width 60 height 13
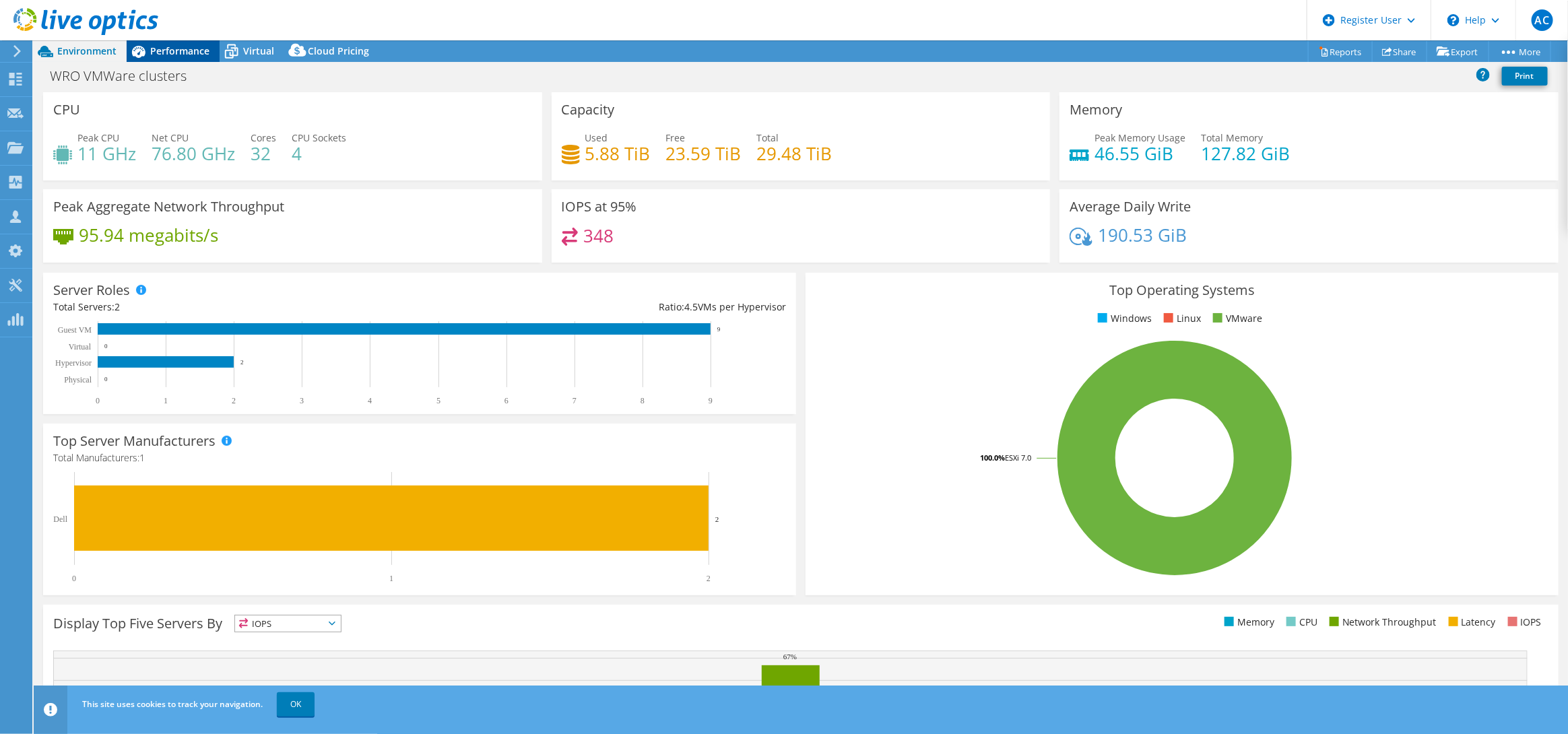
click at [178, 52] on span "Performance" at bounding box center [180, 50] width 60 height 13
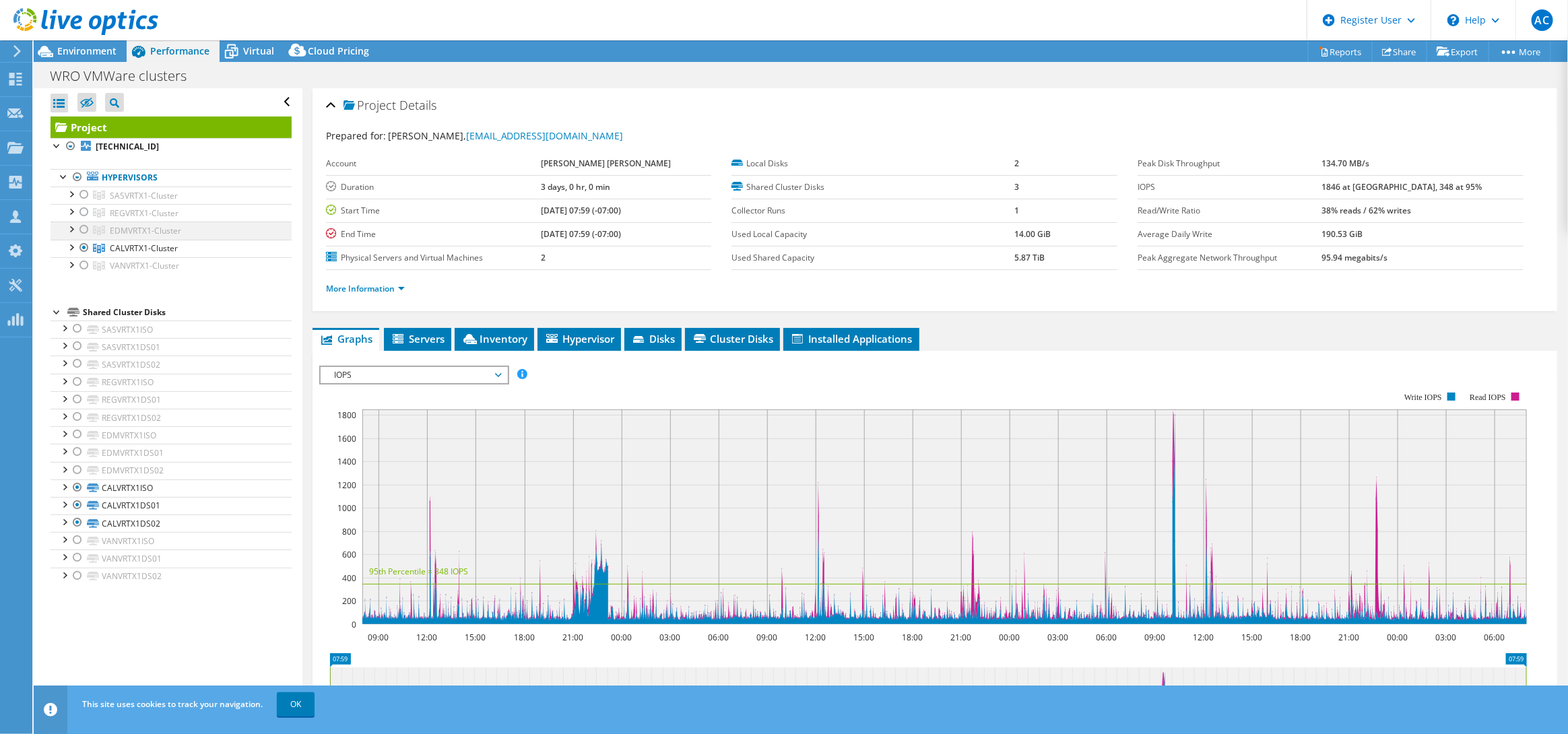
click at [82, 229] on div at bounding box center [84, 229] width 13 height 16
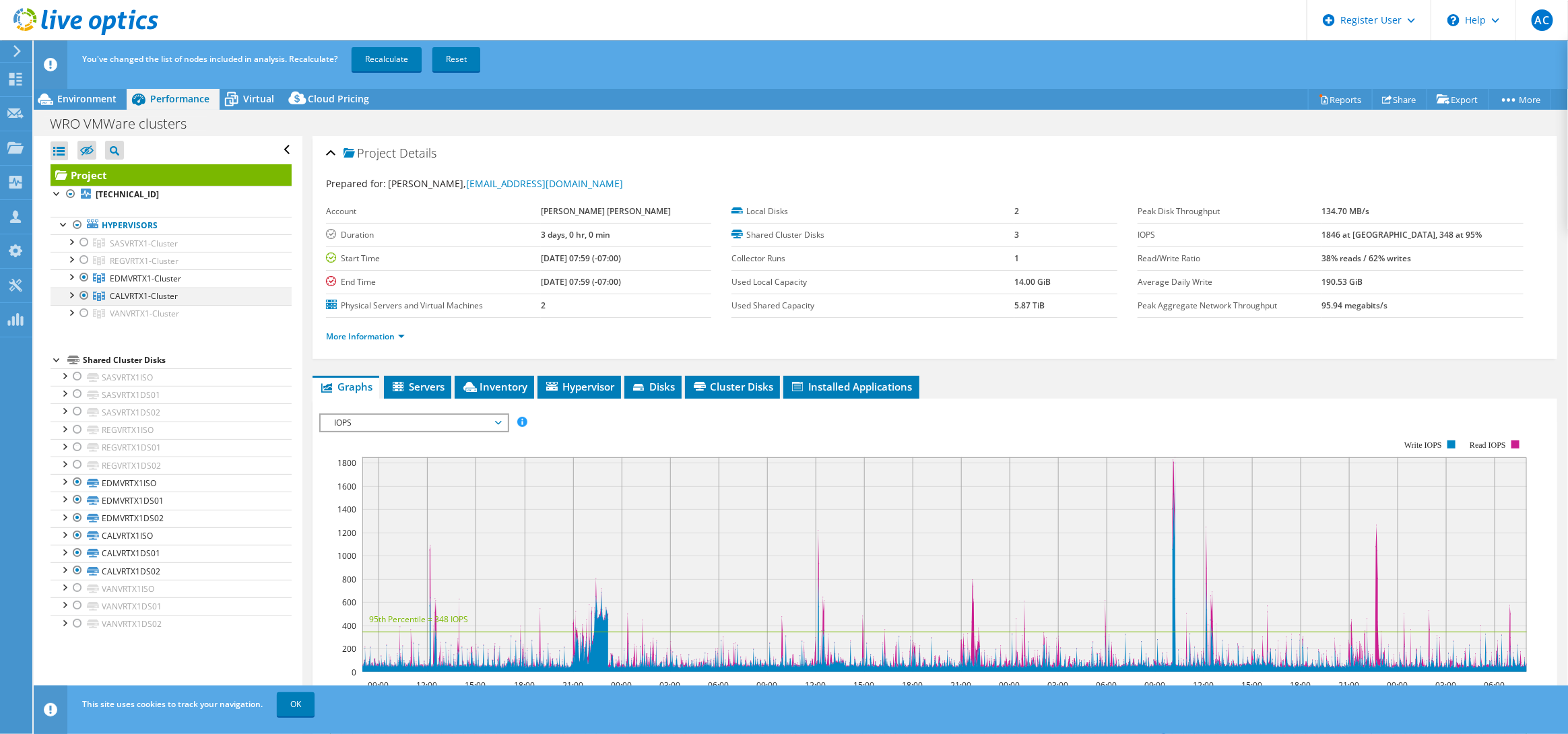
click at [87, 294] on div at bounding box center [84, 295] width 13 height 16
click at [374, 59] on link "Recalculate" at bounding box center [386, 59] width 70 height 24
click at [83, 99] on span "Environment" at bounding box center [87, 98] width 60 height 13
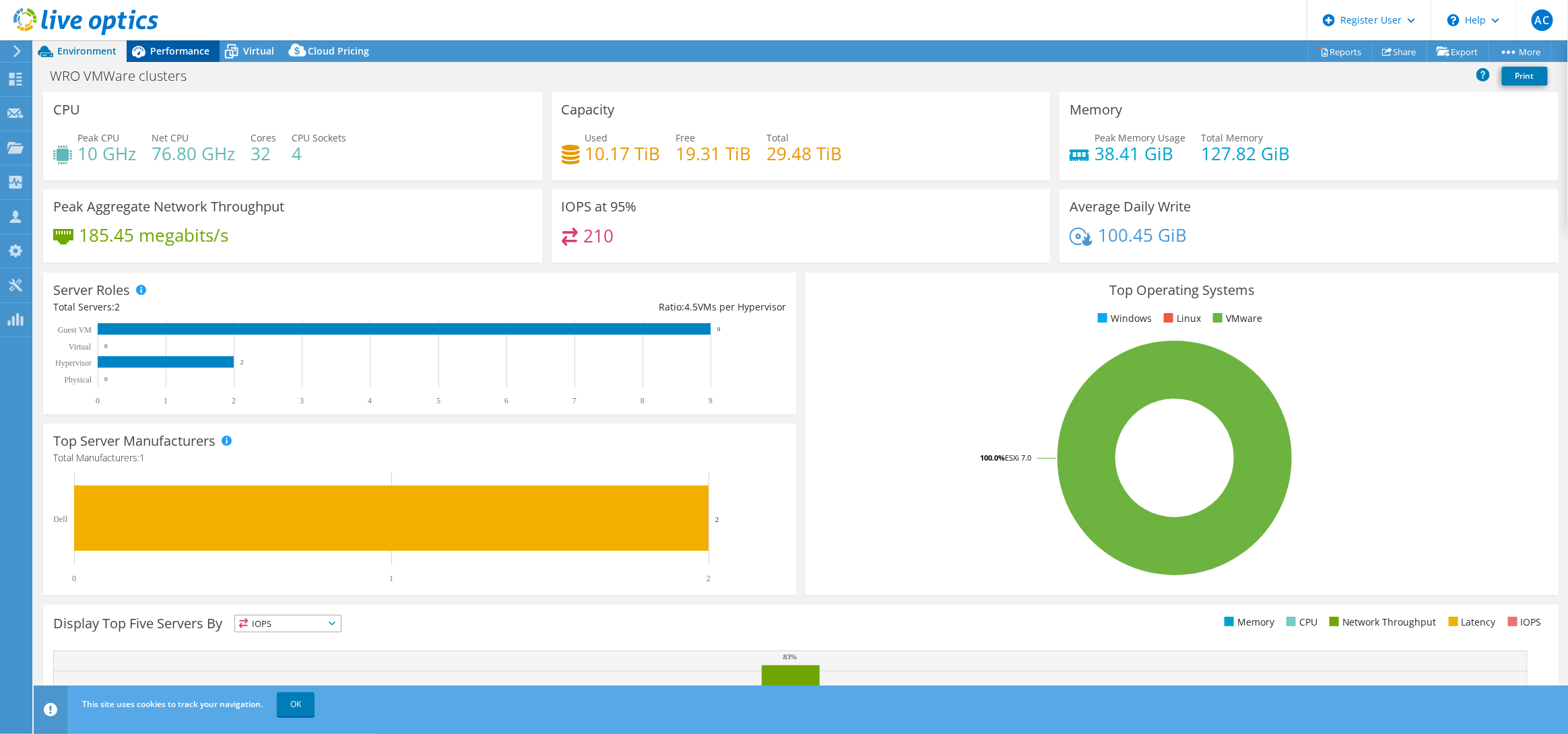
click at [157, 52] on span "Performance" at bounding box center [180, 50] width 60 height 13
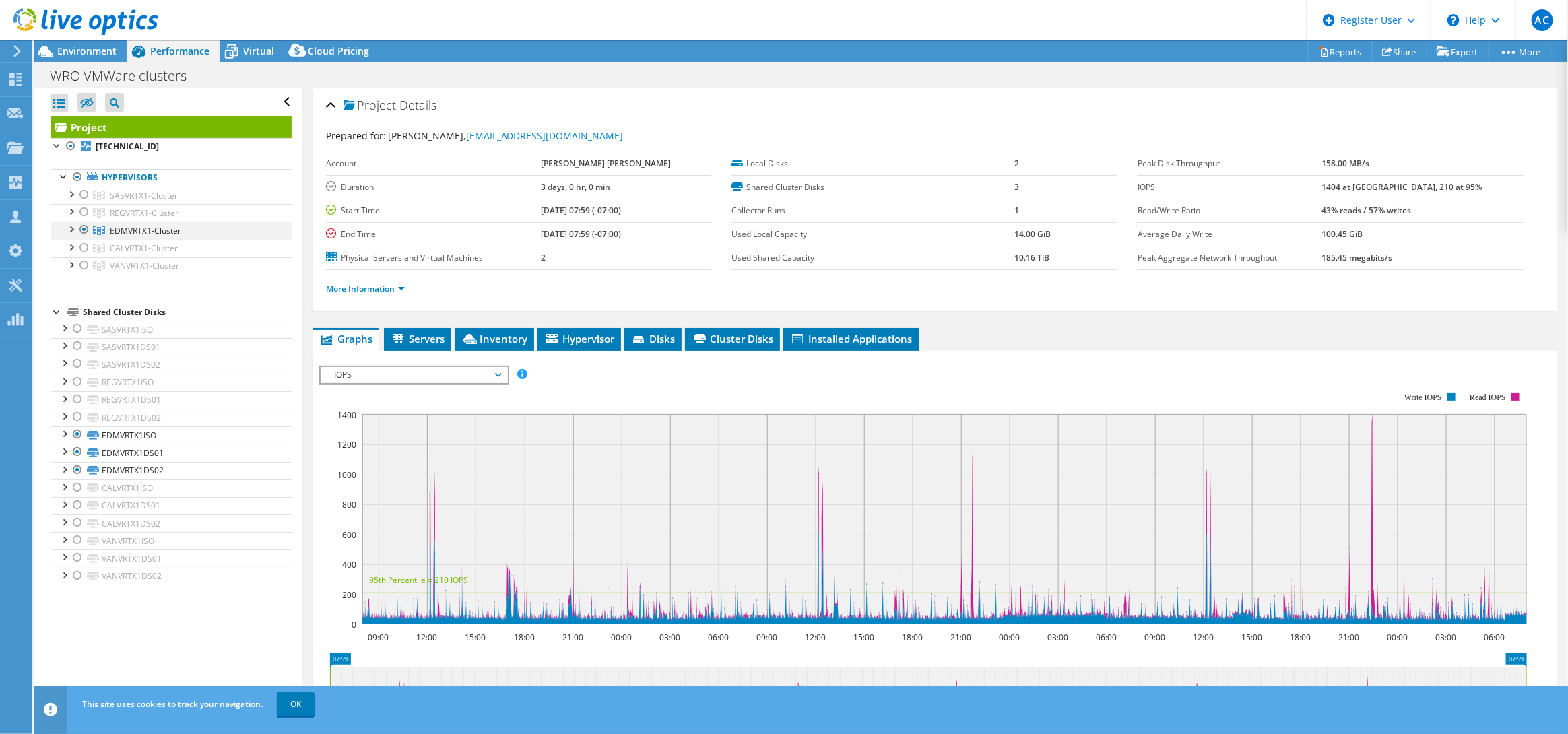
click at [83, 218] on div at bounding box center [84, 212] width 13 height 16
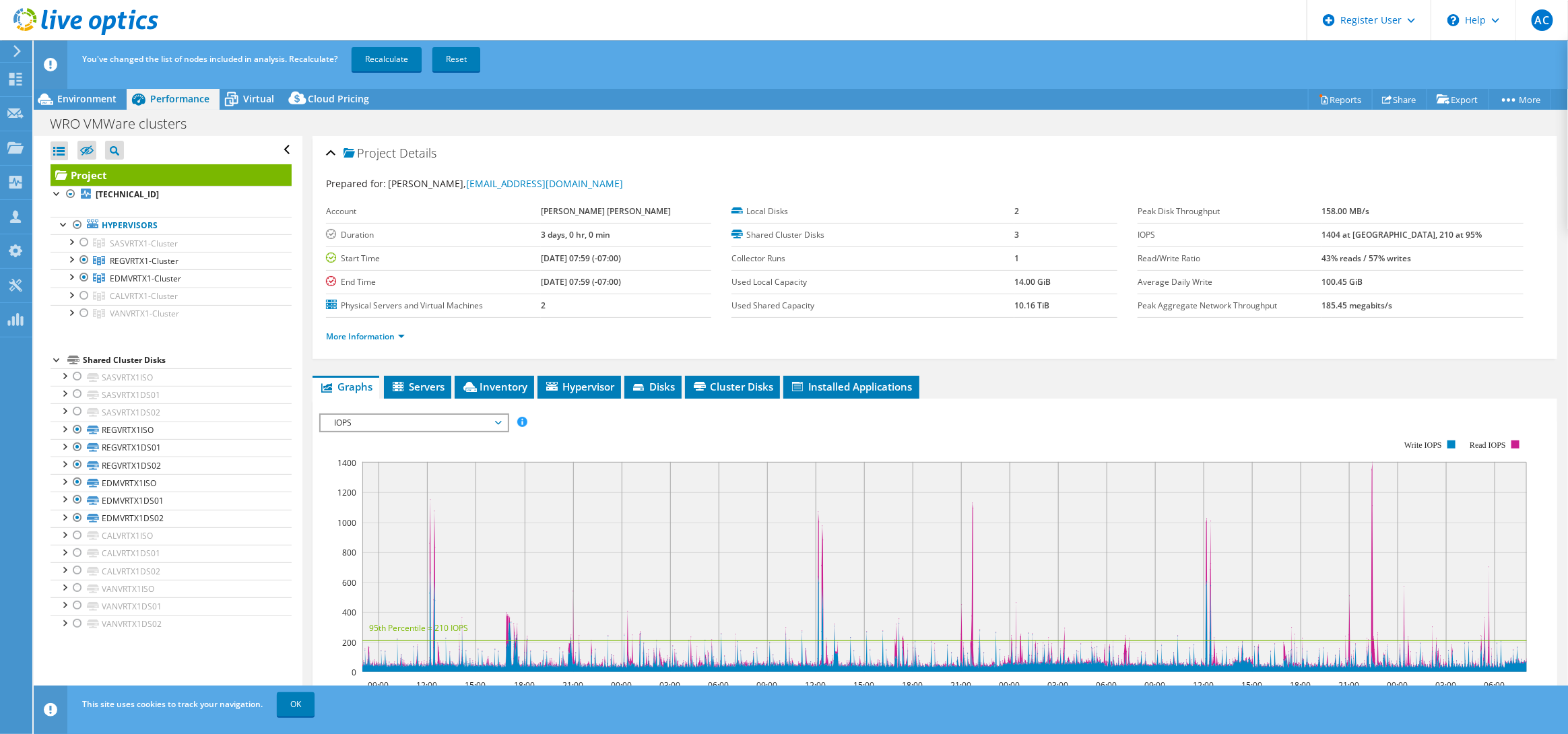
click at [86, 231] on li "Hypervisors SASVRTX1-Cluster 10.19.95.102" at bounding box center [171, 270] width 241 height 106
click at [378, 57] on link "Recalculate" at bounding box center [386, 59] width 70 height 24
click at [84, 275] on div at bounding box center [84, 277] width 13 height 16
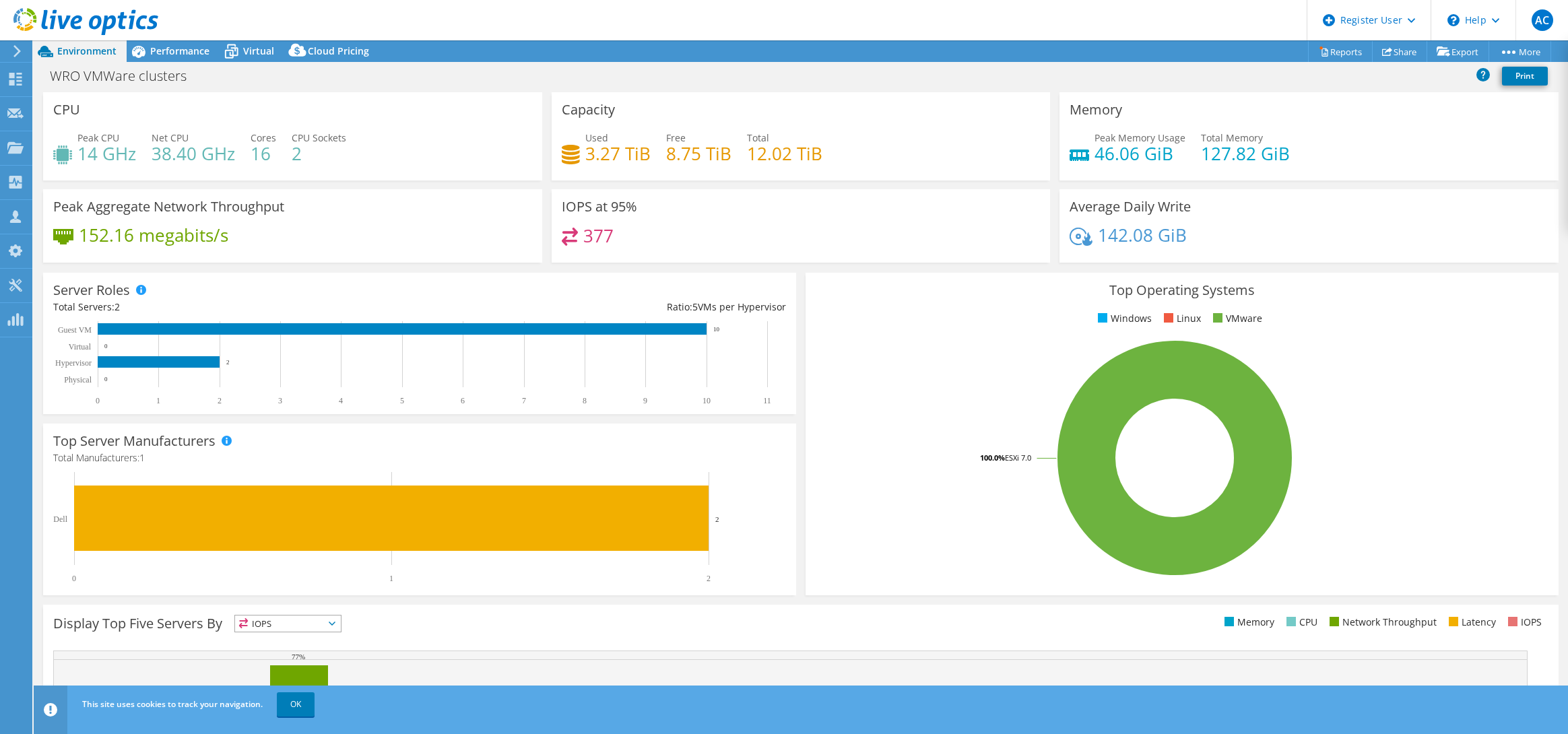
select select "USD"
click at [177, 55] on span "Performance" at bounding box center [180, 50] width 60 height 13
